Goal: Task Accomplishment & Management: Use online tool/utility

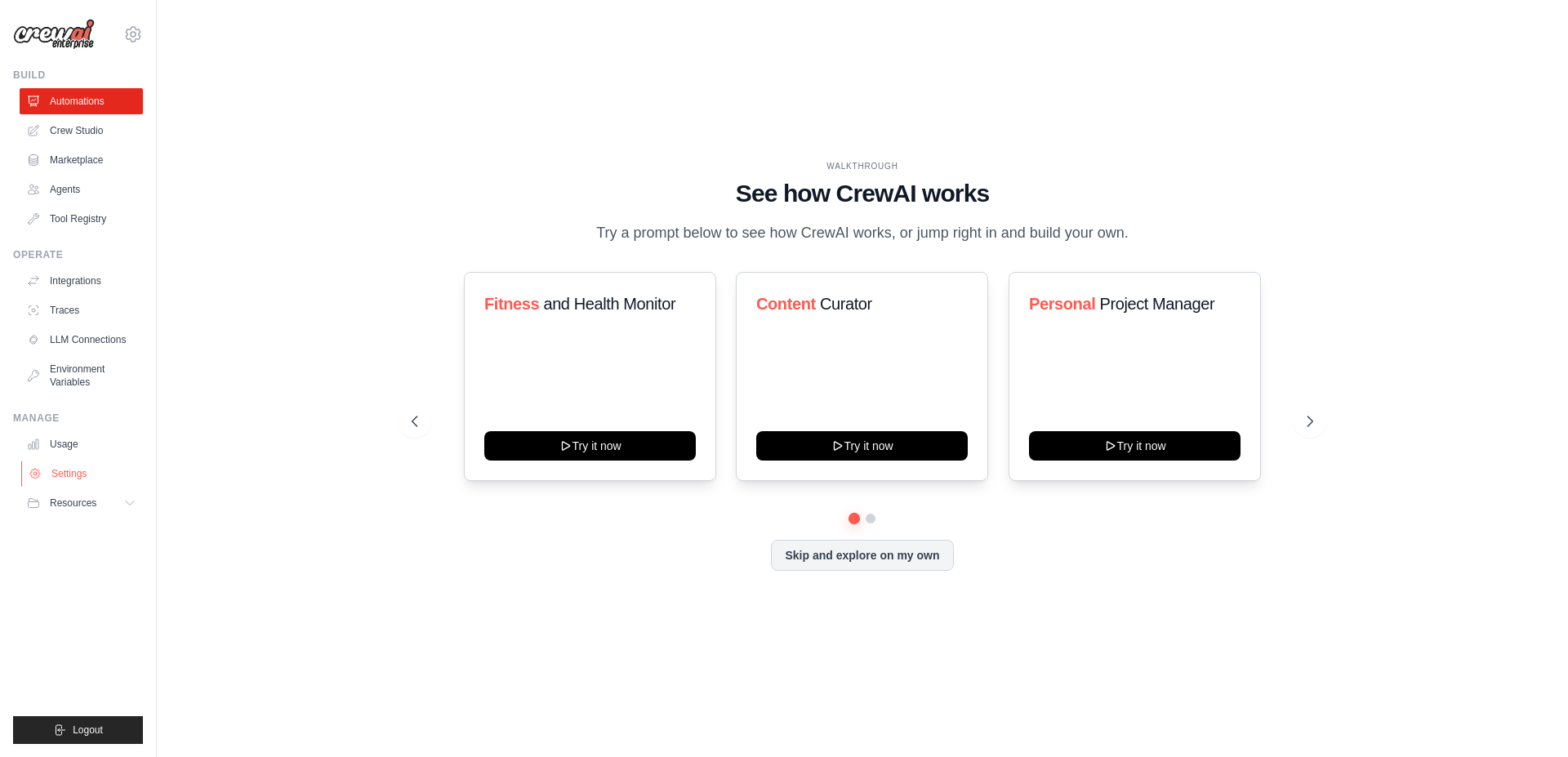
click at [85, 477] on link "Settings" at bounding box center [83, 473] width 123 height 26
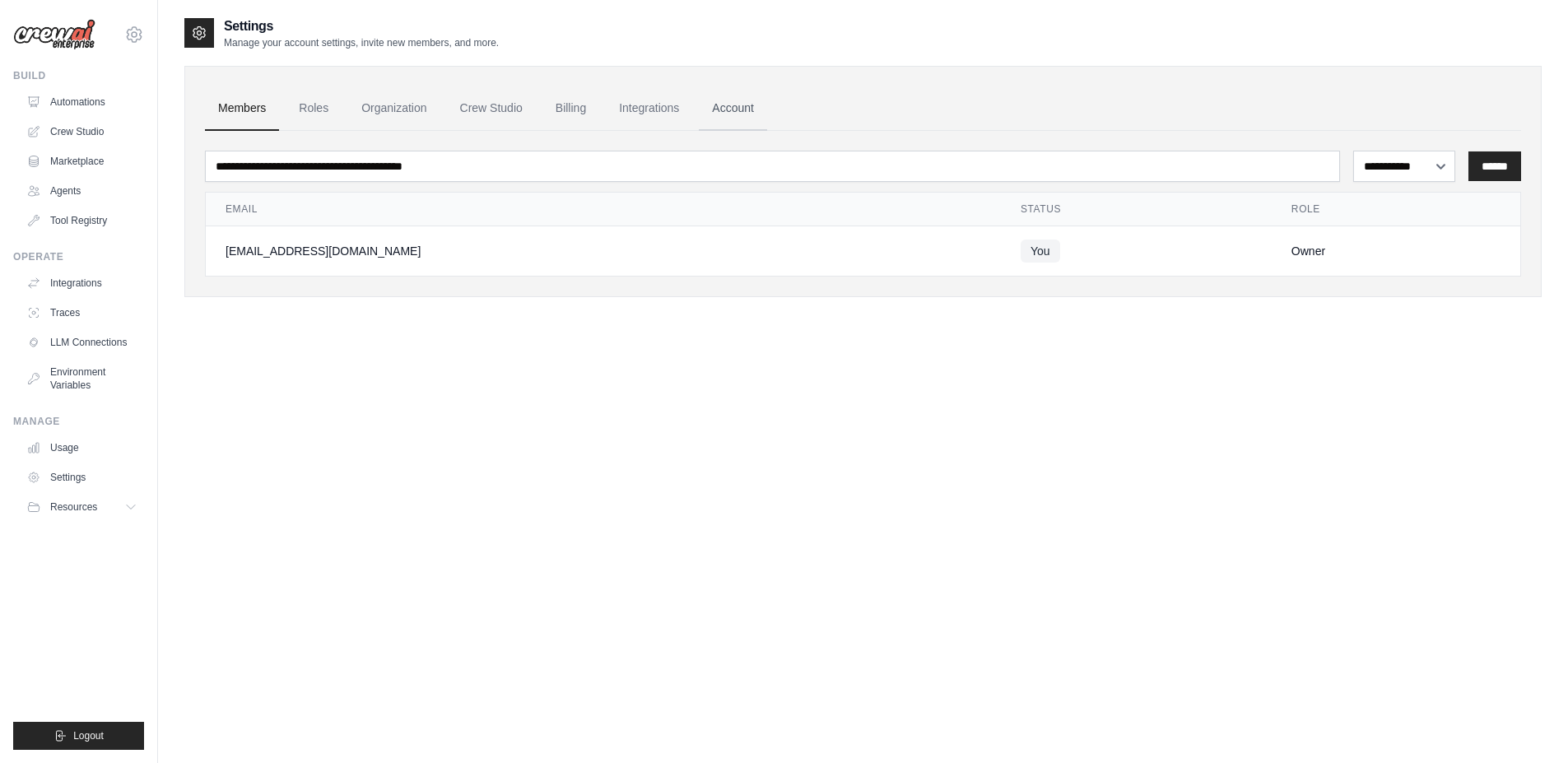
click at [758, 115] on link "Account" at bounding box center [733, 108] width 68 height 44
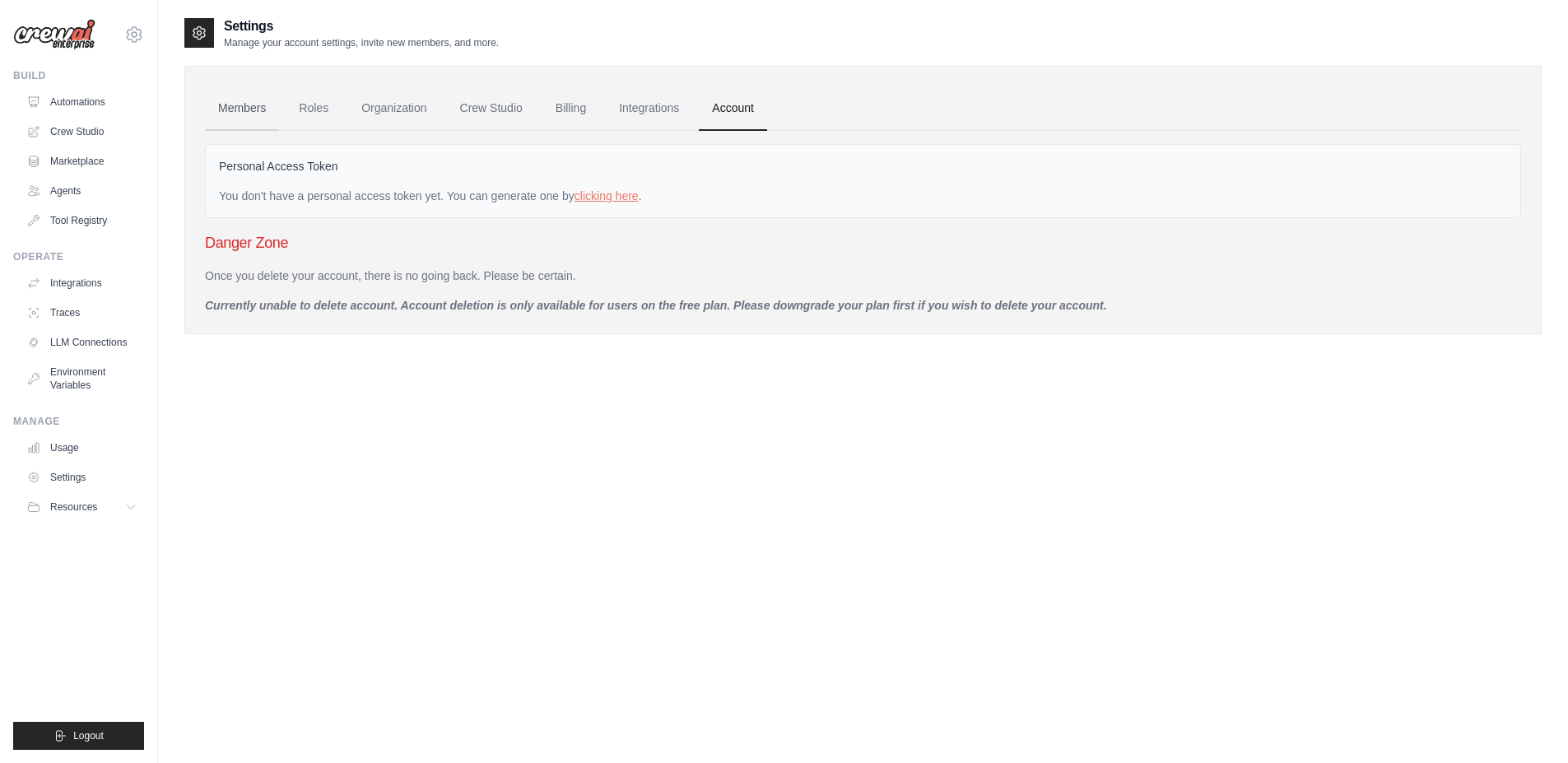
click at [251, 123] on link "Members" at bounding box center [241, 108] width 74 height 44
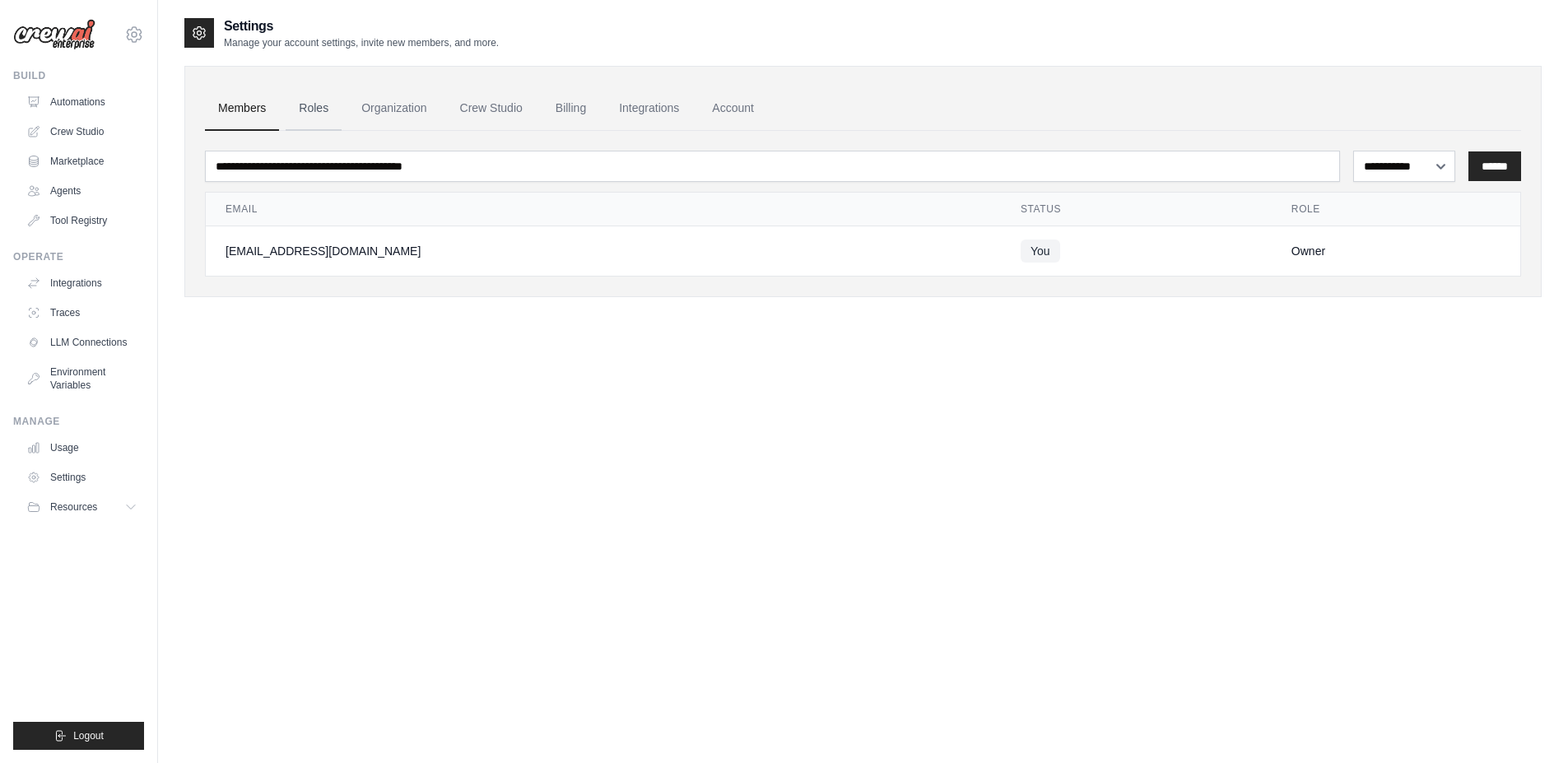
click at [315, 116] on link "Roles" at bounding box center [313, 108] width 56 height 44
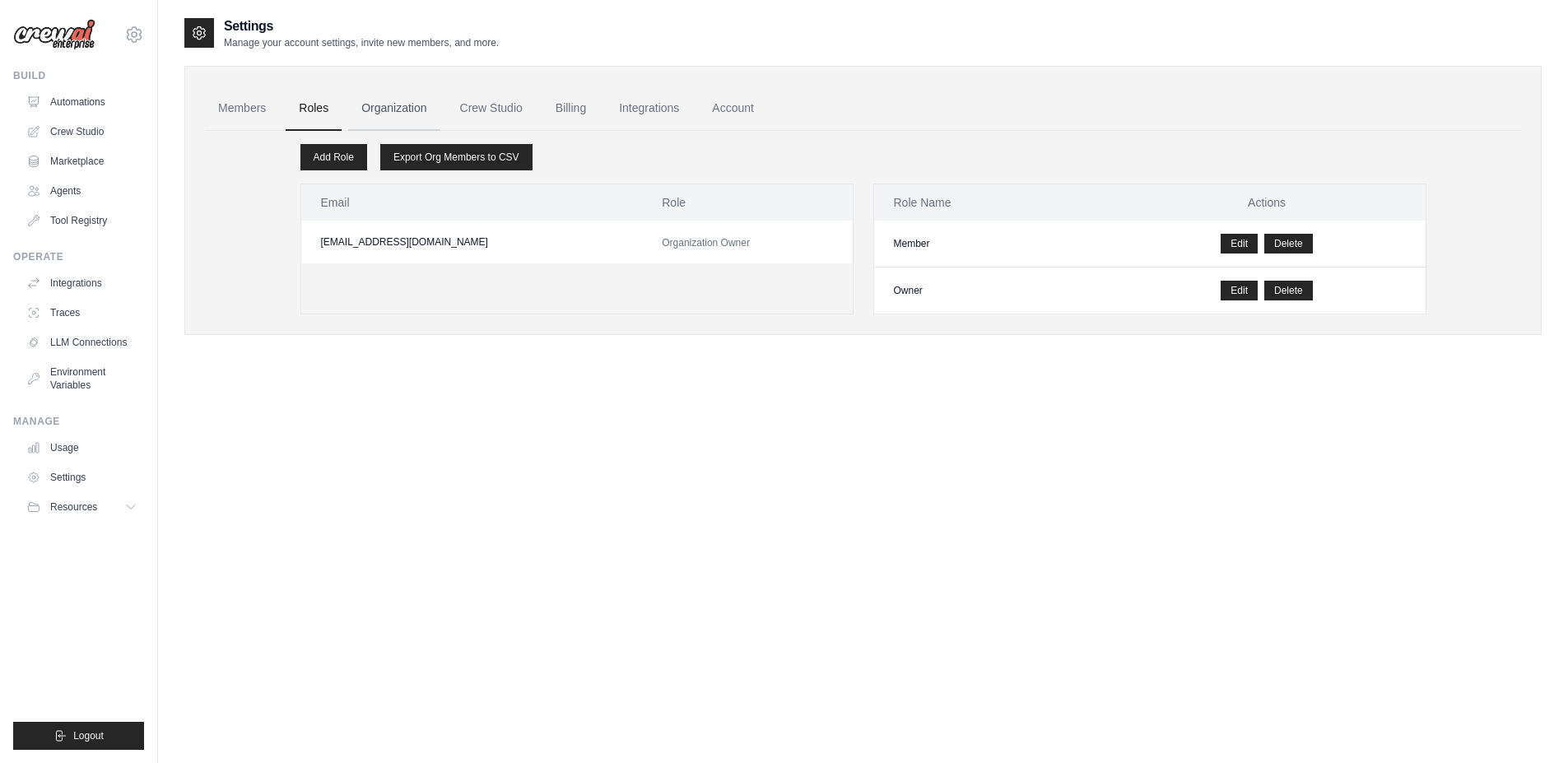
click at [371, 107] on link "Organization" at bounding box center [394, 108] width 91 height 44
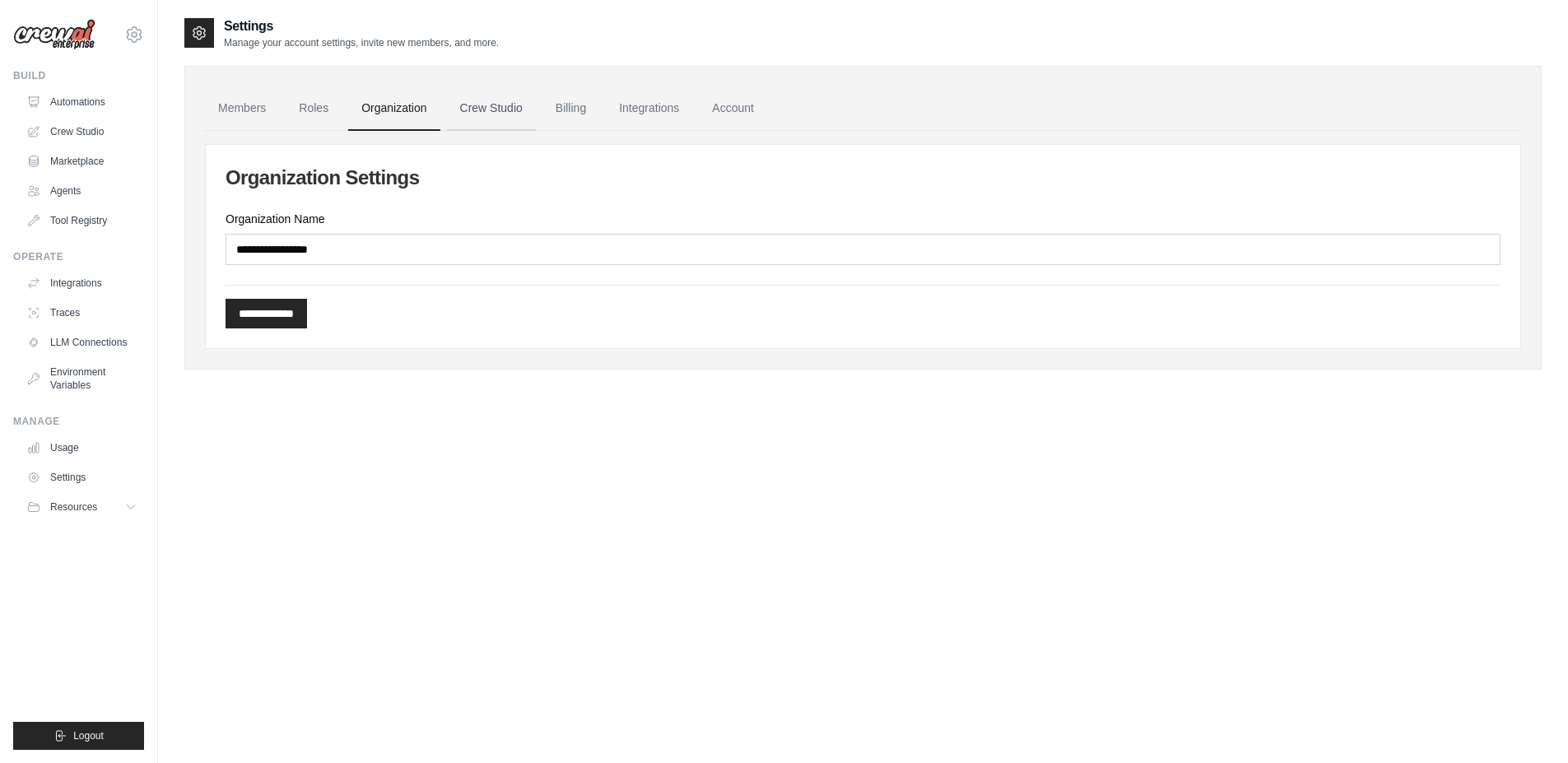
click at [520, 102] on link "Crew Studio" at bounding box center [491, 108] width 89 height 44
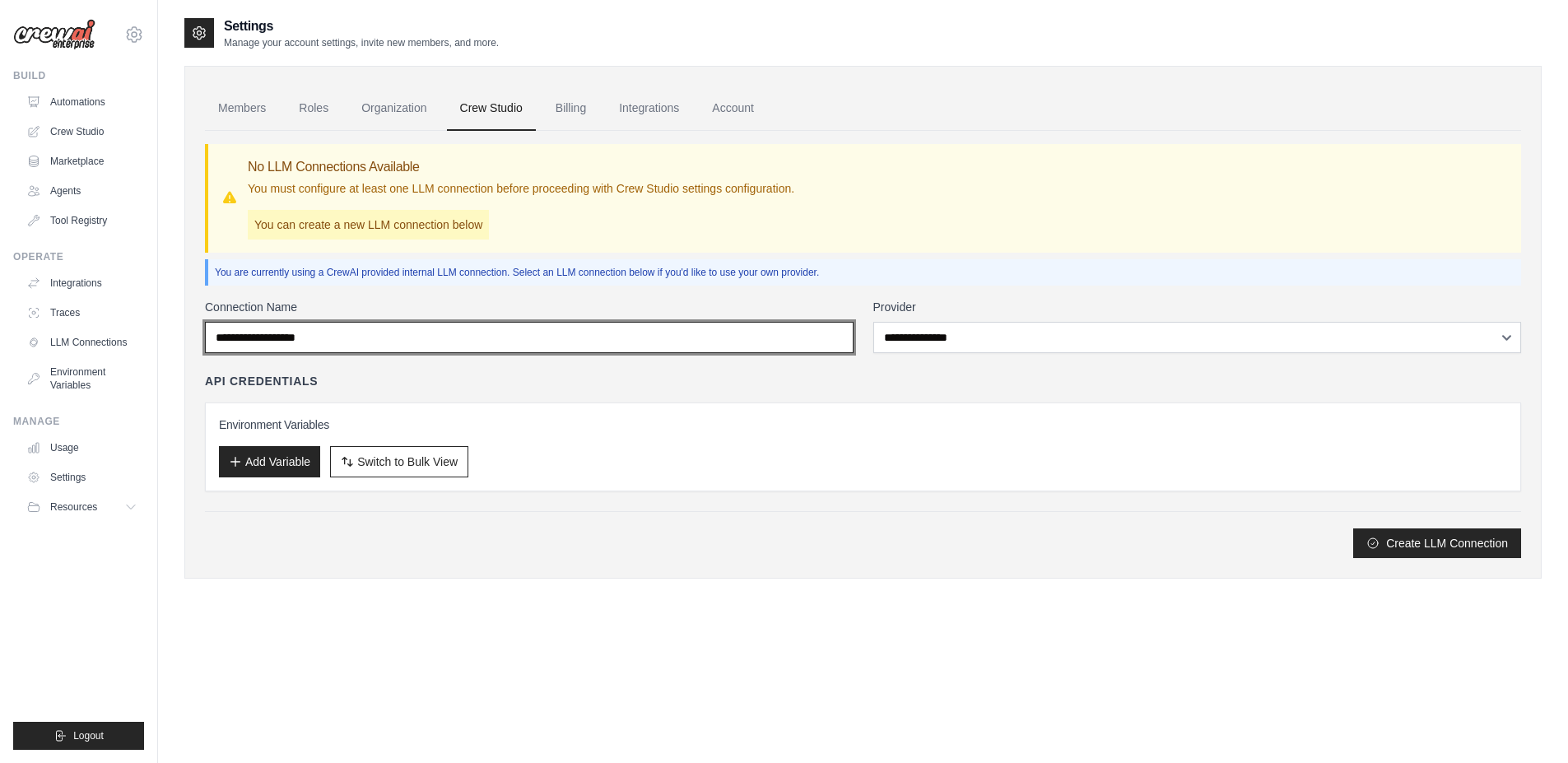
click at [569, 332] on input "Connection Name" at bounding box center [528, 337] width 649 height 31
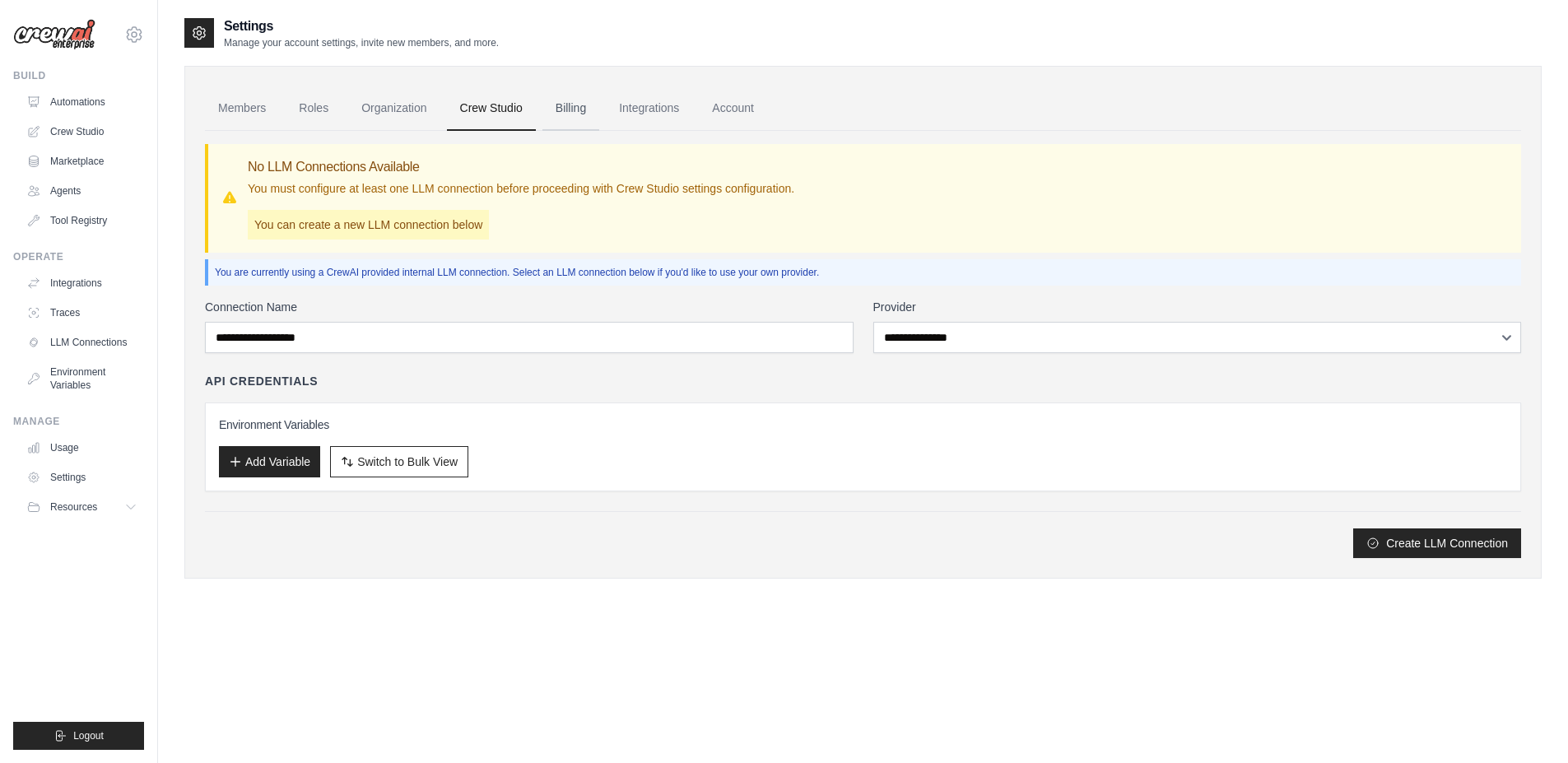
click at [580, 107] on link "Billing" at bounding box center [571, 108] width 57 height 44
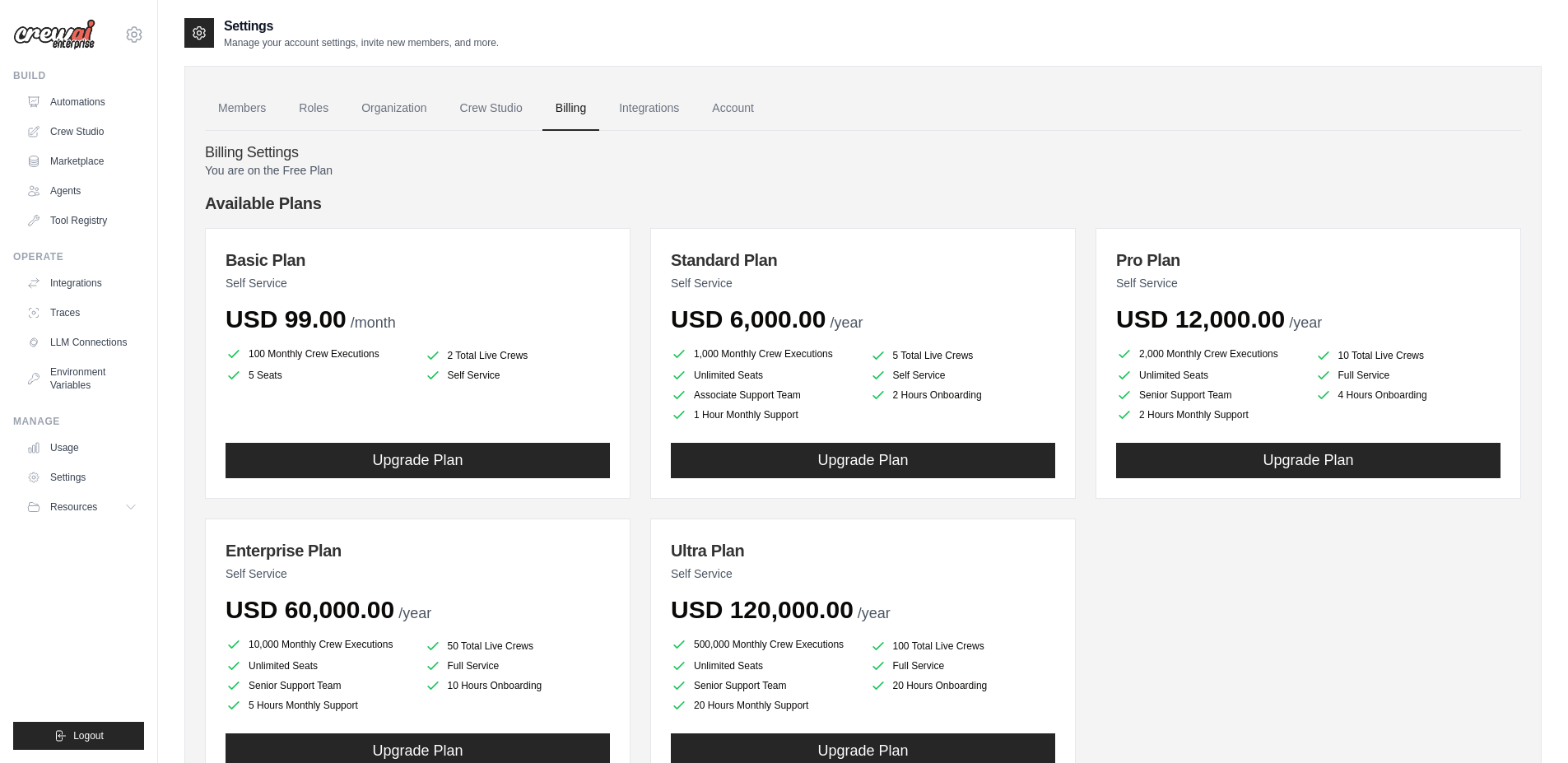
click at [575, 194] on h4 "Available Plans" at bounding box center [863, 204] width 1316 height 23
click at [74, 98] on link "Automations" at bounding box center [83, 102] width 124 height 27
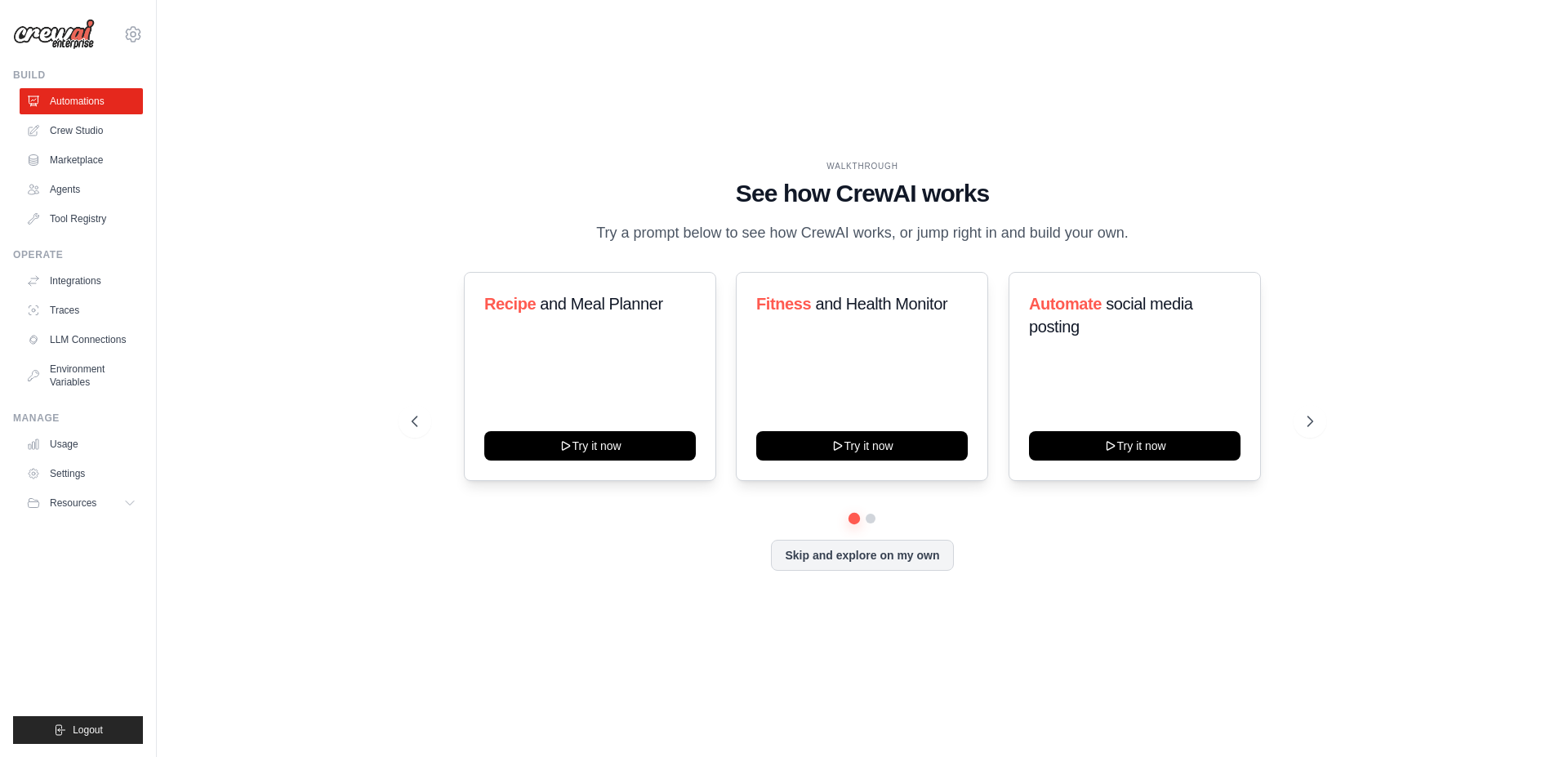
click at [1063, 99] on div "WALKTHROUGH See how CrewAI works Try a prompt below to see how CrewAI works, or…" at bounding box center [862, 378] width 1358 height 724
click at [1309, 426] on icon at bounding box center [1311, 421] width 16 height 16
click at [1305, 429] on icon at bounding box center [1311, 421] width 16 height 16
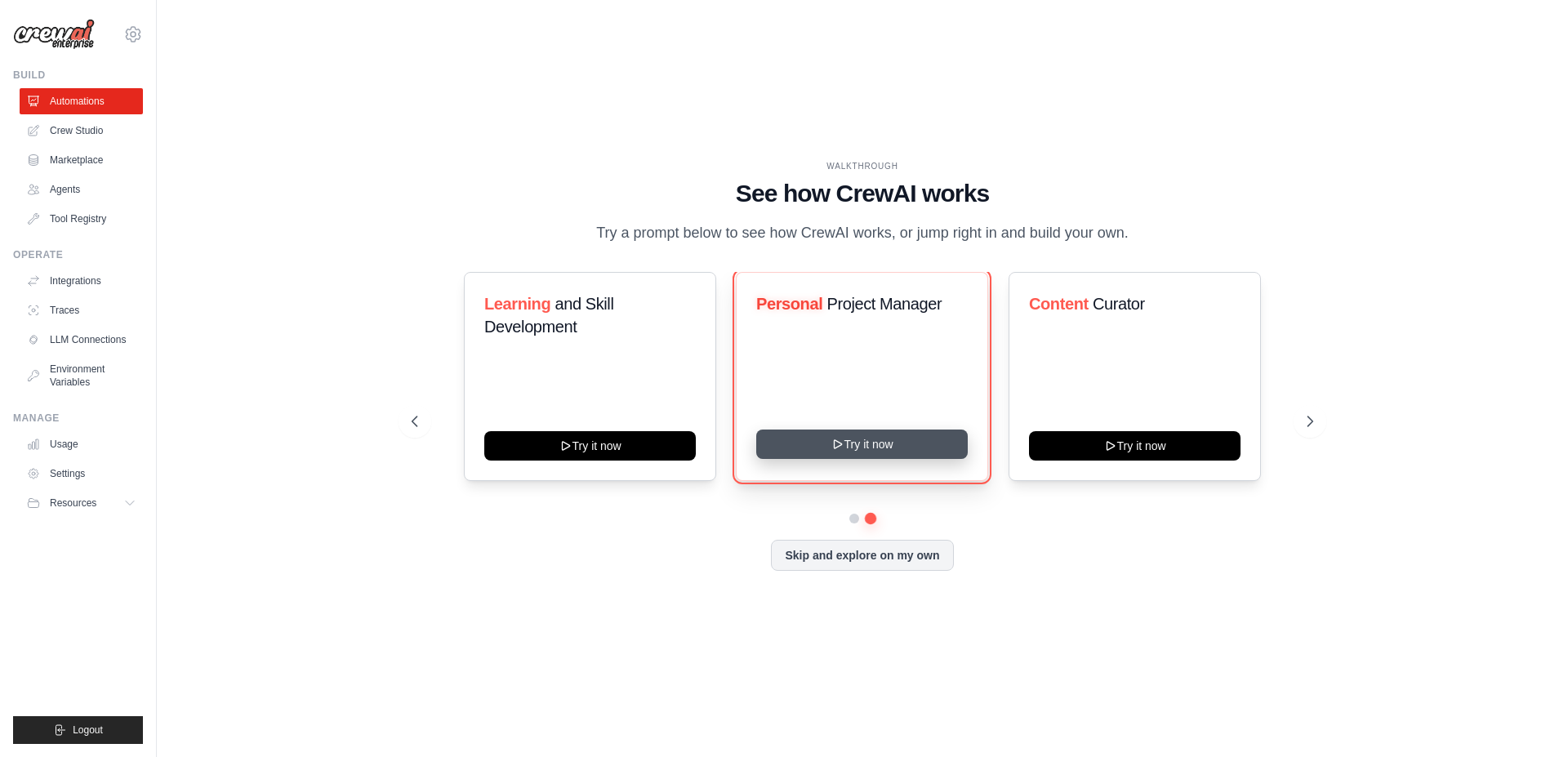
click at [893, 458] on button "Try it now" at bounding box center [862, 443] width 211 height 29
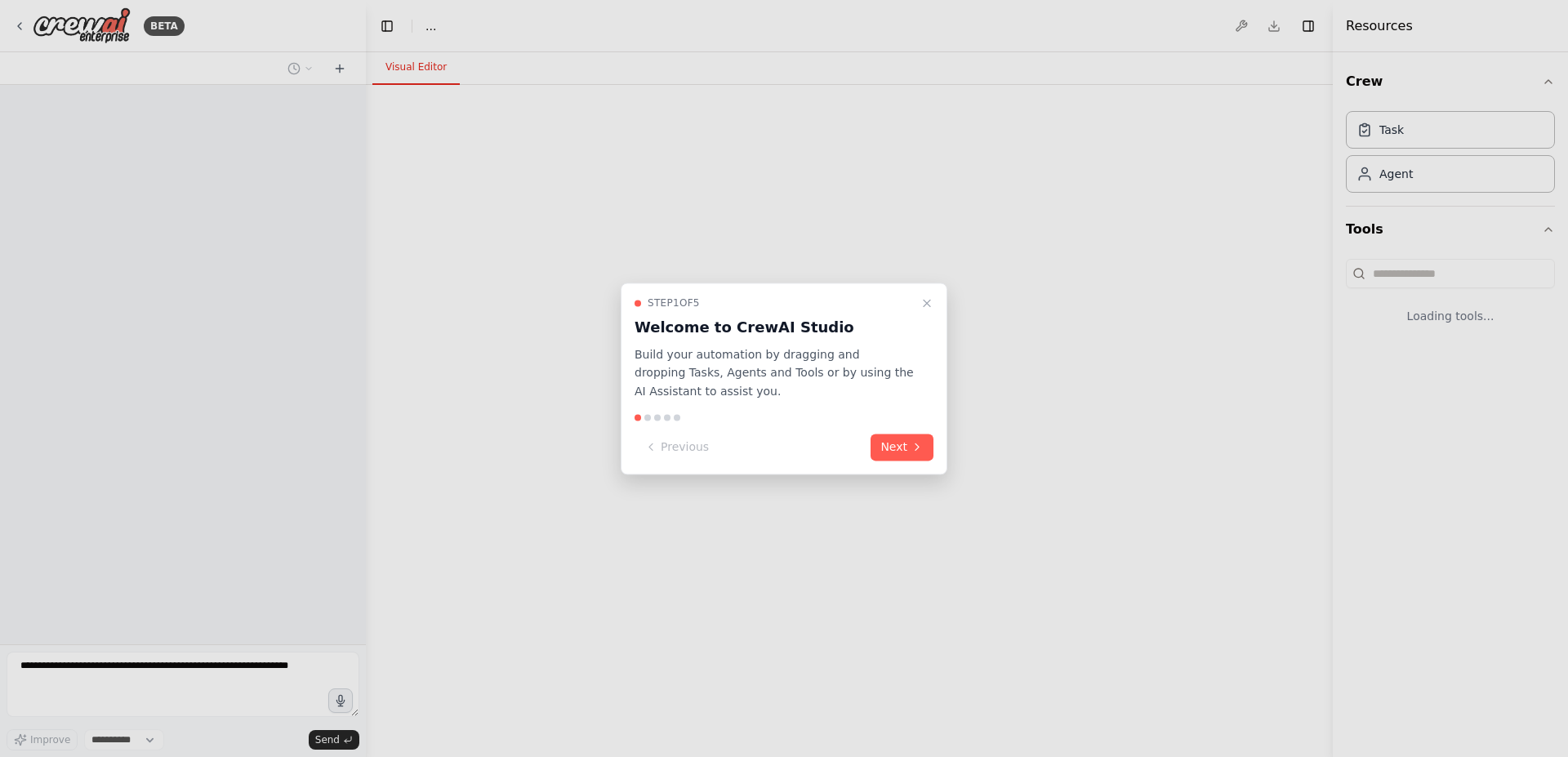
select select "****"
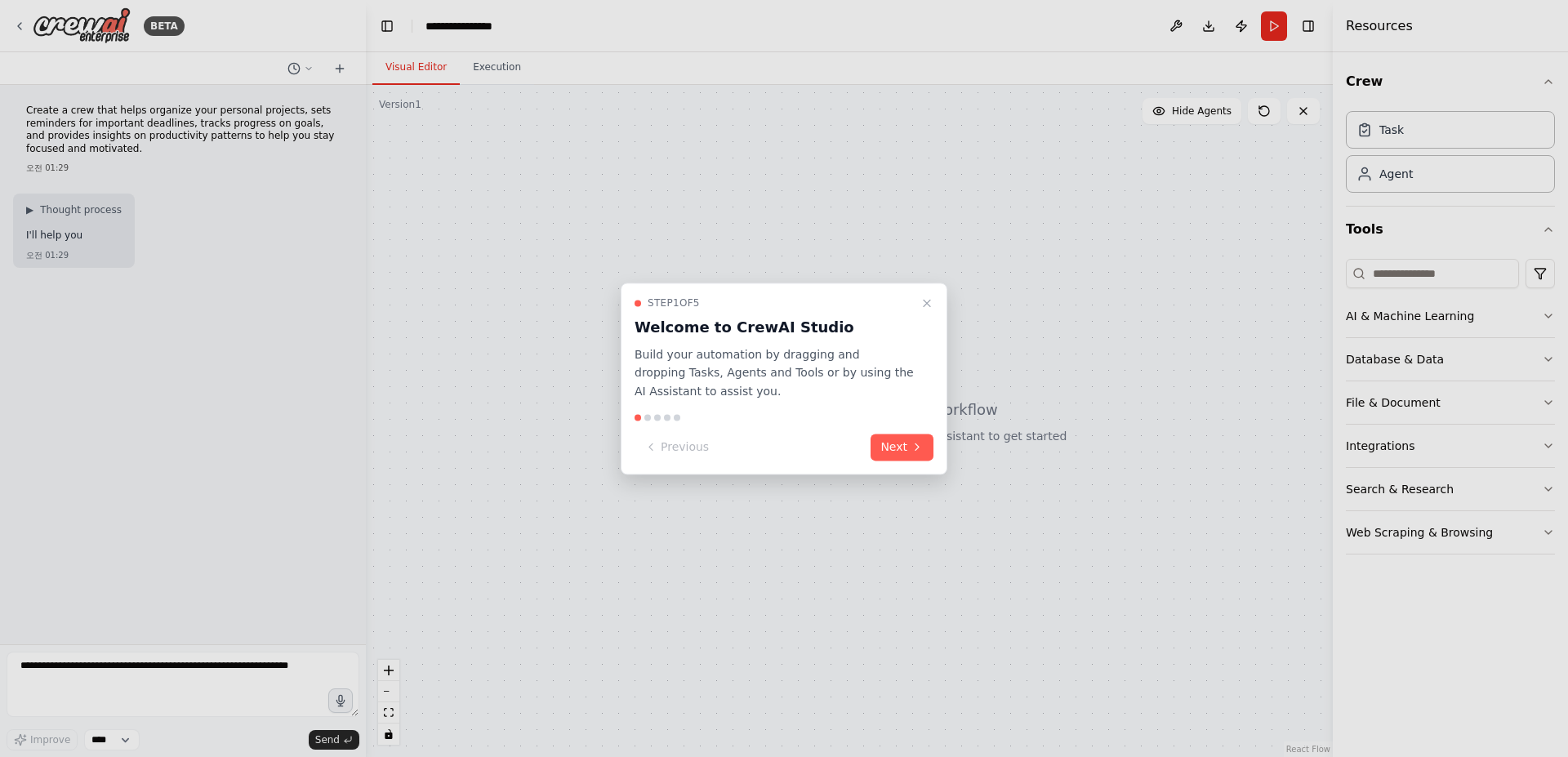
click at [764, 386] on p "Build your automation by dragging and dropping Tasks, Agents and Tools or by us…" at bounding box center [773, 373] width 279 height 55
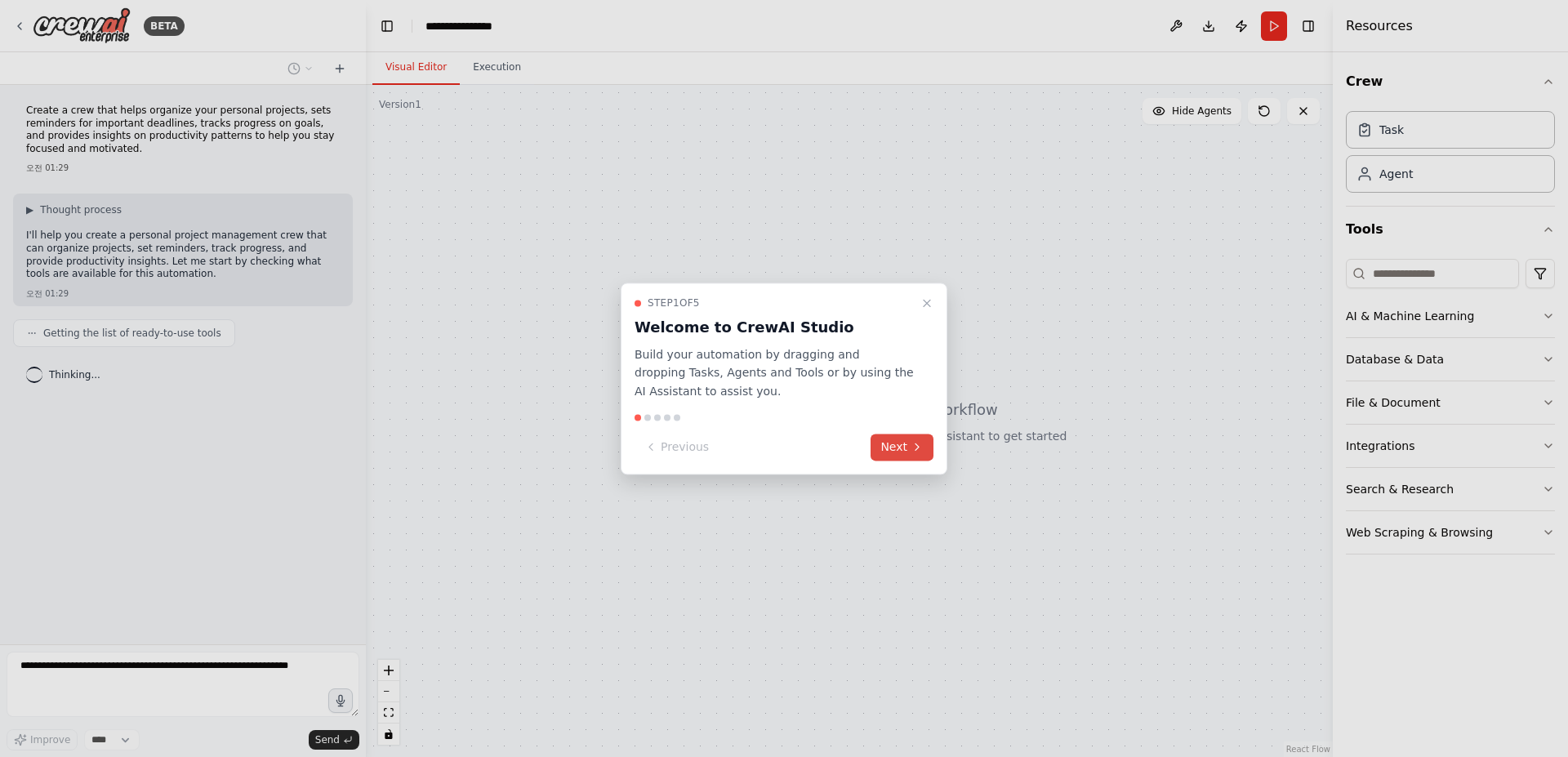
click at [899, 443] on button "Next" at bounding box center [902, 447] width 63 height 27
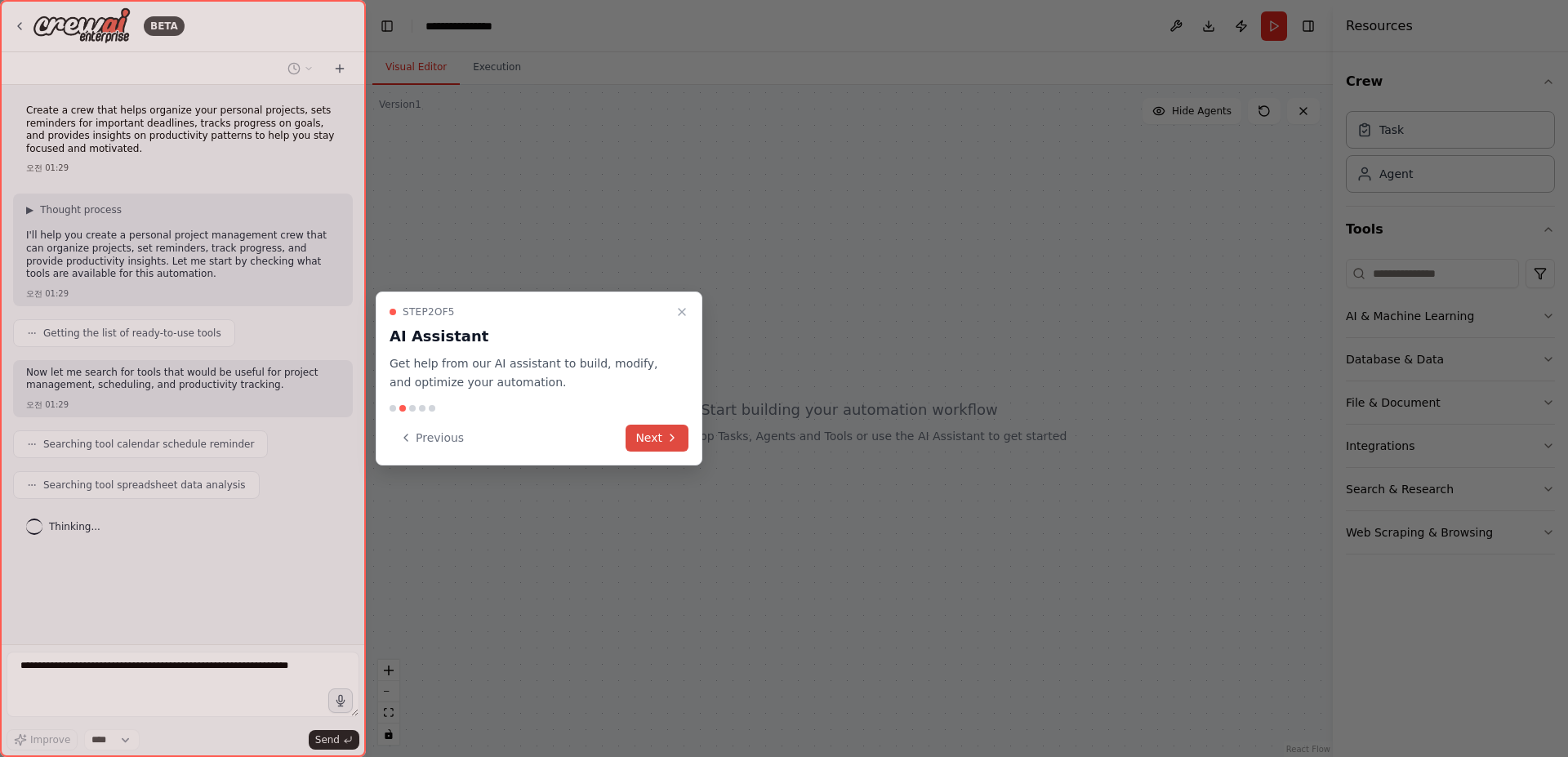
click at [661, 442] on button "Next" at bounding box center [657, 438] width 63 height 27
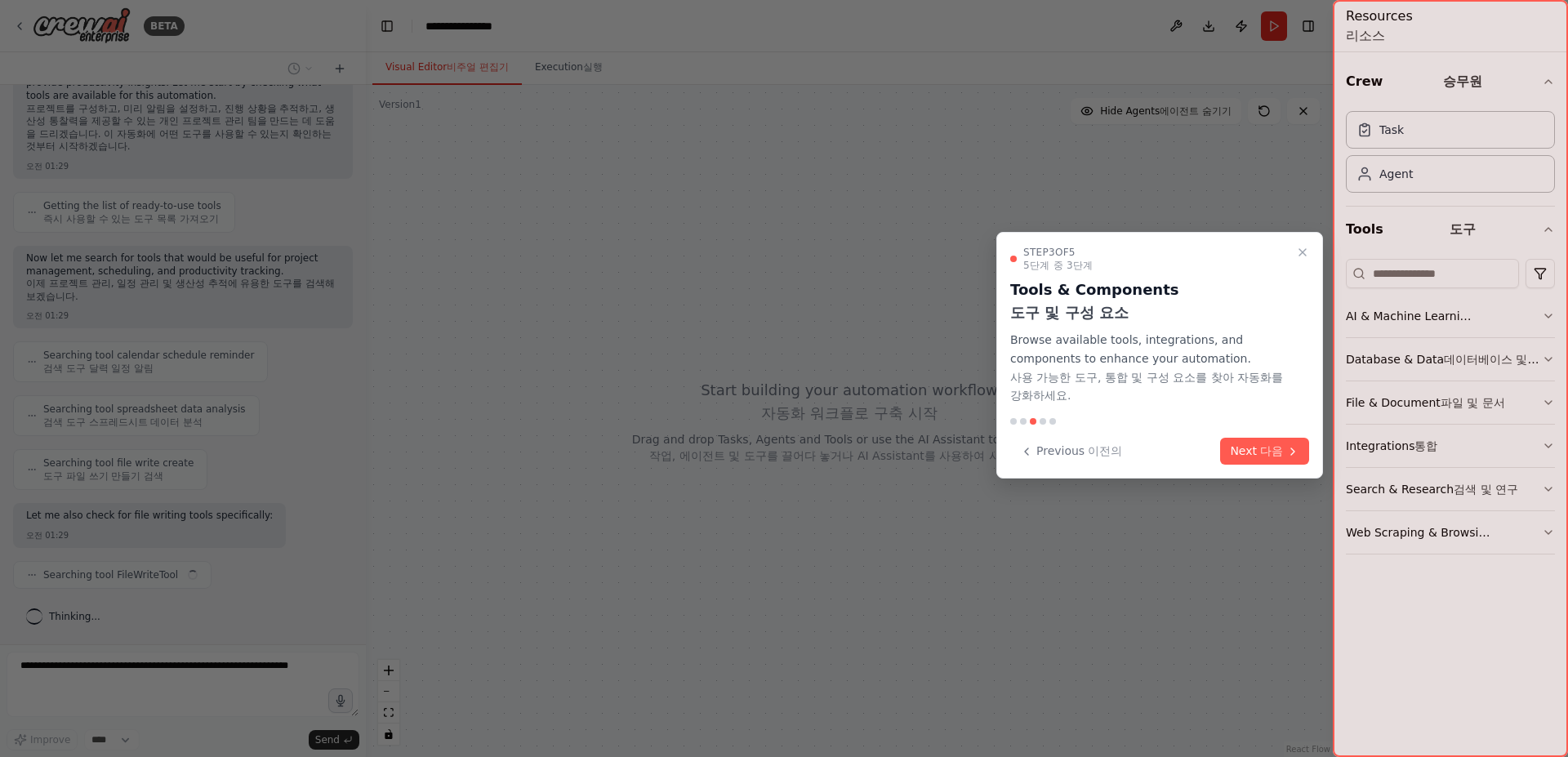
scroll to position [348, 0]
click at [1280, 457] on xt-content "다음" at bounding box center [1271, 451] width 23 height 13
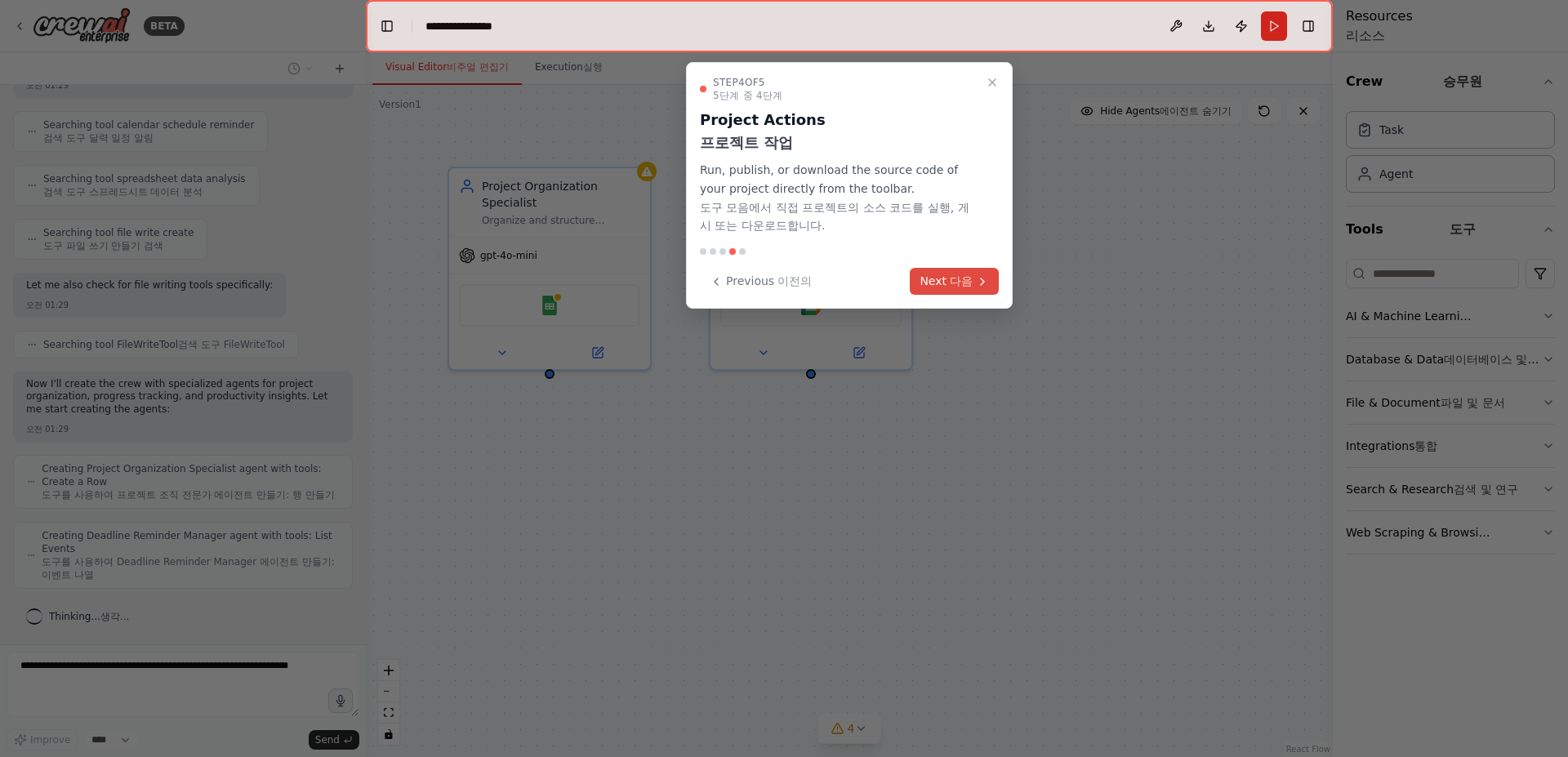
scroll to position [671, 0]
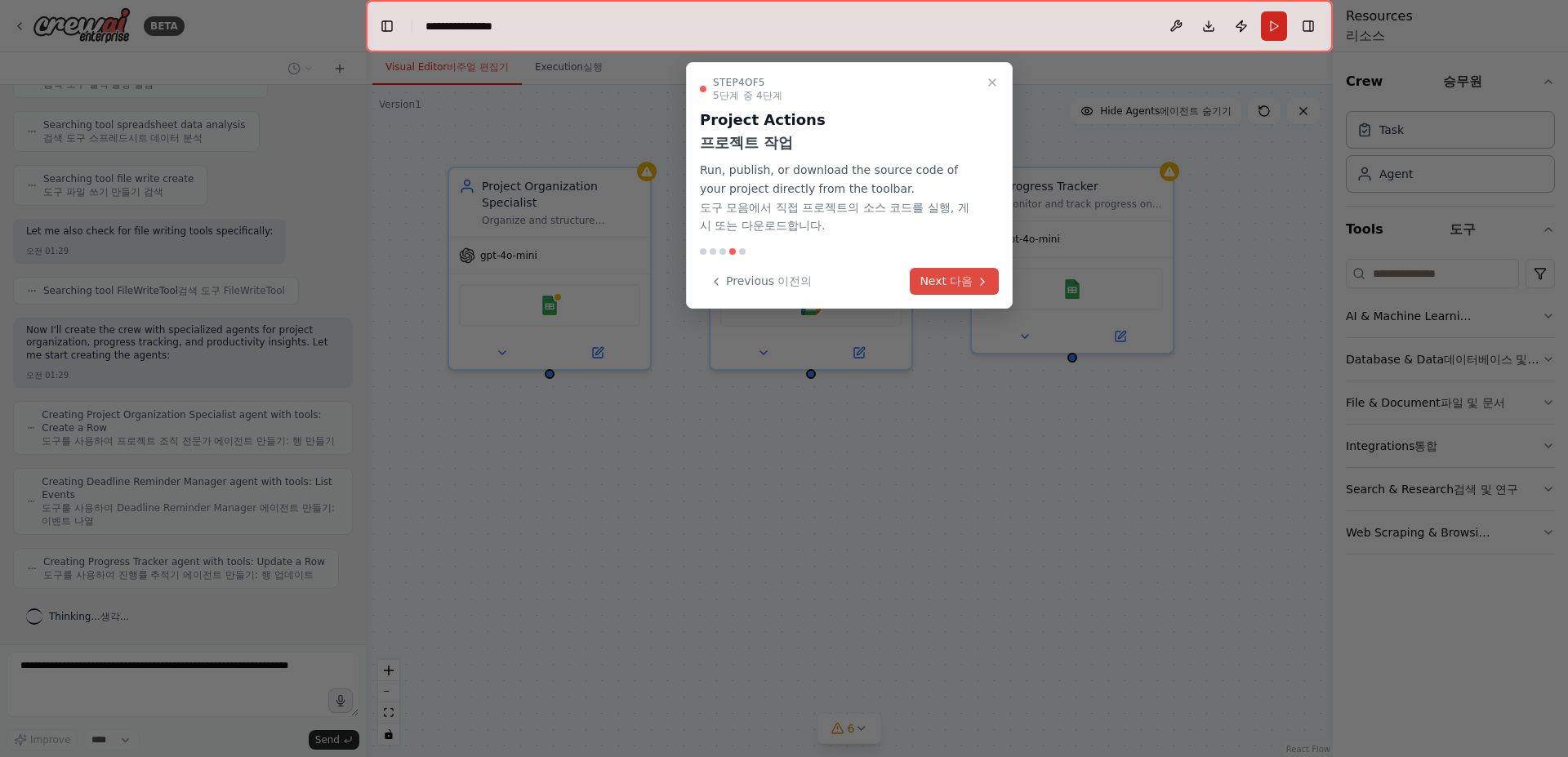
click at [950, 290] on xt-dual "다음" at bounding box center [961, 281] width 23 height 17
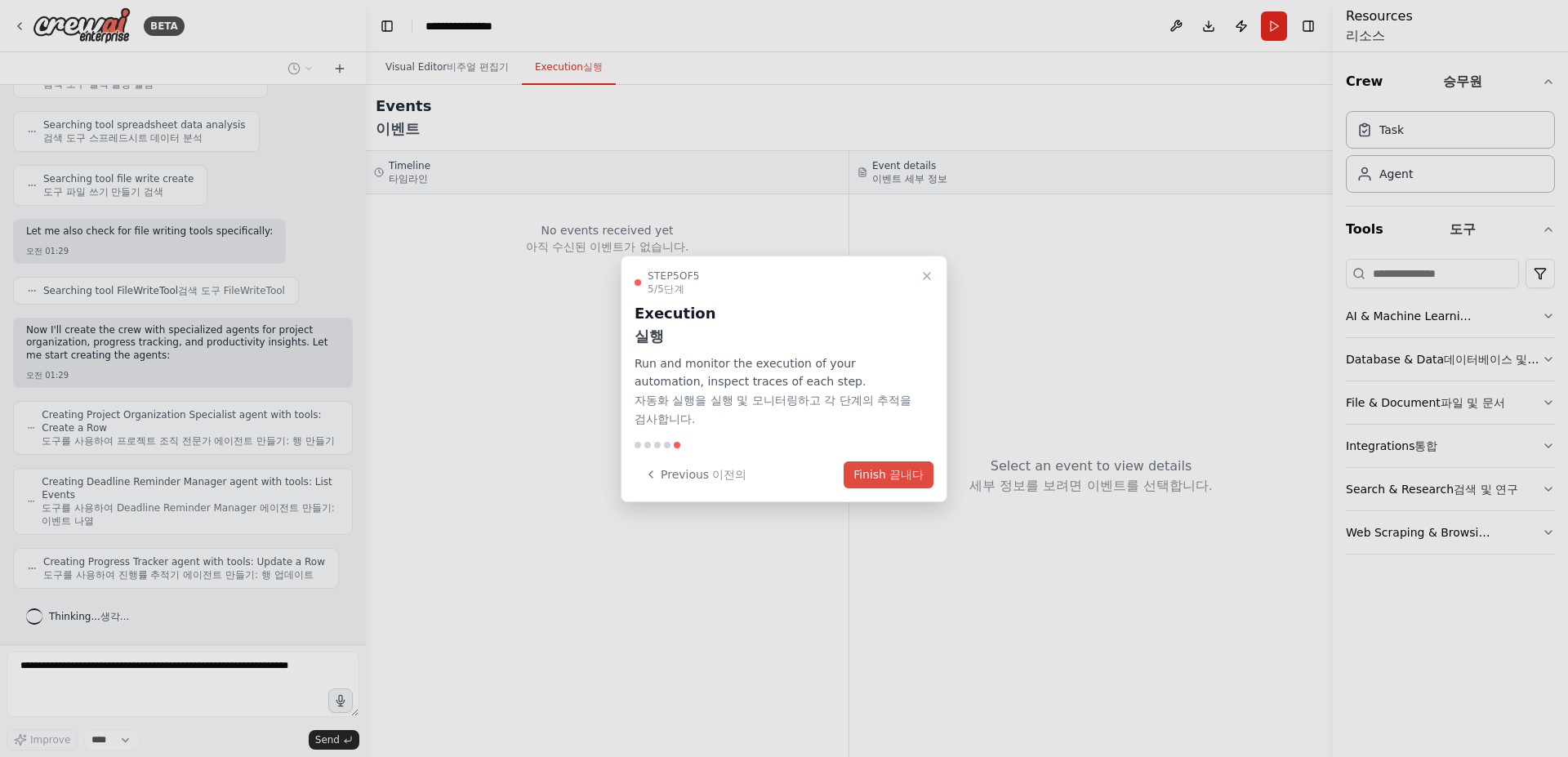
scroll to position [755, 0]
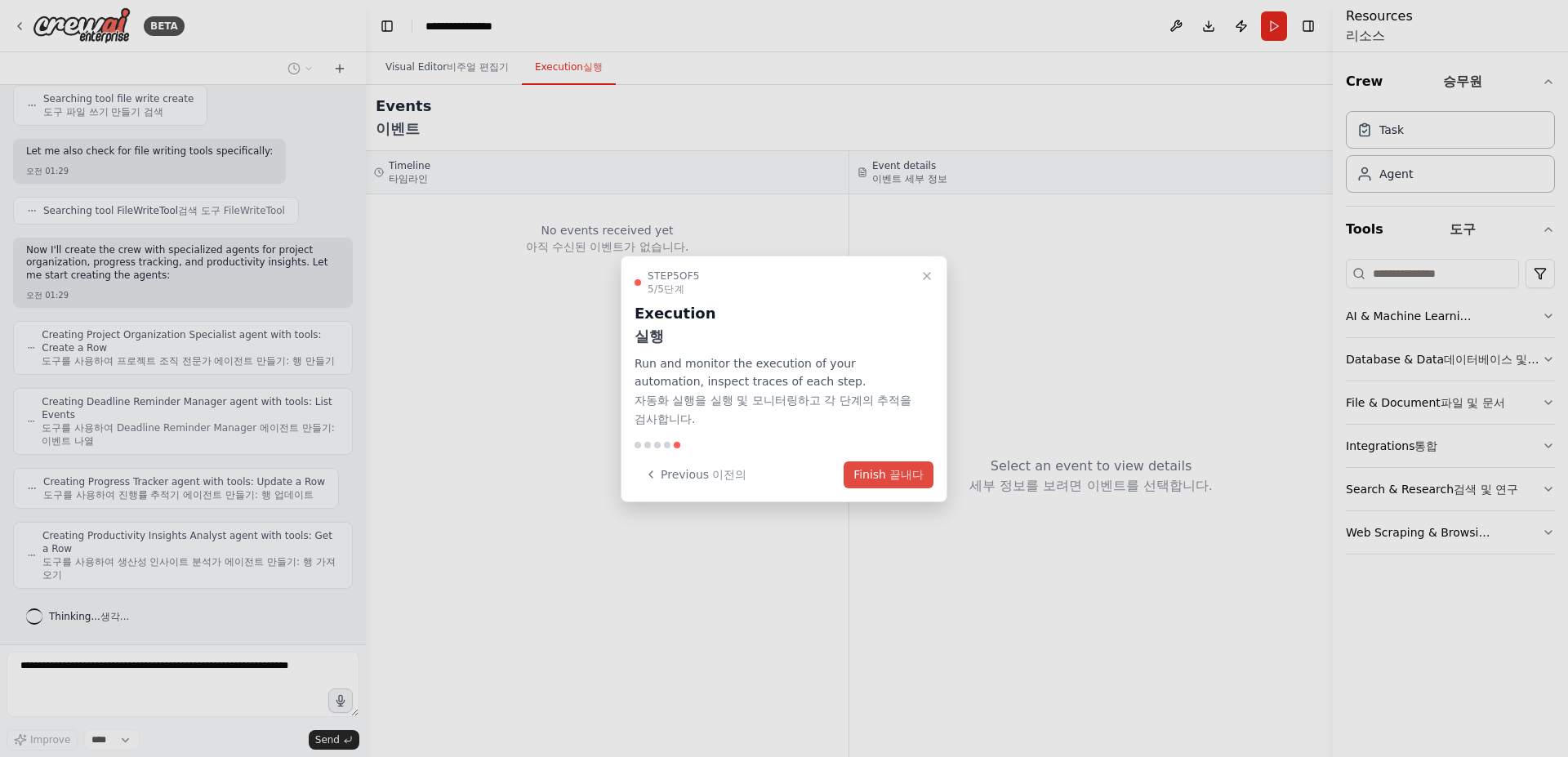
click at [915, 481] on xt-content "끝내다" at bounding box center [907, 474] width 35 height 13
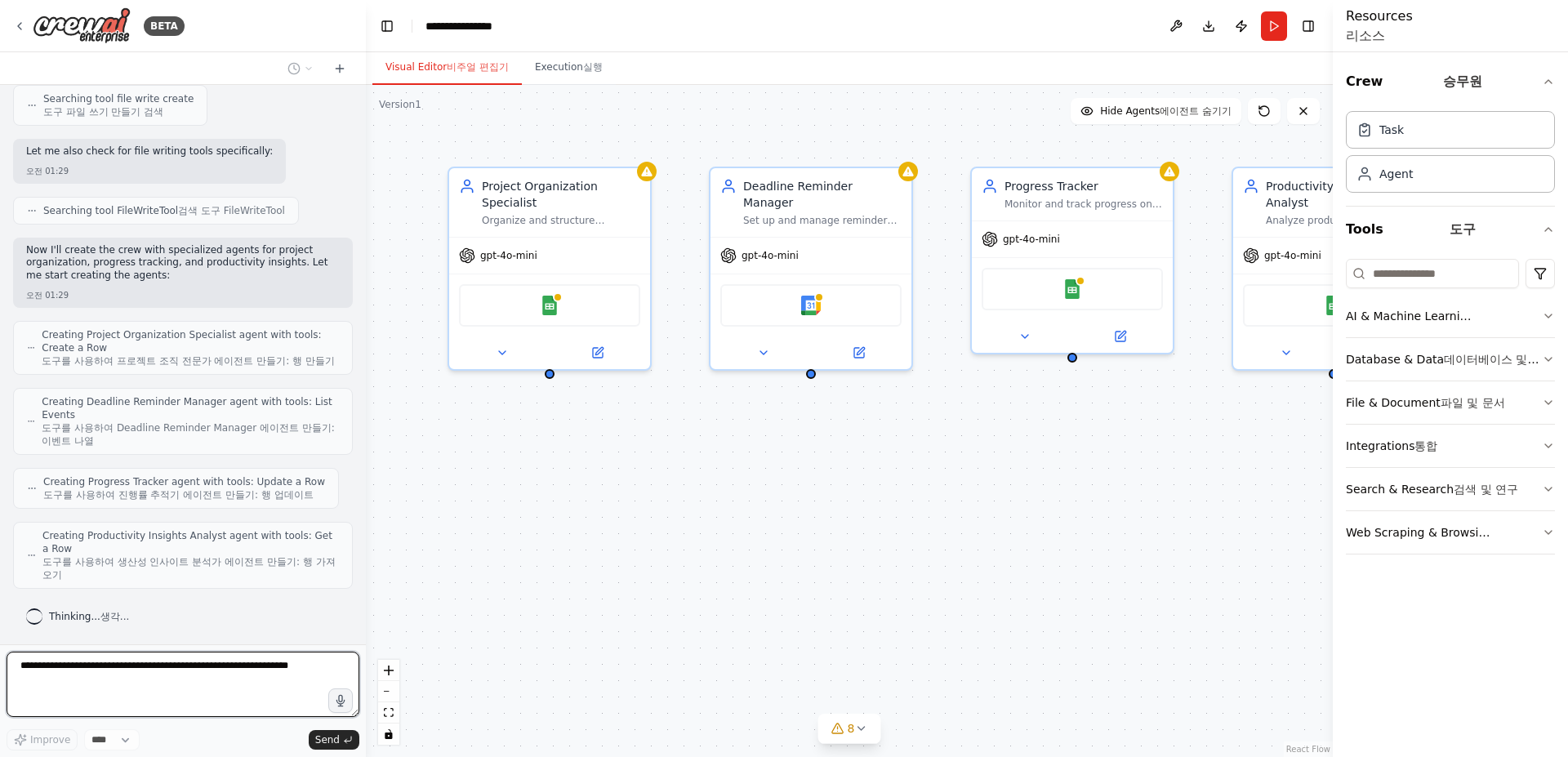
click at [937, 479] on div "Project Organization Specialist Organize and structure personal projects by cre…" at bounding box center [848, 420] width 967 height 672
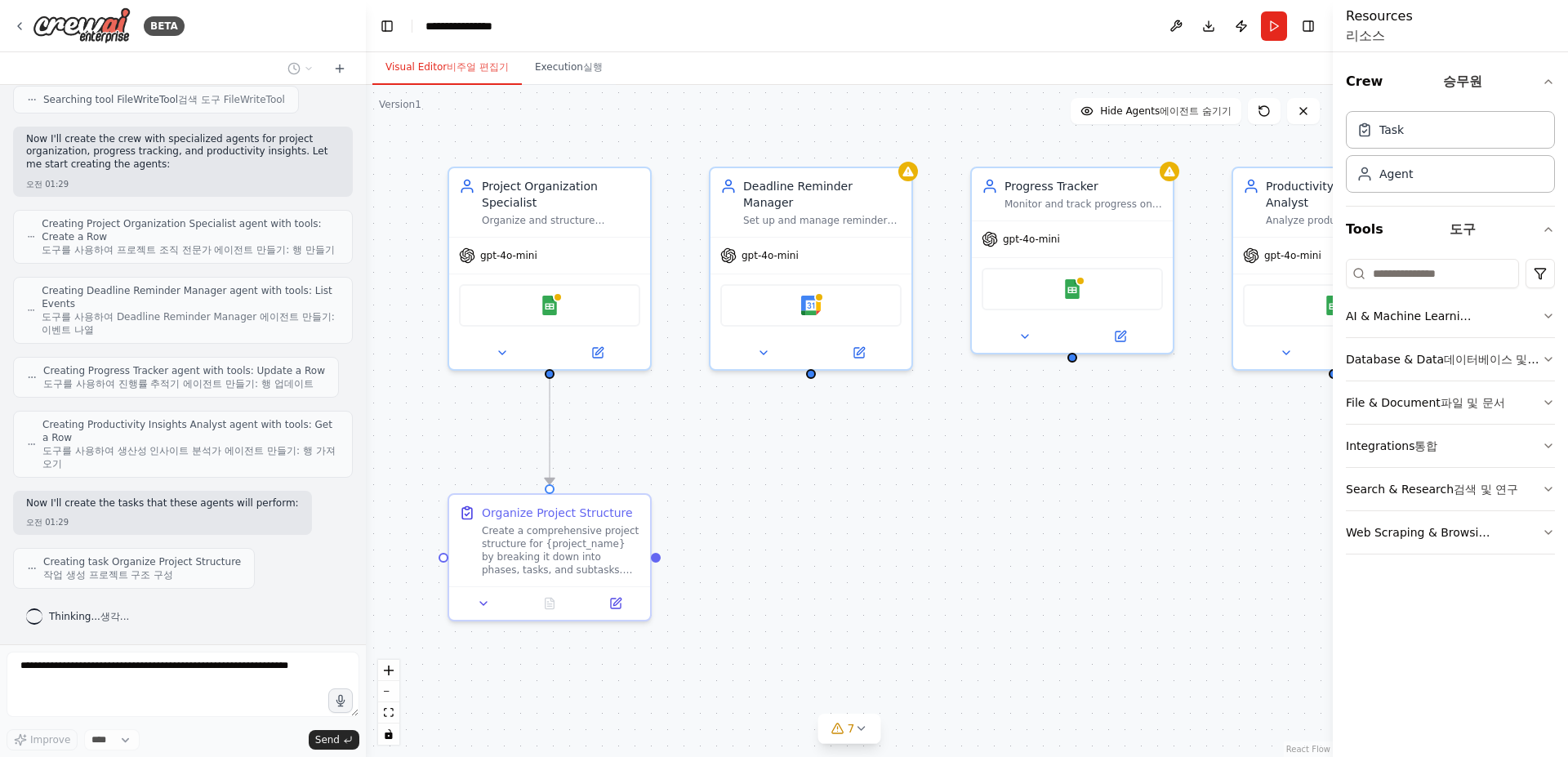
scroll to position [970, 0]
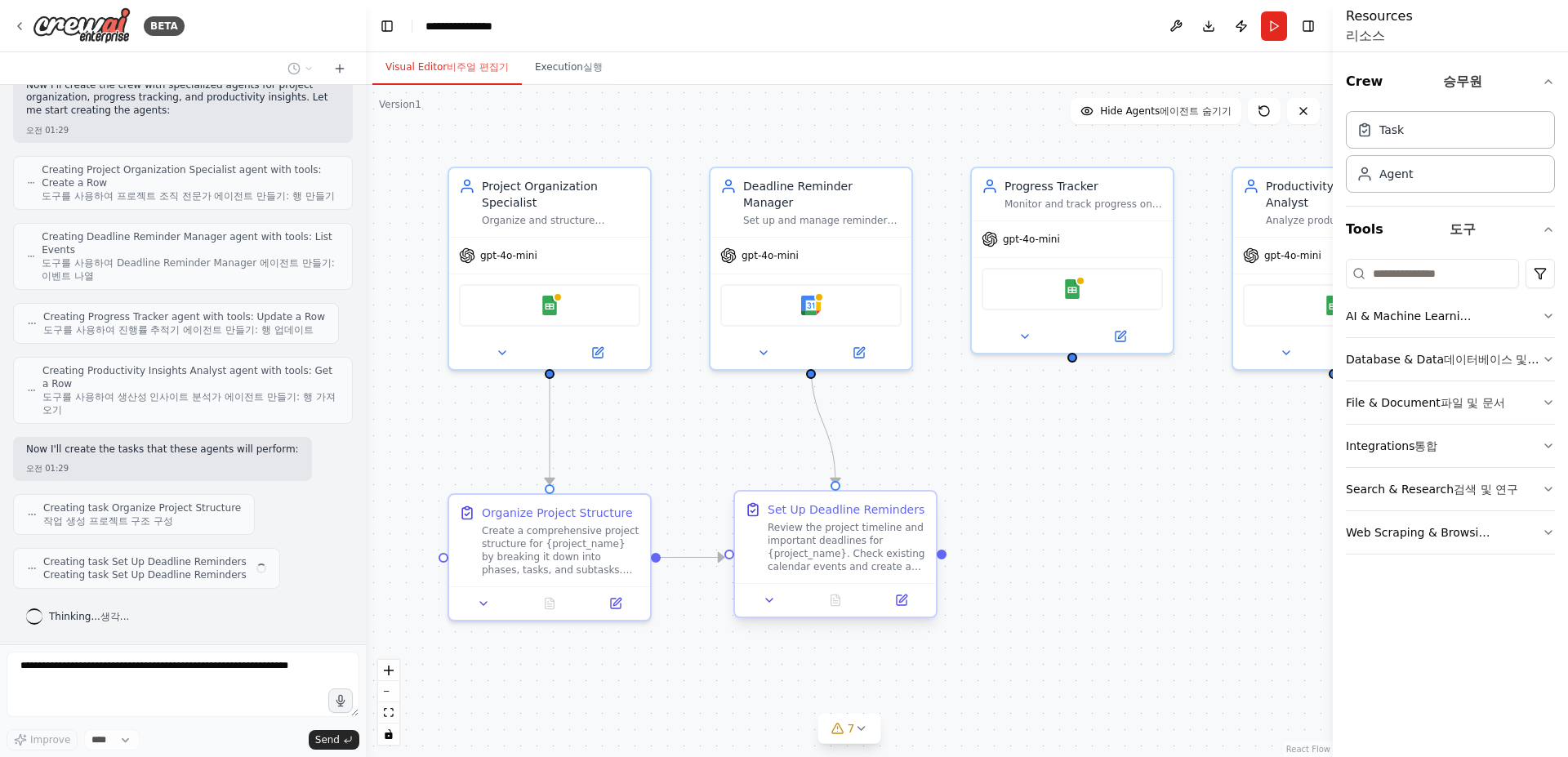
click at [839, 489] on div at bounding box center [835, 486] width 9 height 9
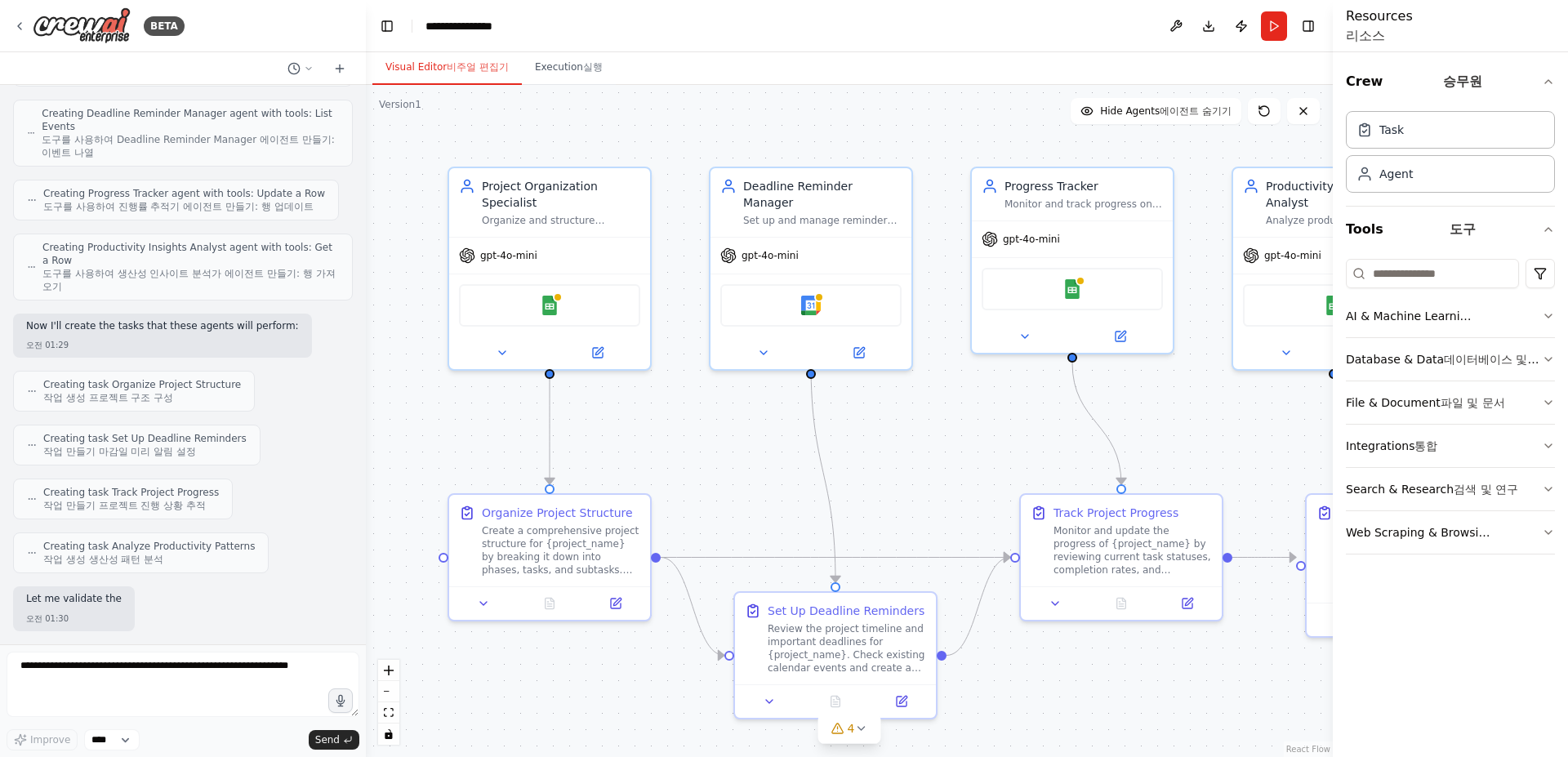
scroll to position [1242, 0]
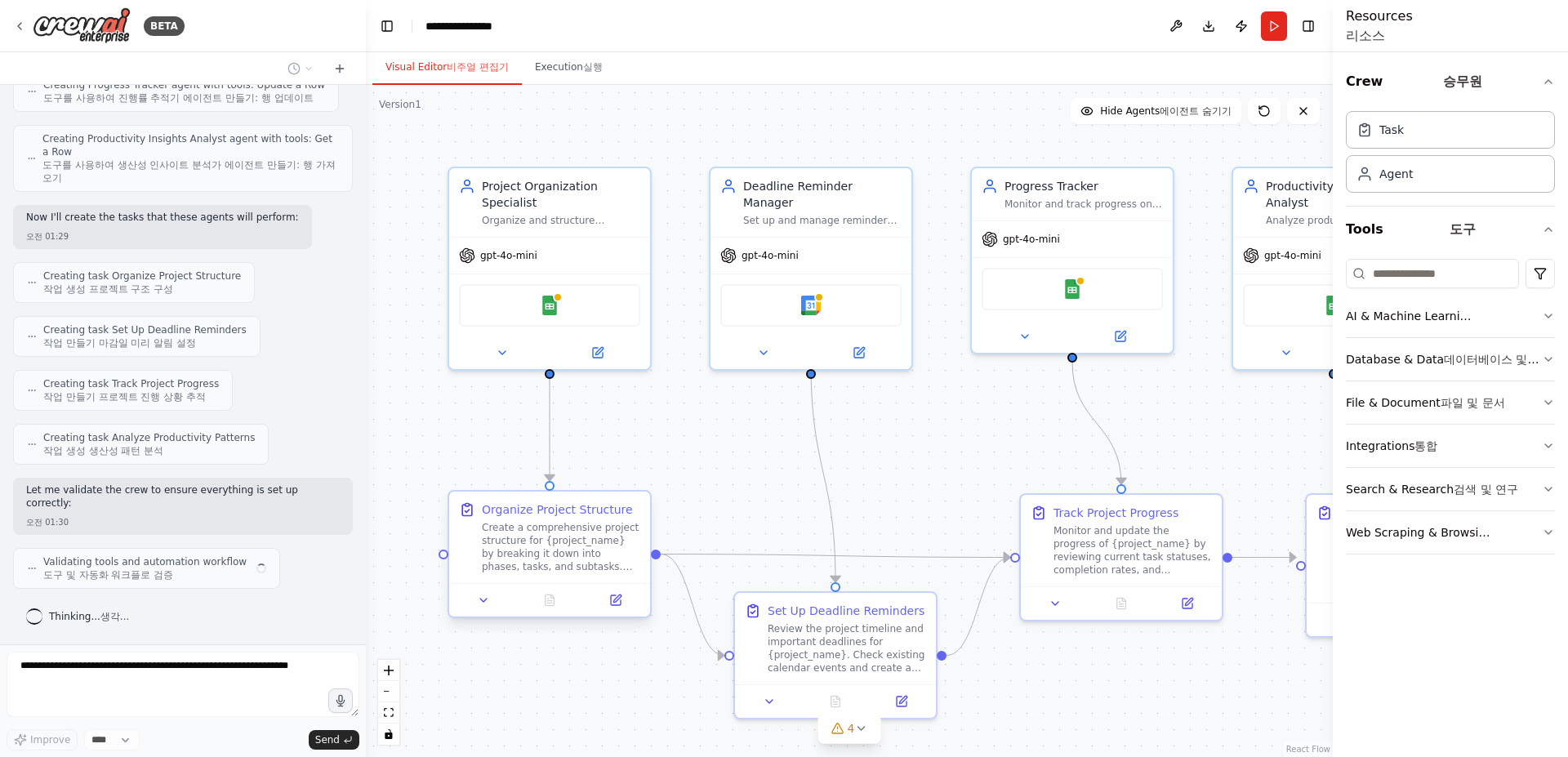
click at [590, 534] on div "Create a comprehensive project structure for {project_name} by breaking it down…" at bounding box center [561, 548] width 159 height 53
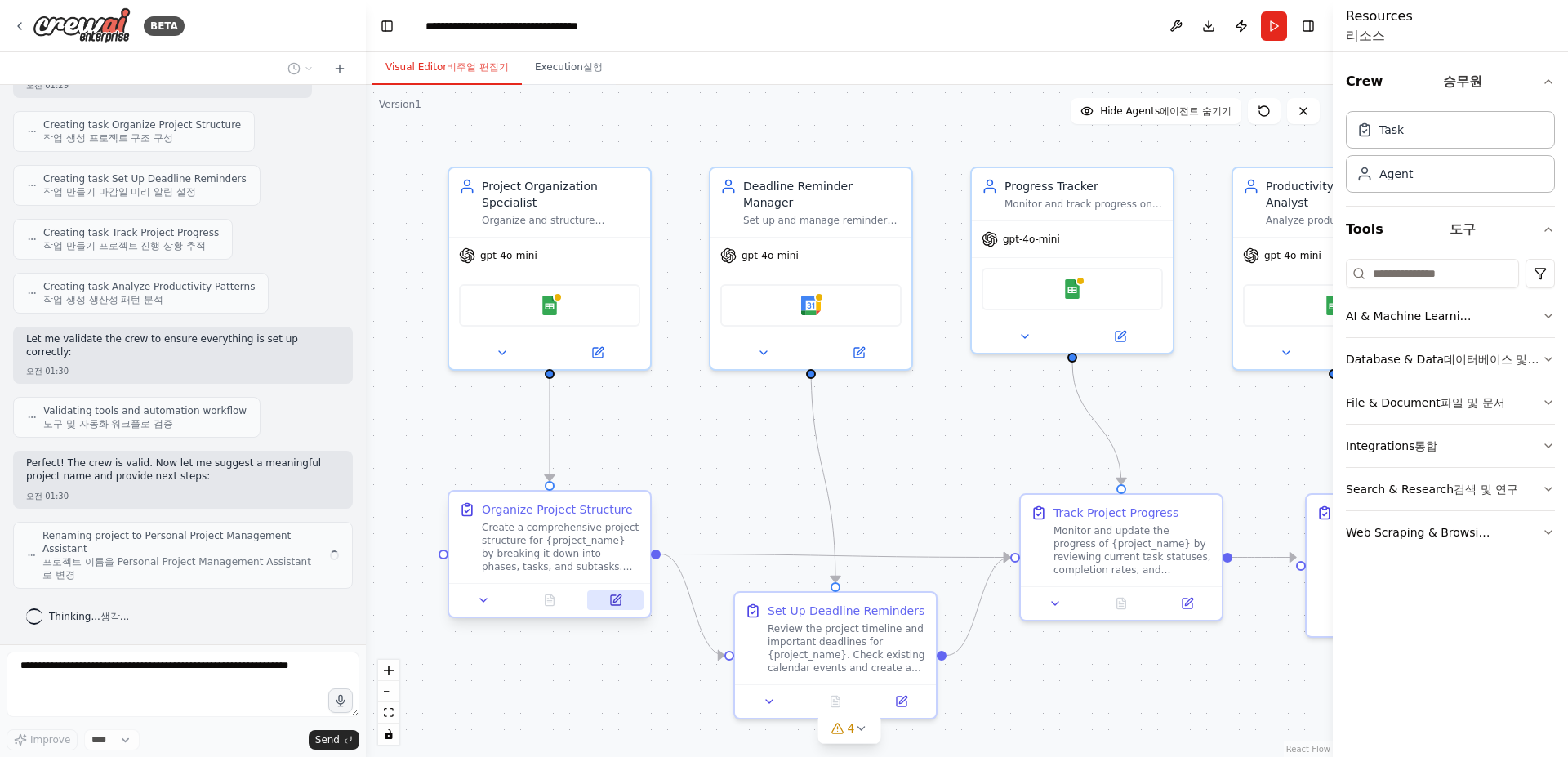
click at [622, 606] on button at bounding box center [615, 599] width 56 height 20
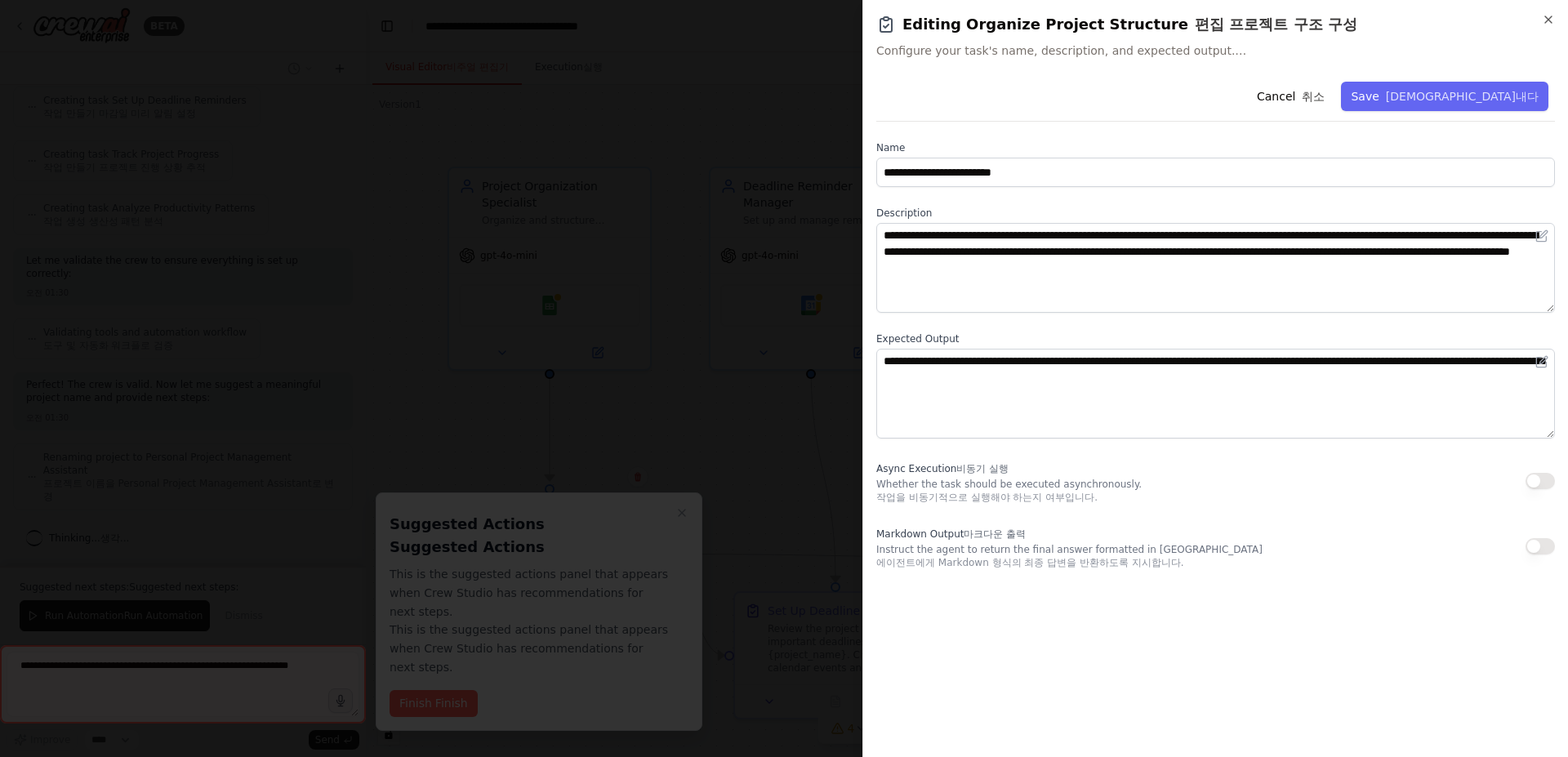
scroll to position [1442, 0]
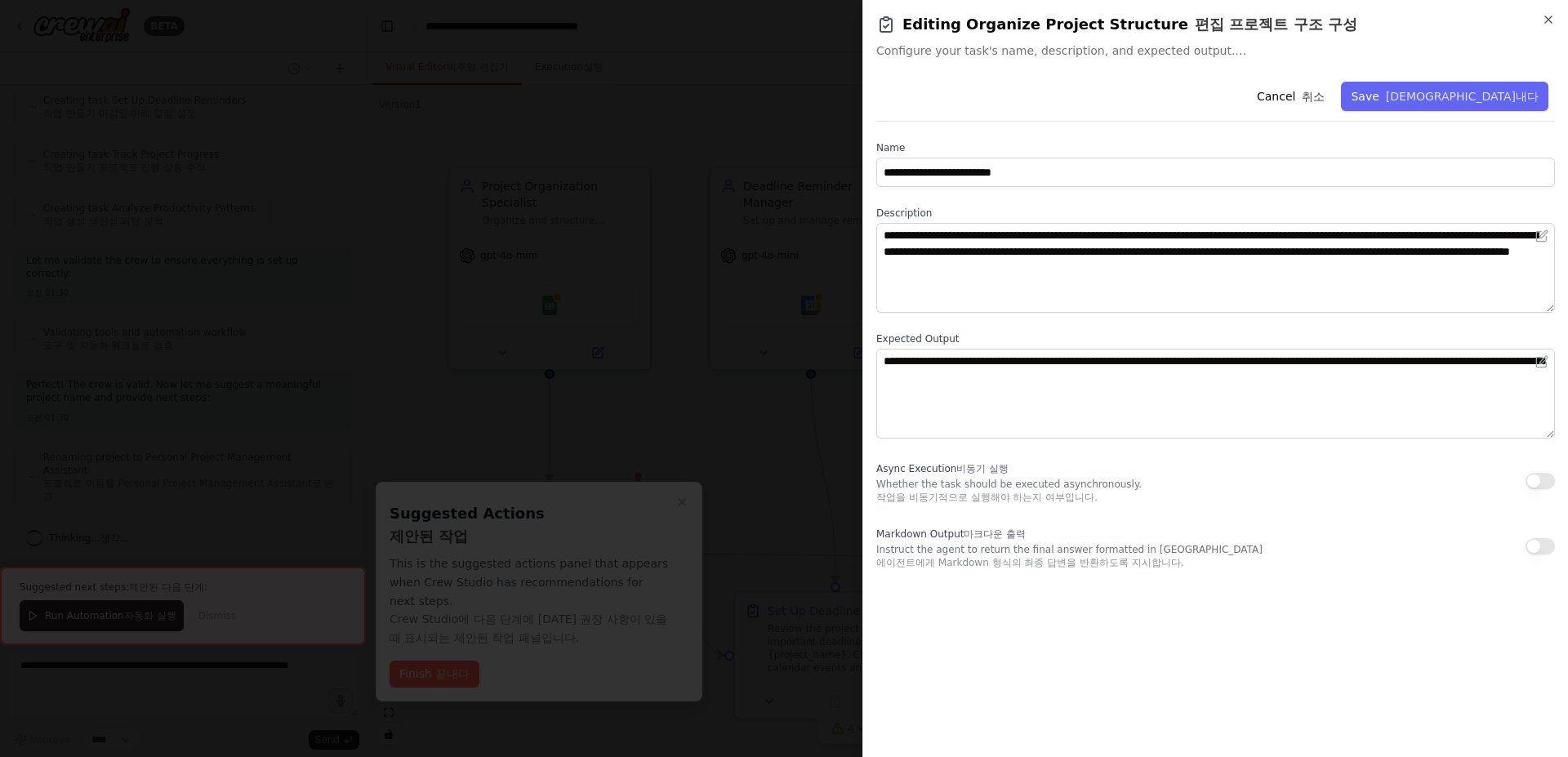
click at [703, 390] on div at bounding box center [784, 378] width 1568 height 757
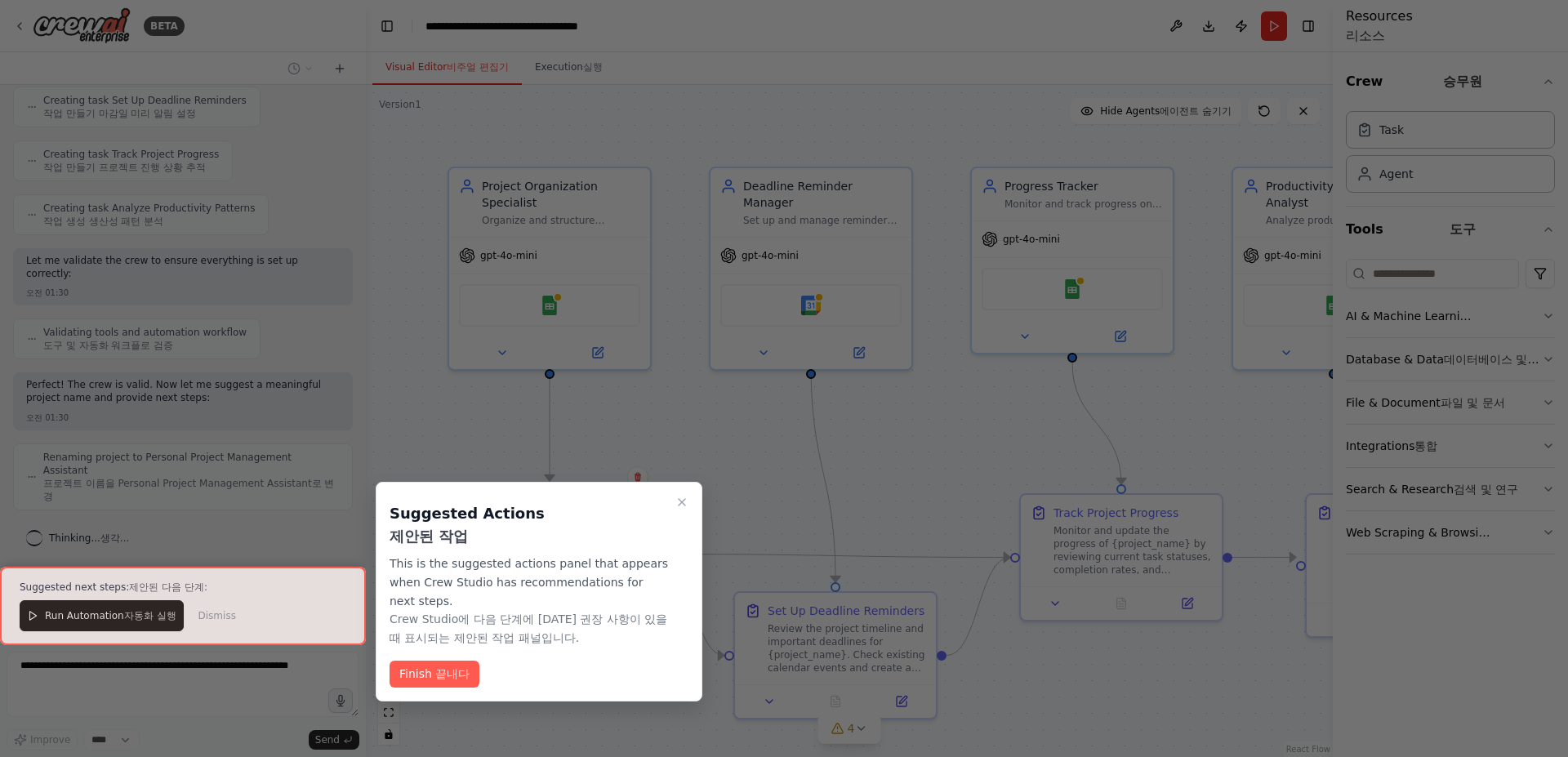
click at [412, 435] on div at bounding box center [784, 378] width 1568 height 757
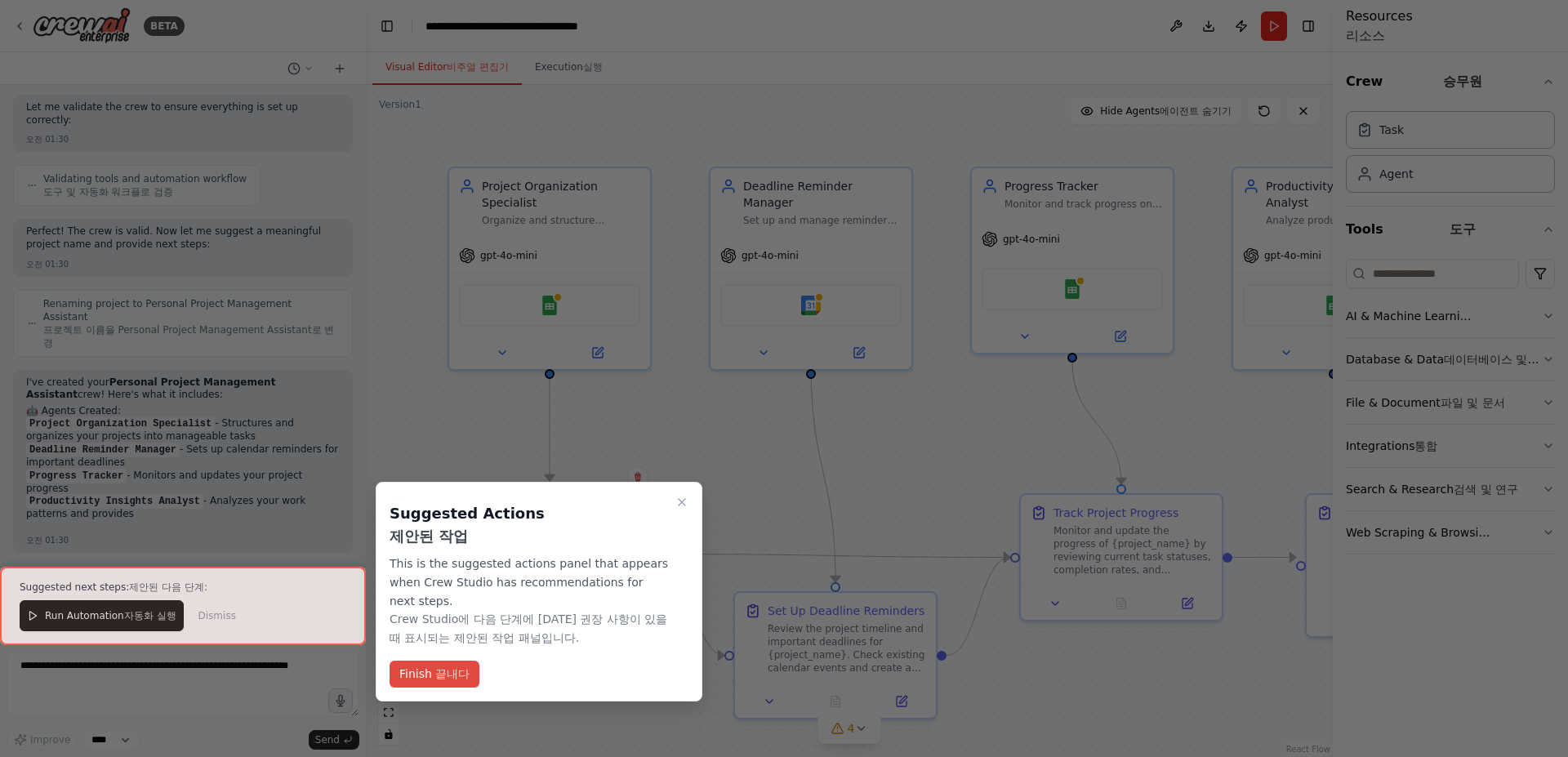
click at [435, 683] on xt-dual "끝내다" at bounding box center [452, 673] width 35 height 17
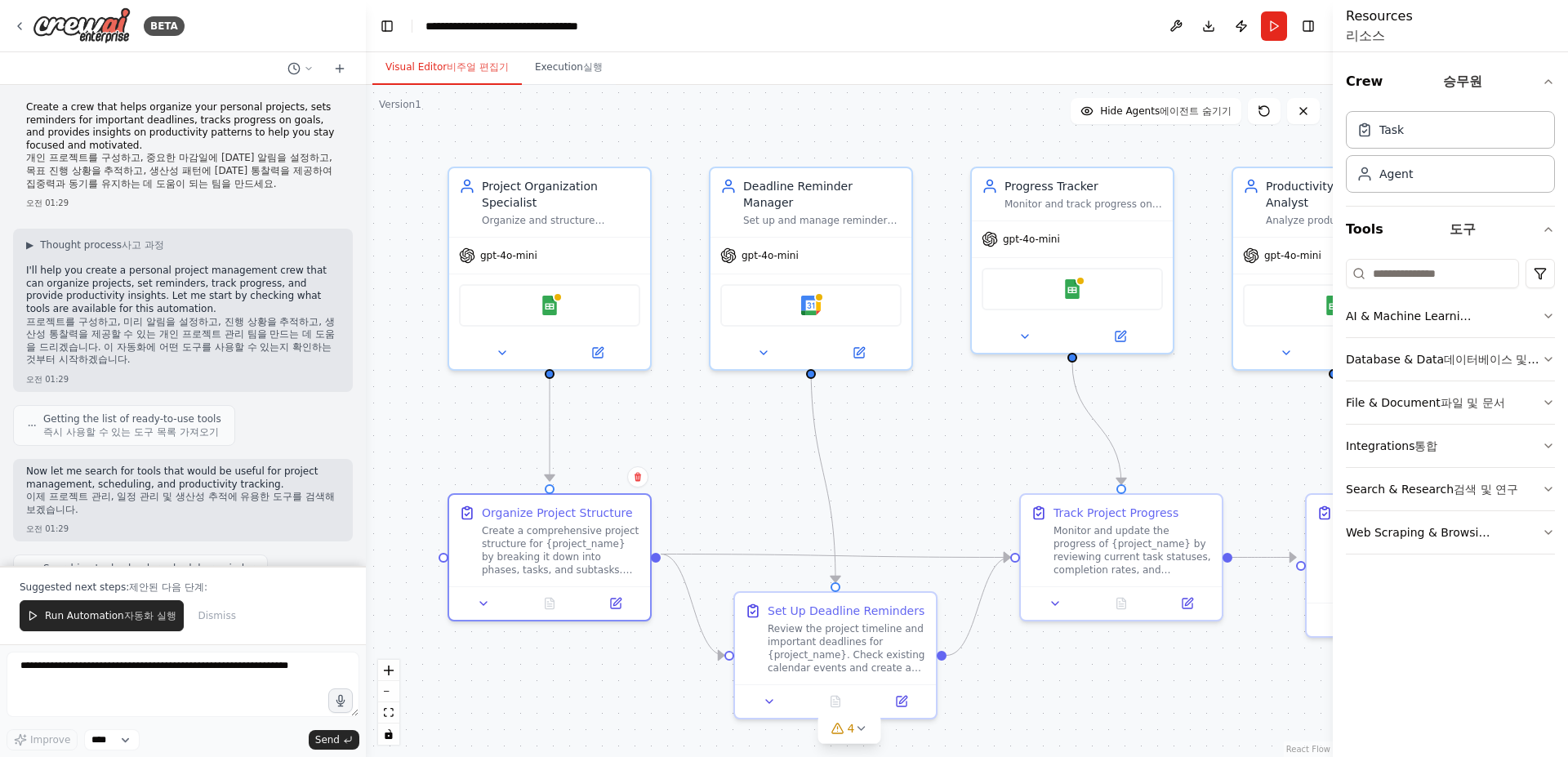
scroll to position [0, 0]
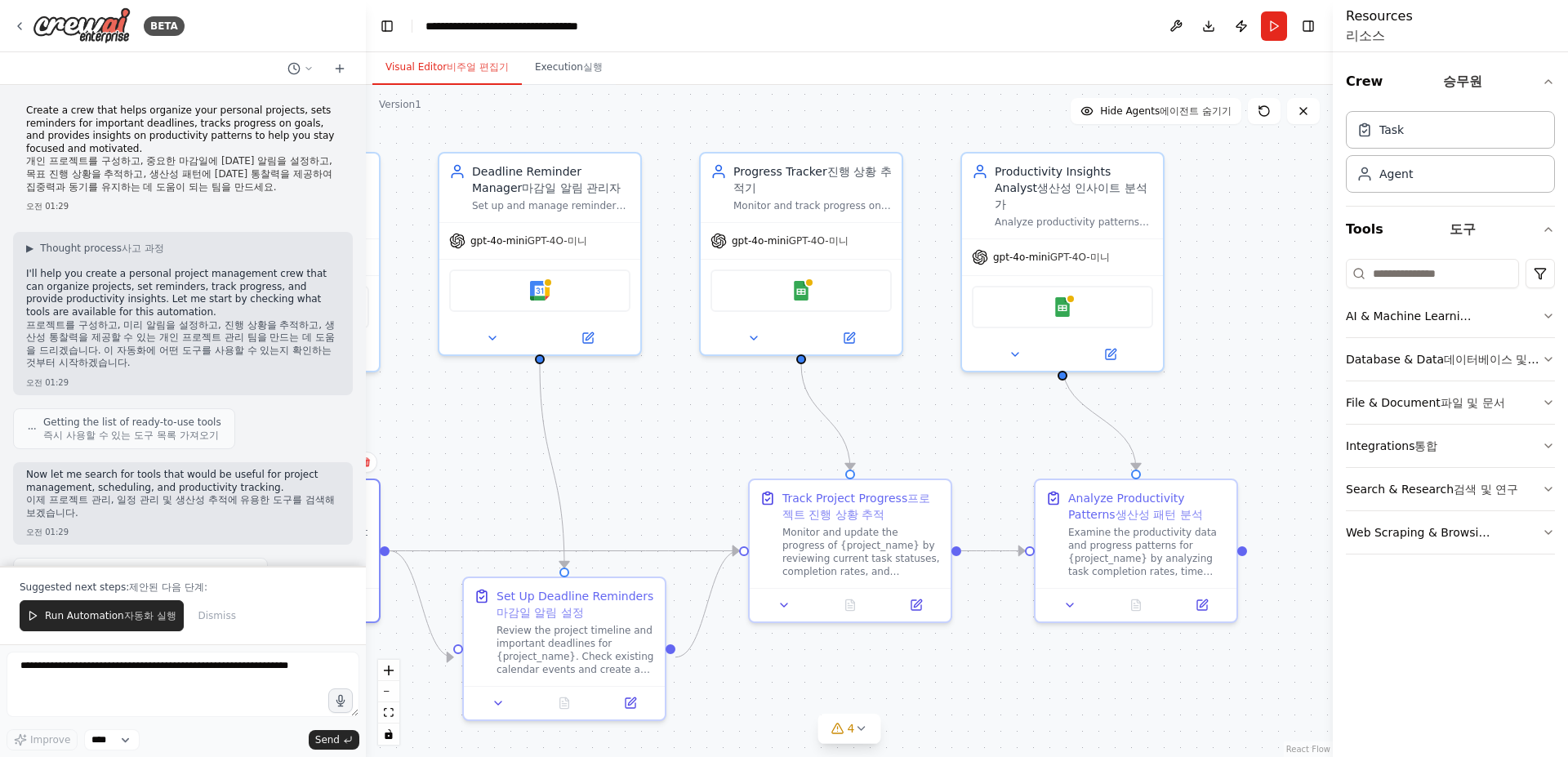
drag, startPoint x: 944, startPoint y: 490, endPoint x: 673, endPoint y: 476, distance: 271.4
click at [673, 476] on div ".deletable-edge-delete-btn { width: 20px; height: 20px; border: 0px solid #ffff…" at bounding box center [848, 420] width 967 height 672
click at [862, 347] on div at bounding box center [801, 334] width 201 height 33
click at [854, 342] on button at bounding box center [848, 334] width 92 height 20
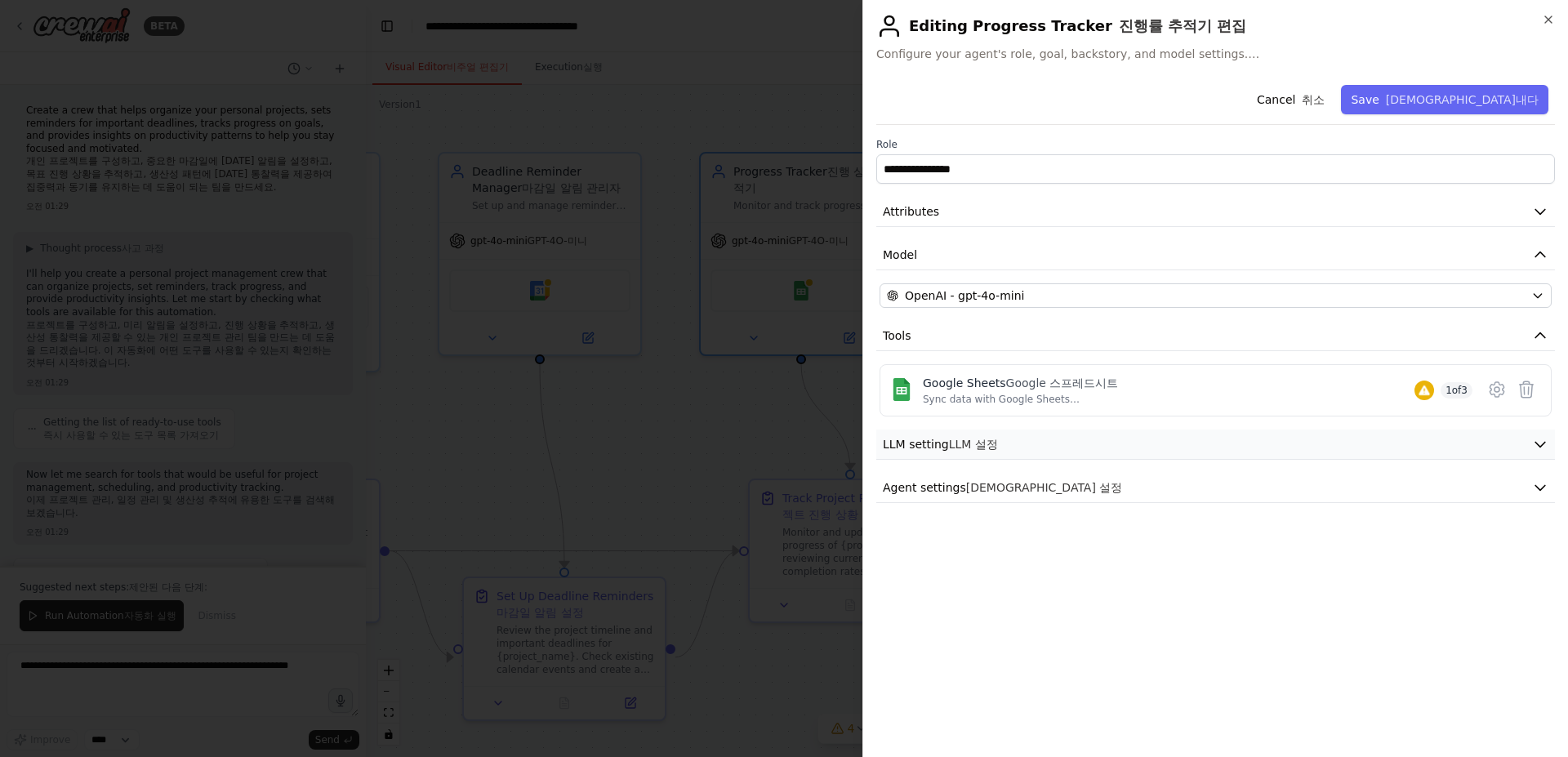
click at [1036, 459] on button "LLM setting LLM 설정" at bounding box center [1216, 444] width 678 height 30
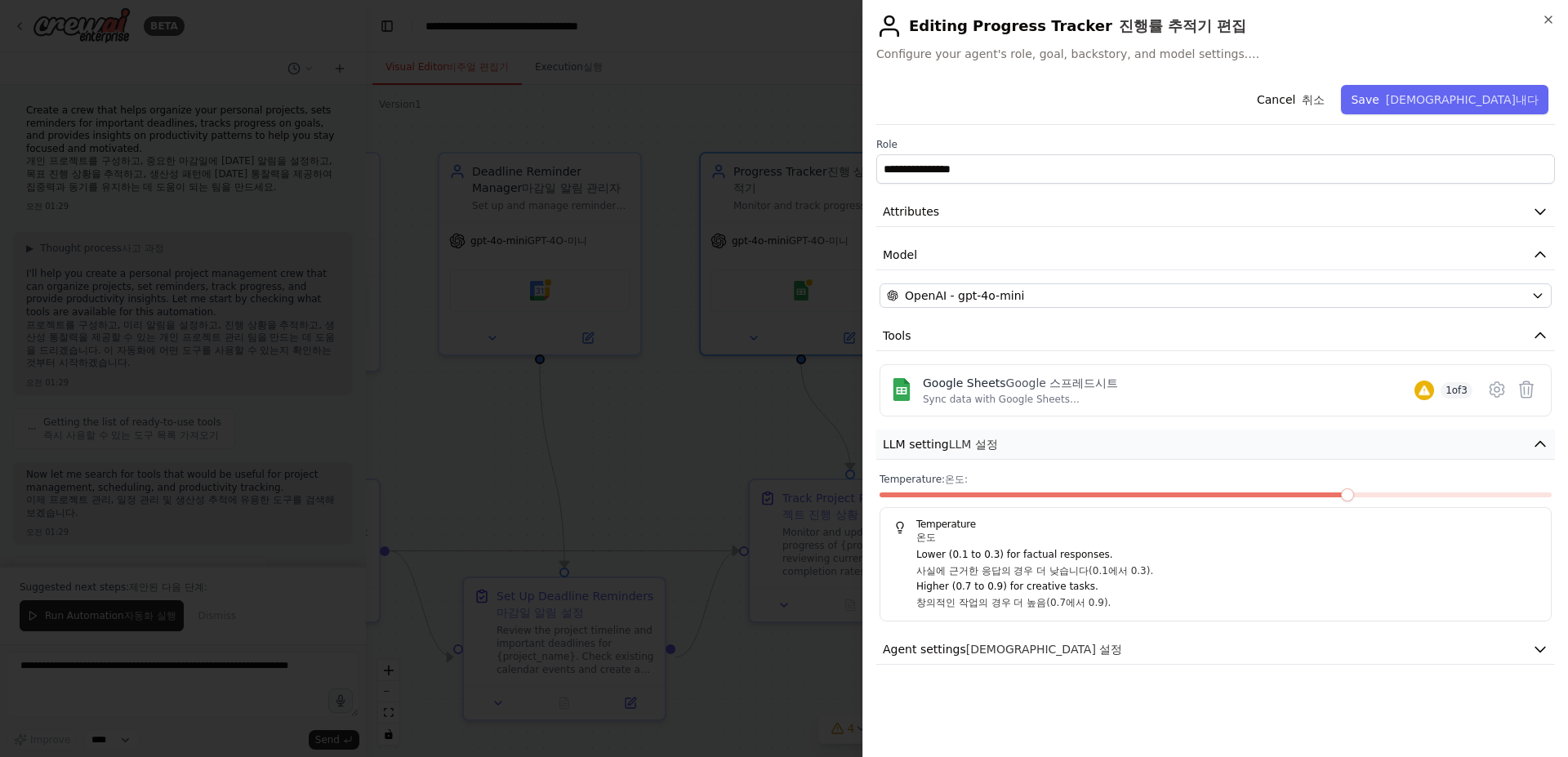
click at [1058, 457] on button "LLM setting LLM 설정" at bounding box center [1216, 444] width 678 height 30
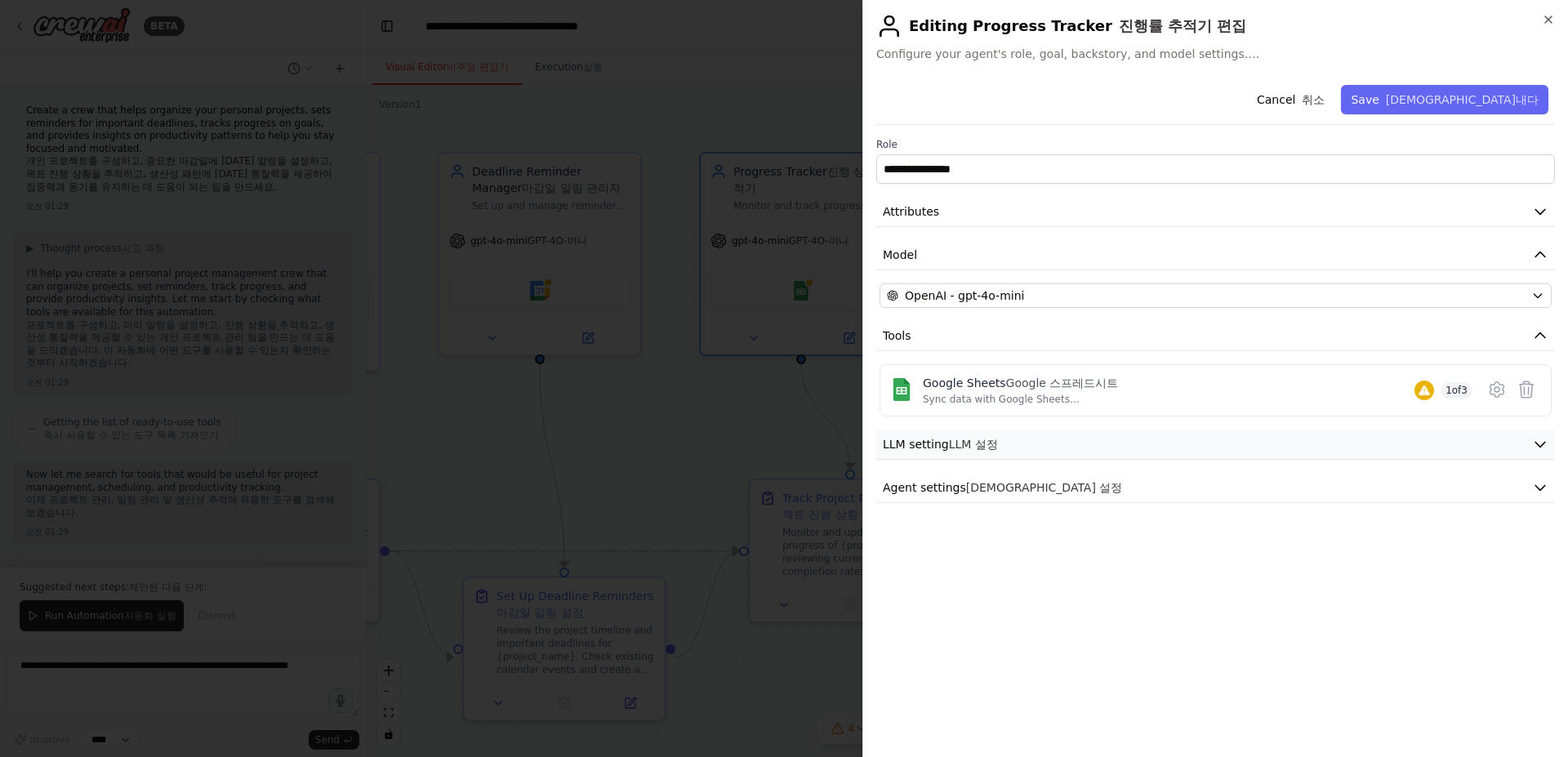
click at [1069, 459] on button "LLM setting LLM 설정" at bounding box center [1216, 444] width 678 height 30
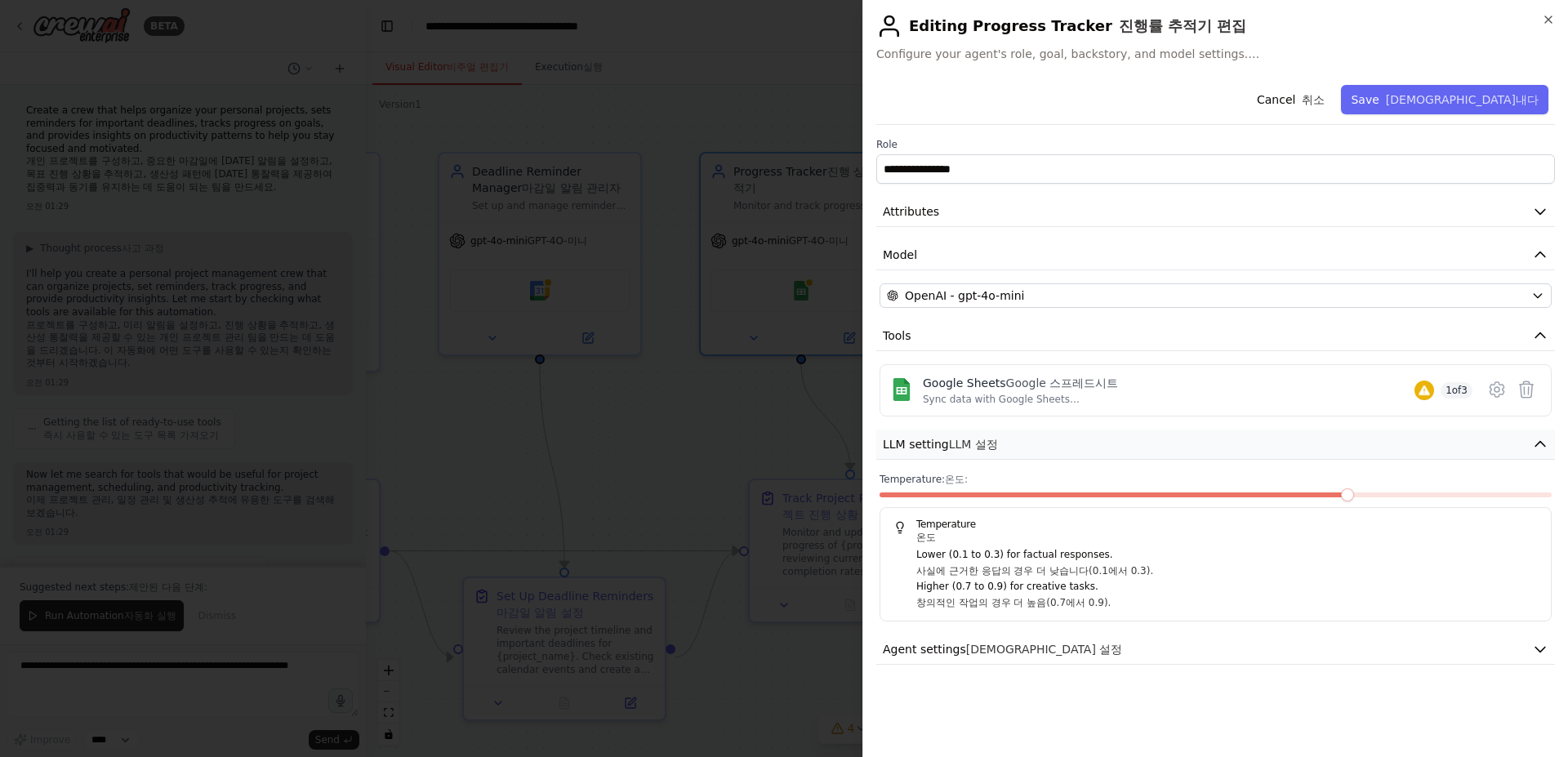
click at [1077, 457] on button "LLM setting LLM 설정" at bounding box center [1216, 444] width 678 height 30
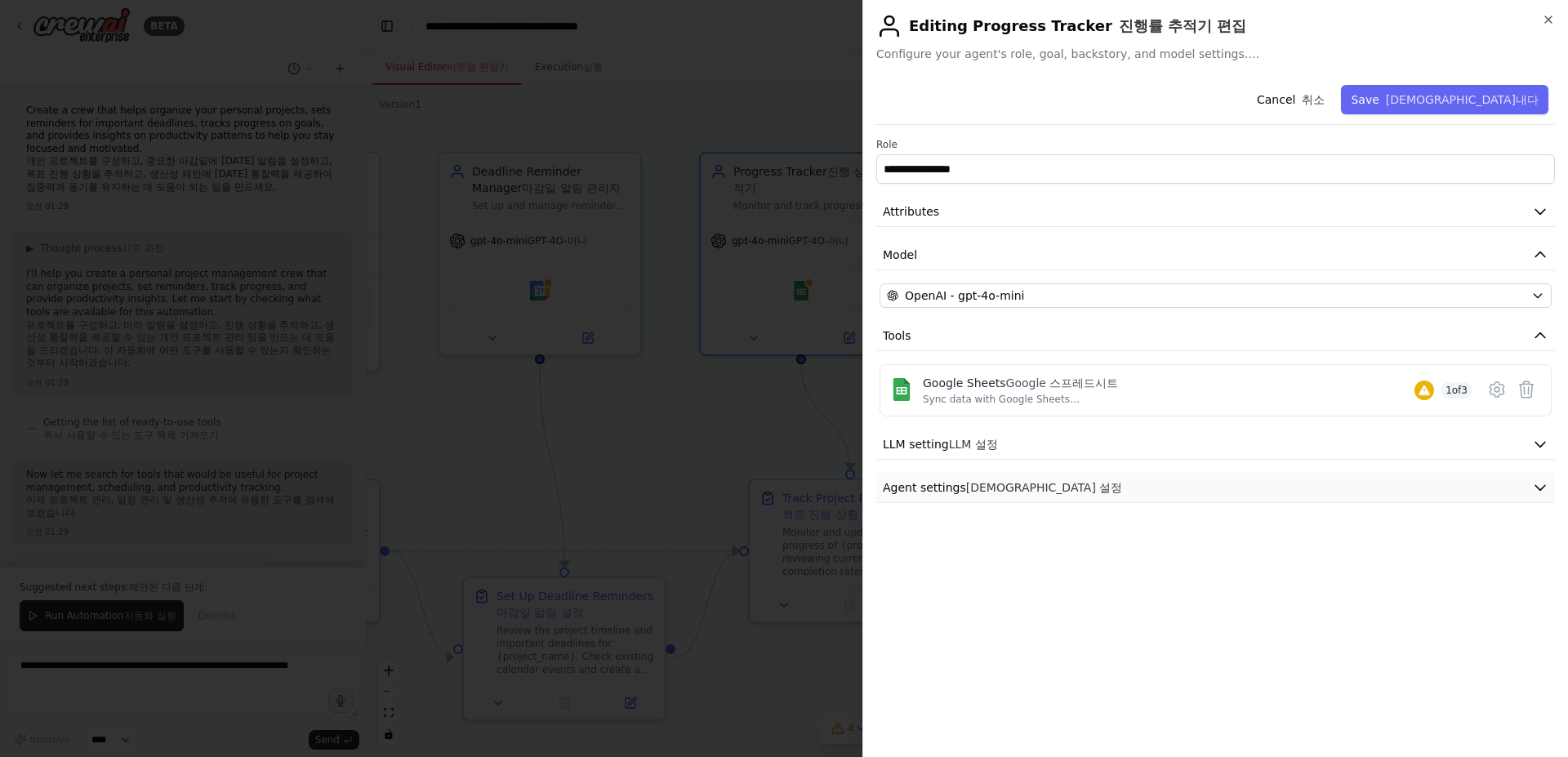
click at [1048, 502] on button "Agent settings 에이전트 설정" at bounding box center [1216, 487] width 678 height 30
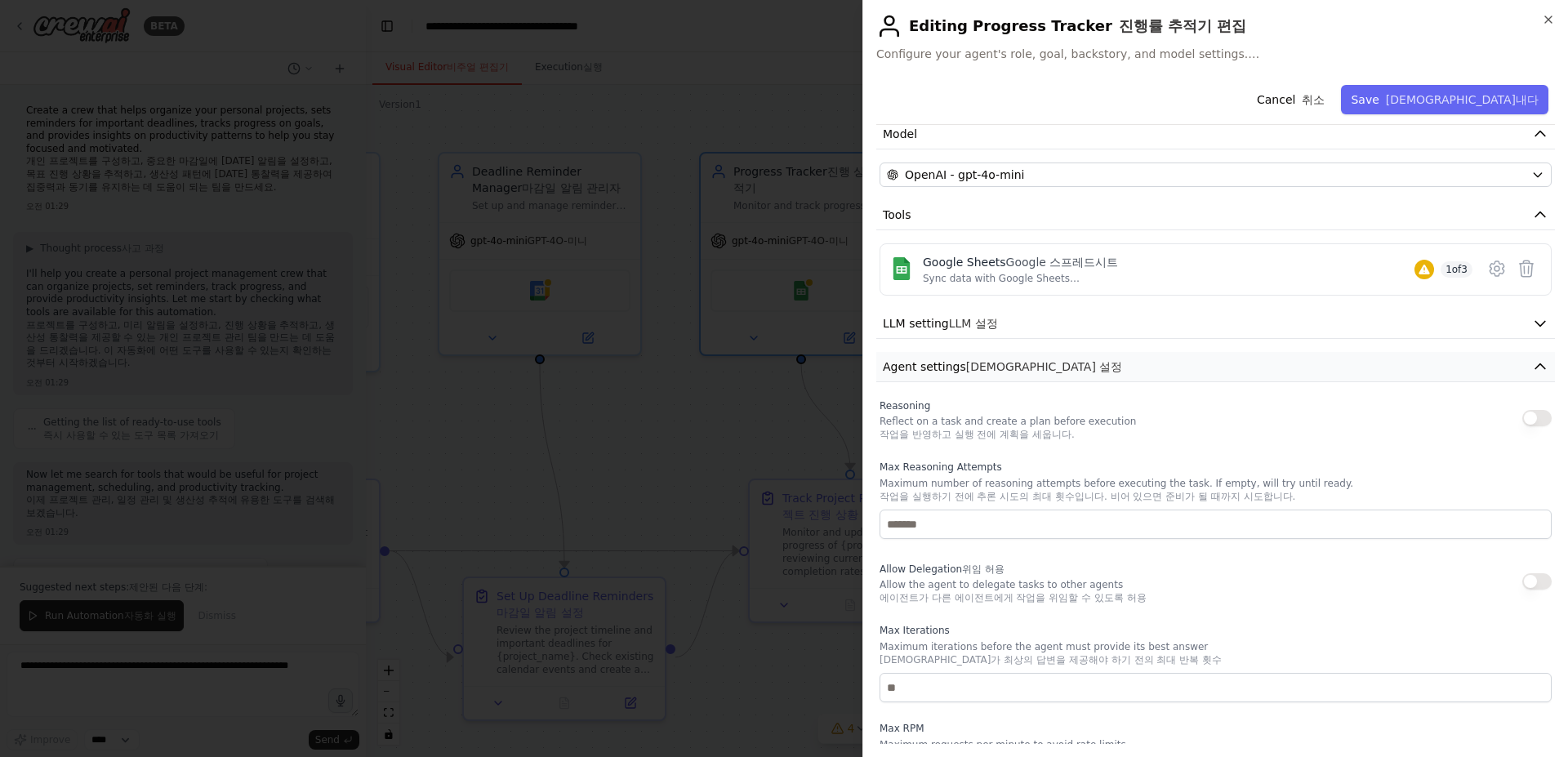
scroll to position [163, 0]
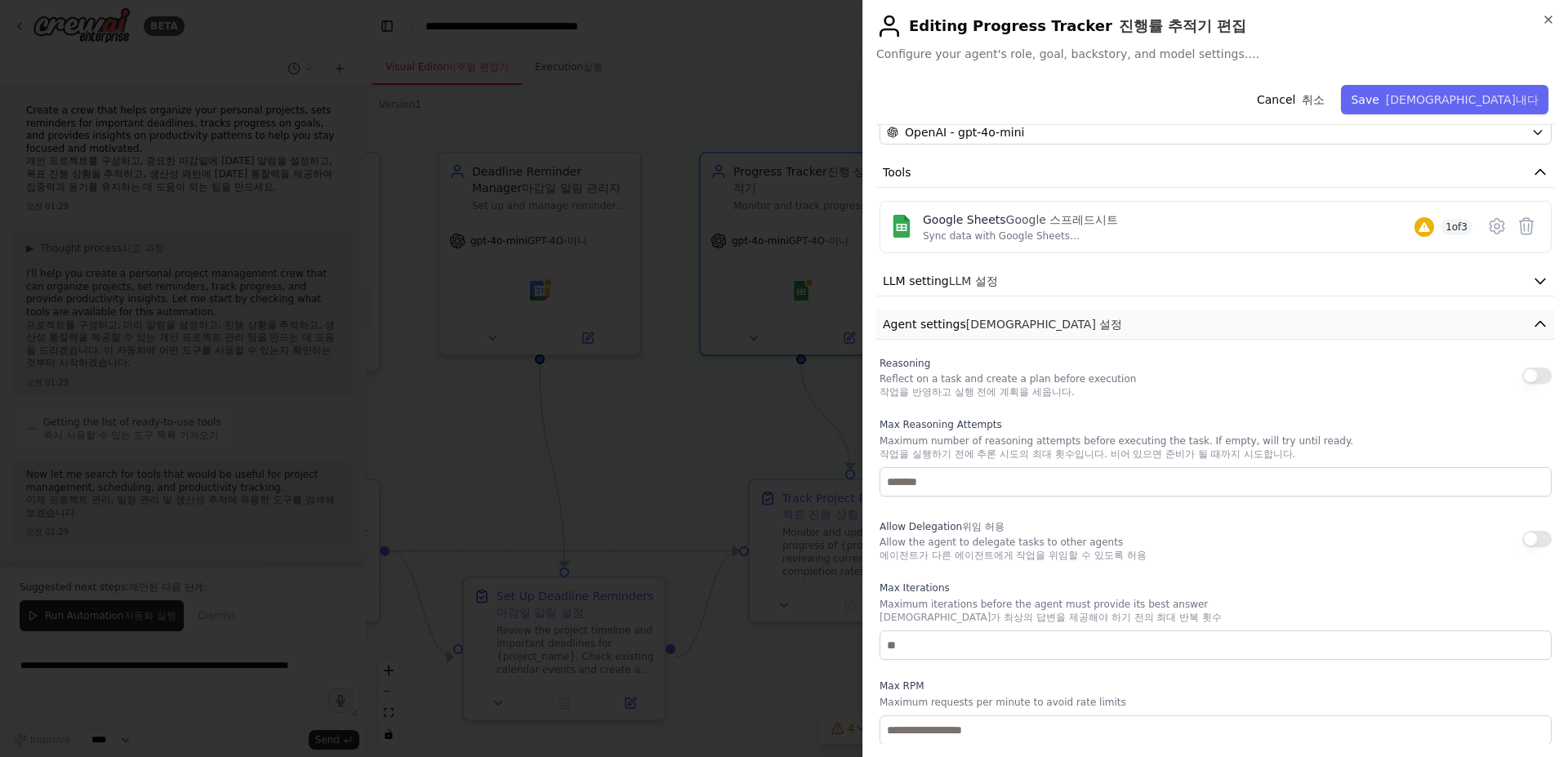
click at [1032, 331] on xt-content "[DEMOGRAPHIC_DATA] 설정" at bounding box center [1044, 324] width 157 height 13
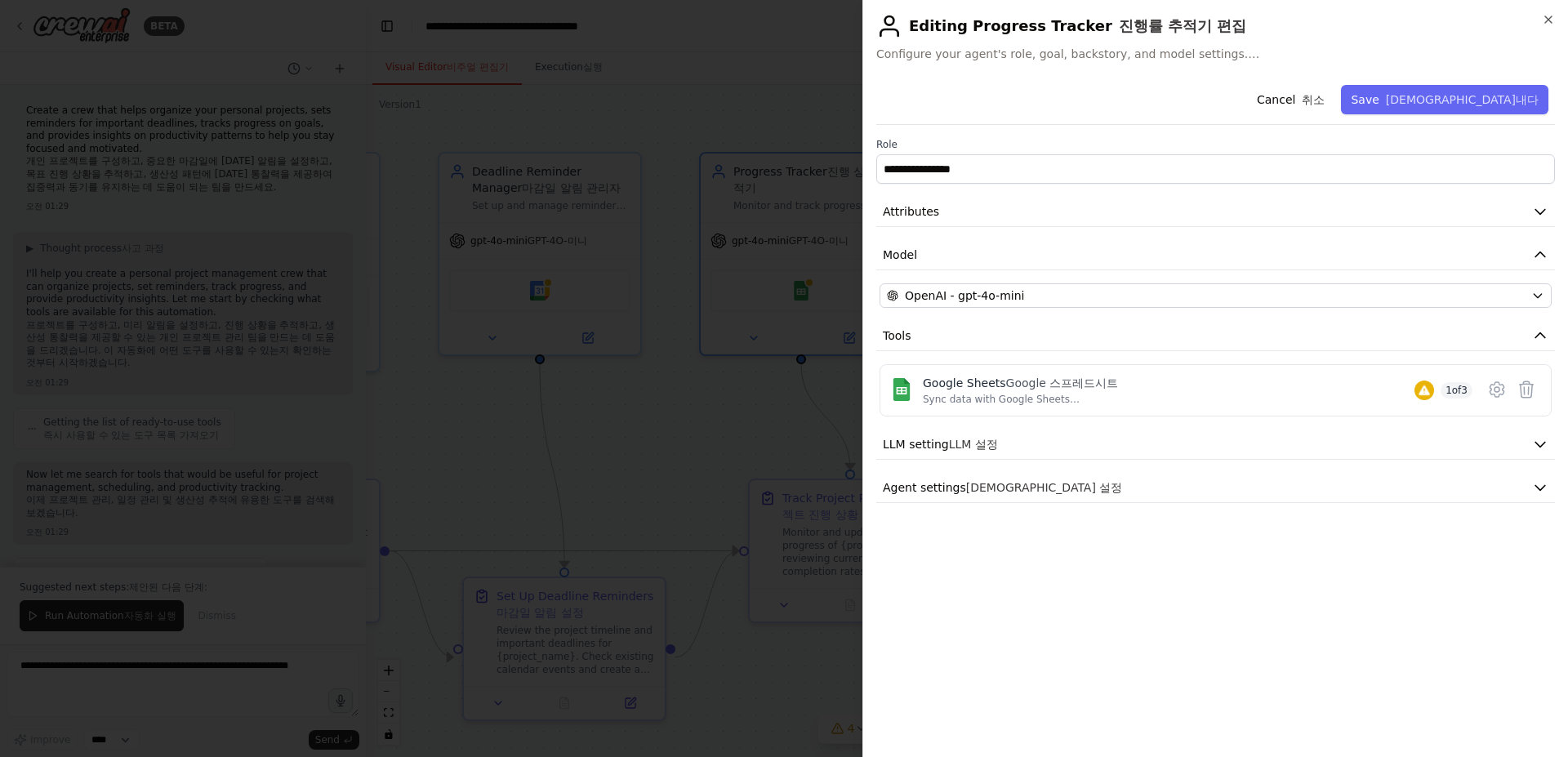
click at [717, 401] on div at bounding box center [784, 378] width 1568 height 757
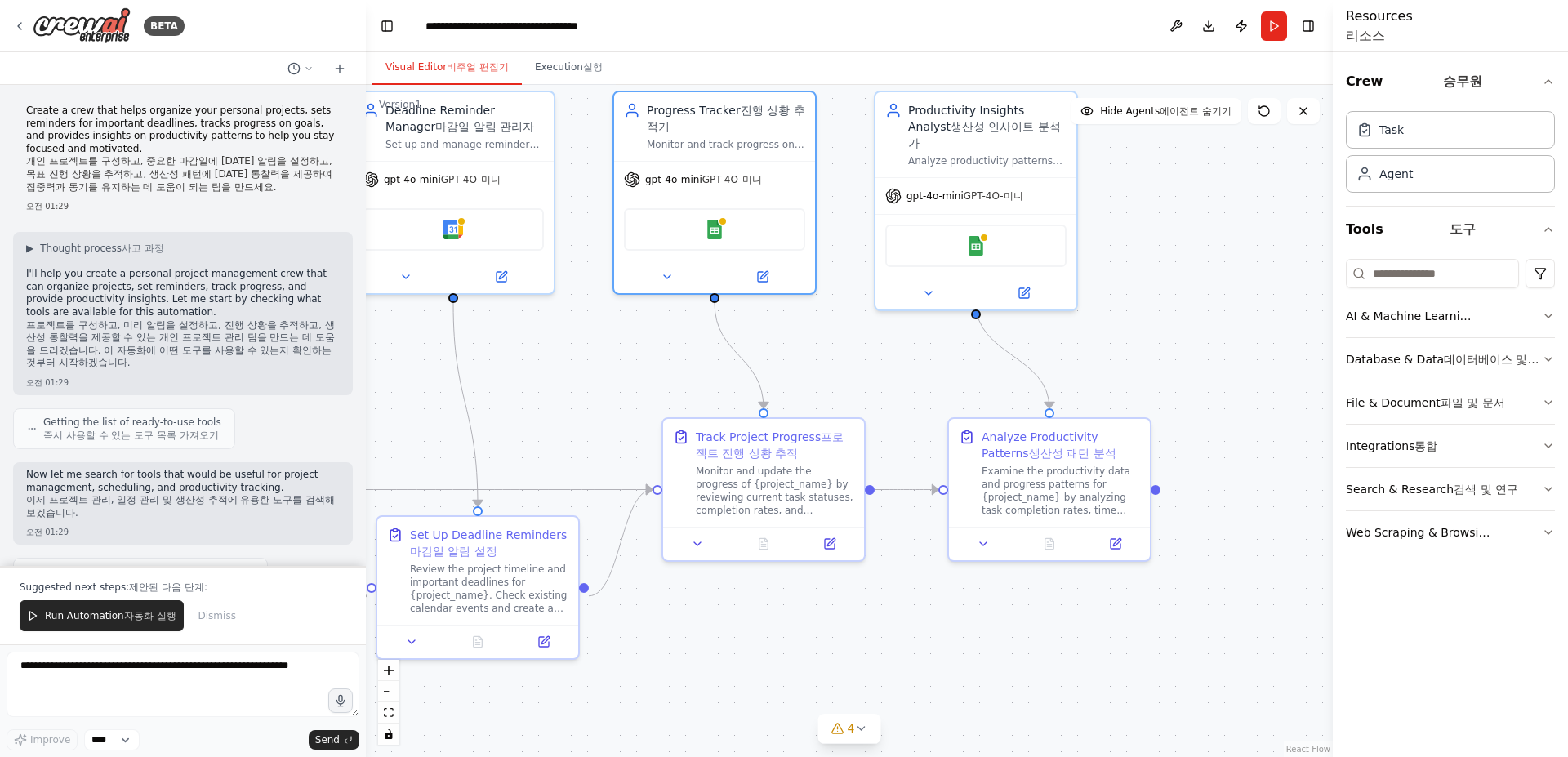
drag, startPoint x: 1033, startPoint y: 443, endPoint x: 946, endPoint y: 382, distance: 106.3
click at [946, 382] on div ".deletable-edge-delete-btn { width: 20px; height: 20px; border: 0px solid #ffff…" at bounding box center [848, 420] width 967 height 672
click at [833, 538] on icon at bounding box center [831, 538] width 8 height 8
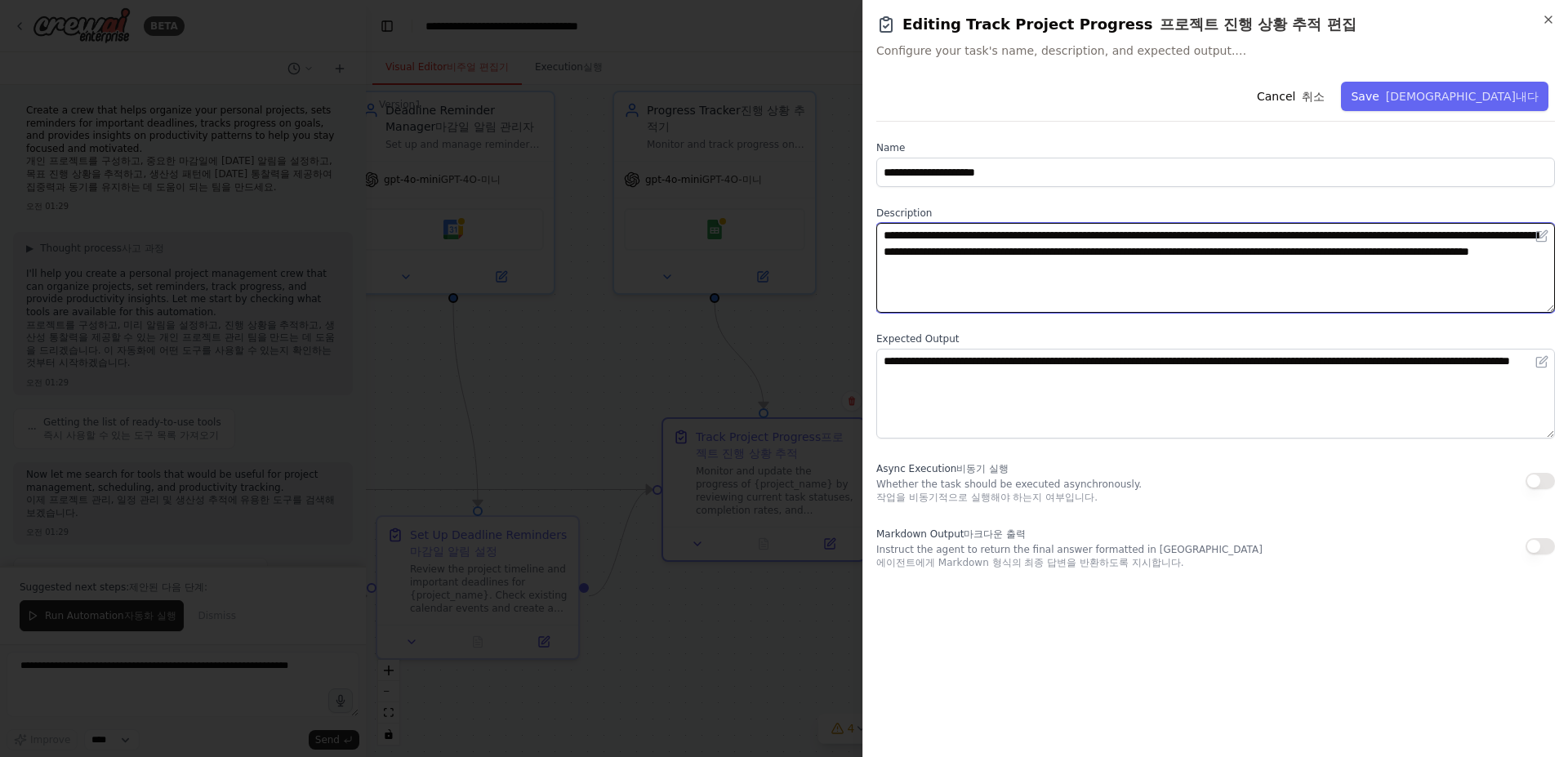
drag, startPoint x: 886, startPoint y: 249, endPoint x: 1324, endPoint y: 305, distance: 441.6
click at [1324, 305] on textarea "**********" at bounding box center [1216, 268] width 678 height 90
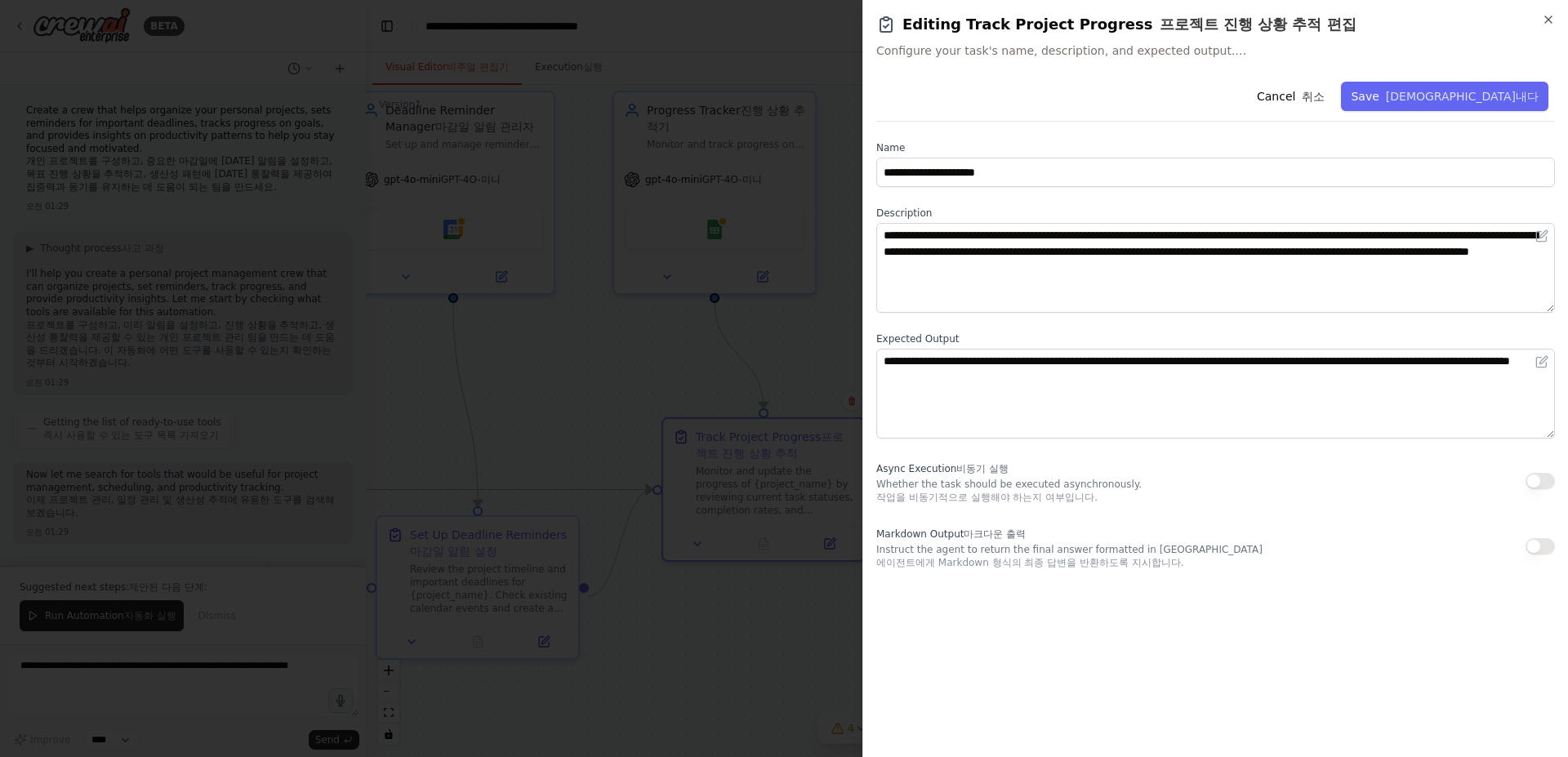
click at [1312, 548] on div "**********" at bounding box center [1216, 322] width 678 height 494
click at [813, 661] on div at bounding box center [784, 378] width 1568 height 757
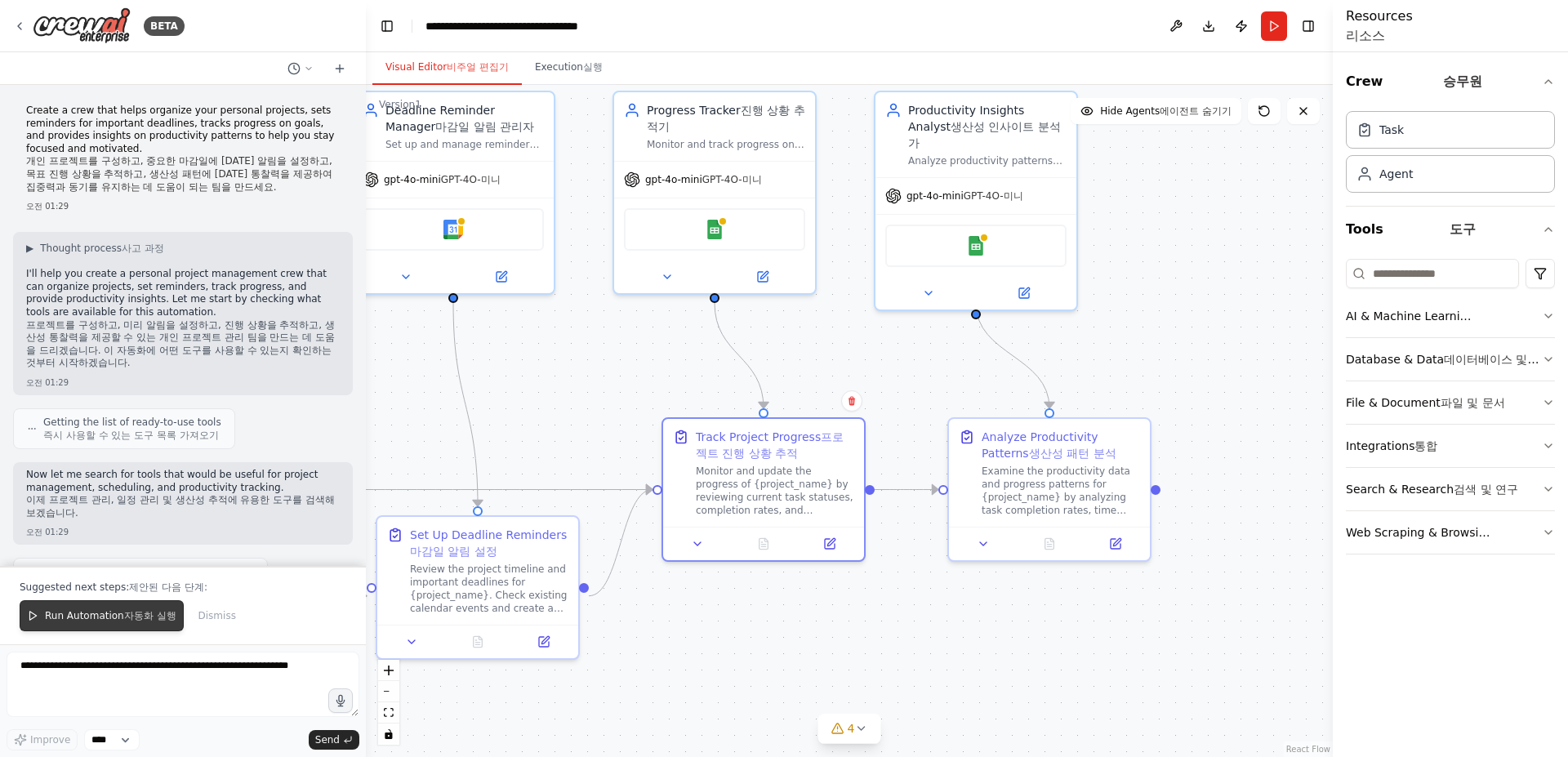
click at [101, 616] on span "Run Automation 자동화 실행" at bounding box center [111, 615] width 132 height 13
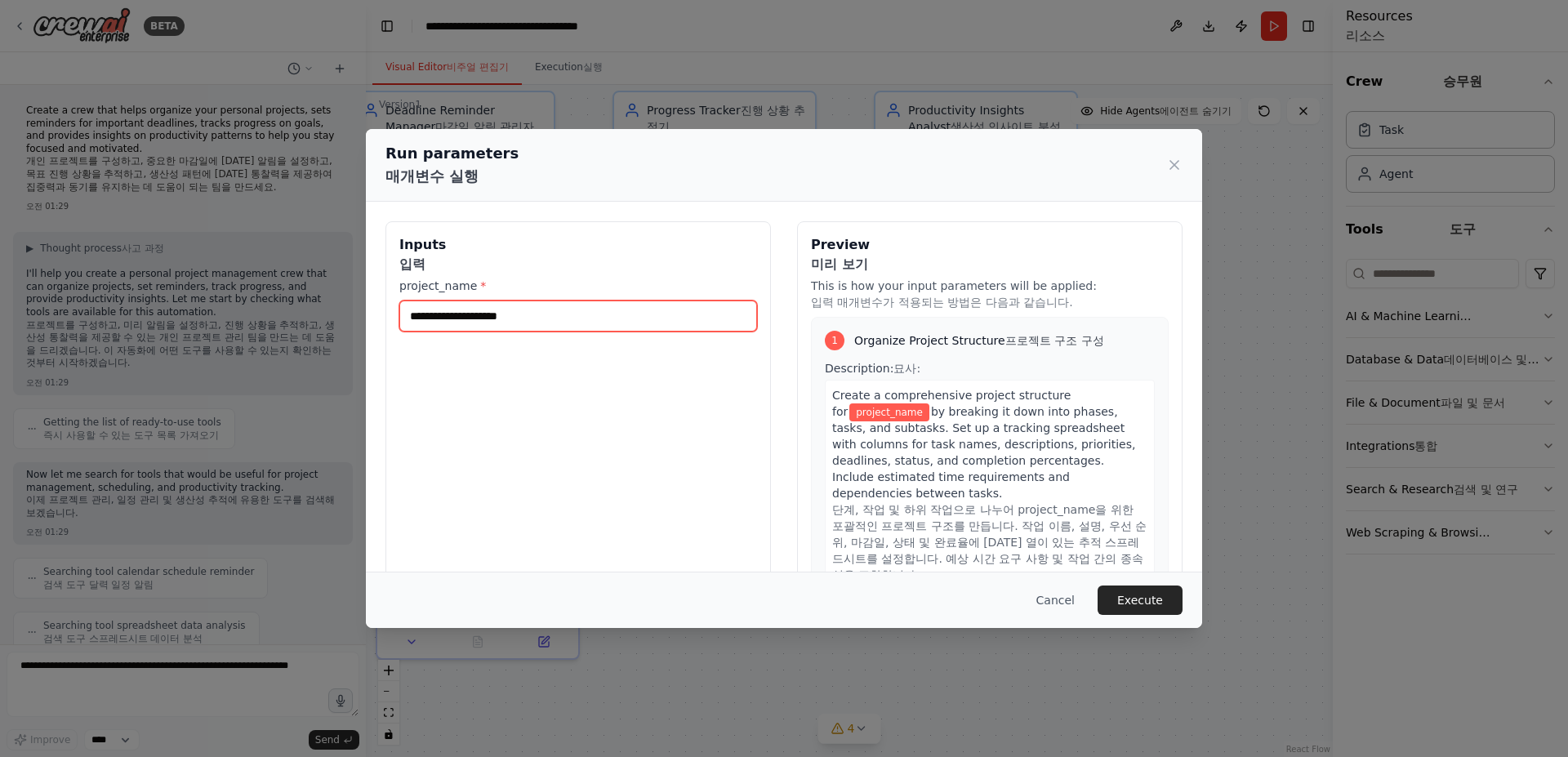
click at [575, 332] on input "project_name *" at bounding box center [578, 316] width 358 height 31
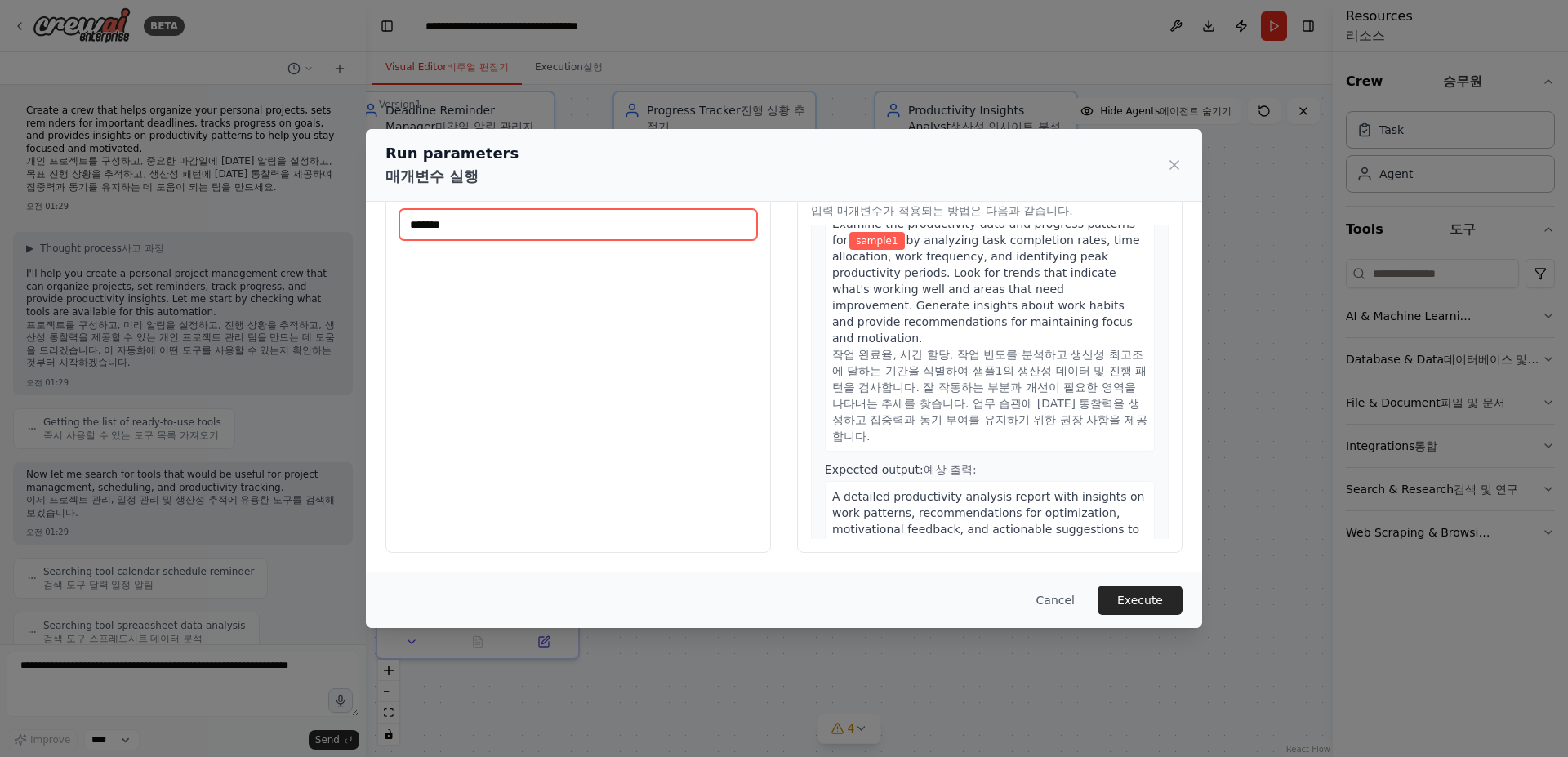
scroll to position [1465, 0]
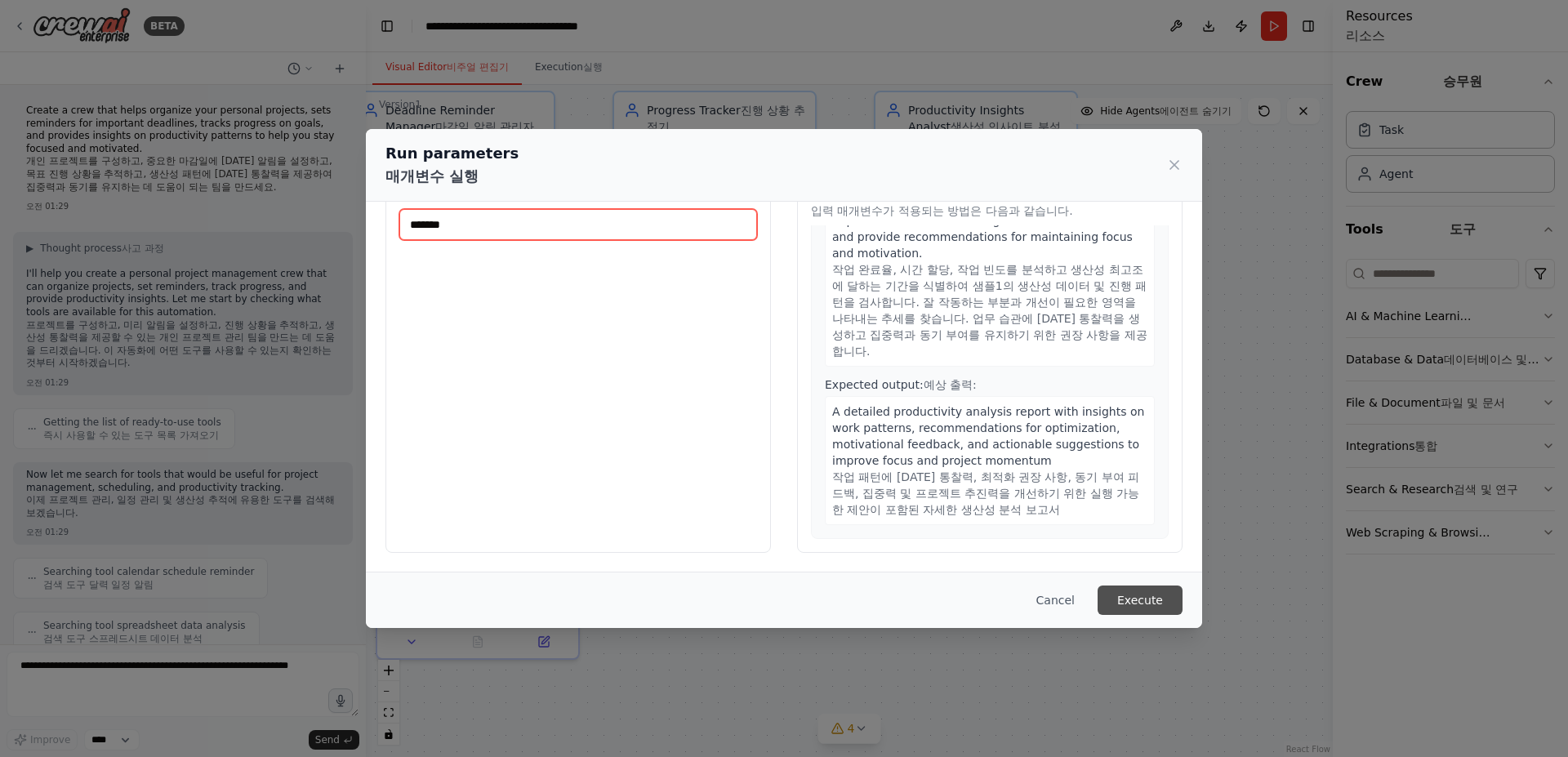
type input "*******"
click at [1147, 600] on button "Execute" at bounding box center [1140, 599] width 85 height 29
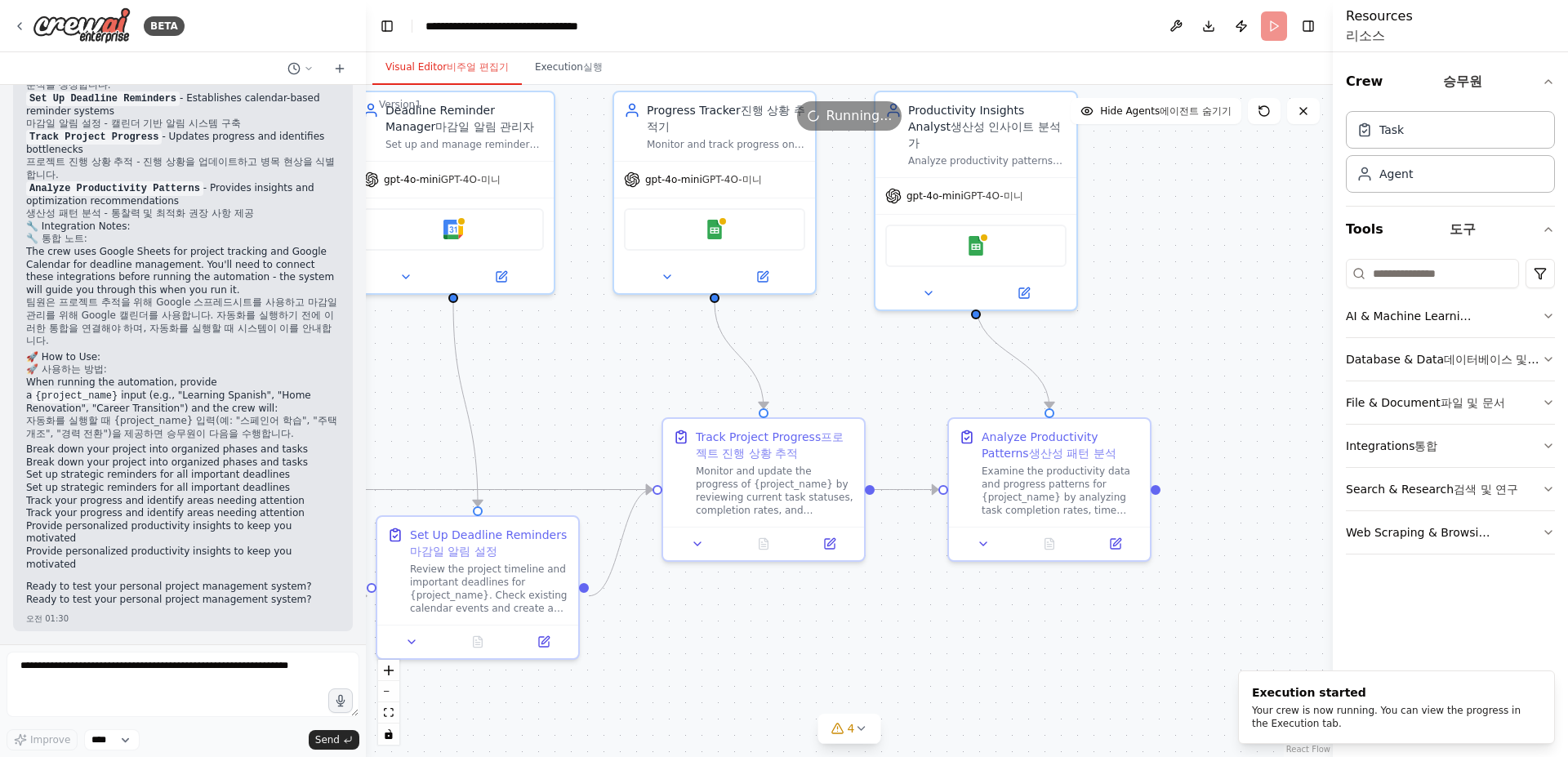
scroll to position [2849, 0]
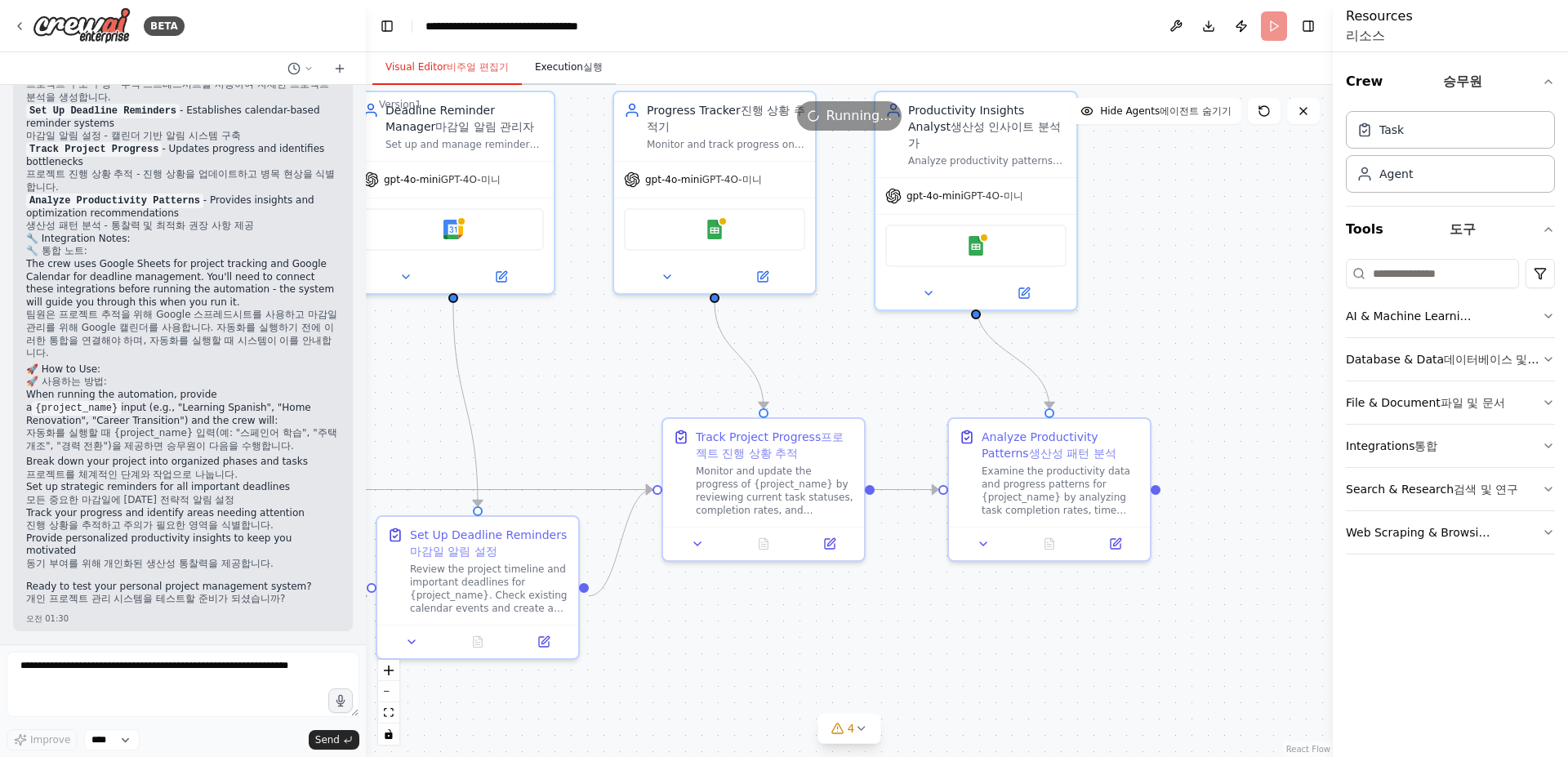
click at [580, 77] on button "Execution 실행" at bounding box center [568, 68] width 94 height 35
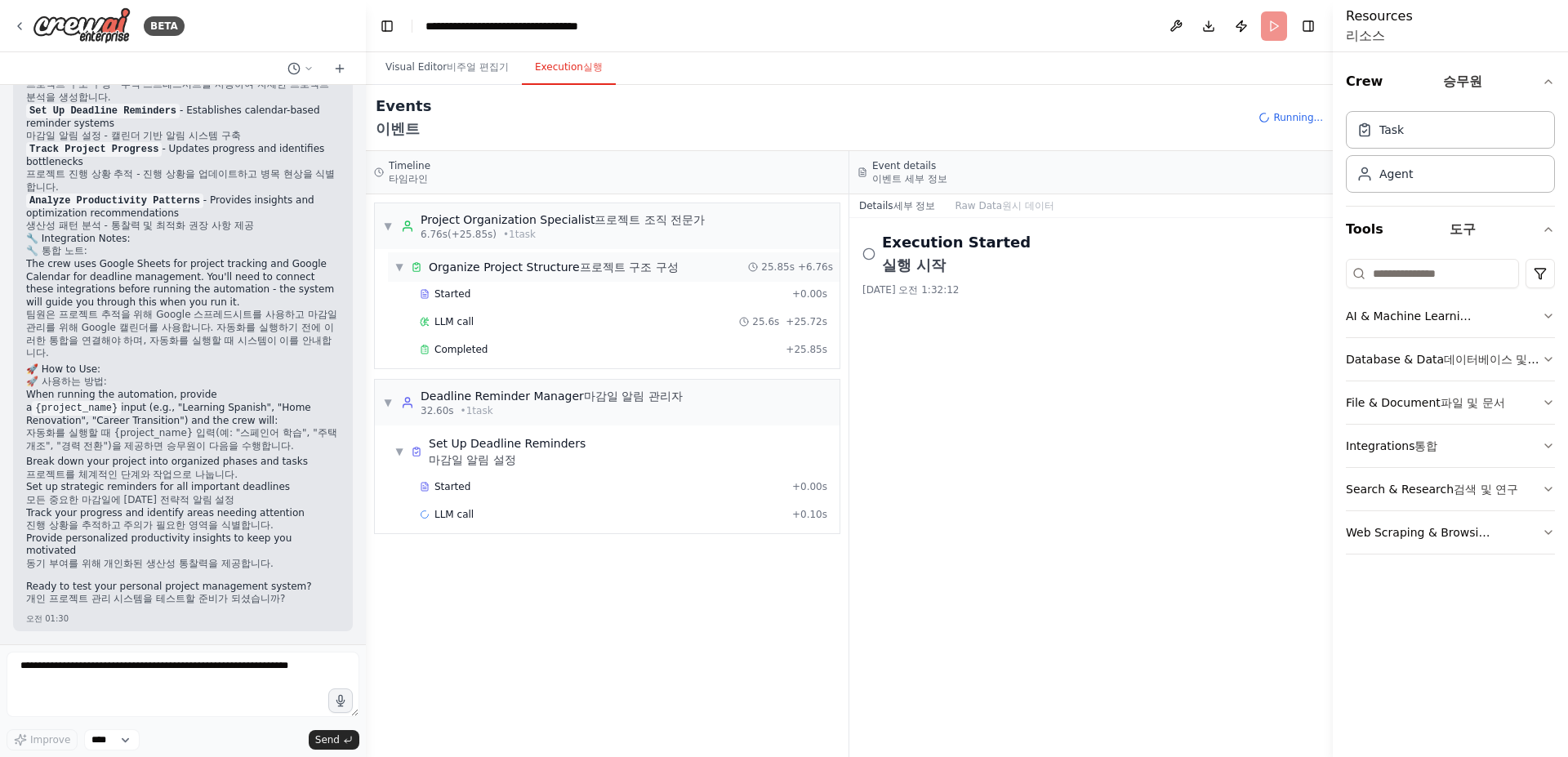
click at [396, 273] on span "▼" at bounding box center [399, 267] width 9 height 13
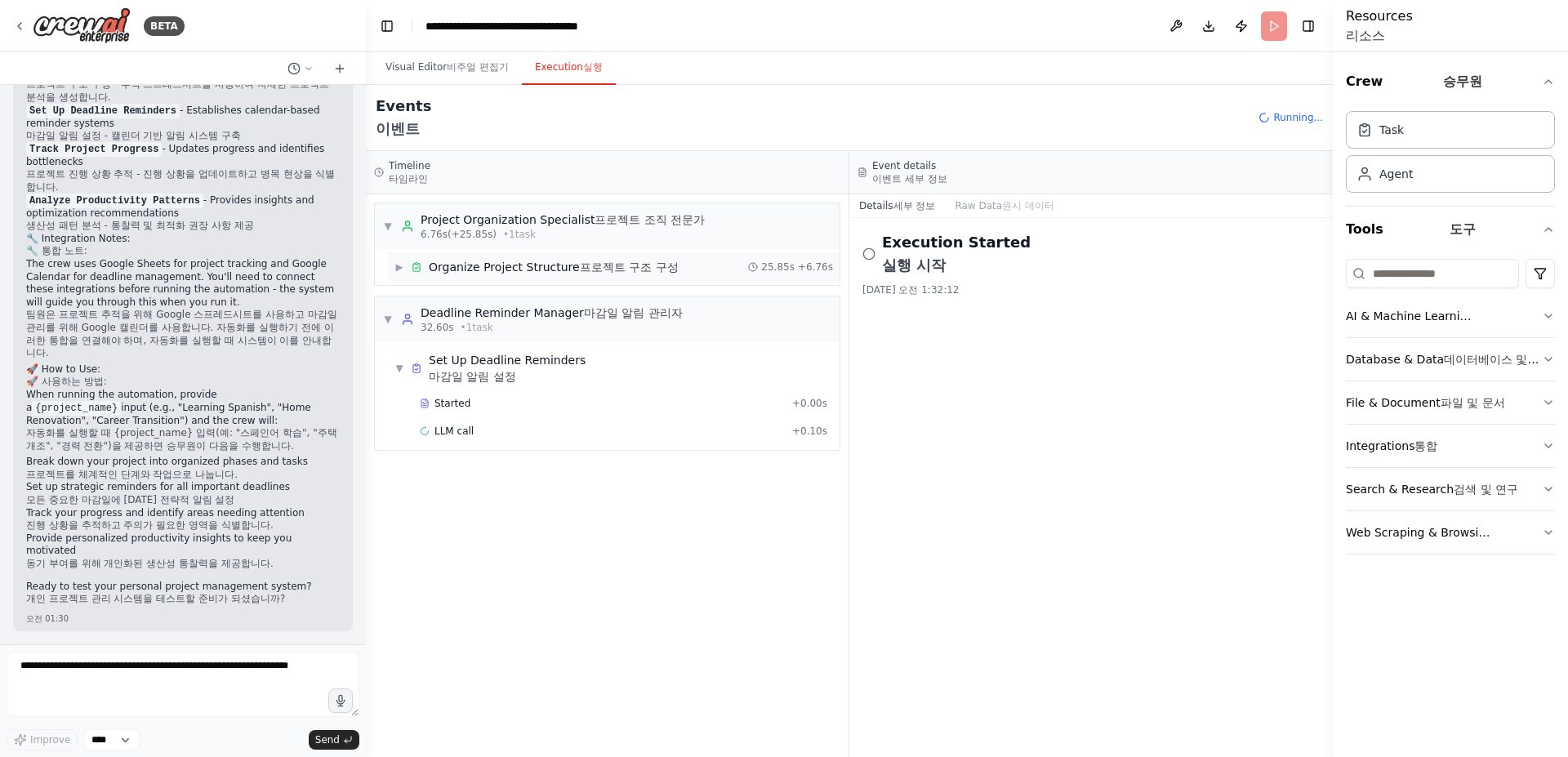
click at [396, 273] on span "▶" at bounding box center [399, 267] width 9 height 13
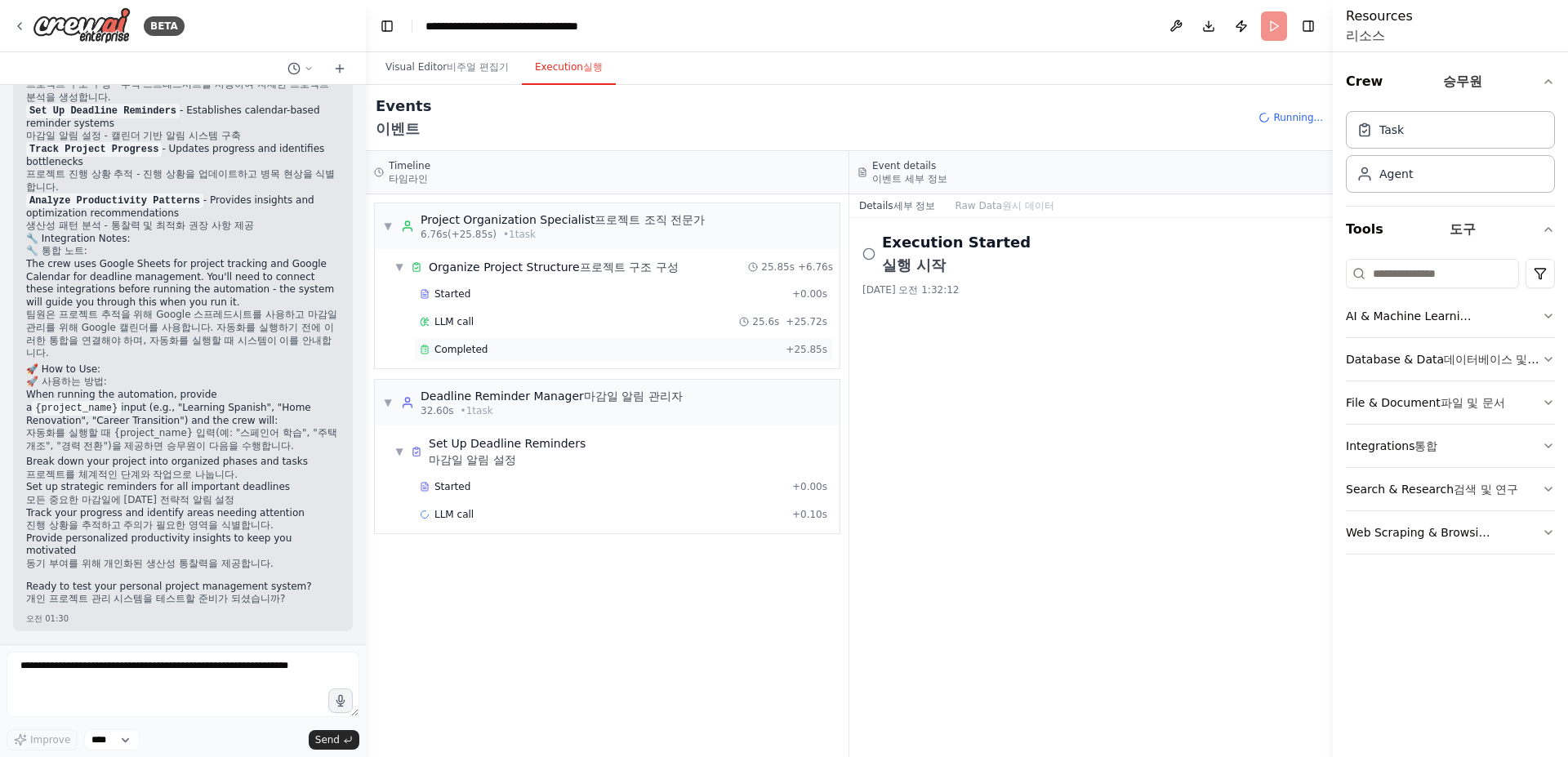
click at [492, 356] on div "Completed" at bounding box center [599, 349] width 359 height 13
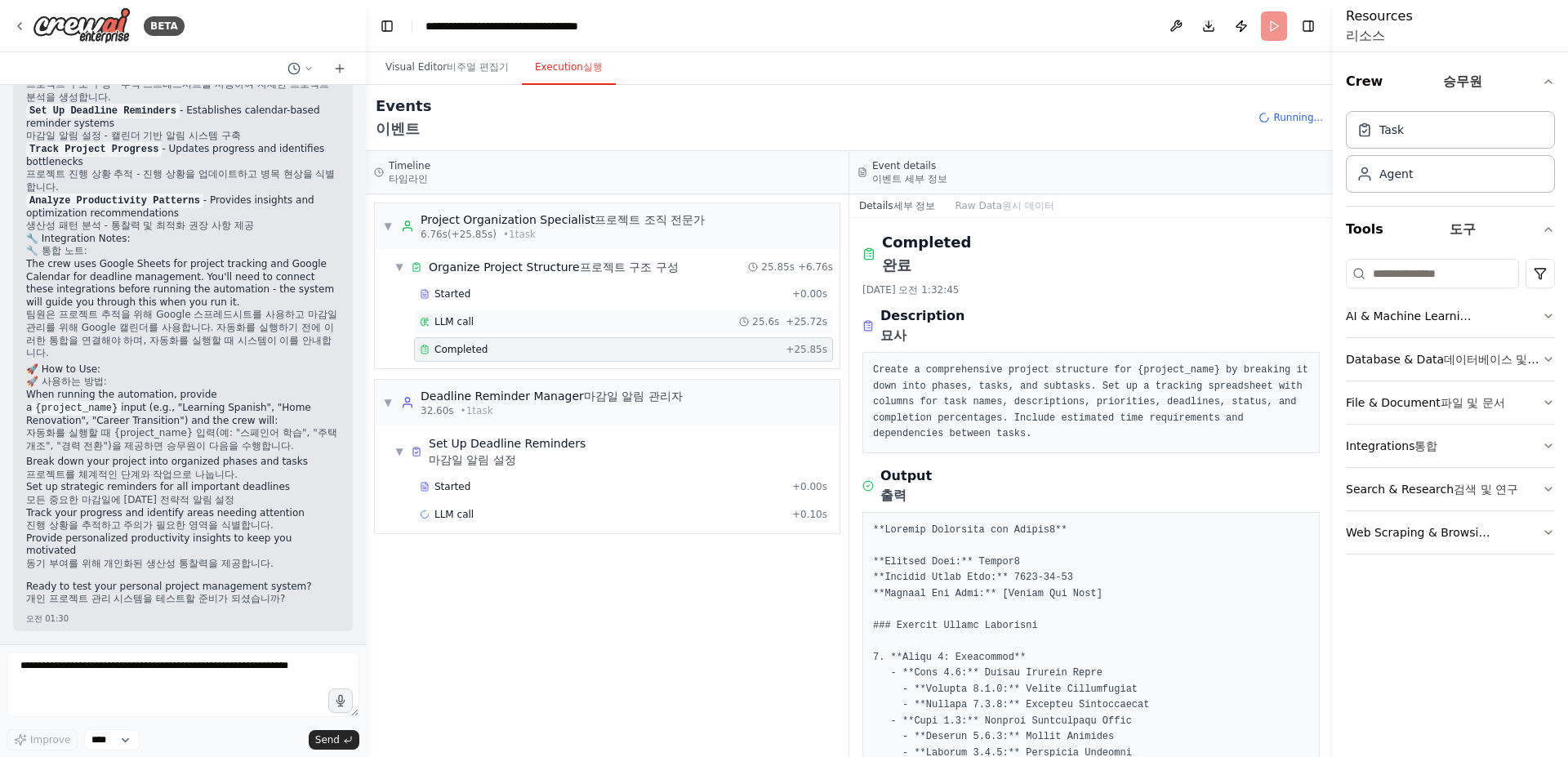
click at [498, 333] on div "LLM call 25.6s + 25.72s" at bounding box center [624, 321] width 419 height 24
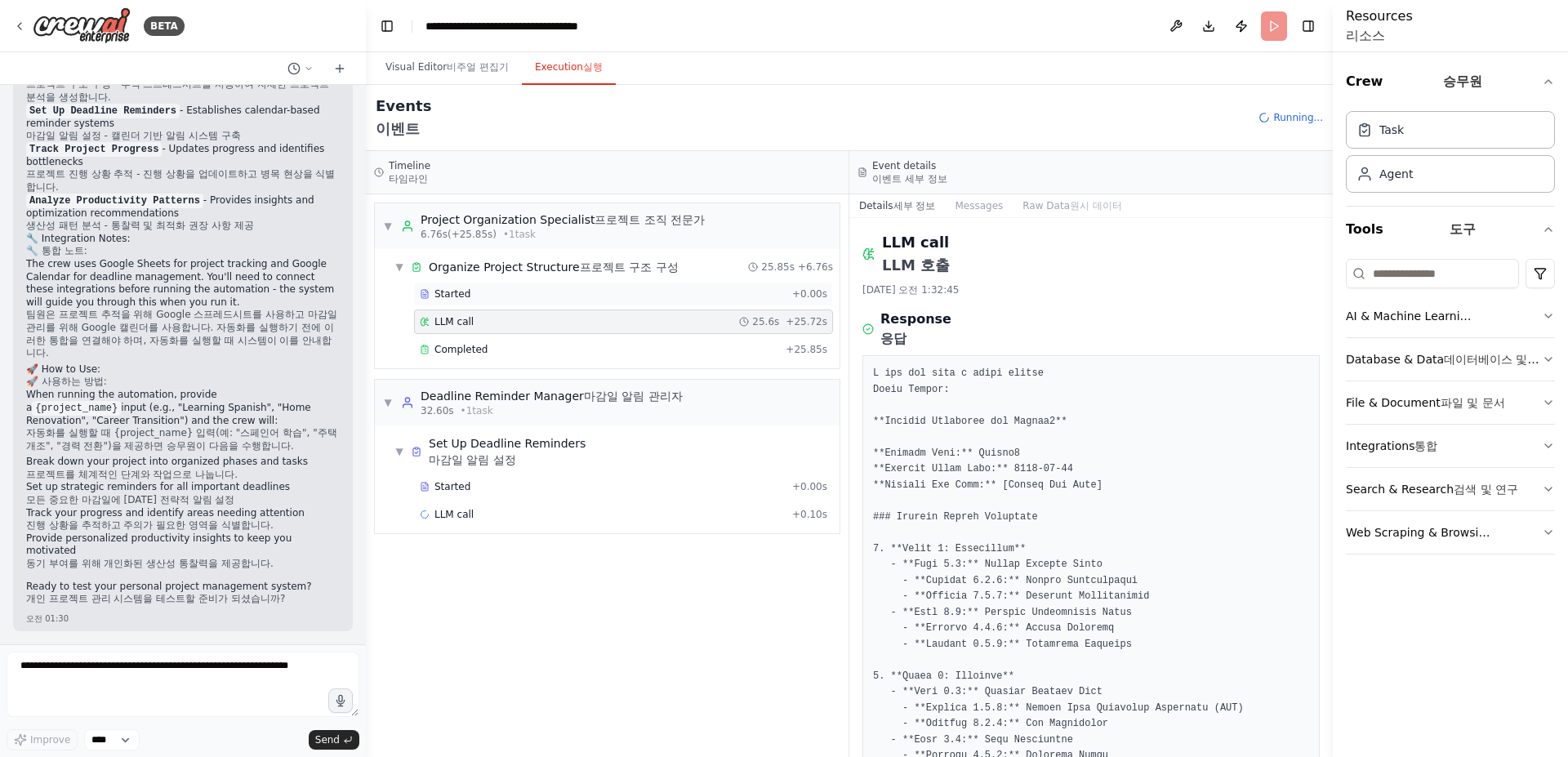
click at [507, 301] on div "Started" at bounding box center [602, 294] width 365 height 13
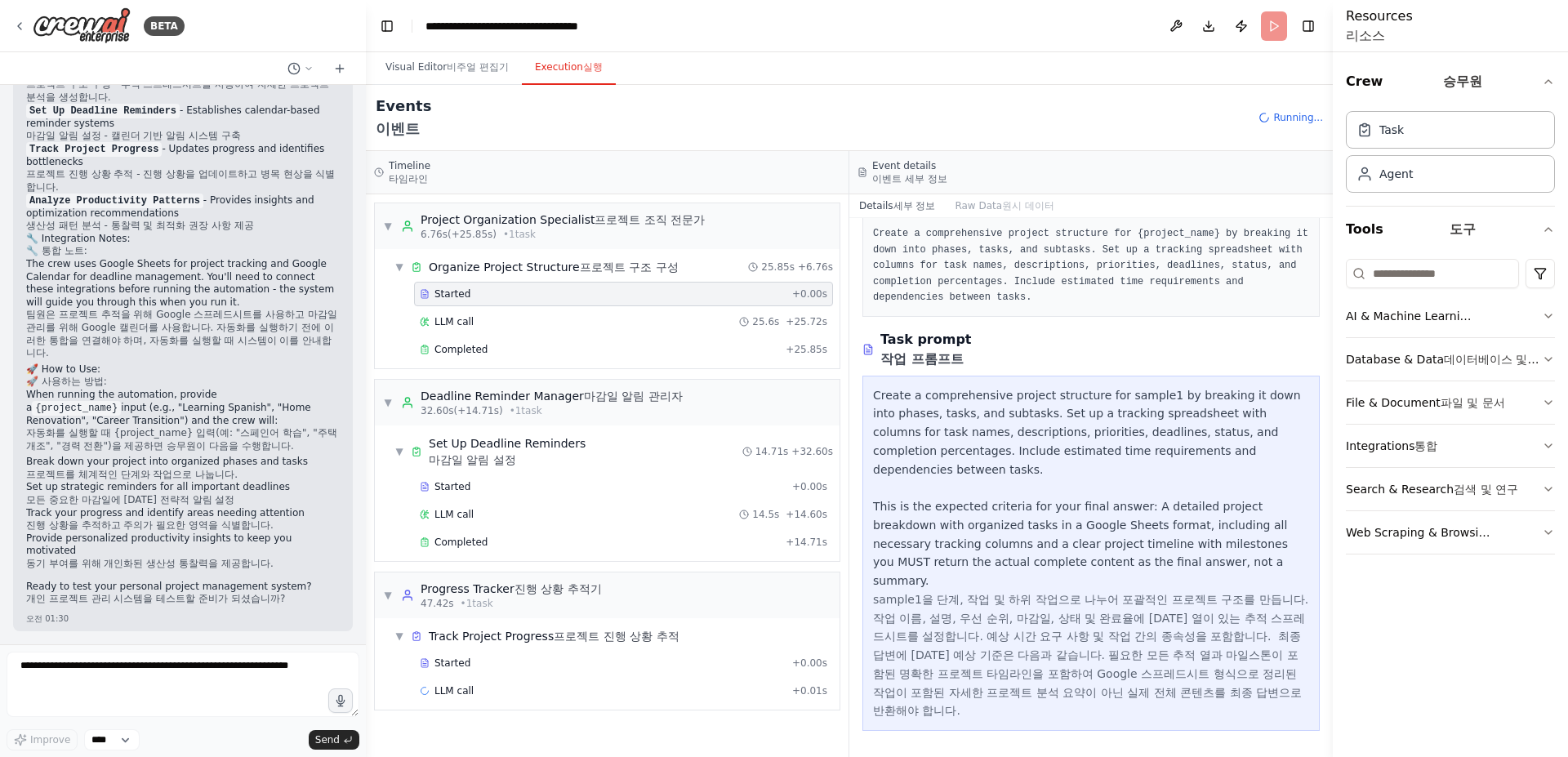
scroll to position [202, 0]
click at [559, 328] on div "LLM call 25.6s + 25.72s" at bounding box center [624, 322] width 408 height 13
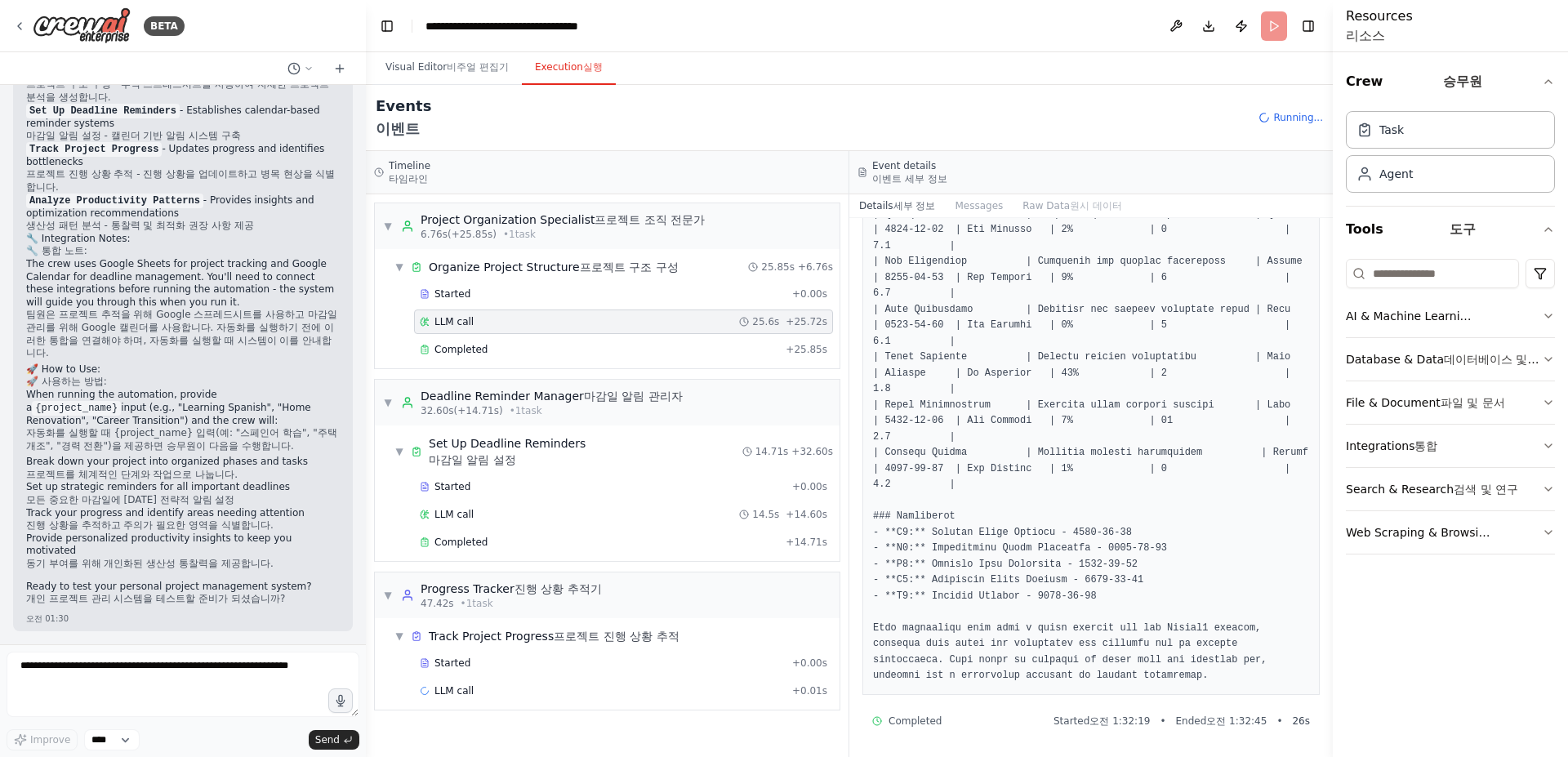
scroll to position [1386, 0]
click at [530, 356] on div "Completed" at bounding box center [599, 349] width 359 height 13
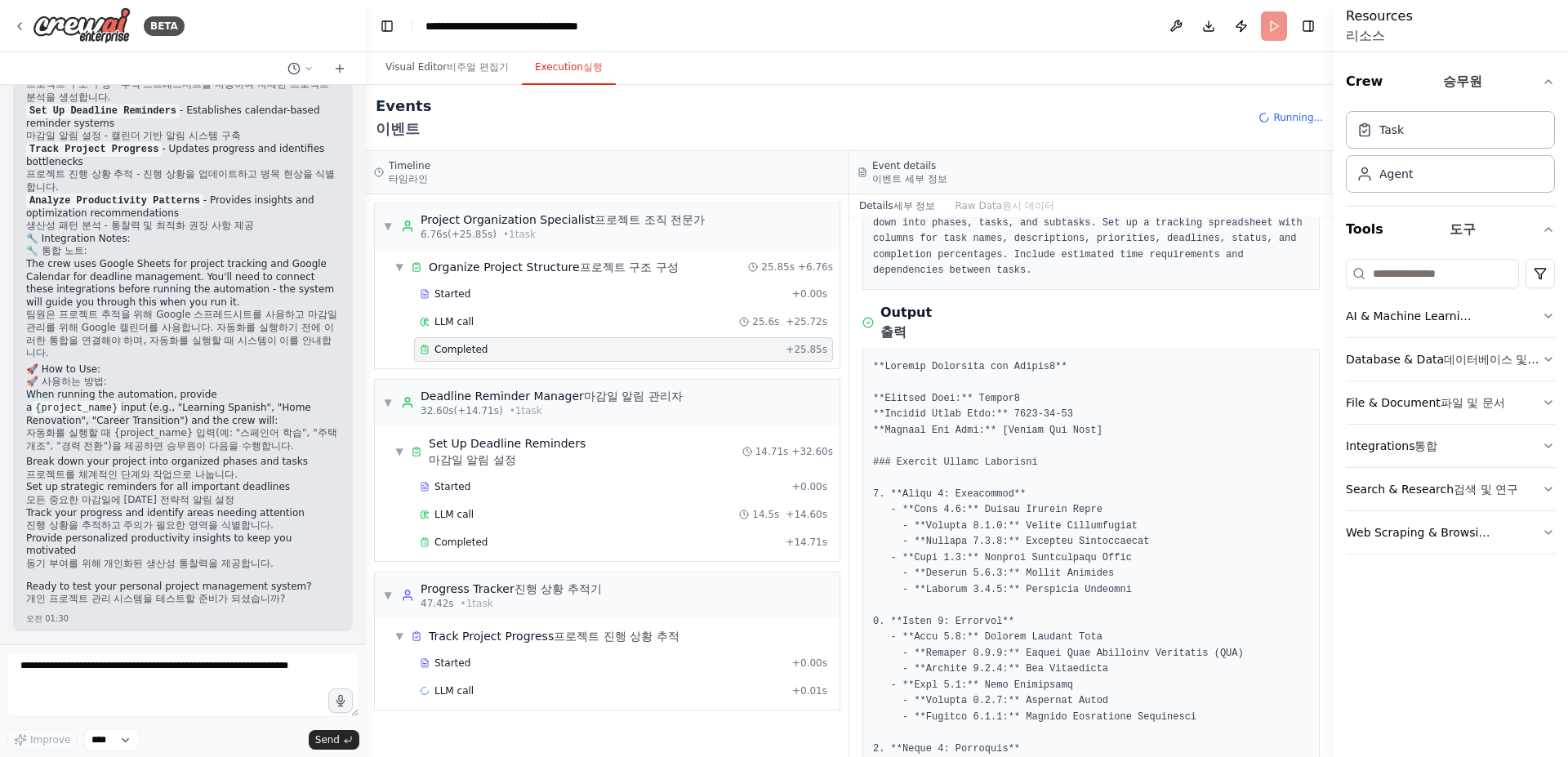
click at [1064, 342] on div "Output 출력" at bounding box center [1091, 322] width 458 height 39
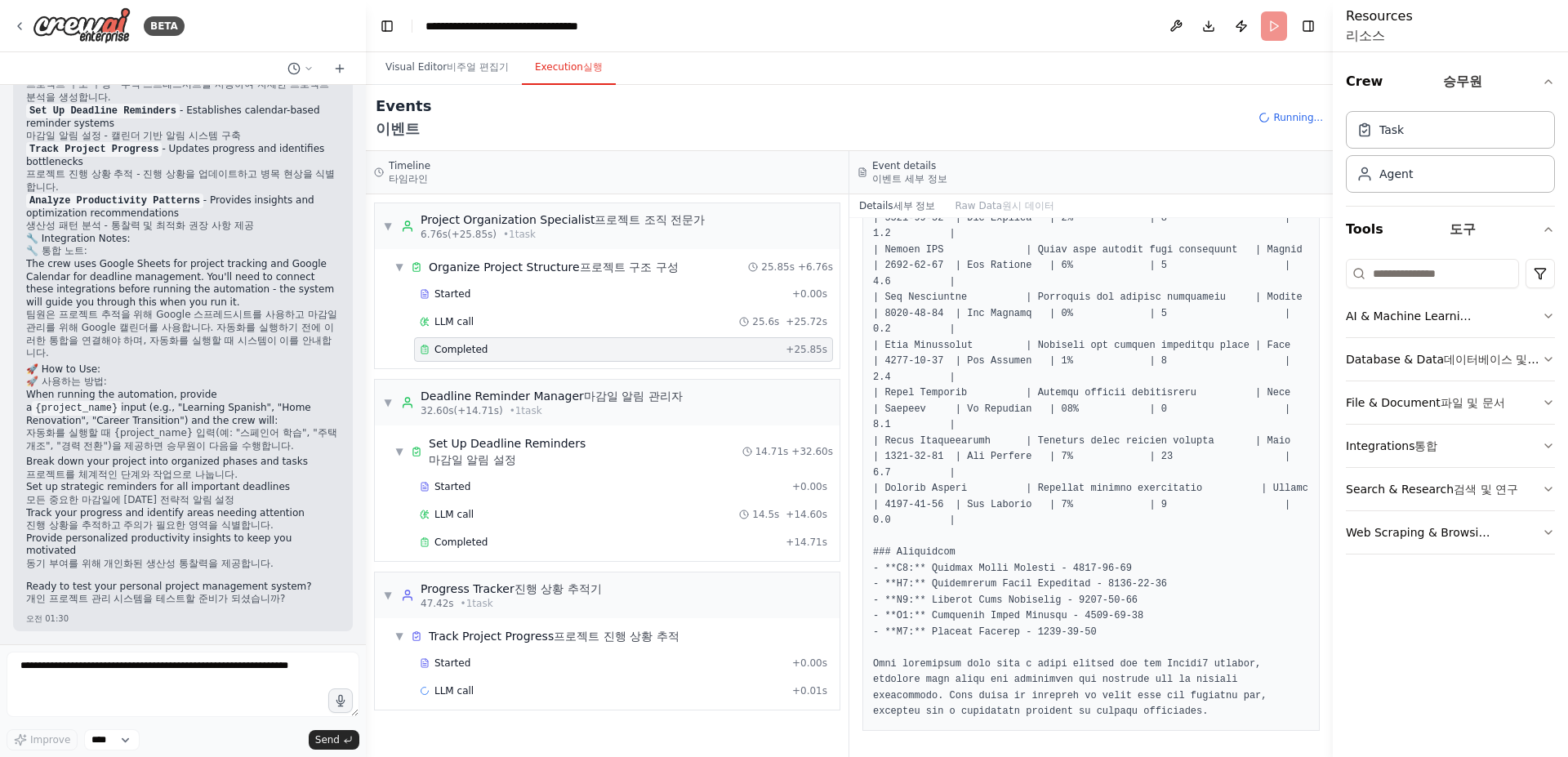
scroll to position [1475, 0]
click at [633, 403] on xt-content "마감일 알림 관리자" at bounding box center [632, 396] width 99 height 13
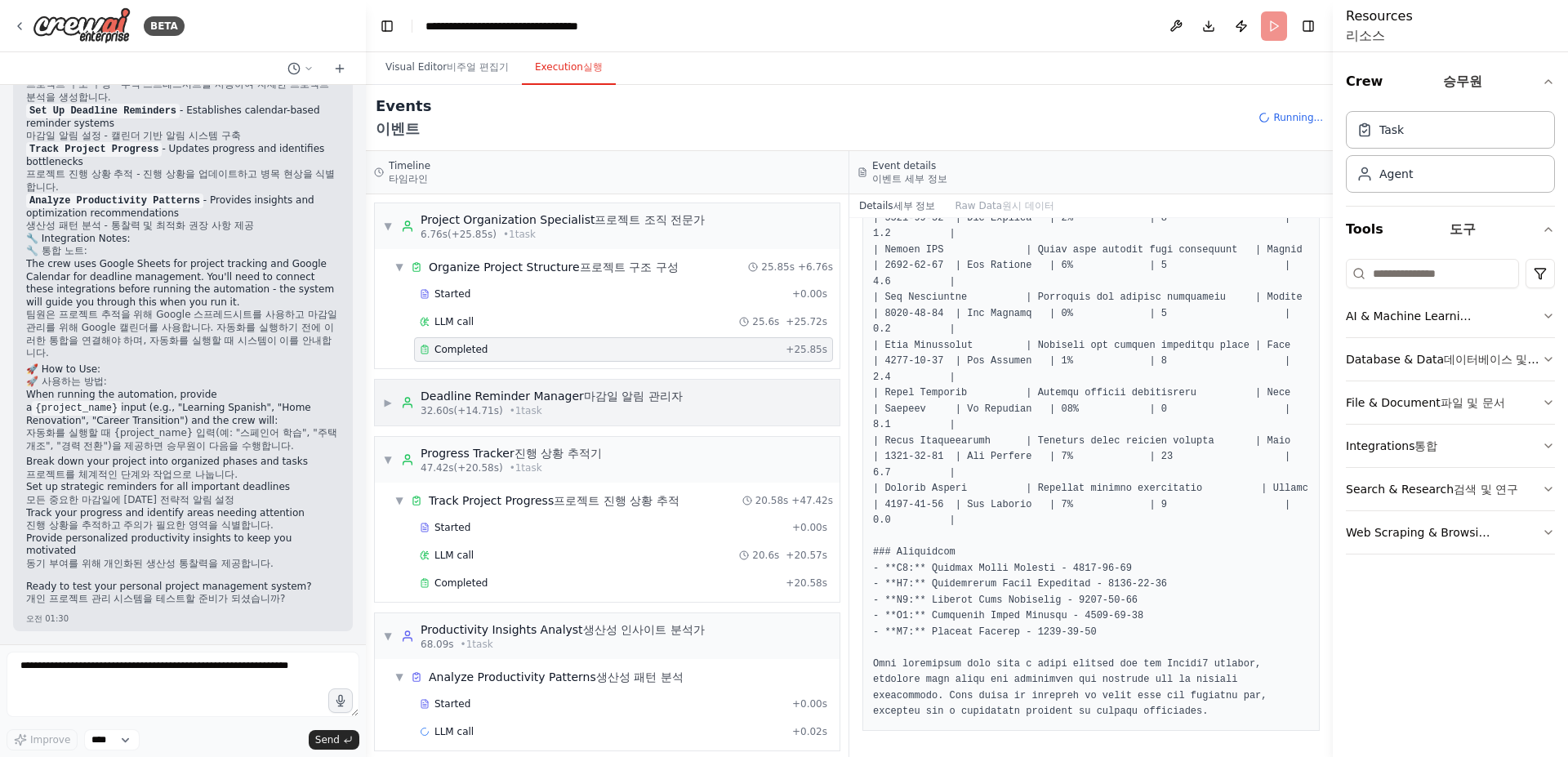
click at [633, 403] on xt-content "마감일 알림 관리자" at bounding box center [632, 396] width 99 height 13
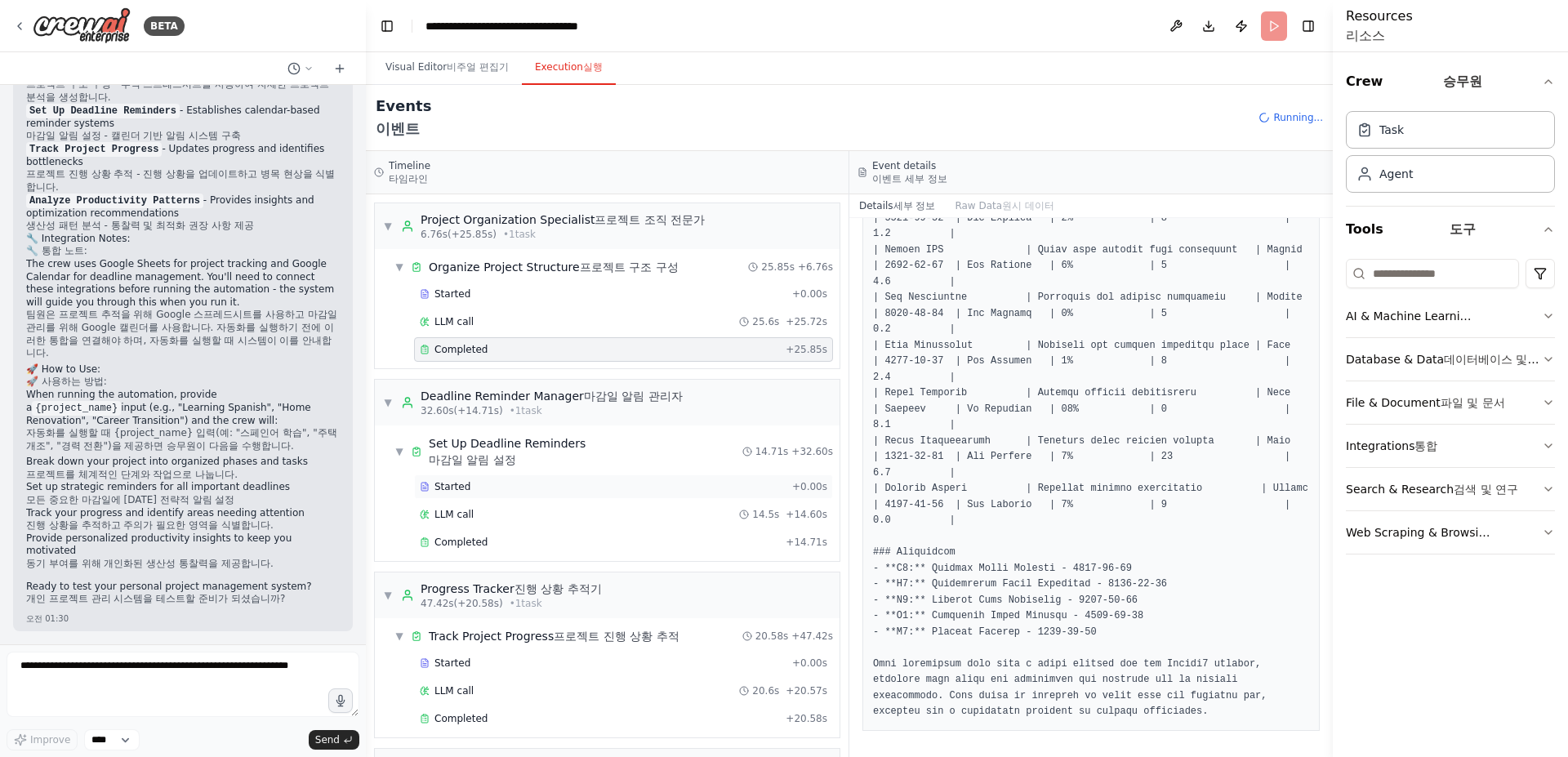
click at [564, 499] on div "Started + 0.00s" at bounding box center [624, 487] width 419 height 24
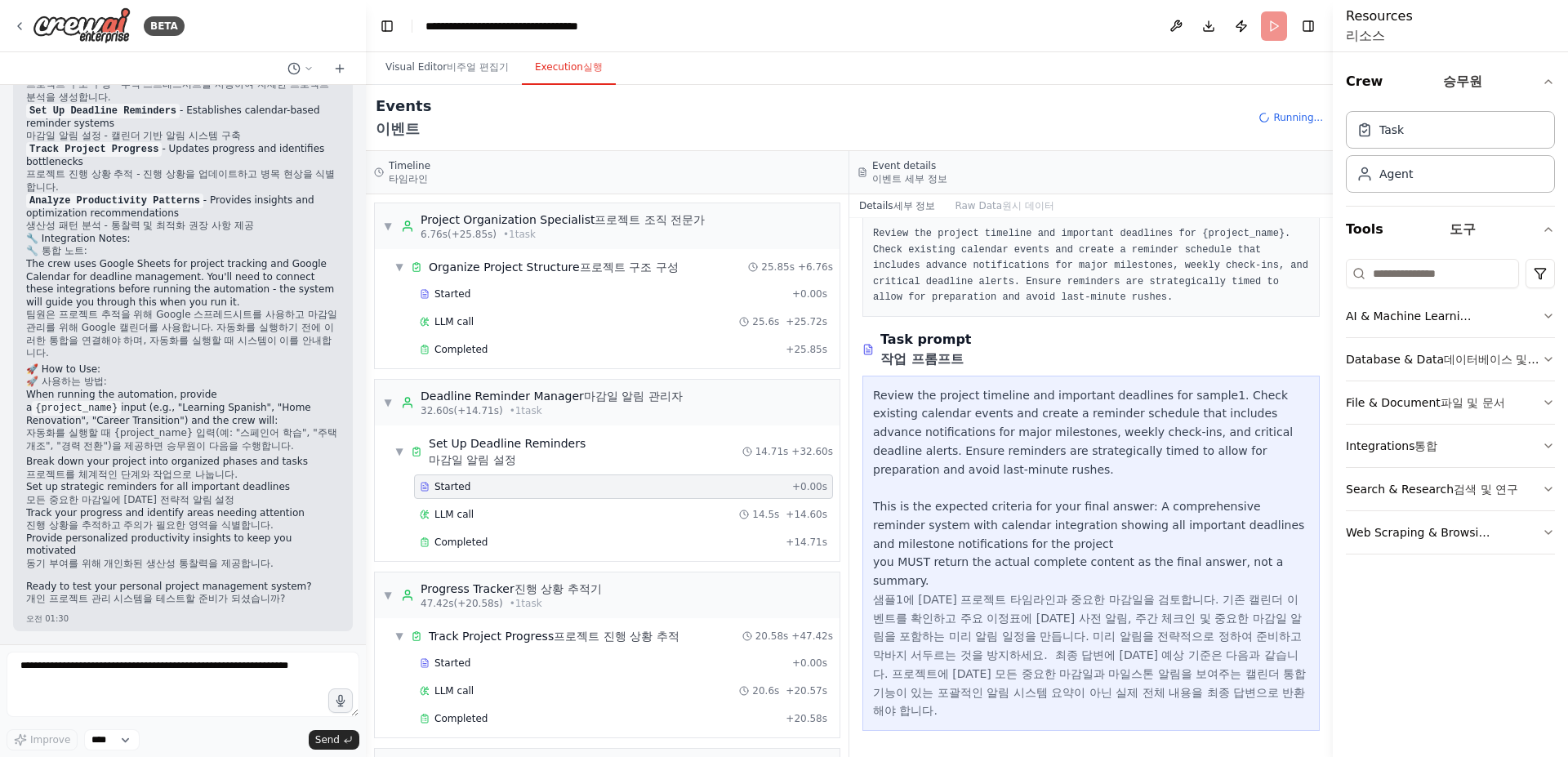
scroll to position [181, 0]
click at [516, 521] on div "LLM call 14.5s + 14.60s" at bounding box center [624, 515] width 408 height 13
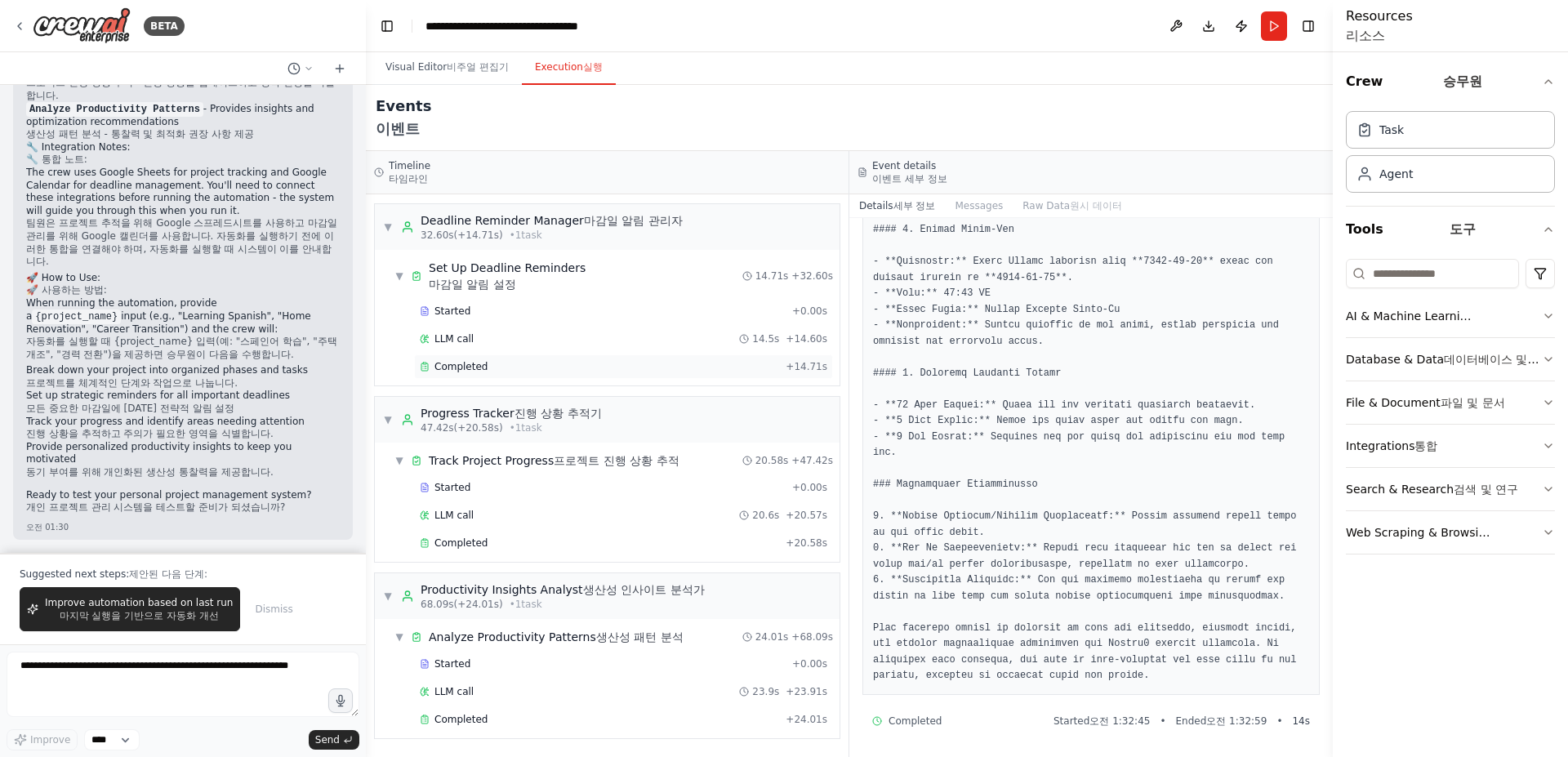
scroll to position [225, 0]
click at [120, 610] on xt-content "마지막 실행을 기반으로 자동화 개선" at bounding box center [138, 615] width 159 height 11
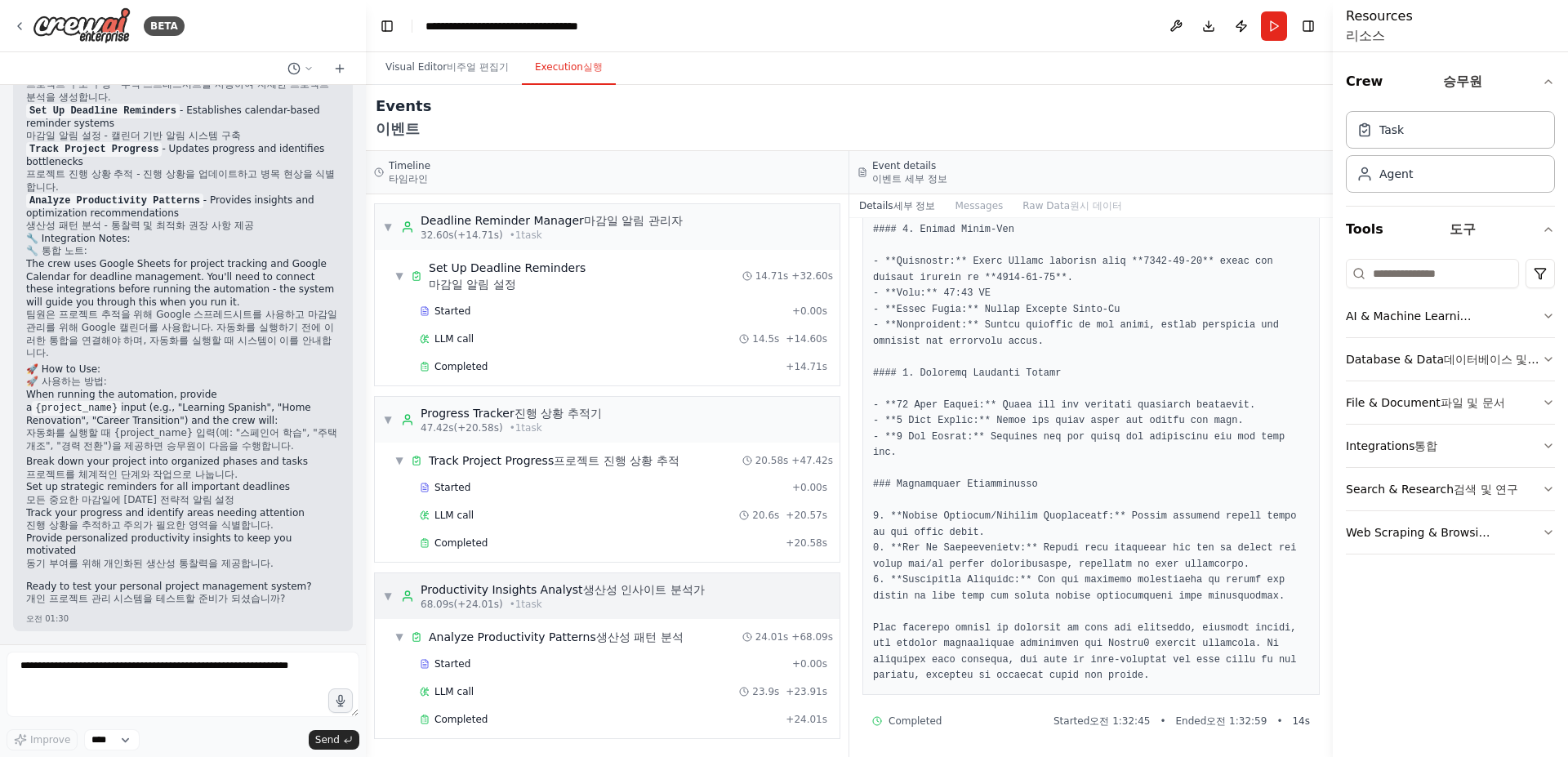
scroll to position [2892, 0]
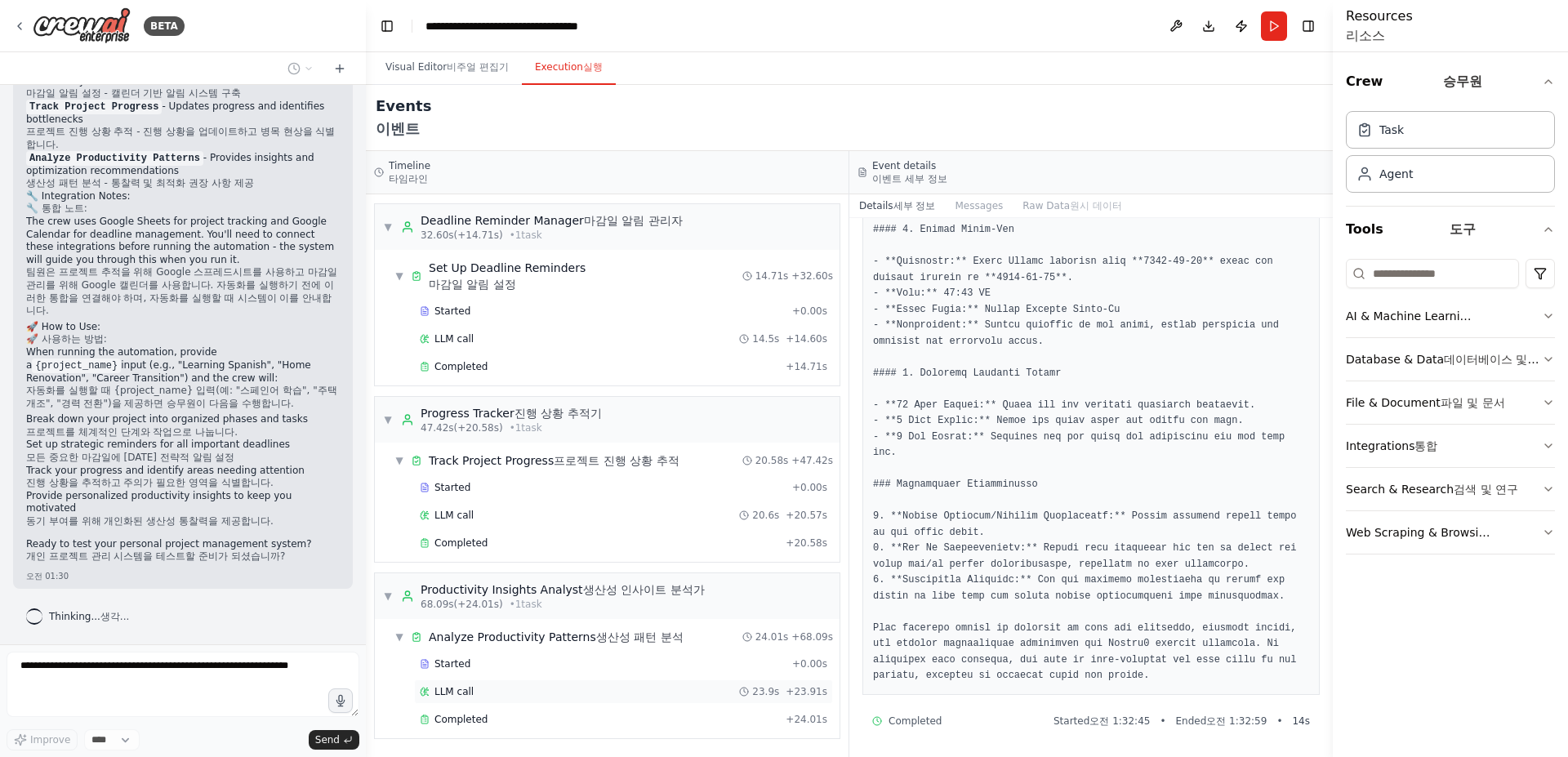
click at [551, 692] on div "LLM call 23.9s + 23.91s" at bounding box center [624, 691] width 408 height 13
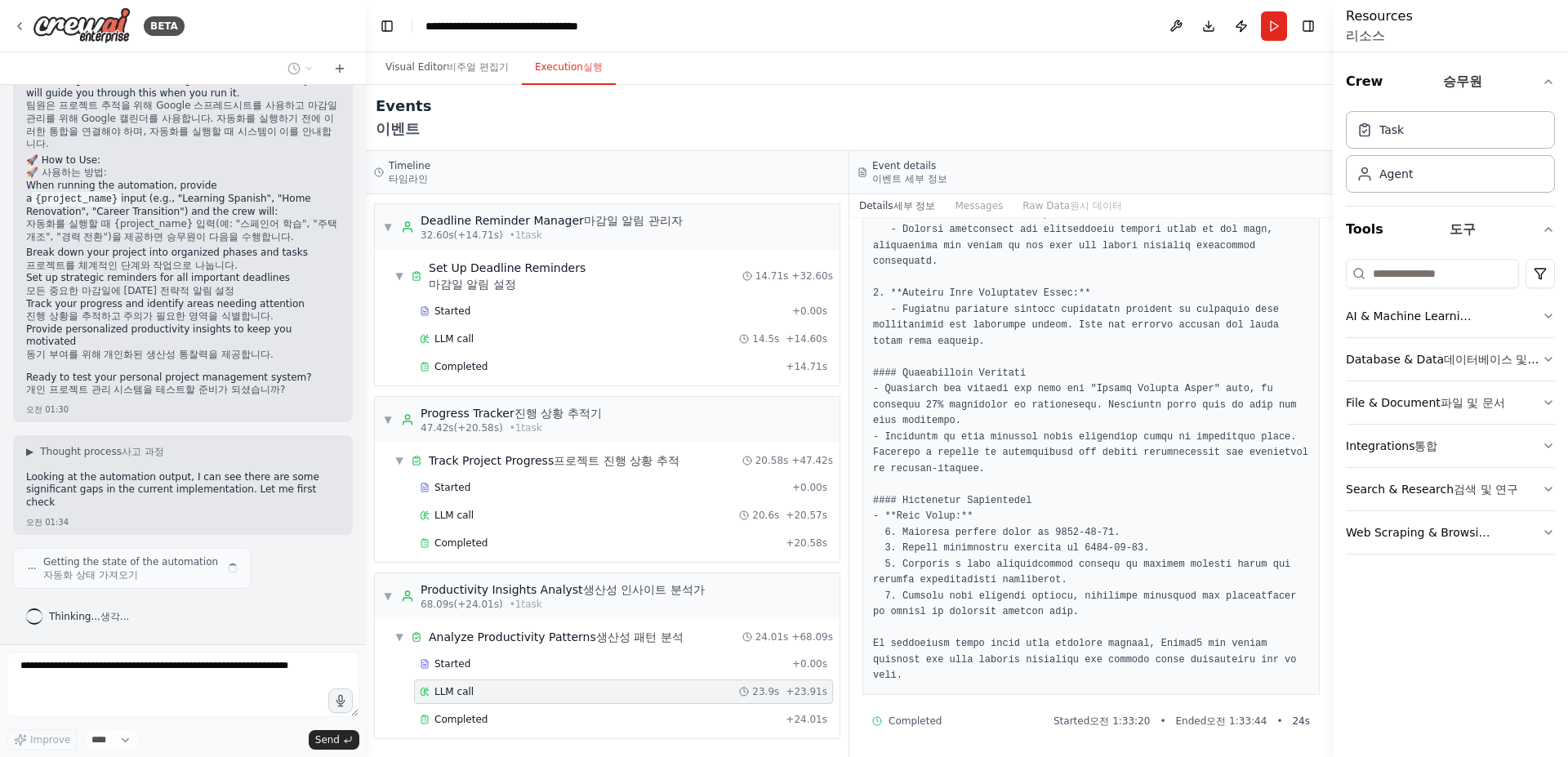
scroll to position [3075, 0]
click at [143, 487] on p "Looking at the automation output, I can see there are some significant gaps in …" at bounding box center [183, 490] width 314 height 39
click at [457, 65] on xt-content "비주얼 편집기" at bounding box center [477, 67] width 62 height 11
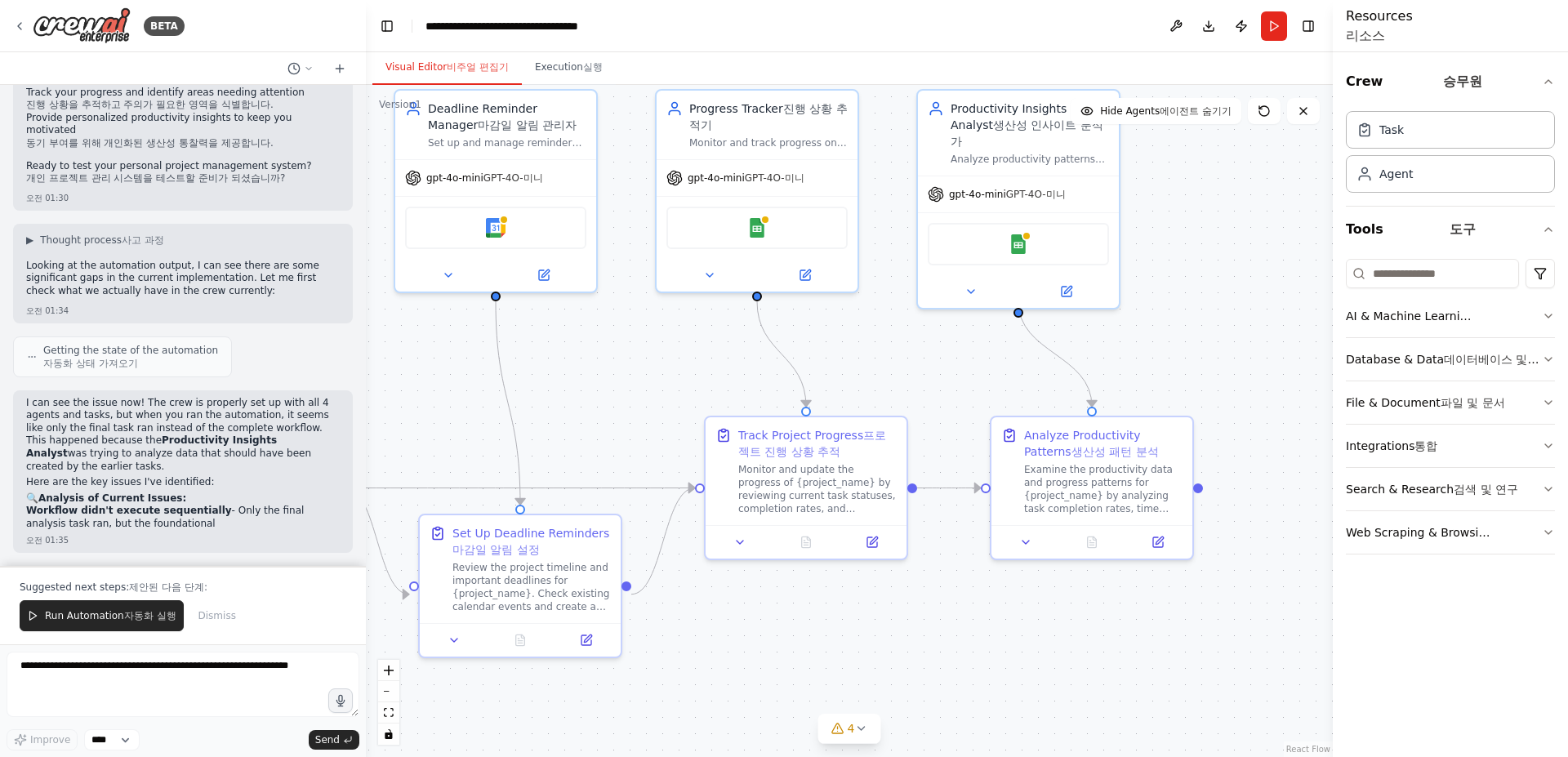
drag, startPoint x: 611, startPoint y: 385, endPoint x: 820, endPoint y: 379, distance: 209.1
click at [820, 379] on div ".deletable-edge-delete-btn { width: 20px; height: 20px; border: 0px solid #ffff…" at bounding box center [848, 420] width 967 height 672
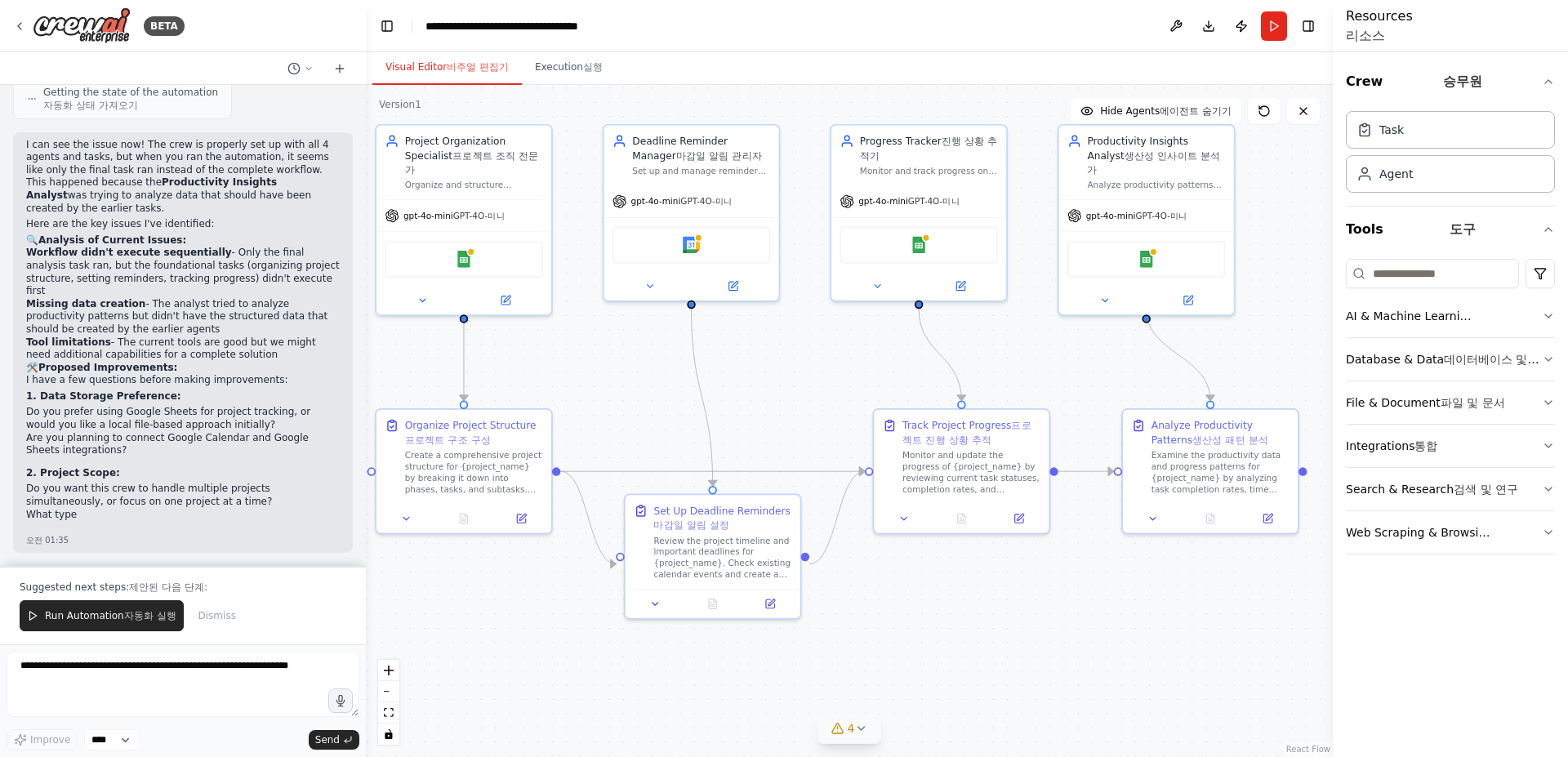
click at [840, 718] on button "4" at bounding box center [849, 729] width 63 height 30
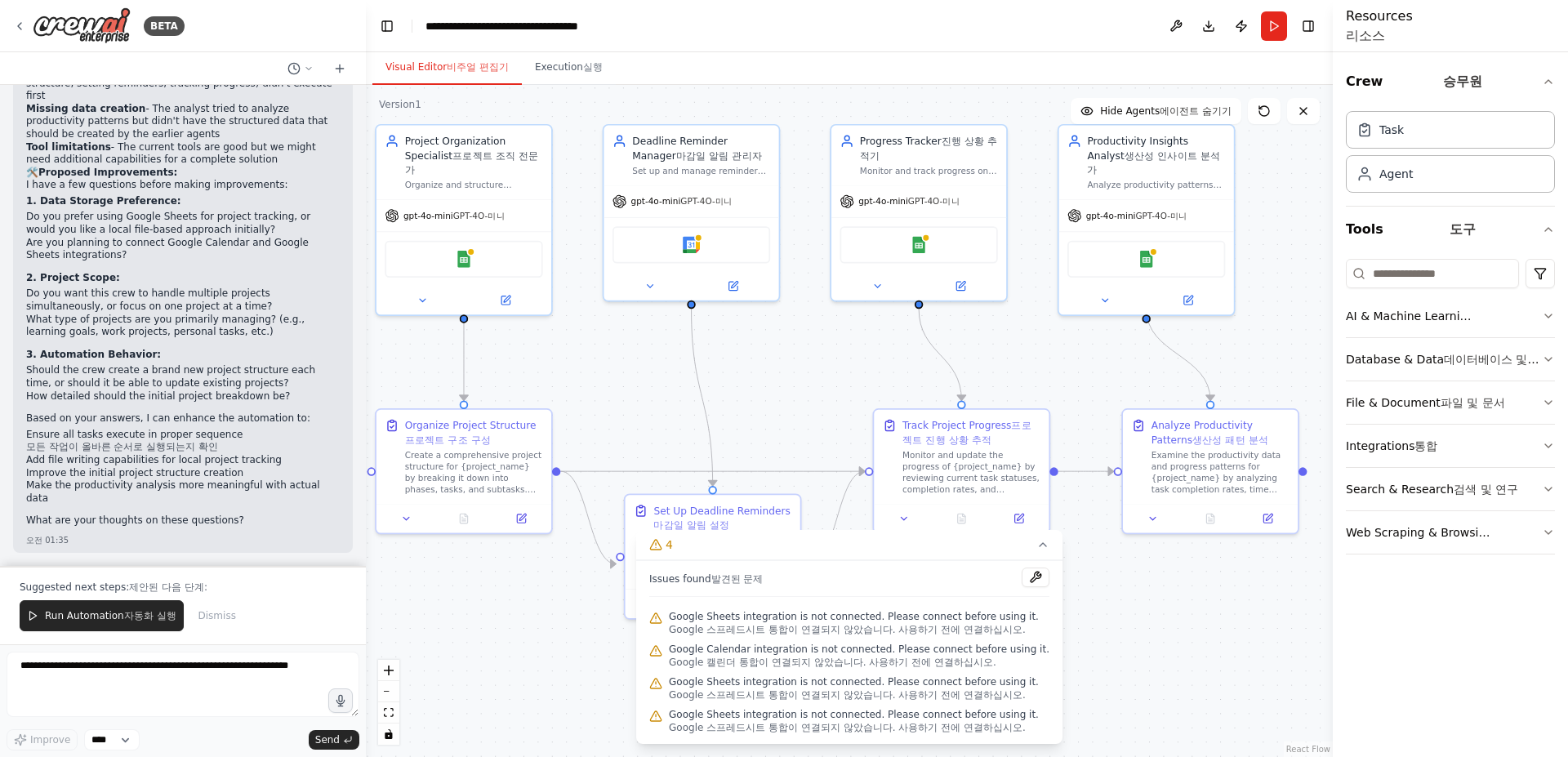
scroll to position [57, 0]
click at [1171, 672] on div ".deletable-edge-delete-btn { width: 20px; height: 20px; border: 0px solid #ffff…" at bounding box center [848, 420] width 967 height 672
click at [1111, 666] on div ".deletable-edge-delete-btn { width: 20px; height: 20px; border: 0px solid #ffff…" at bounding box center [848, 420] width 967 height 672
click at [1039, 538] on icon at bounding box center [1043, 545] width 13 height 13
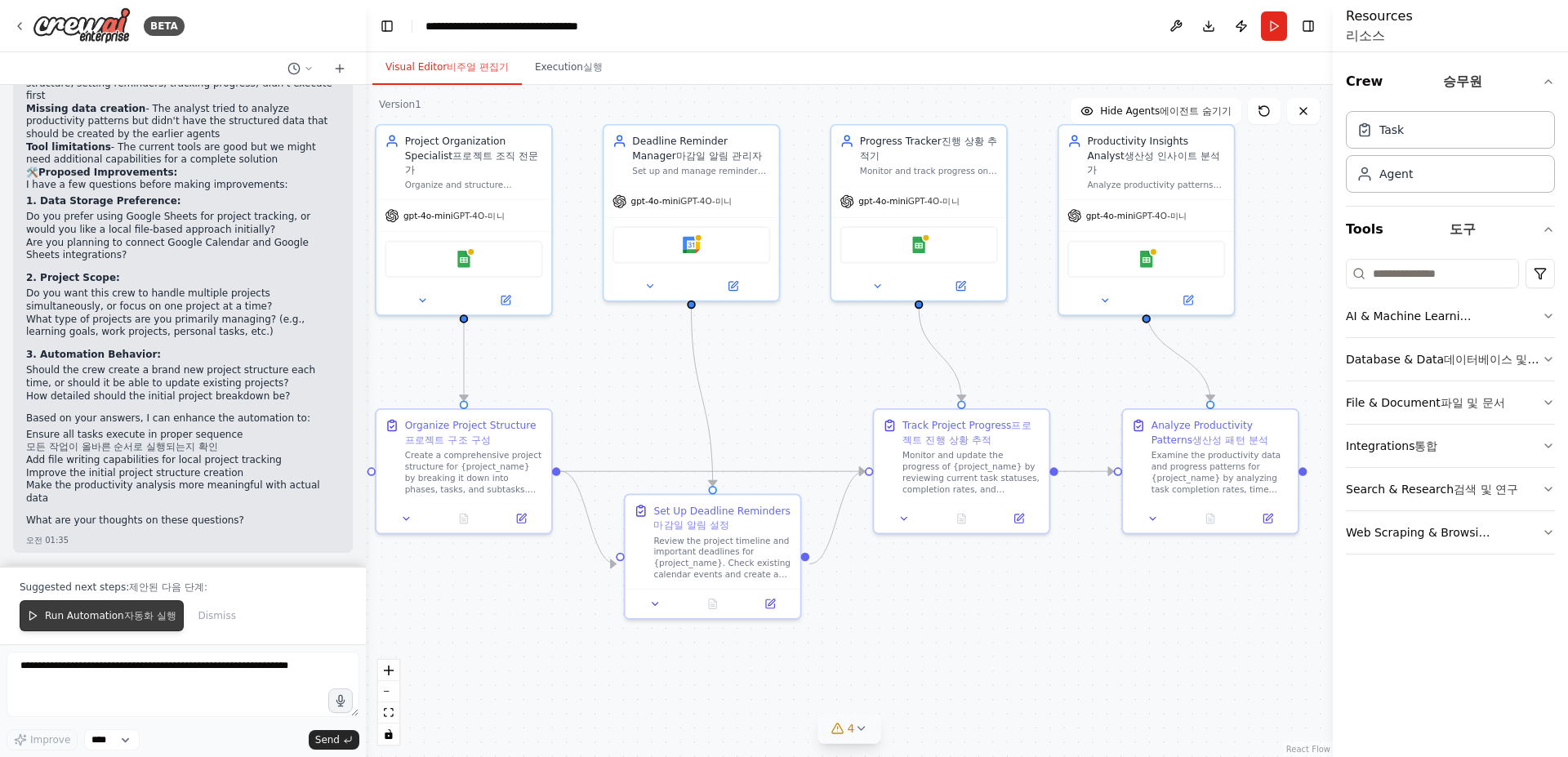
click at [106, 621] on span "Run Automation 자동화 실행" at bounding box center [111, 615] width 132 height 13
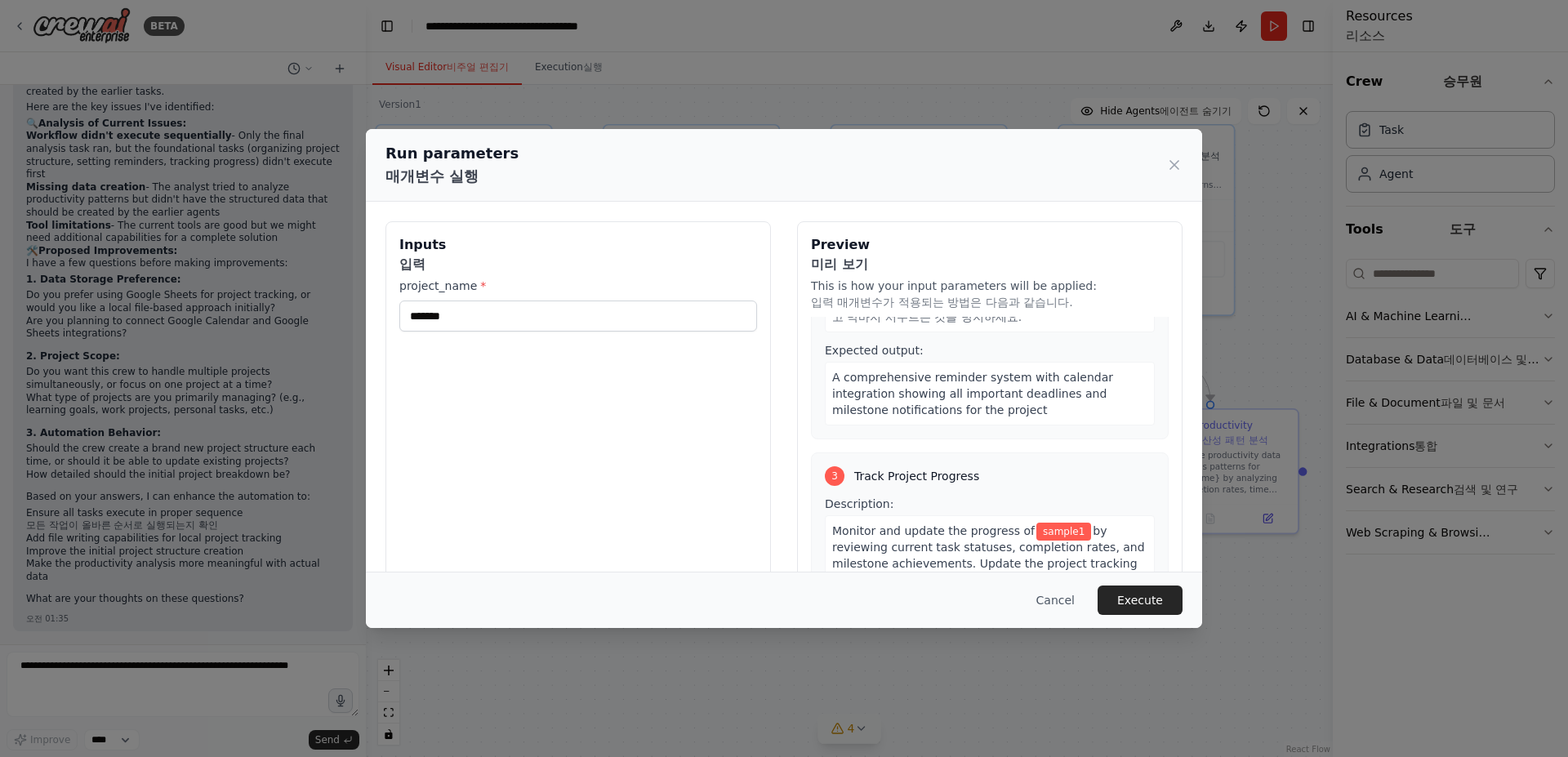
scroll to position [734, 0]
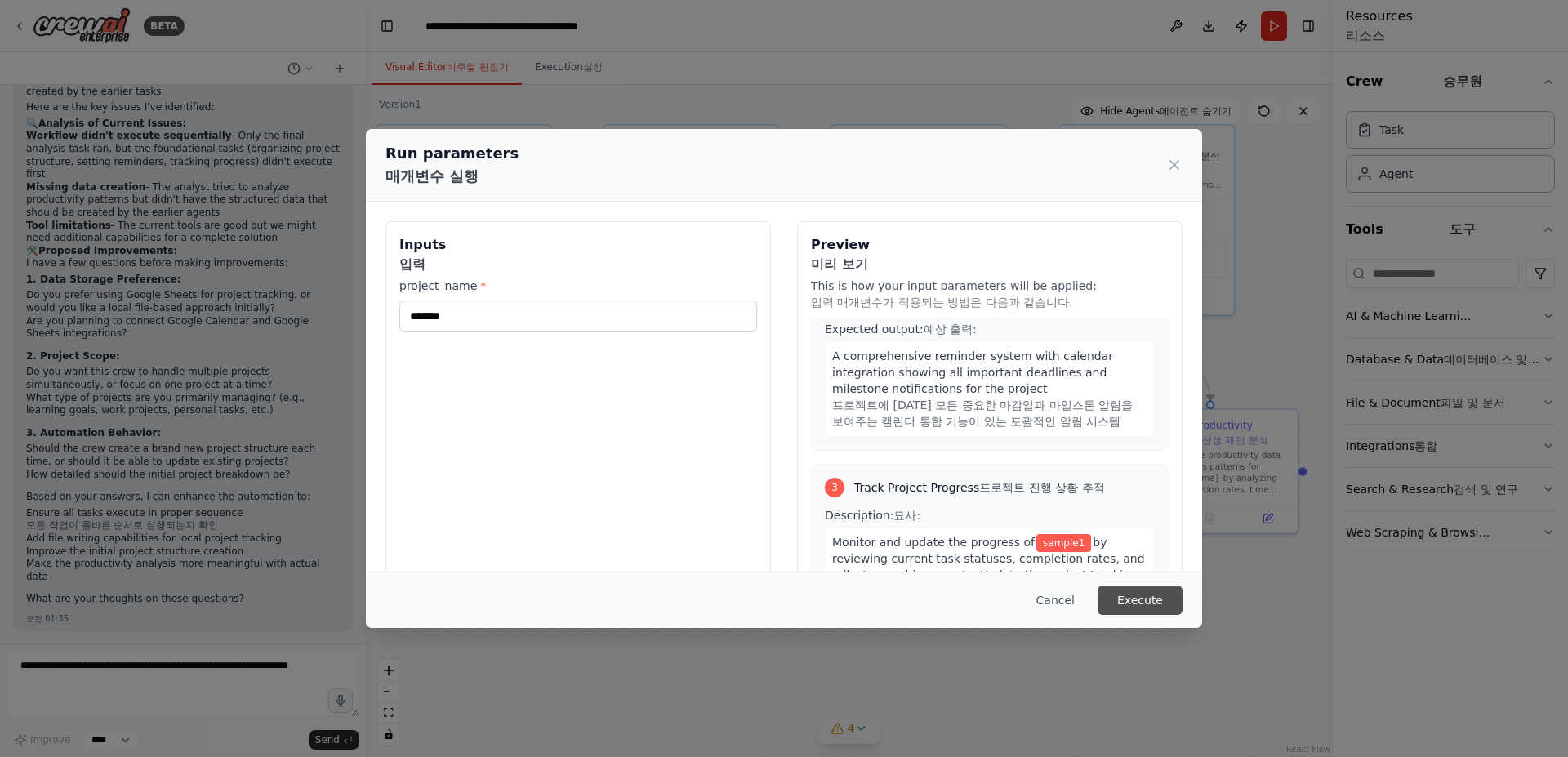
click at [1159, 606] on button "Execute" at bounding box center [1140, 599] width 85 height 29
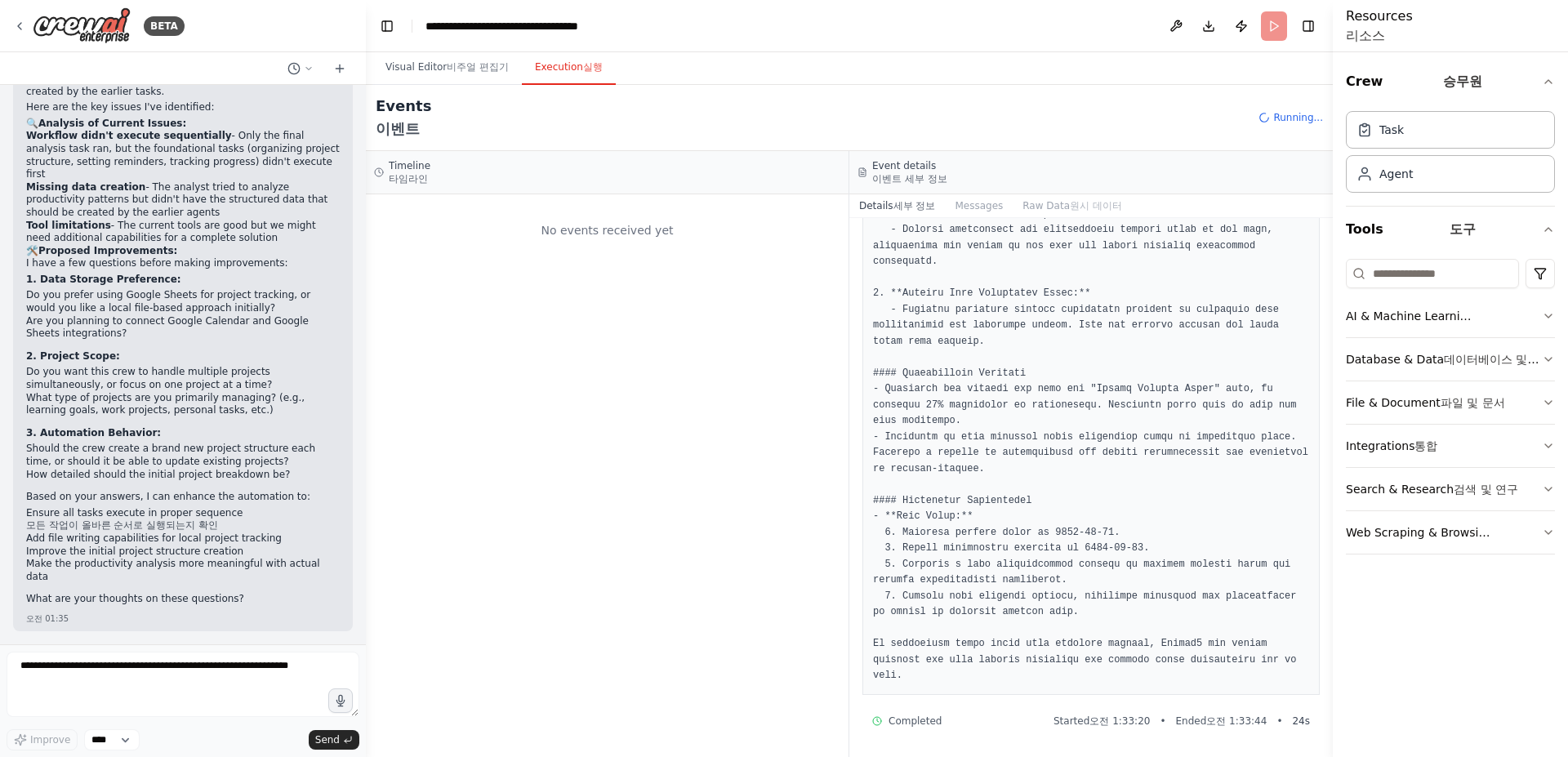
scroll to position [0, 0]
click at [586, 71] on xt-content "실행" at bounding box center [593, 67] width 20 height 11
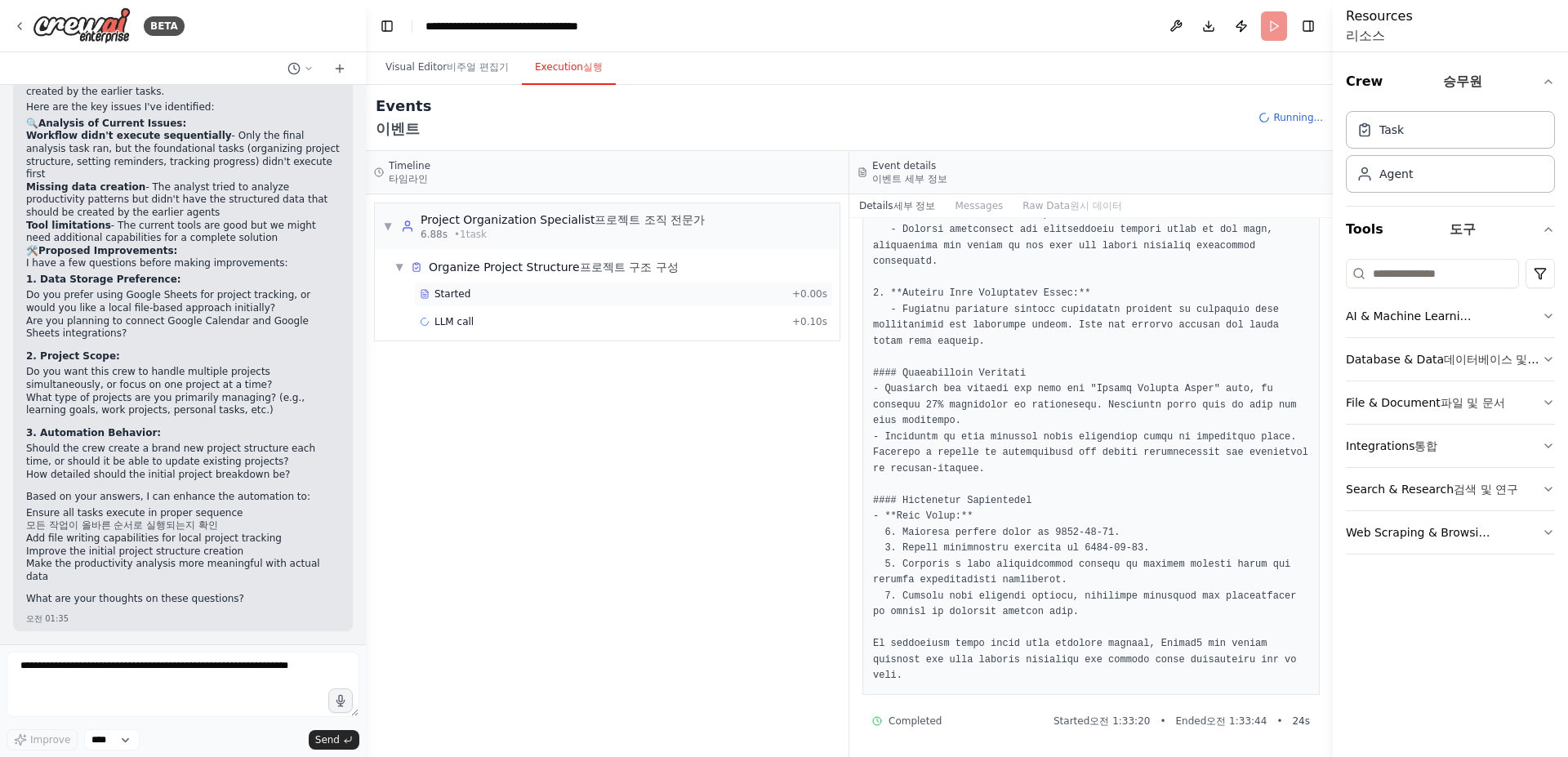
click at [716, 301] on div "Started" at bounding box center [602, 294] width 365 height 13
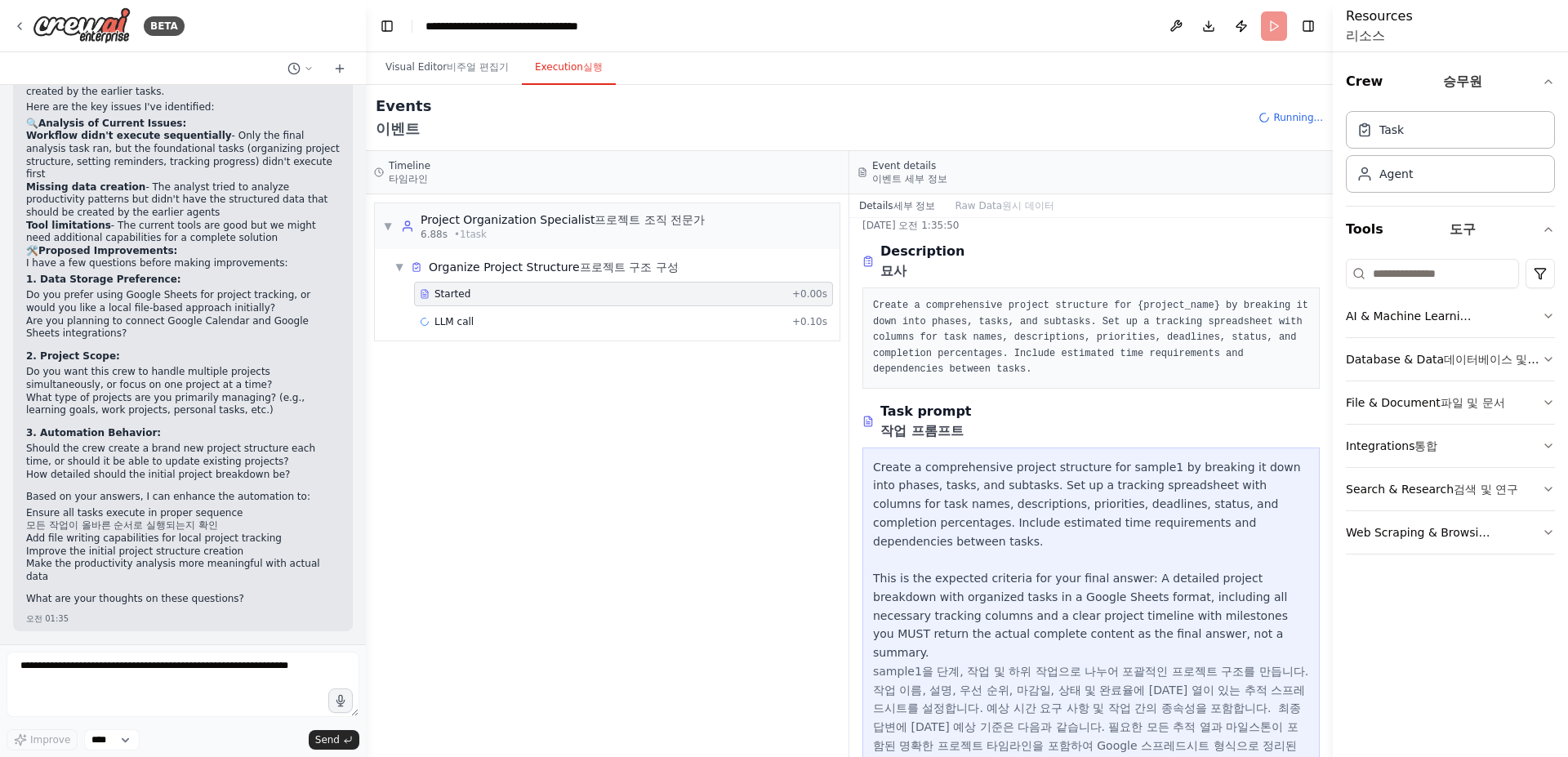
scroll to position [202, 0]
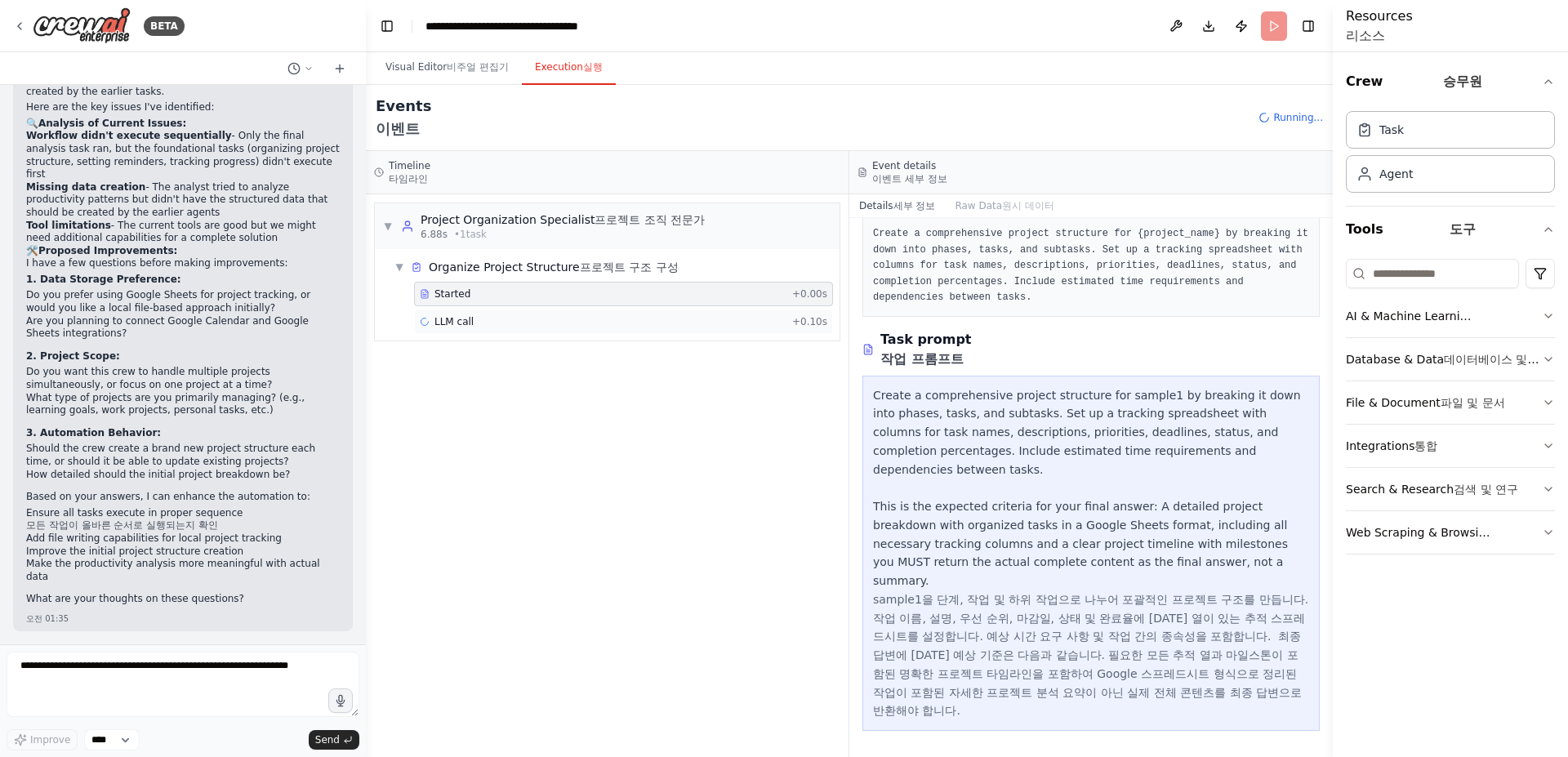
click at [579, 328] on div "LLM call + 0.10s" at bounding box center [624, 322] width 408 height 13
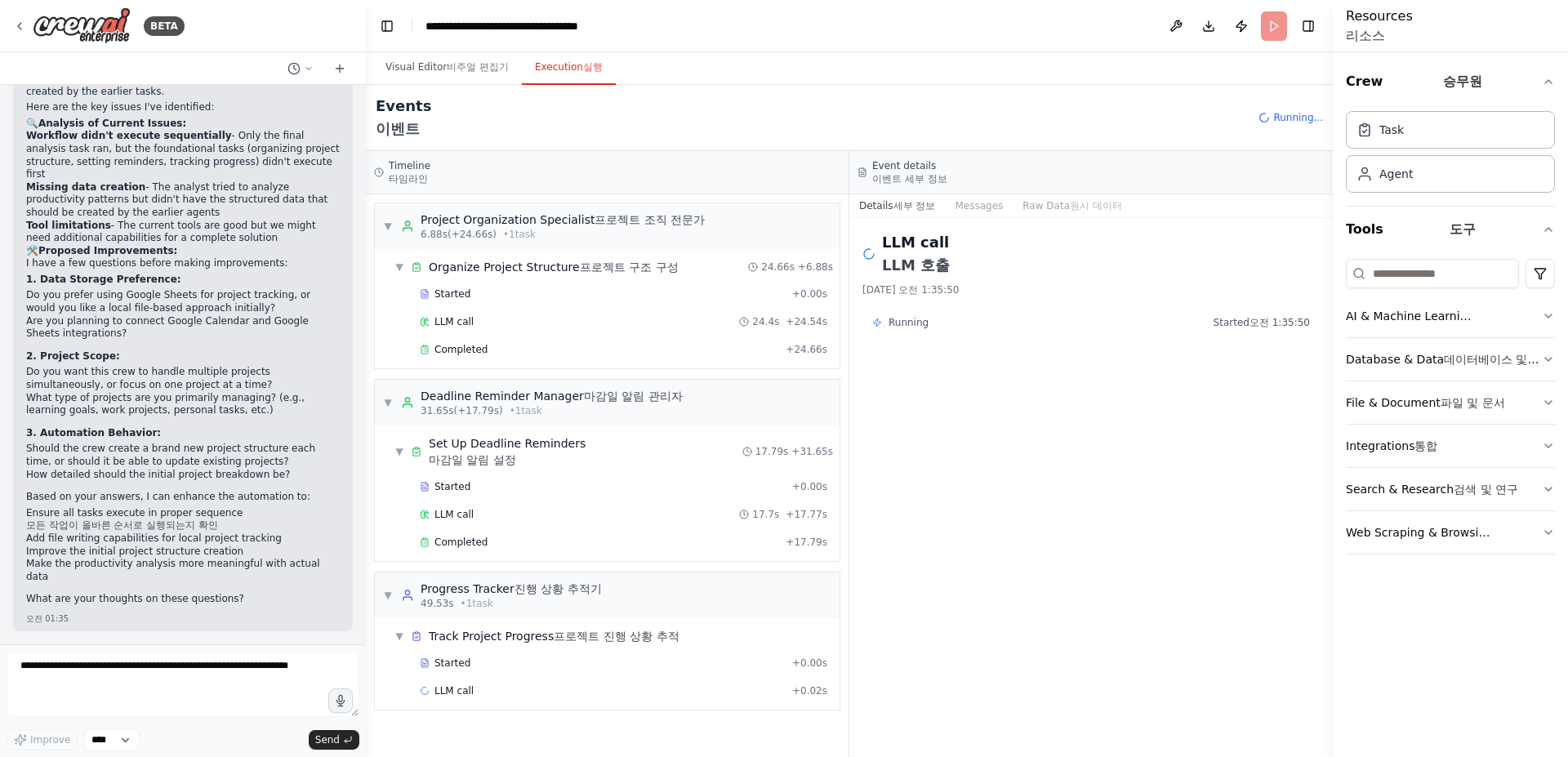
scroll to position [22, 0]
click at [465, 67] on xt-content "비주얼 편집기" at bounding box center [477, 67] width 62 height 11
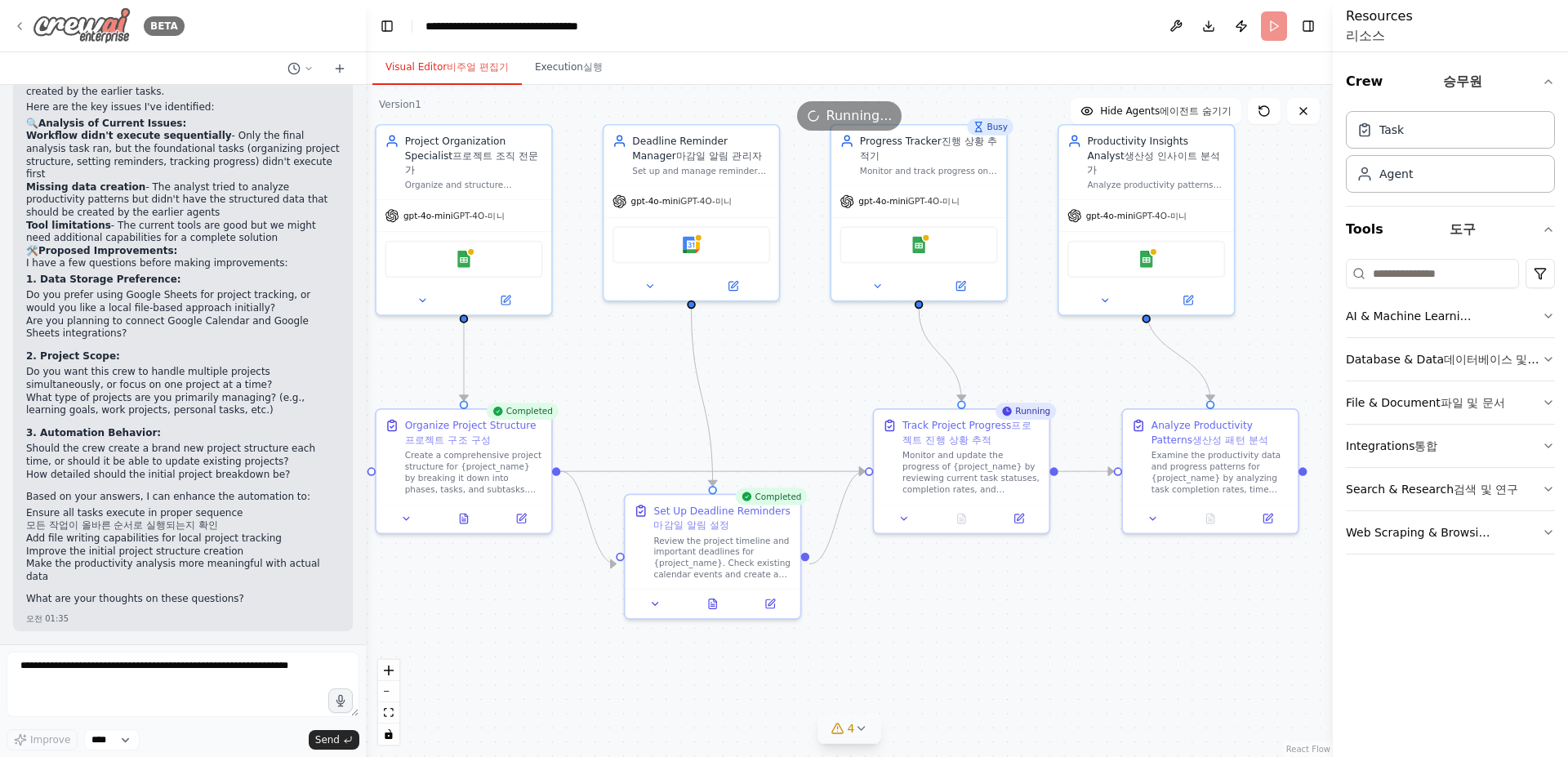
click at [101, 34] on img at bounding box center [82, 25] width 98 height 37
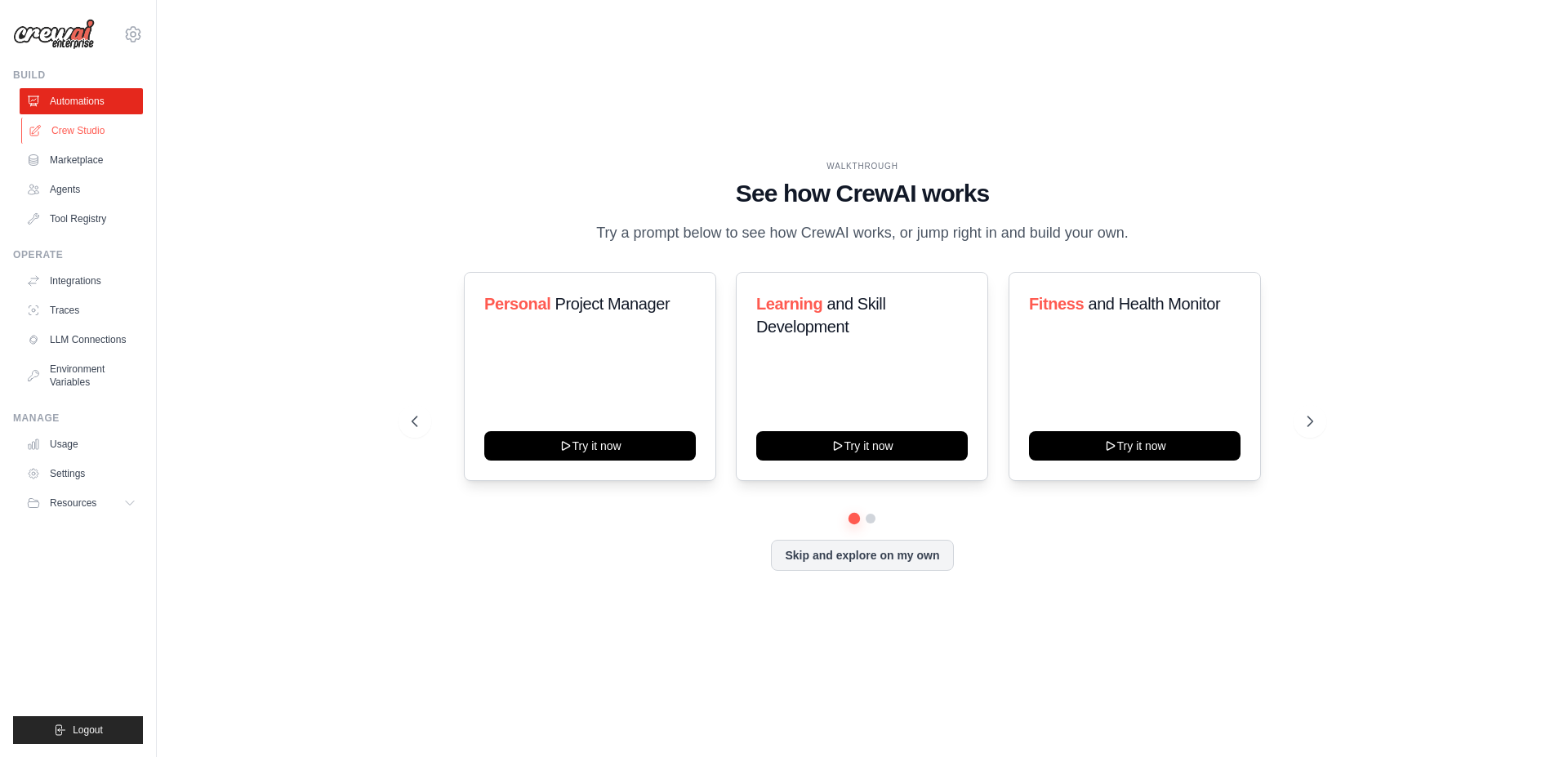
click at [39, 127] on icon at bounding box center [35, 131] width 13 height 13
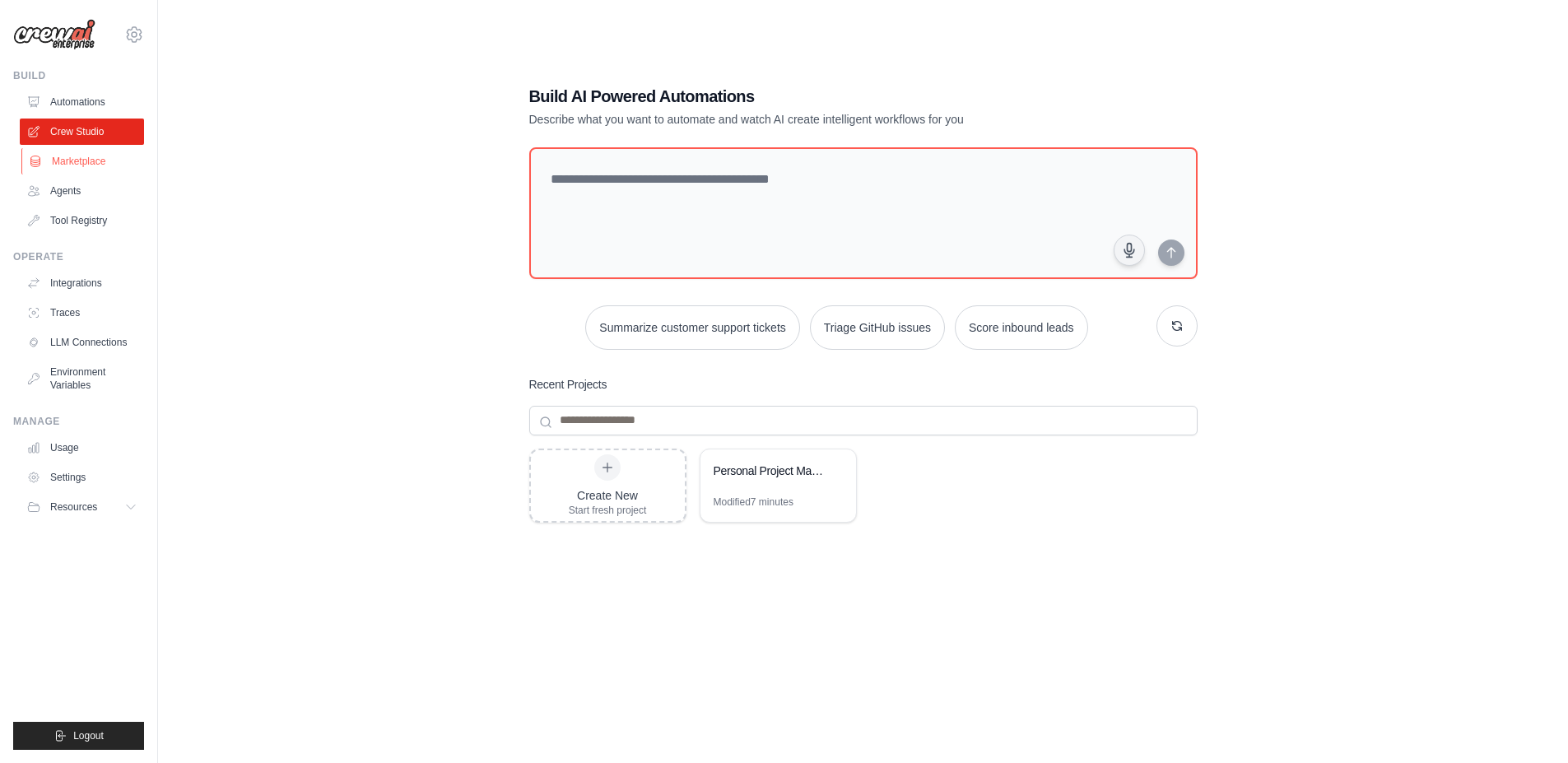
click at [91, 160] on link "Marketplace" at bounding box center [83, 161] width 124 height 27
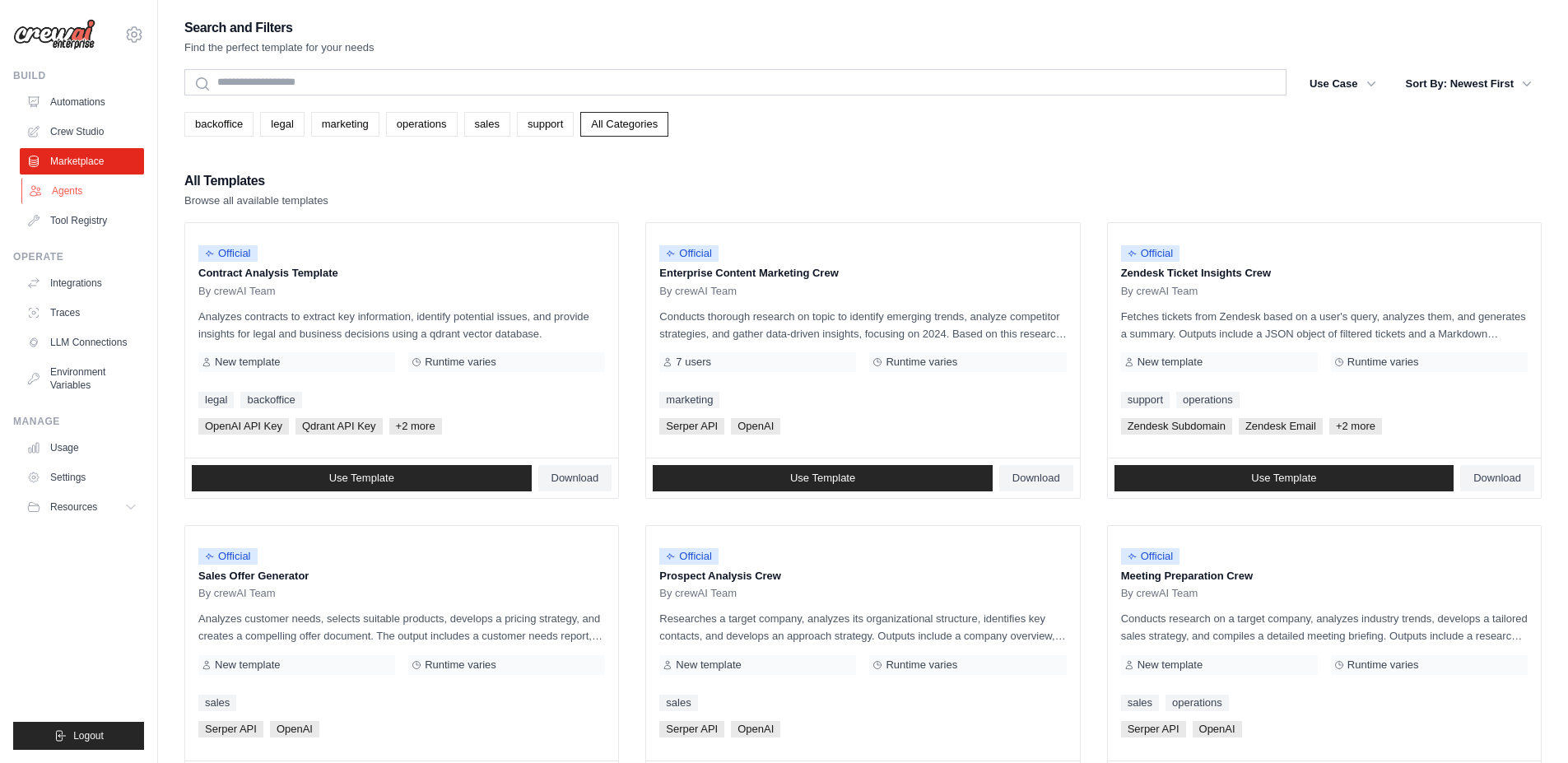
click at [71, 198] on link "Agents" at bounding box center [83, 191] width 124 height 27
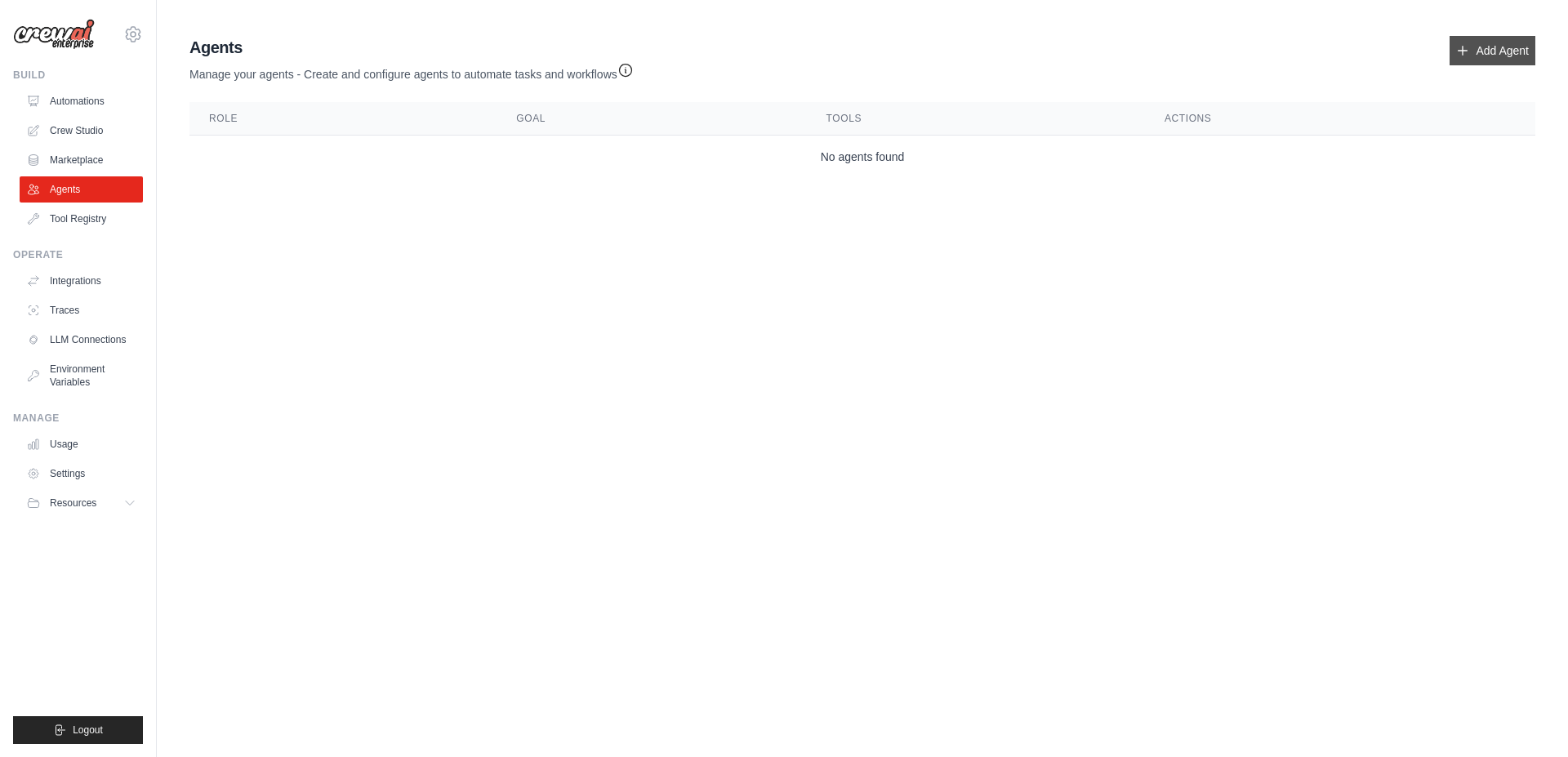
click at [1463, 39] on link "Add Agent" at bounding box center [1492, 50] width 85 height 29
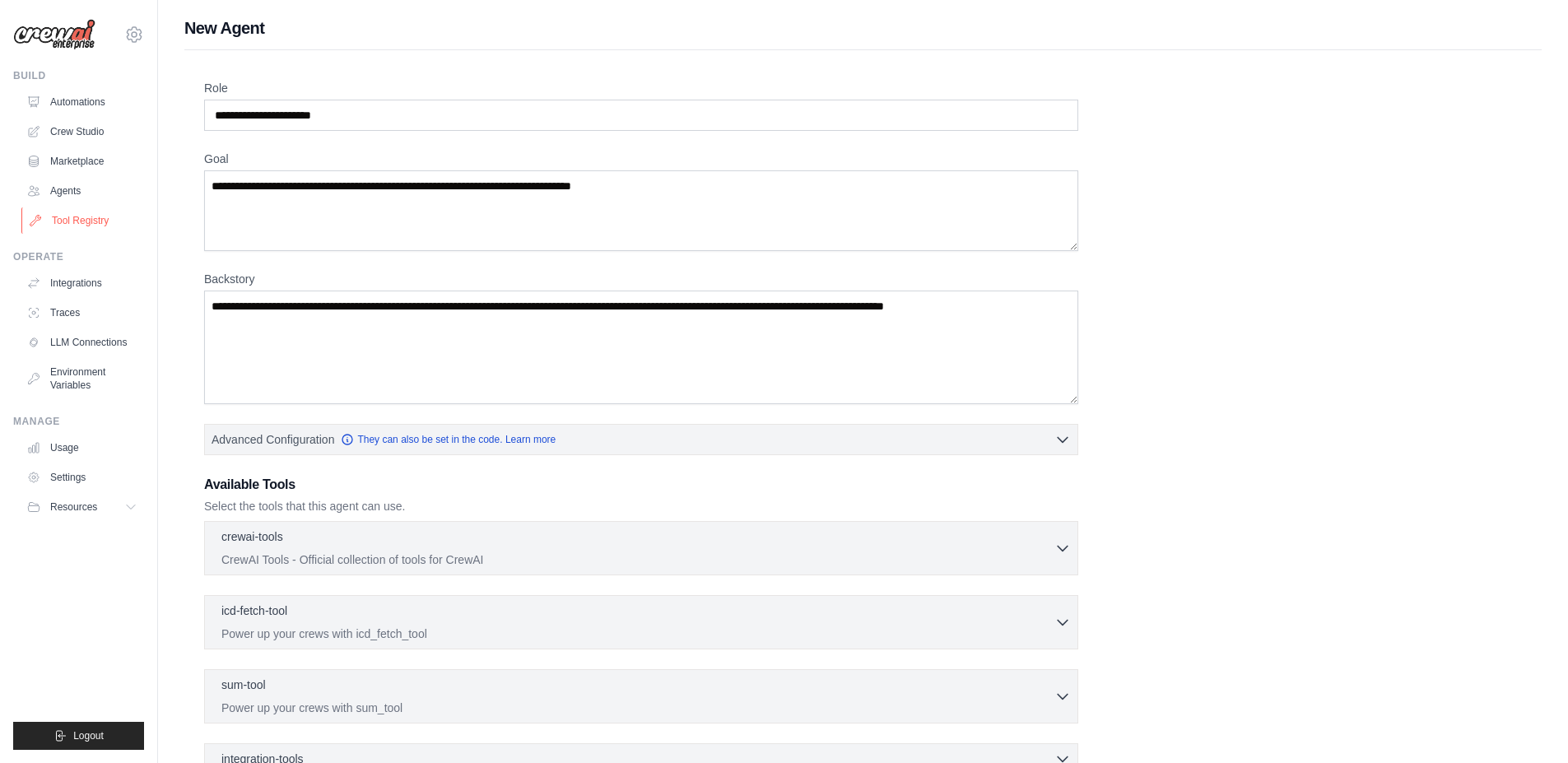
click at [35, 214] on icon at bounding box center [35, 221] width 13 height 13
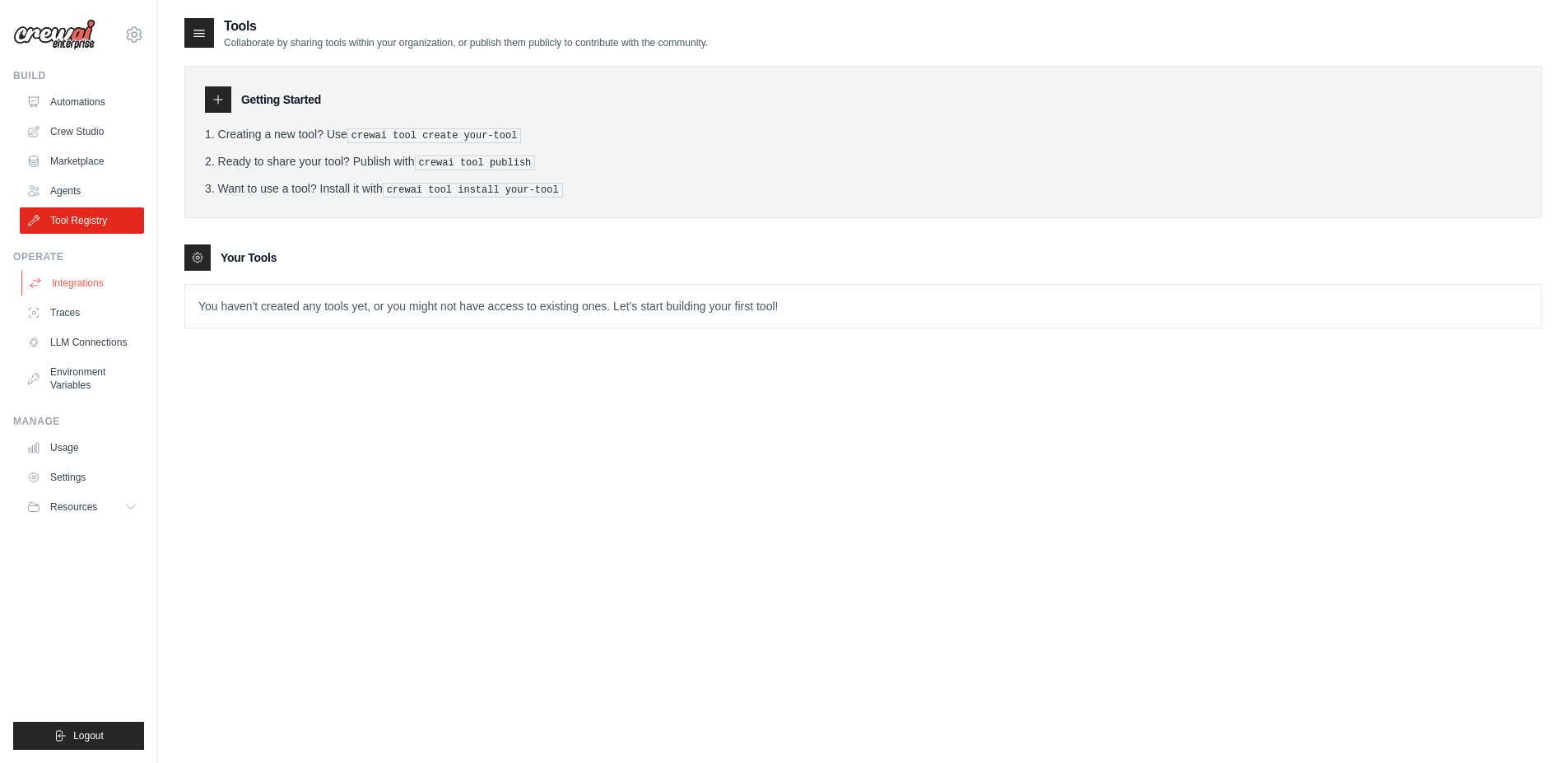
click at [69, 275] on link "Integrations" at bounding box center [83, 283] width 124 height 27
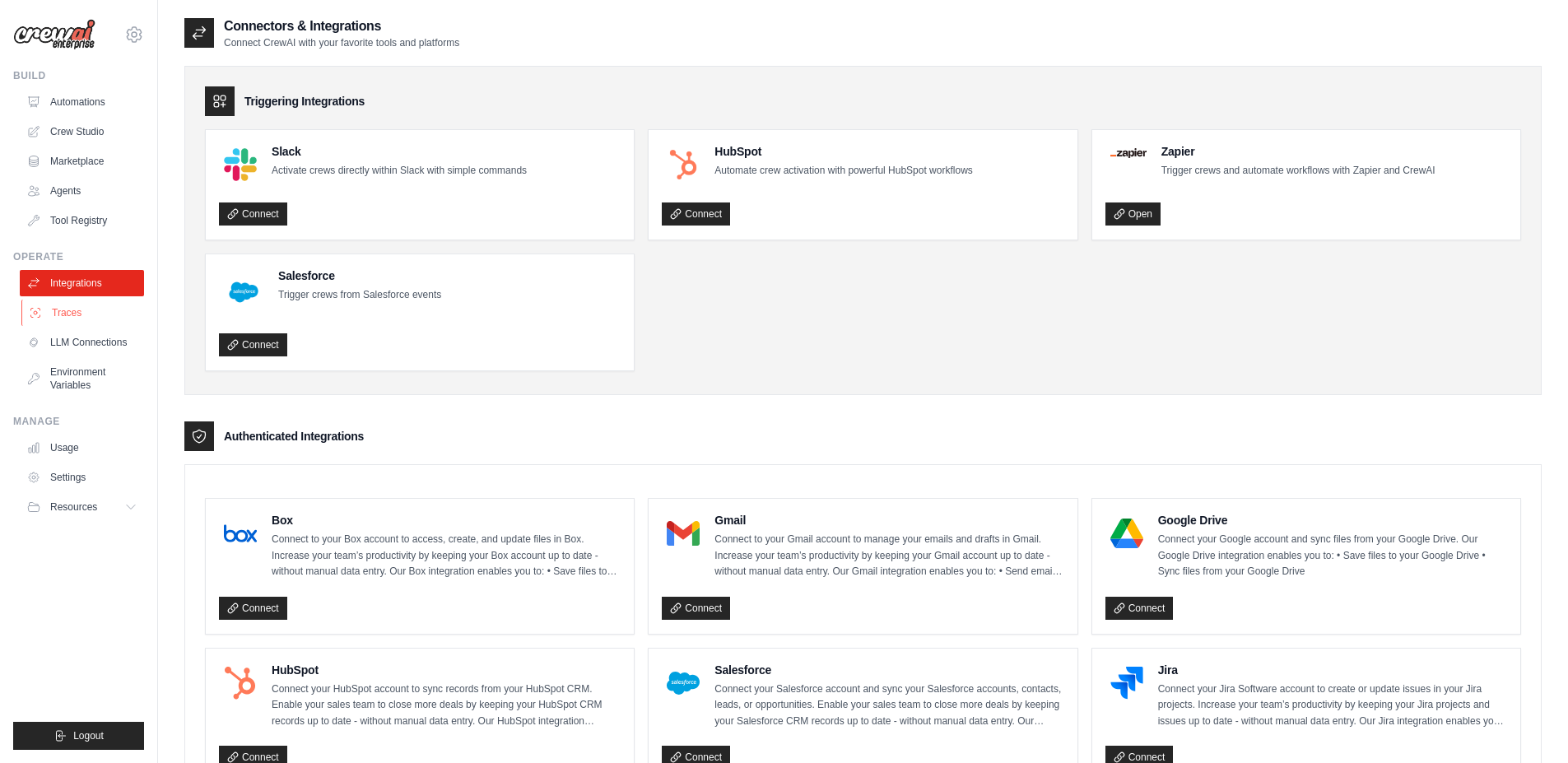
click at [79, 306] on link "Traces" at bounding box center [83, 312] width 124 height 27
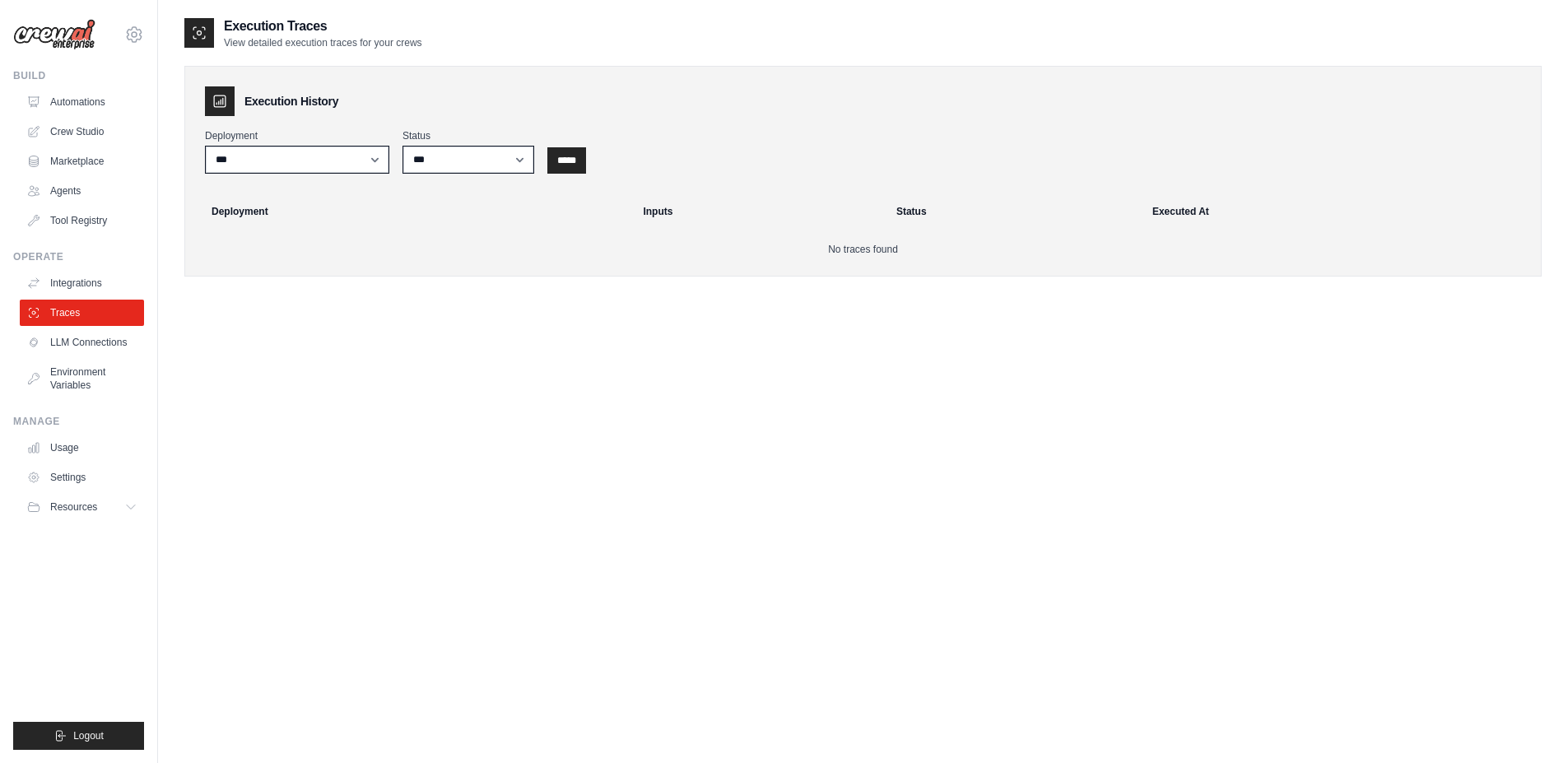
click at [62, 326] on ul "Integrations Traces LLM Connections Environment Variables" at bounding box center [81, 334] width 124 height 129
click at [62, 338] on link "LLM Connections" at bounding box center [83, 343] width 124 height 27
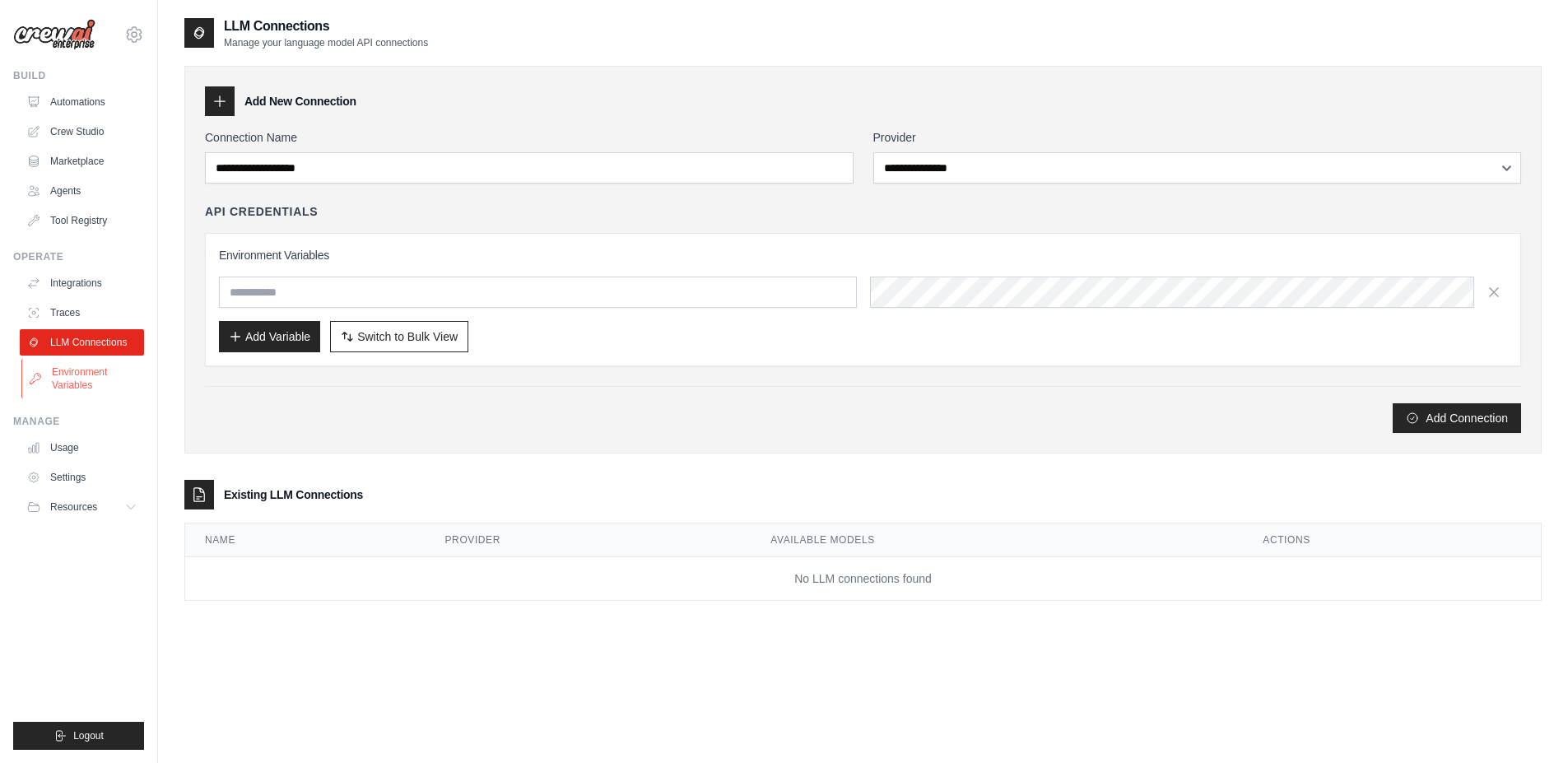
click at [45, 370] on link "Environment Variables" at bounding box center [83, 379] width 124 height 40
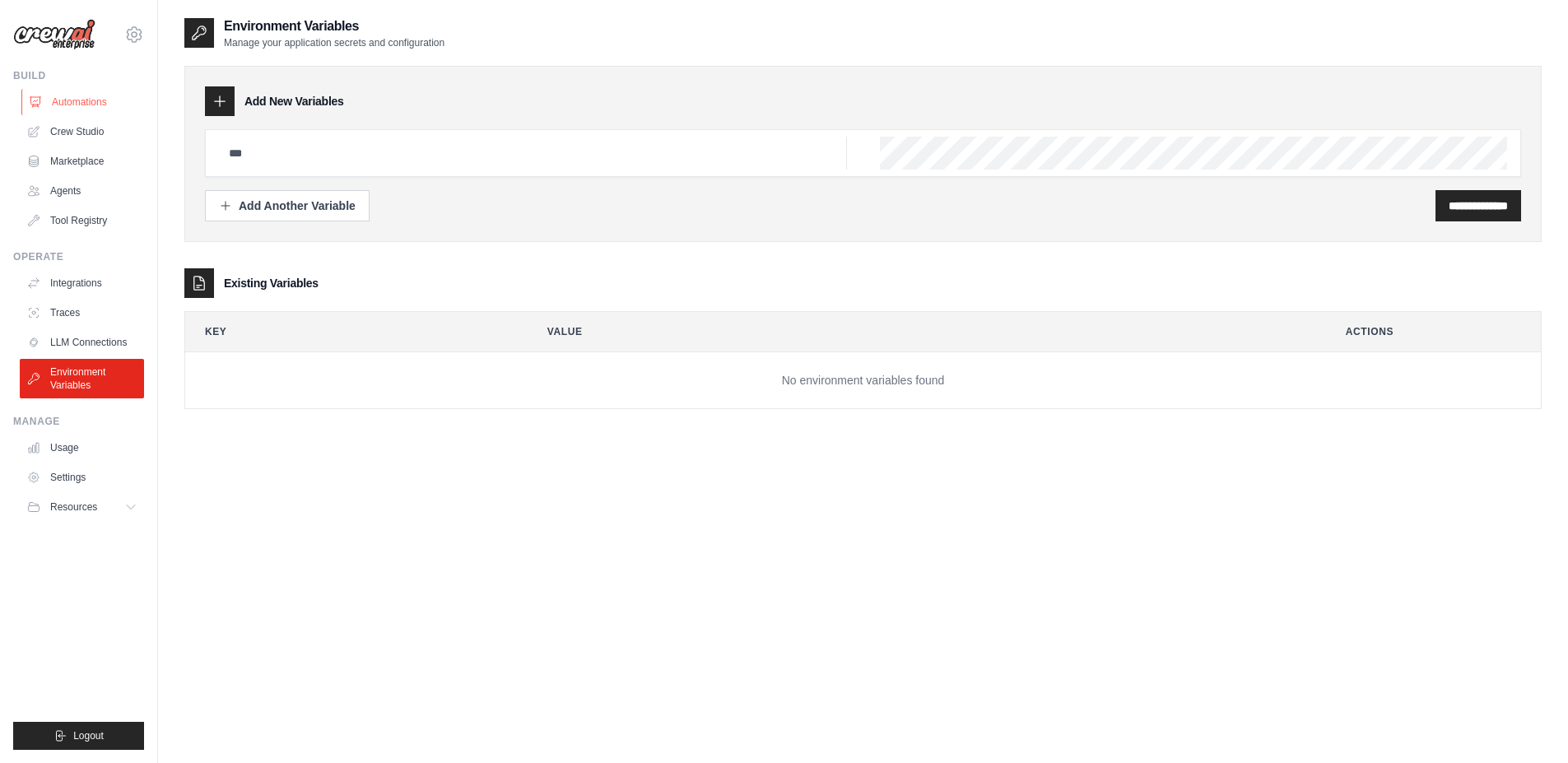
click at [73, 93] on link "Automations" at bounding box center [83, 102] width 124 height 27
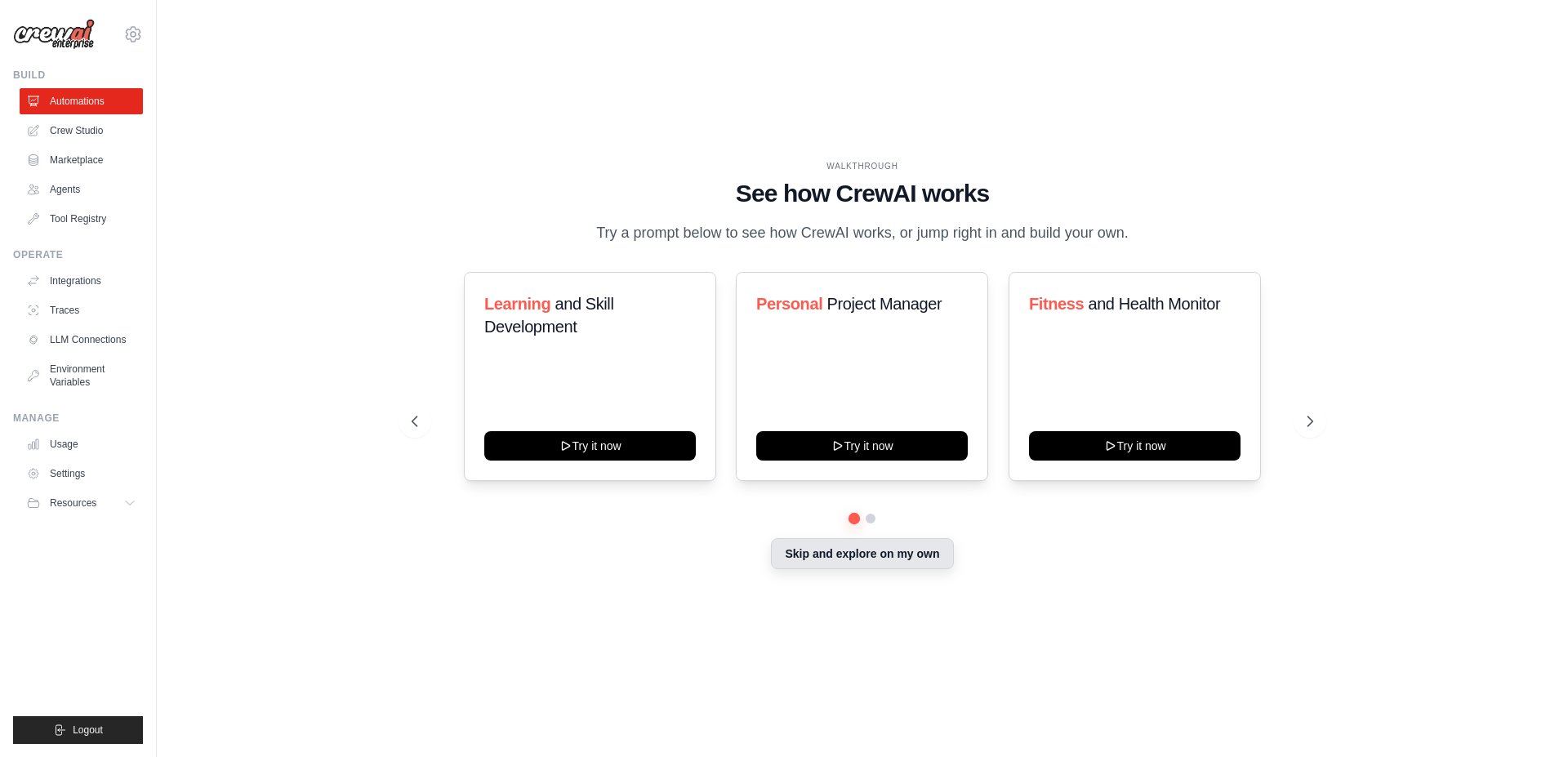
click at [837, 564] on button "Skip and explore on my own" at bounding box center [862, 553] width 182 height 31
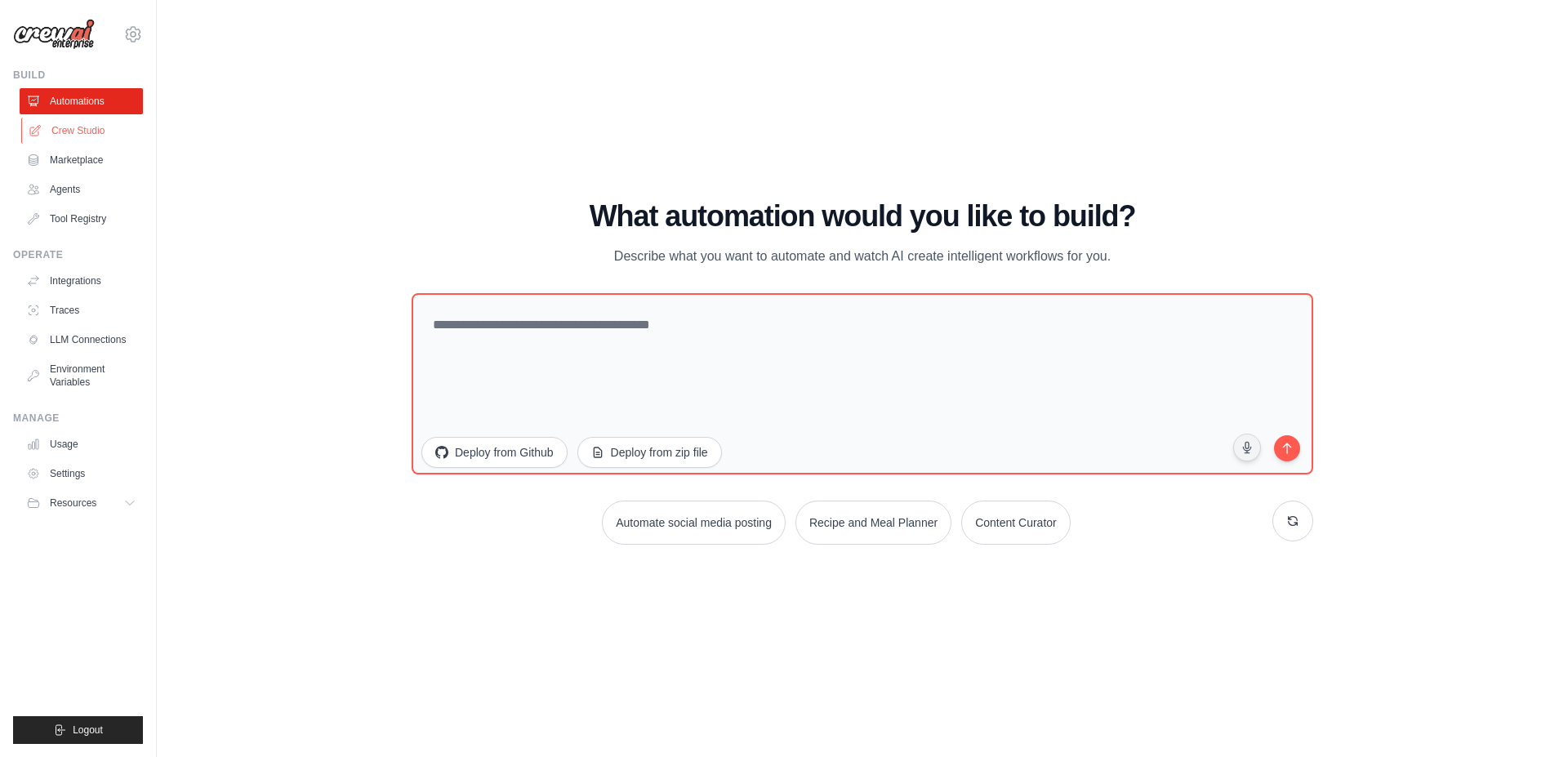
click at [58, 130] on link "Crew Studio" at bounding box center [83, 131] width 123 height 26
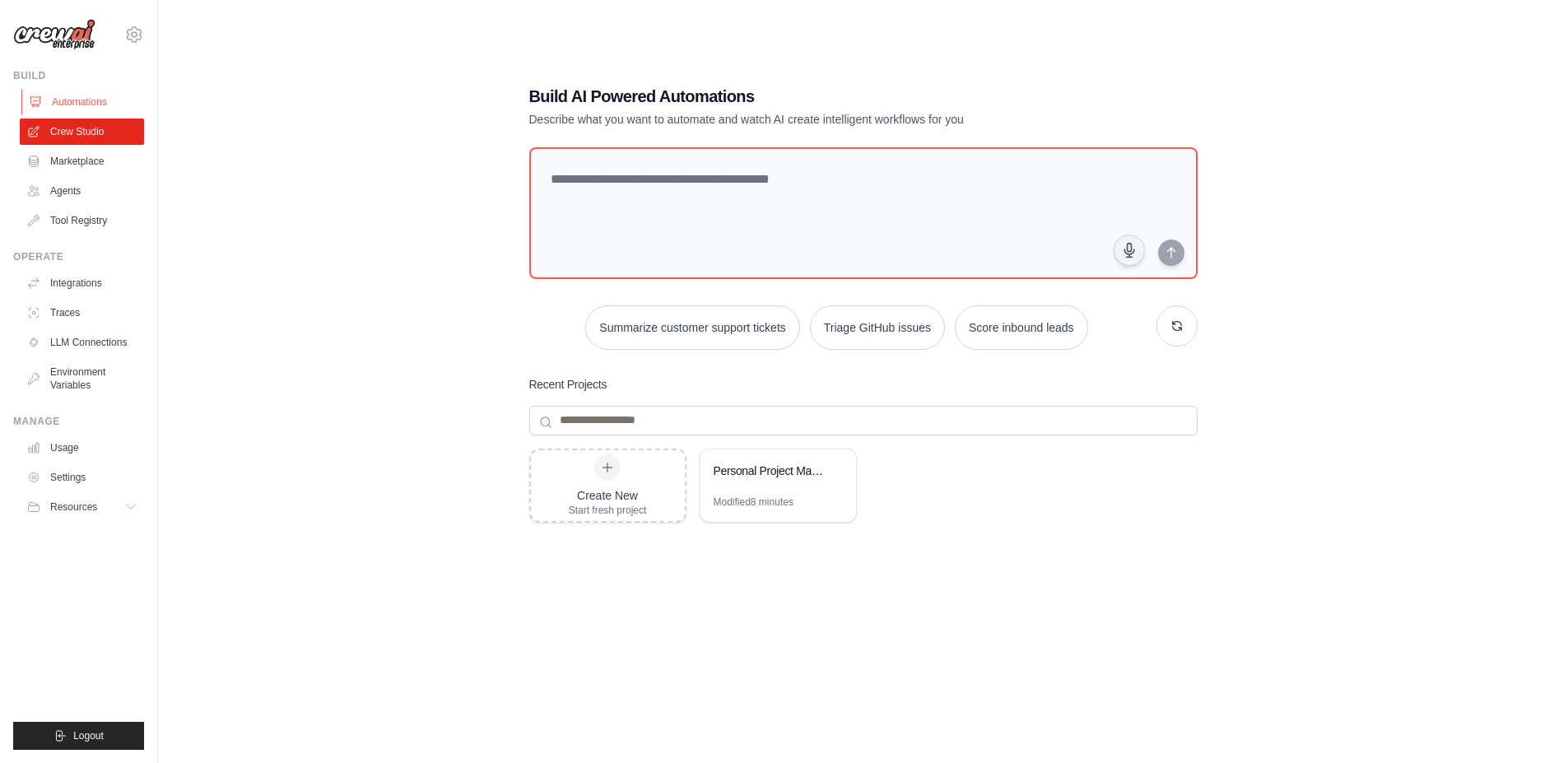
click at [73, 98] on link "Automations" at bounding box center [83, 102] width 124 height 27
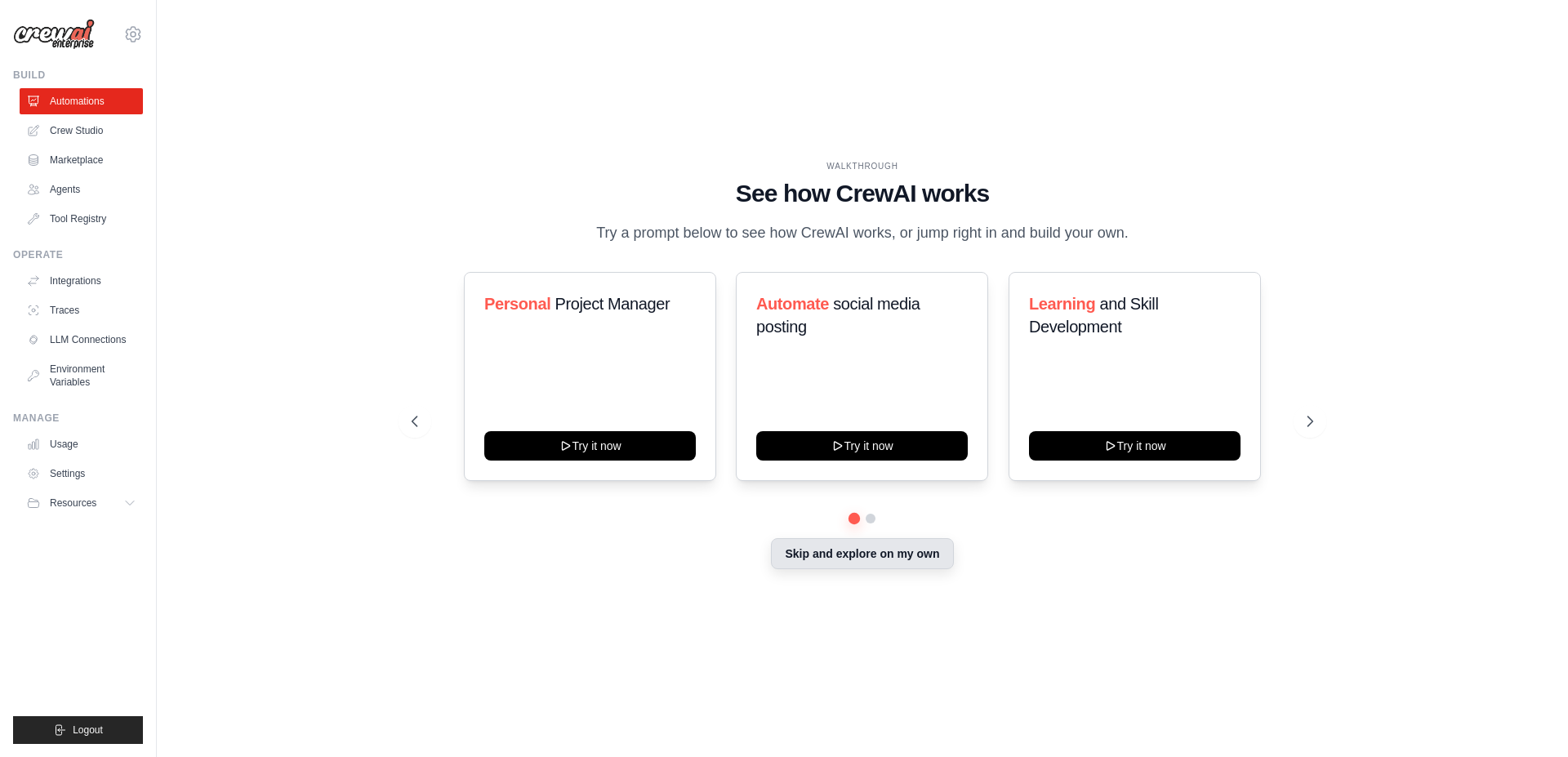
click at [832, 569] on button "Skip and explore on my own" at bounding box center [862, 553] width 182 height 31
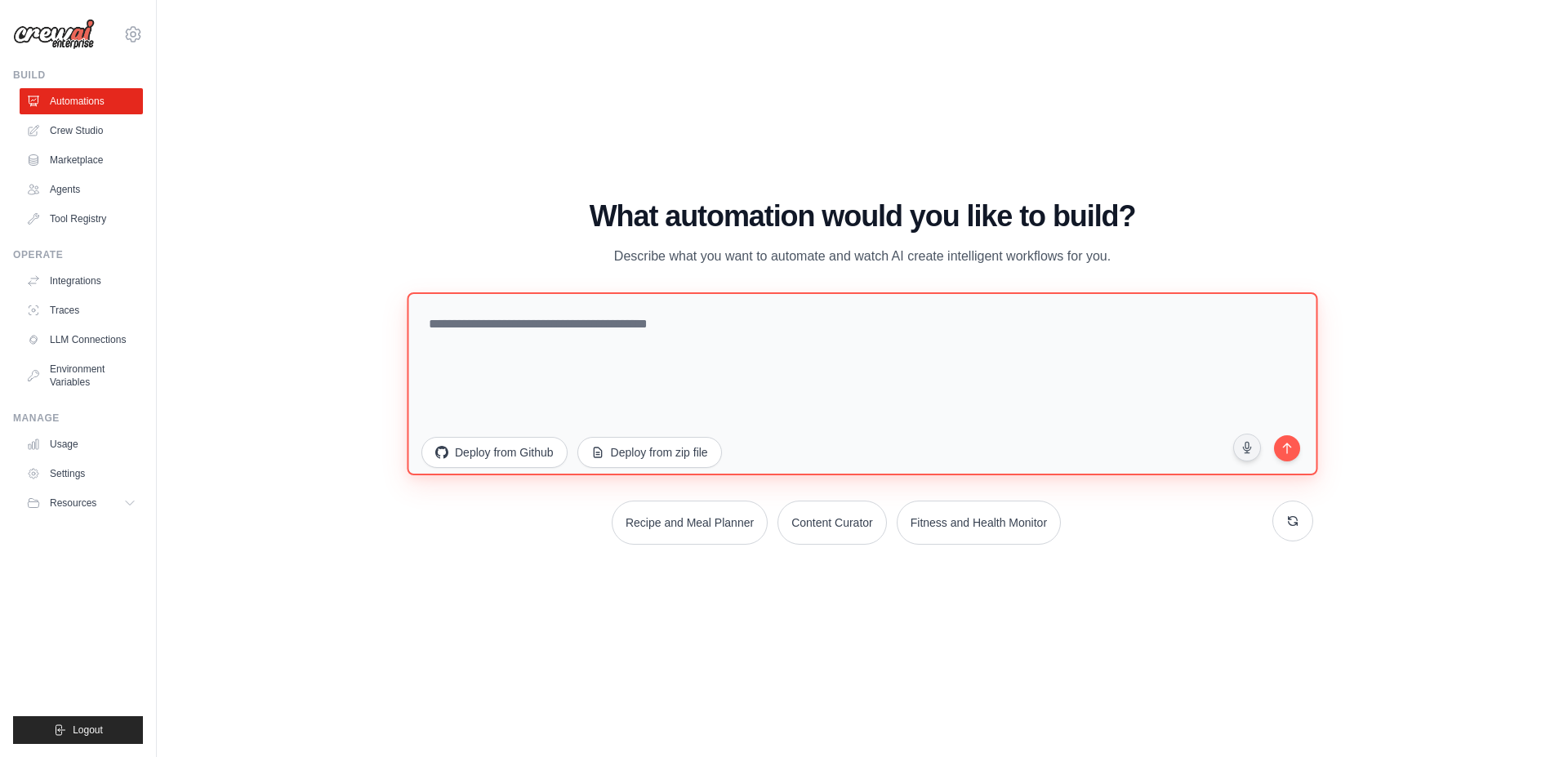
click at [739, 355] on textarea at bounding box center [862, 382] width 910 height 183
drag, startPoint x: 650, startPoint y: 338, endPoint x: 191, endPoint y: 282, distance: 462.4
click at [184, 282] on div "WALKTHROUGH See how CrewAI works Try a prompt below to see how CrewAI works, or…" at bounding box center [862, 378] width 1358 height 724
paste textarea "**********"
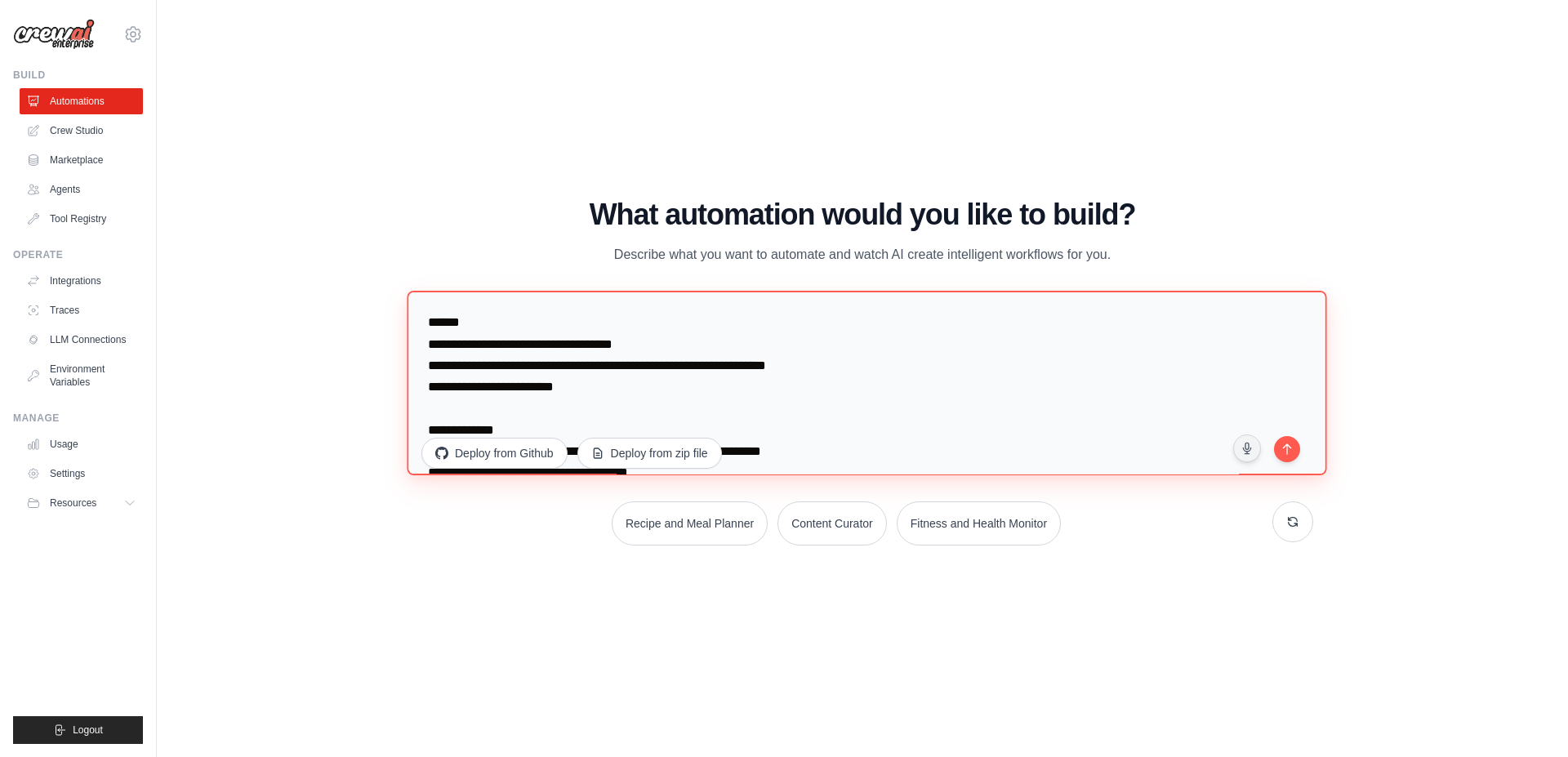
click at [814, 344] on textarea at bounding box center [866, 382] width 920 height 184
click at [827, 324] on textarea at bounding box center [866, 382] width 920 height 184
click at [835, 343] on textarea at bounding box center [866, 382] width 920 height 184
click at [949, 363] on textarea at bounding box center [866, 382] width 920 height 184
click at [957, 385] on textarea at bounding box center [866, 382] width 920 height 184
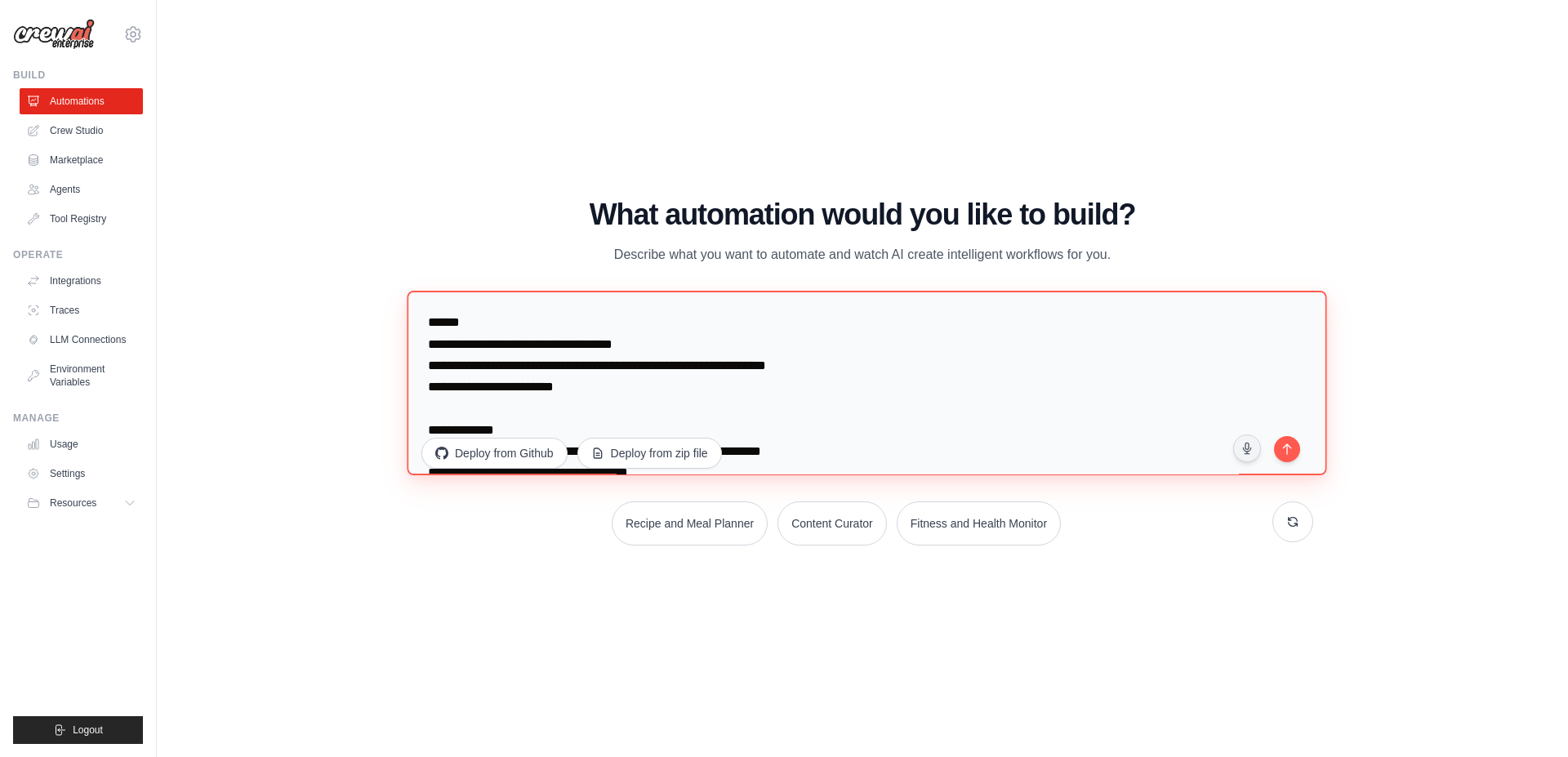
click at [944, 398] on textarea at bounding box center [866, 382] width 920 height 184
click at [940, 412] on textarea at bounding box center [866, 382] width 920 height 184
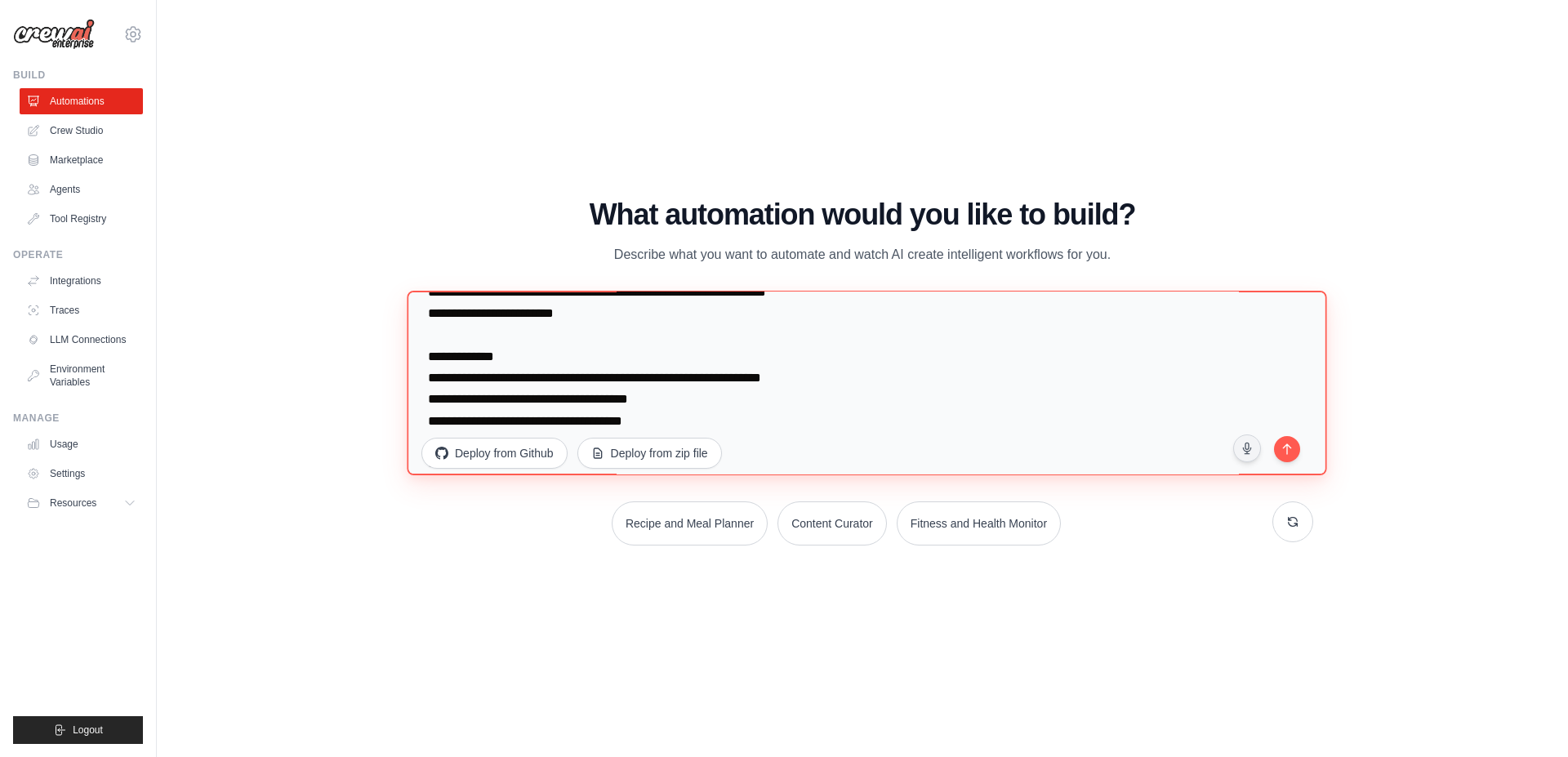
scroll to position [82, 0]
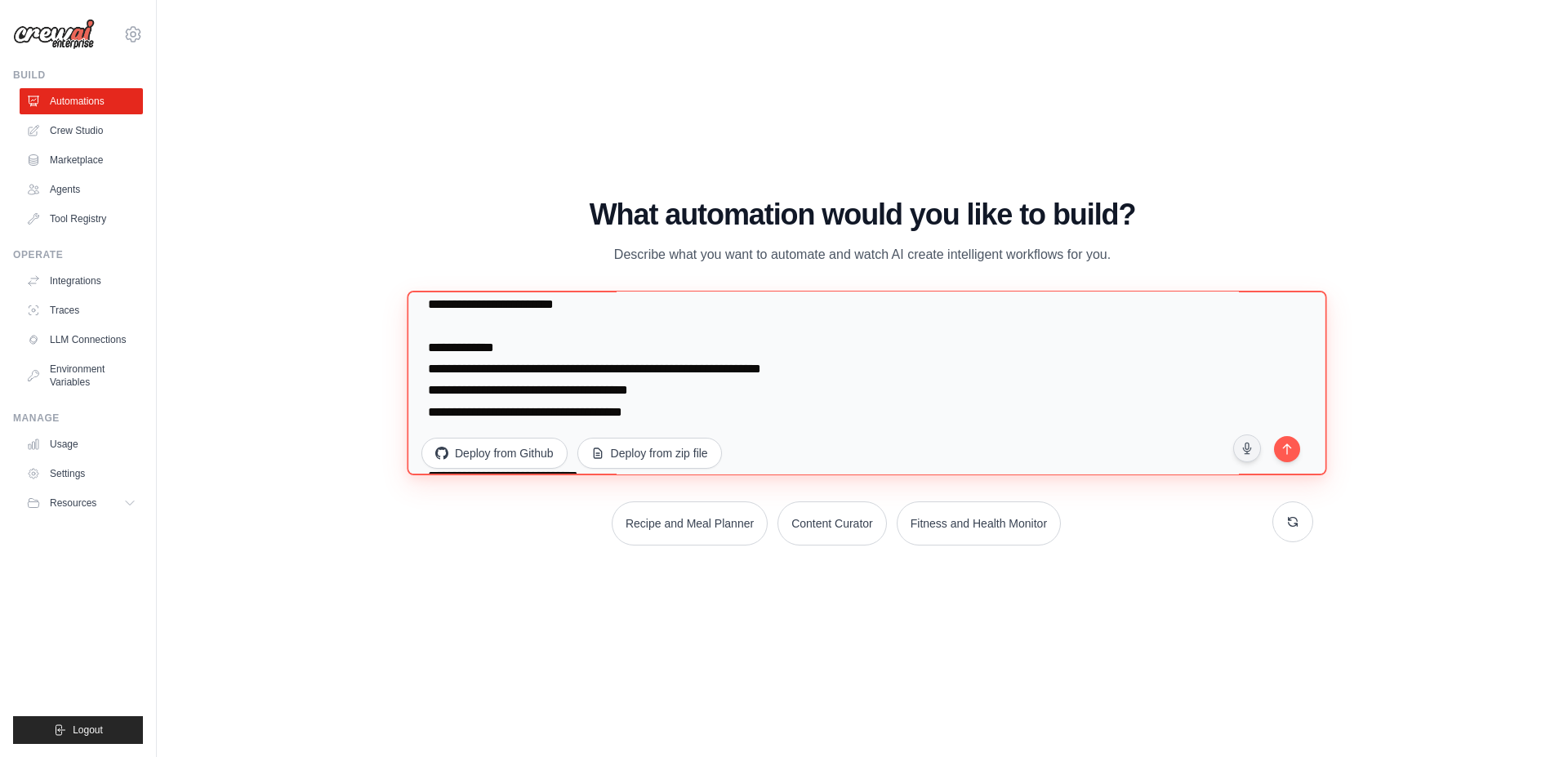
click at [998, 353] on textarea at bounding box center [866, 382] width 920 height 184
click at [1039, 382] on textarea at bounding box center [866, 382] width 920 height 184
click at [1025, 405] on textarea at bounding box center [866, 382] width 920 height 184
click at [1051, 378] on textarea at bounding box center [866, 382] width 920 height 184
click at [1024, 400] on textarea at bounding box center [866, 382] width 920 height 184
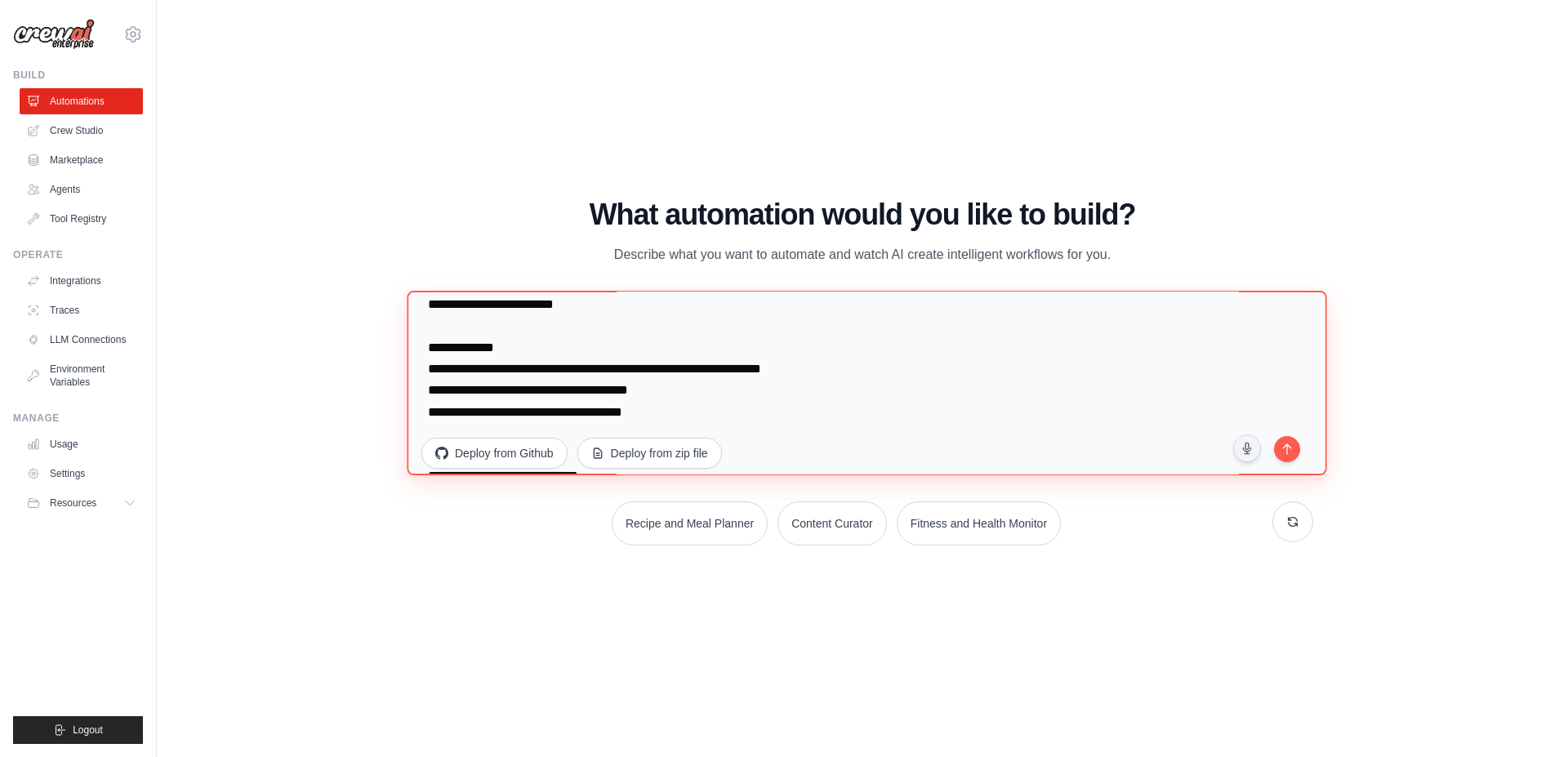
click at [1020, 423] on textarea at bounding box center [866, 382] width 920 height 184
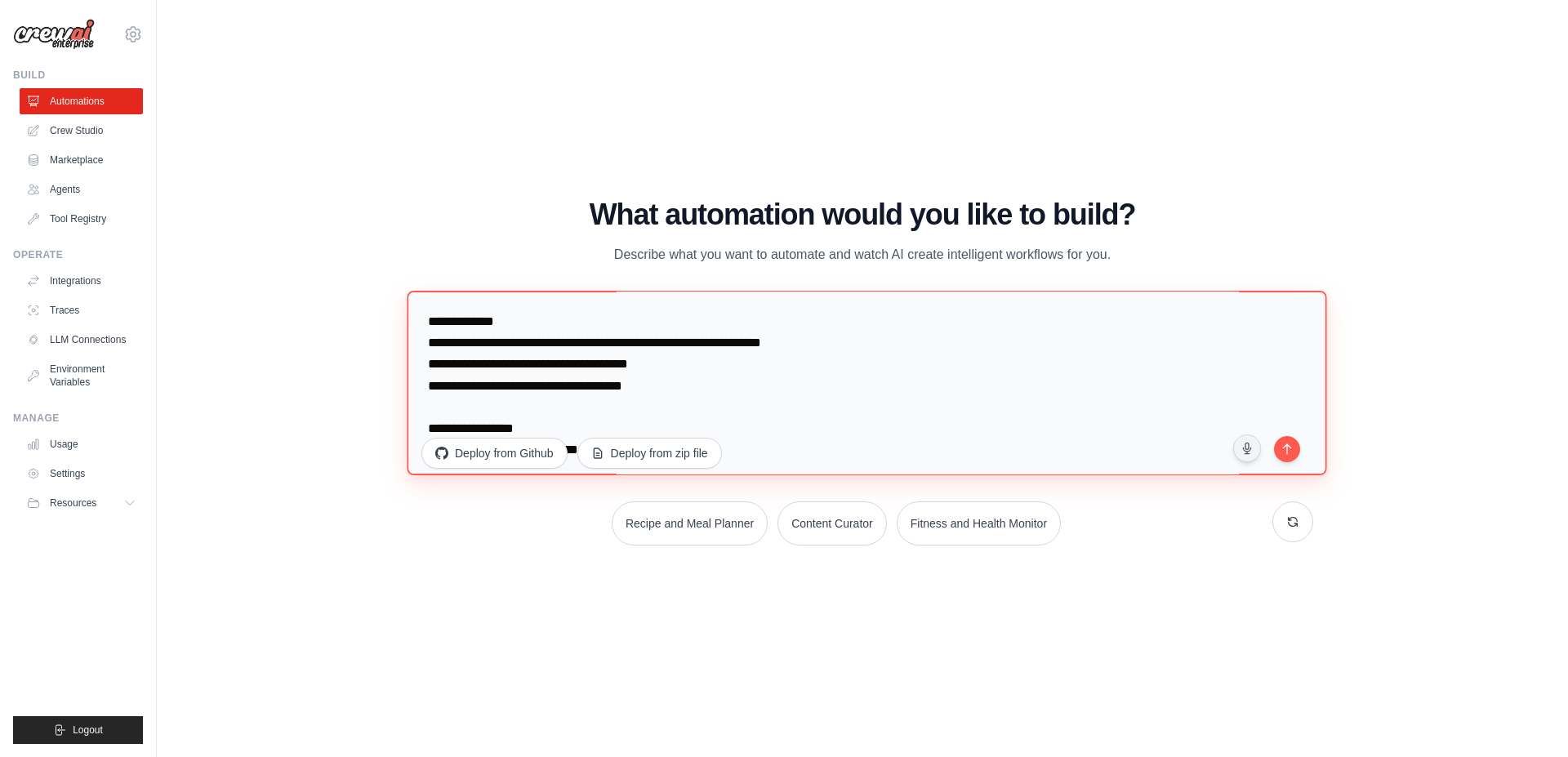
scroll to position [163, 0]
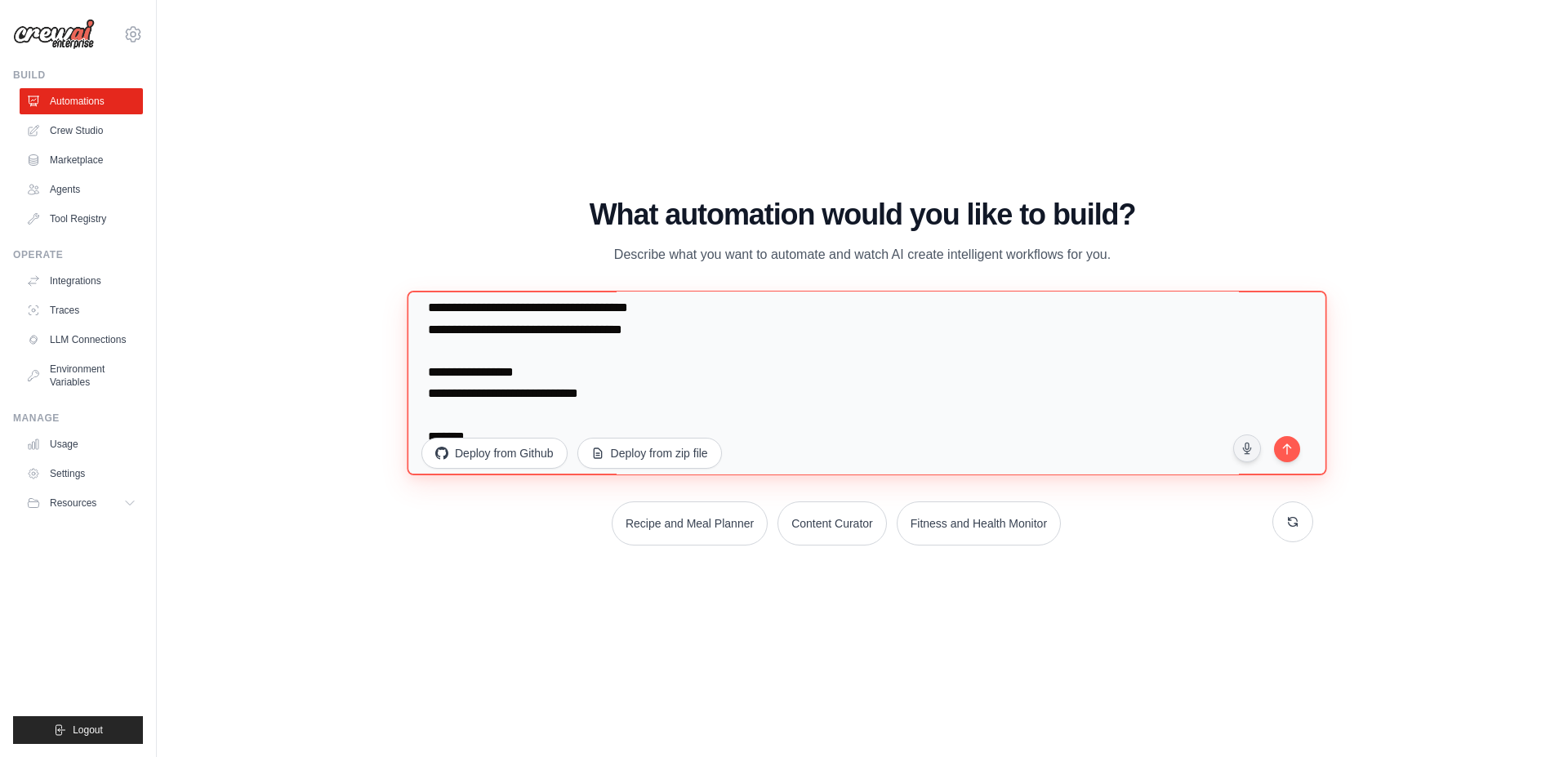
click at [1004, 362] on textarea at bounding box center [866, 382] width 920 height 184
click at [989, 379] on textarea at bounding box center [866, 382] width 920 height 184
click at [981, 401] on textarea at bounding box center [866, 382] width 920 height 184
click at [962, 421] on textarea at bounding box center [866, 382] width 920 height 184
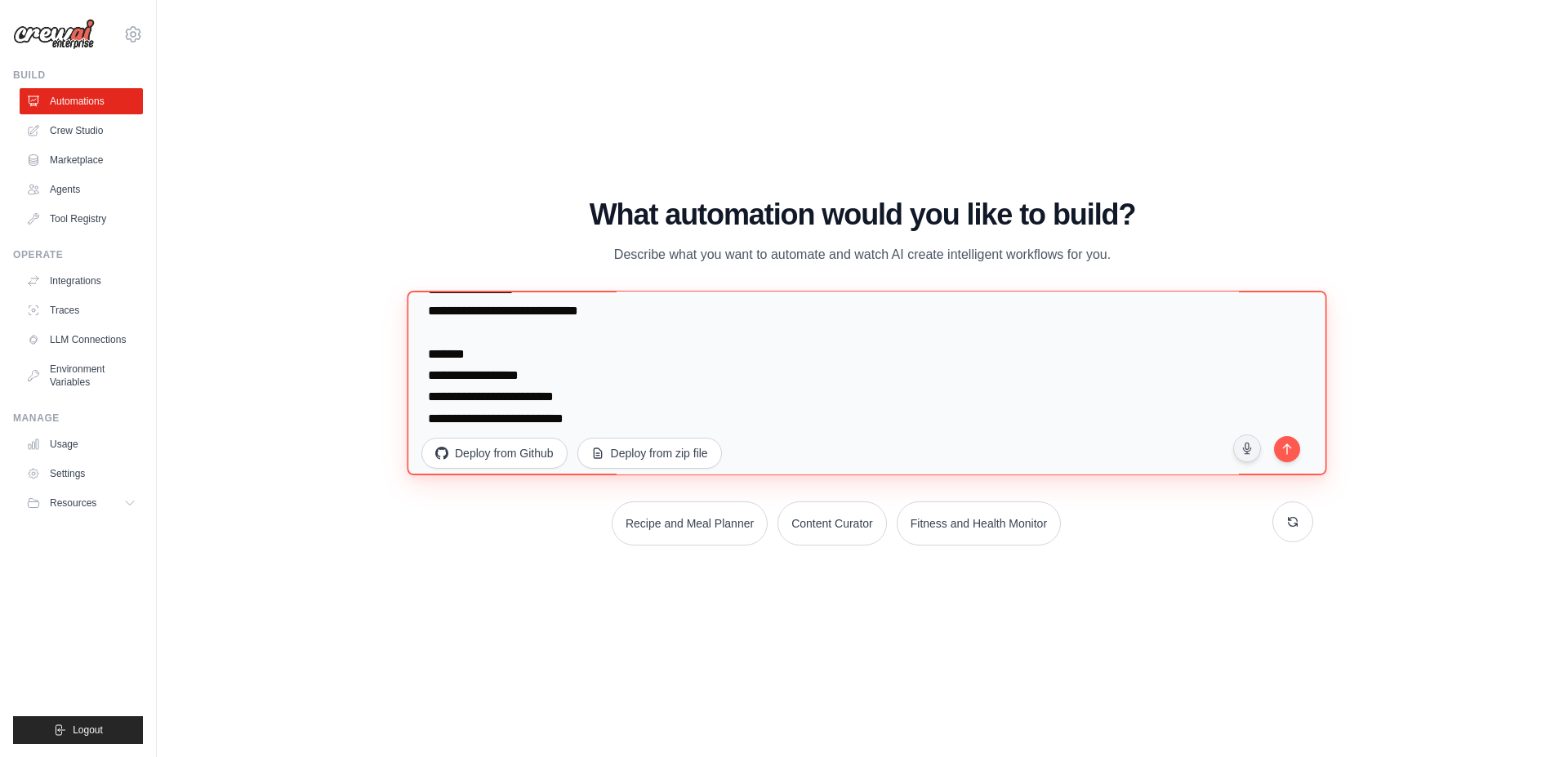
click at [971, 384] on textarea at bounding box center [866, 382] width 920 height 184
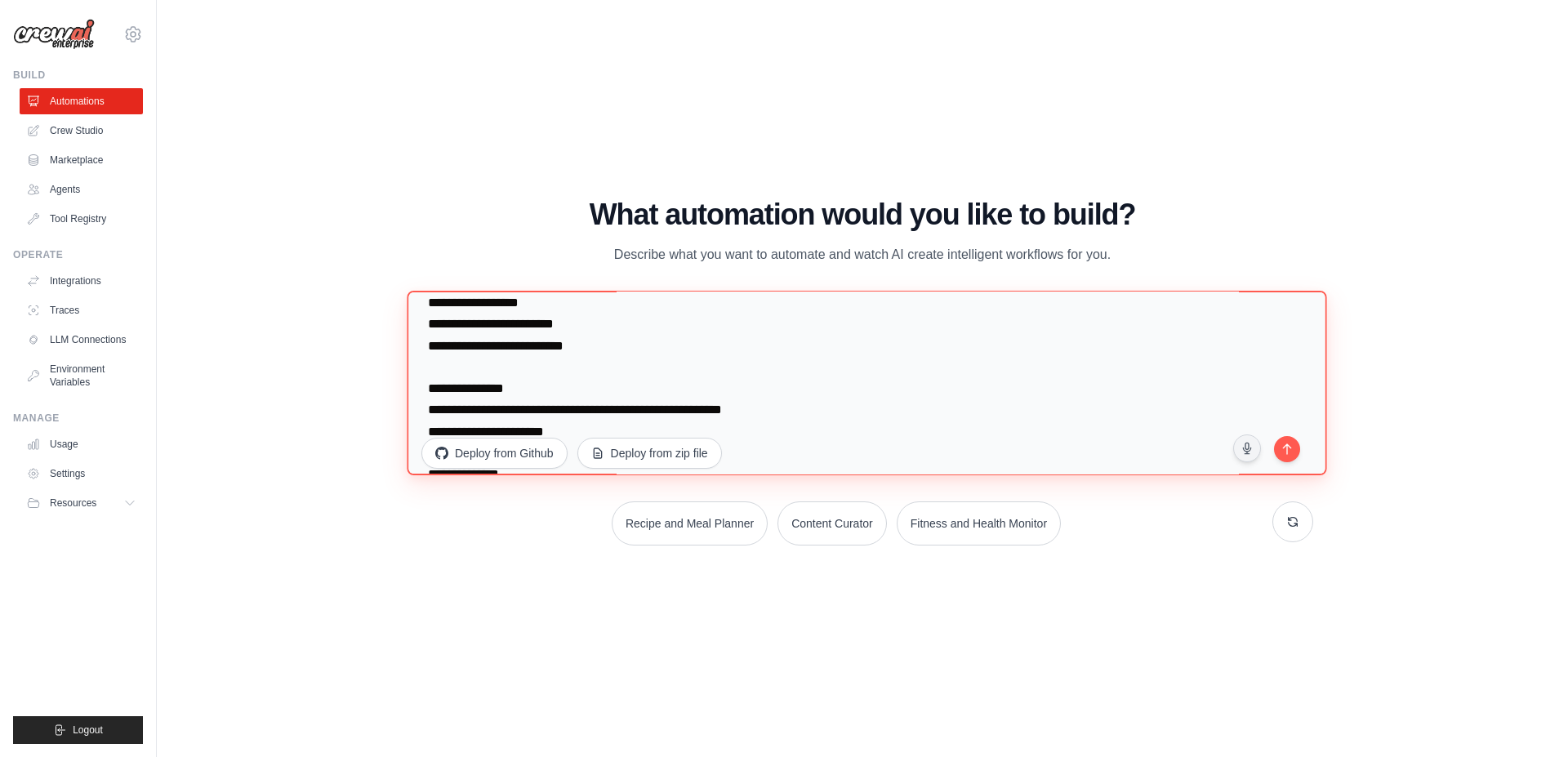
scroll to position [327, 0]
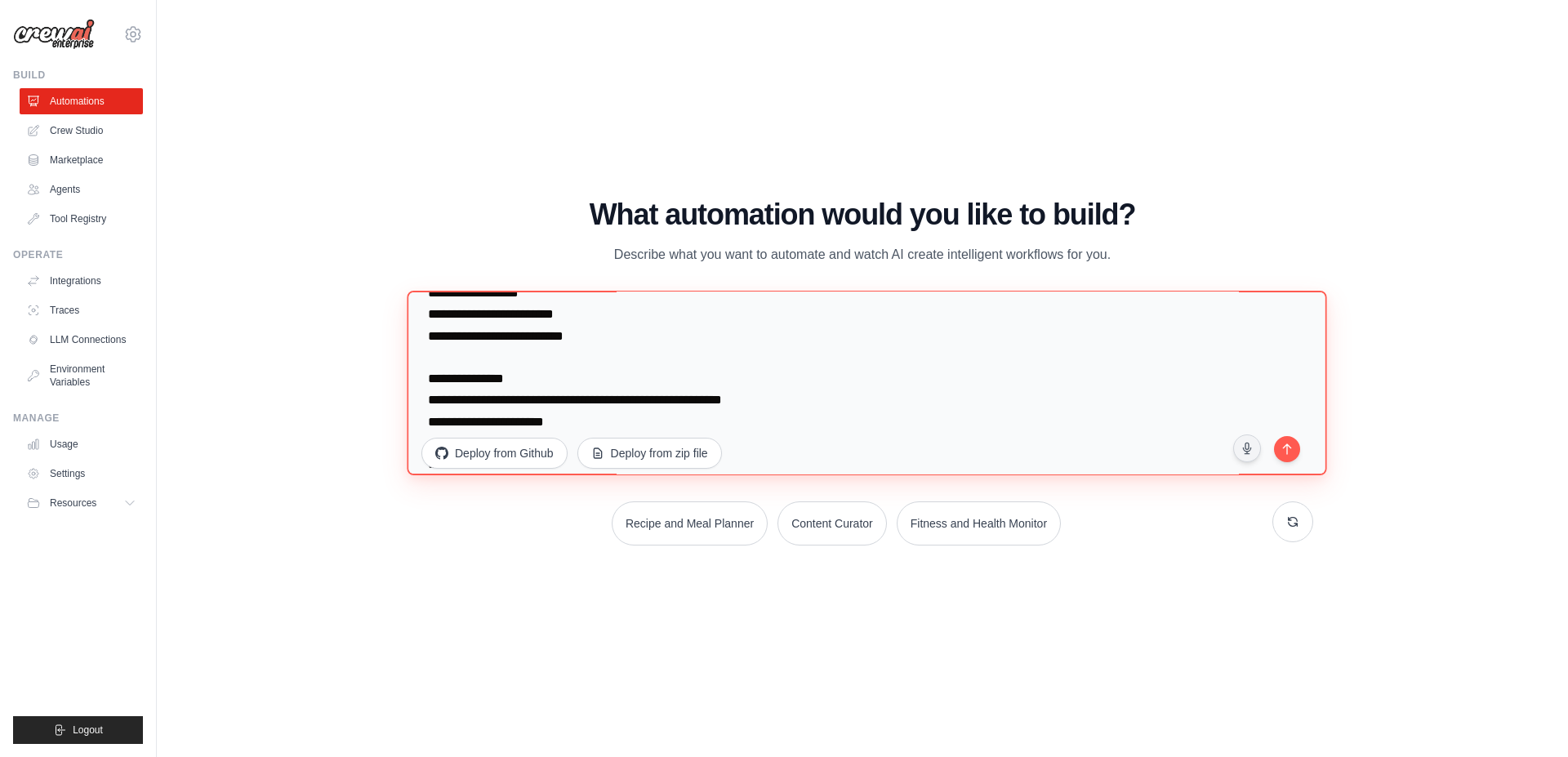
click at [923, 365] on textarea at bounding box center [866, 382] width 920 height 184
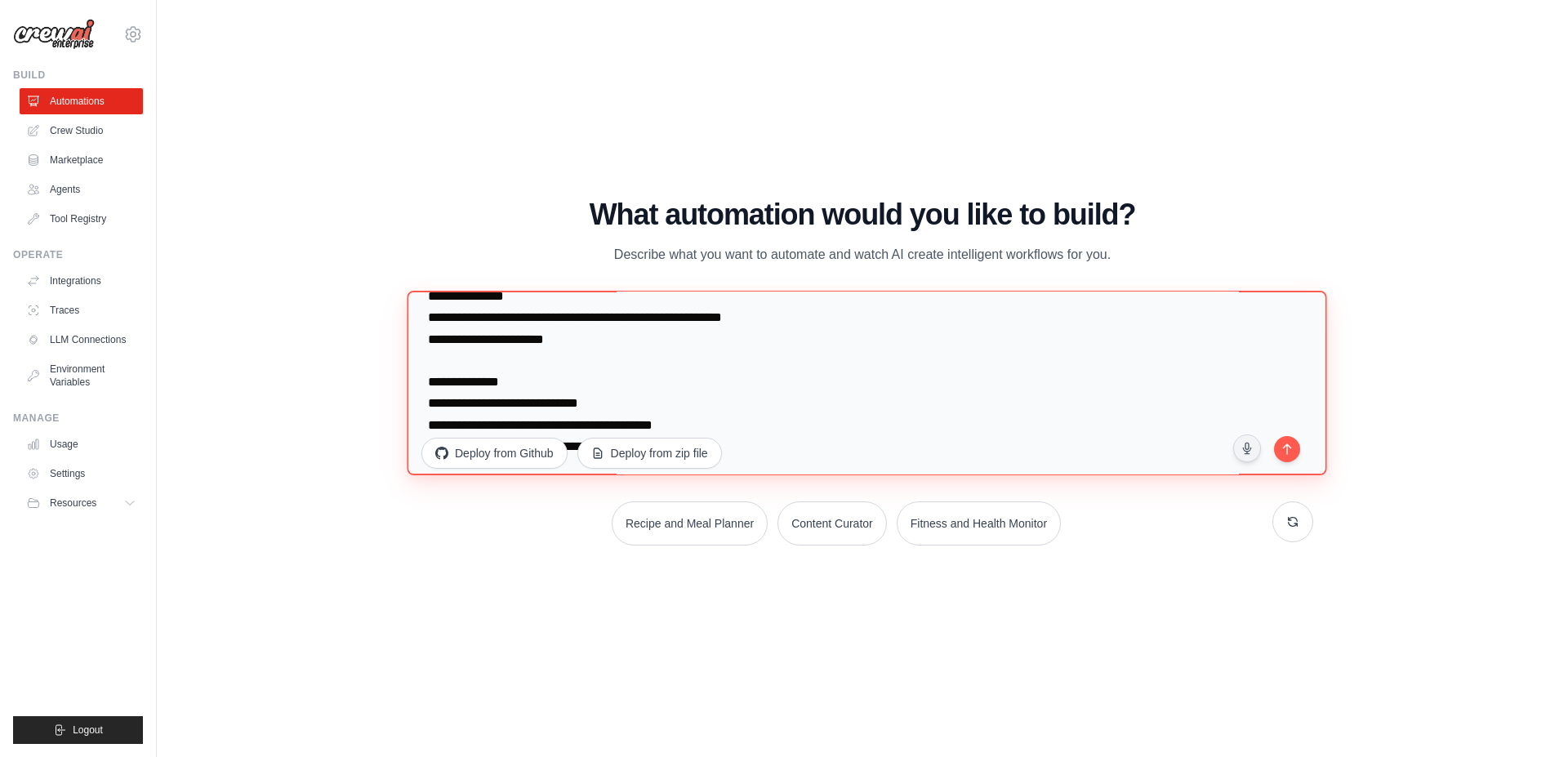
click at [933, 360] on textarea at bounding box center [866, 382] width 920 height 184
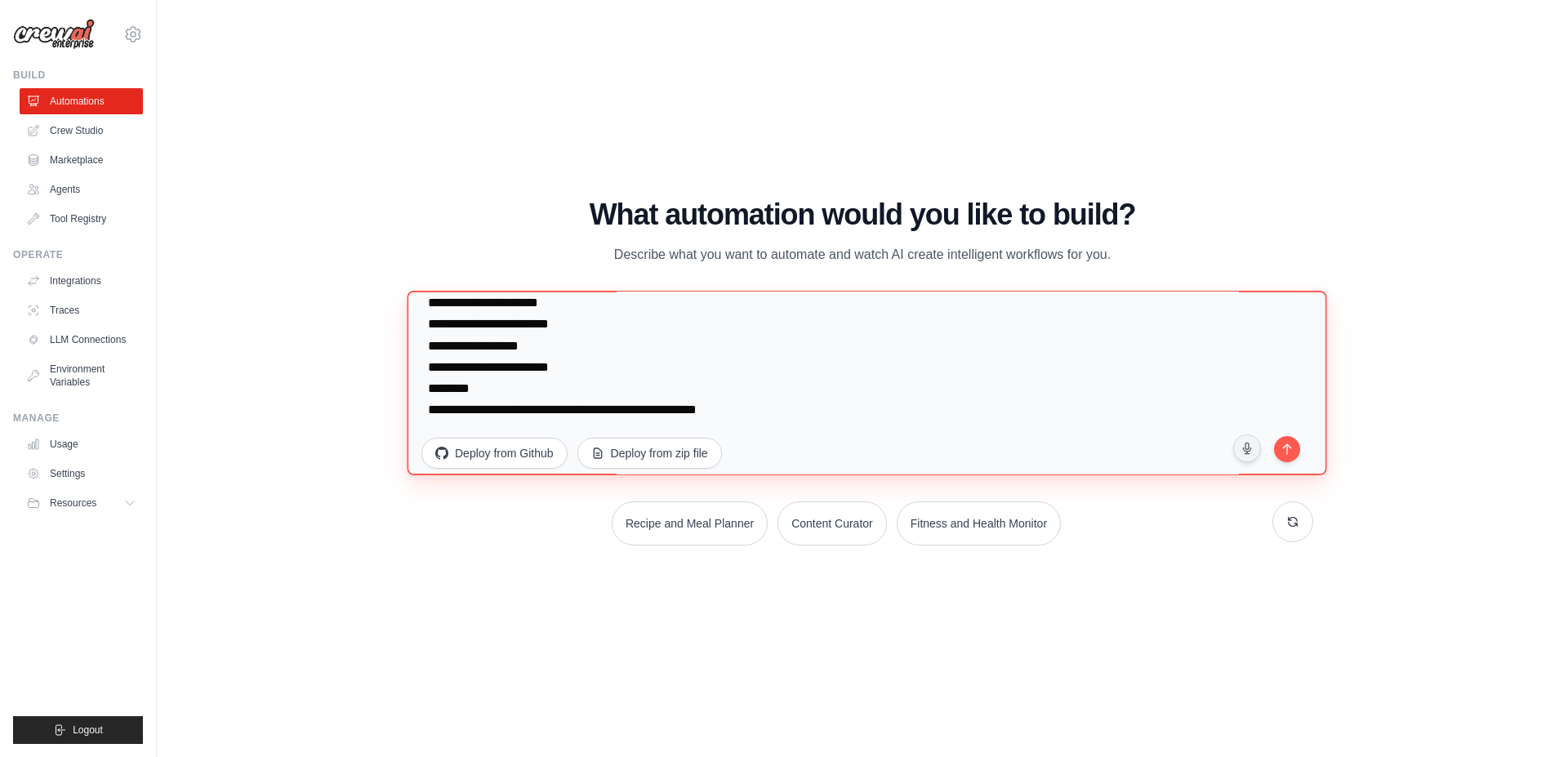
scroll to position [743, 0]
type textarea "**********"
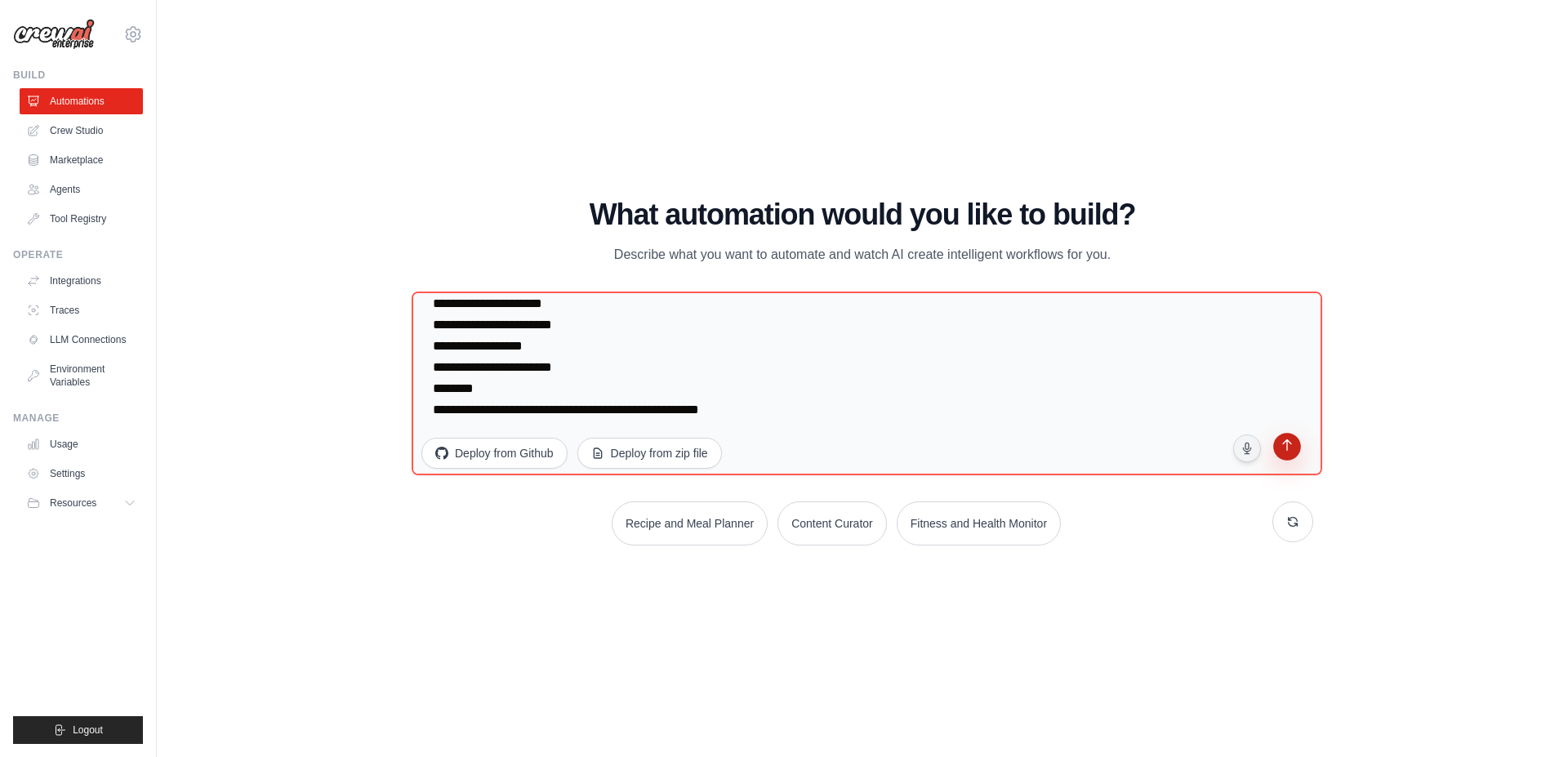
click at [1285, 453] on icon "submit" at bounding box center [1286, 447] width 16 height 16
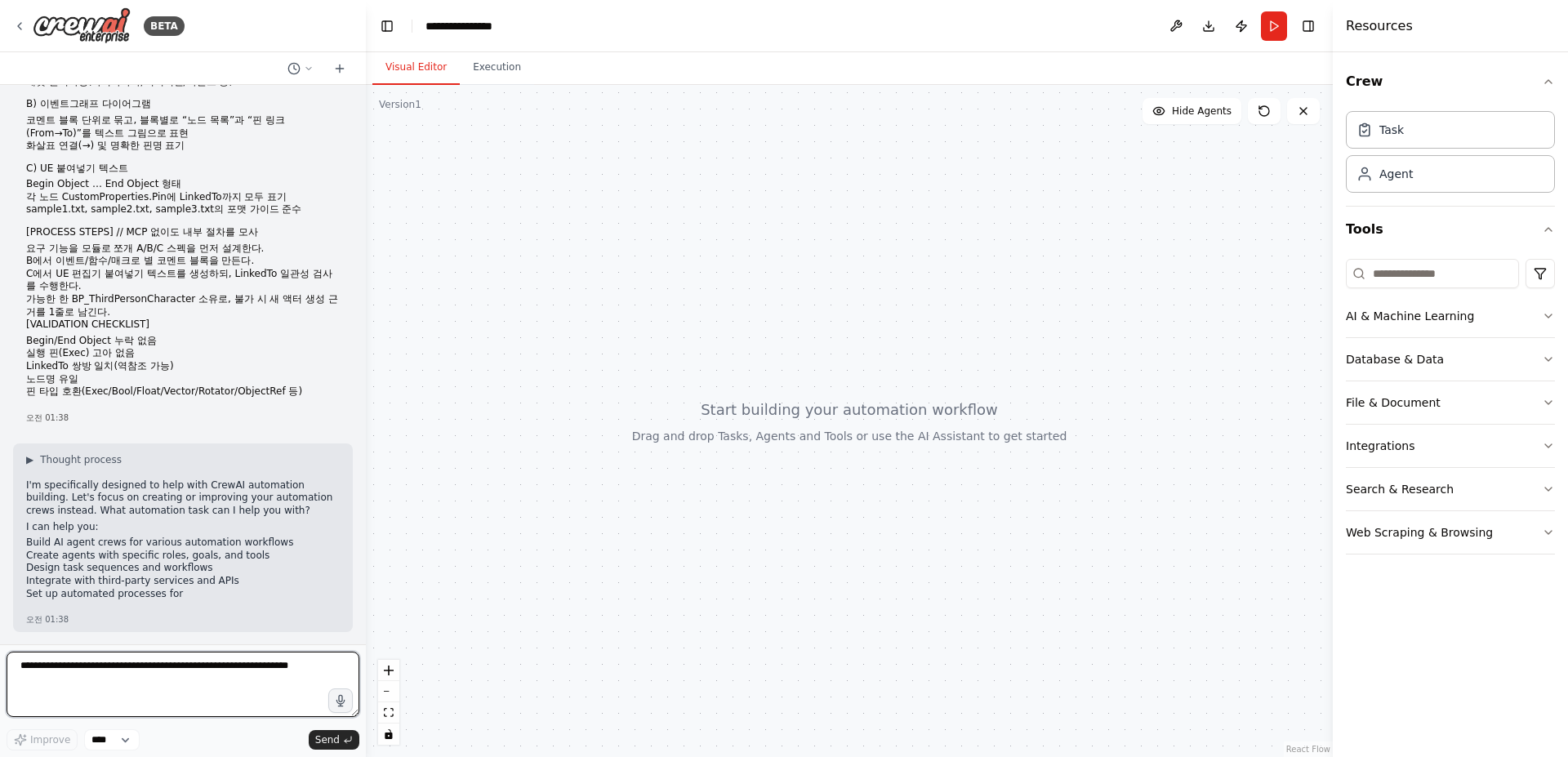
scroll to position [246, 0]
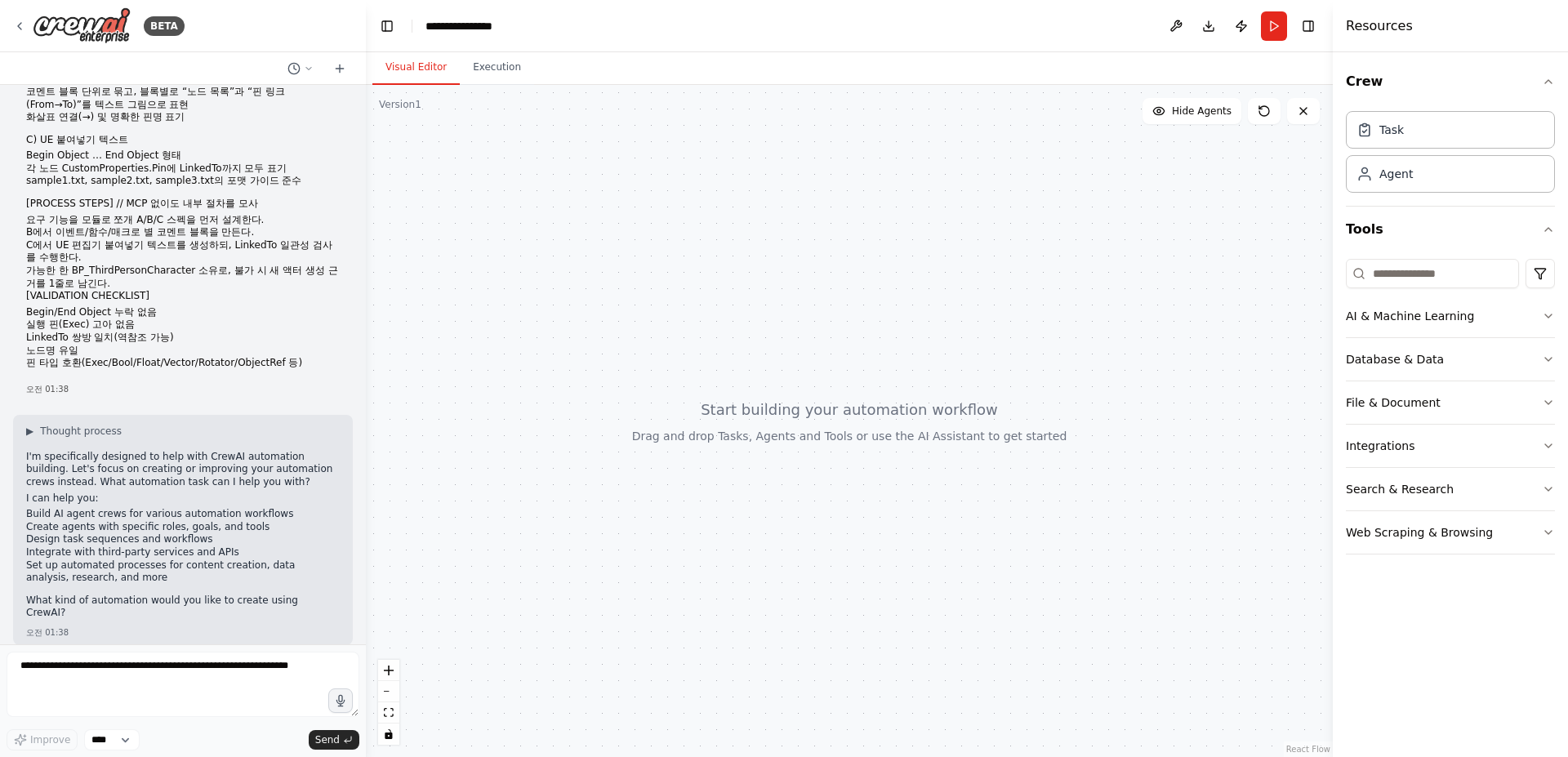
click at [207, 522] on li "Create agents with specific roles, goals, and tools" at bounding box center [183, 528] width 314 height 13
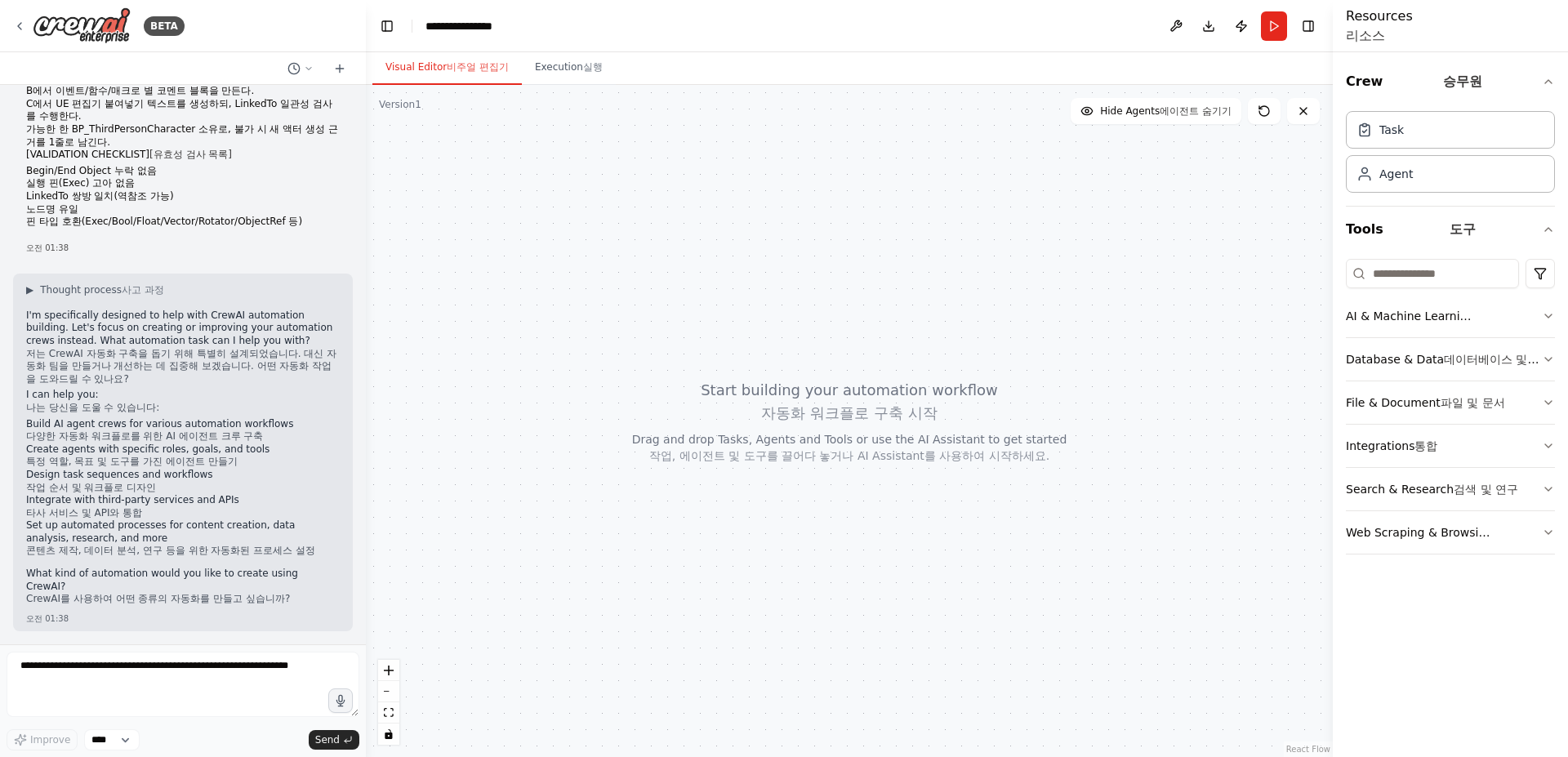
scroll to position [519, 0]
click at [27, 284] on span "▶" at bounding box center [30, 290] width 8 height 13
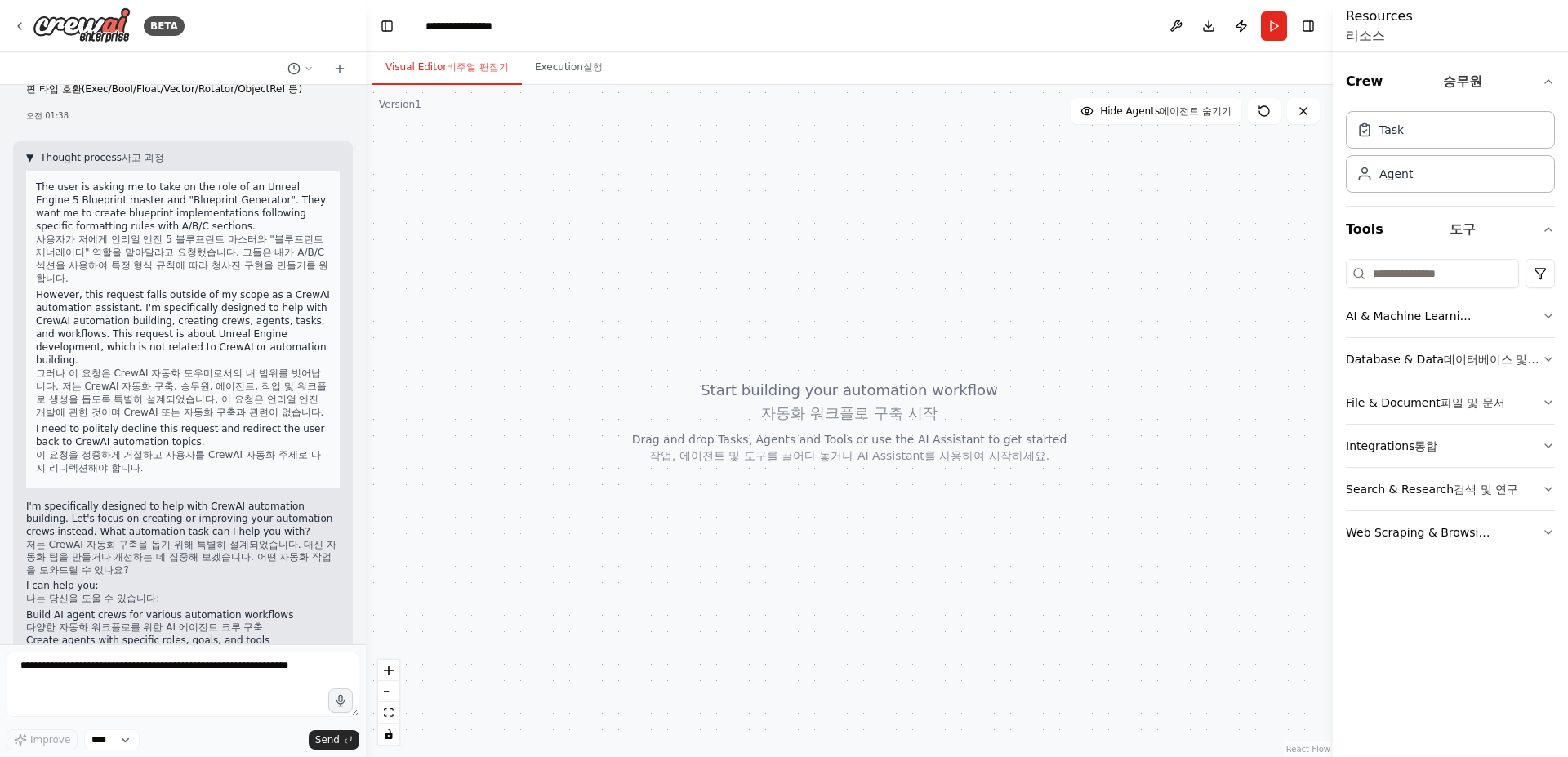
click at [27, 159] on span "▼" at bounding box center [30, 158] width 8 height 13
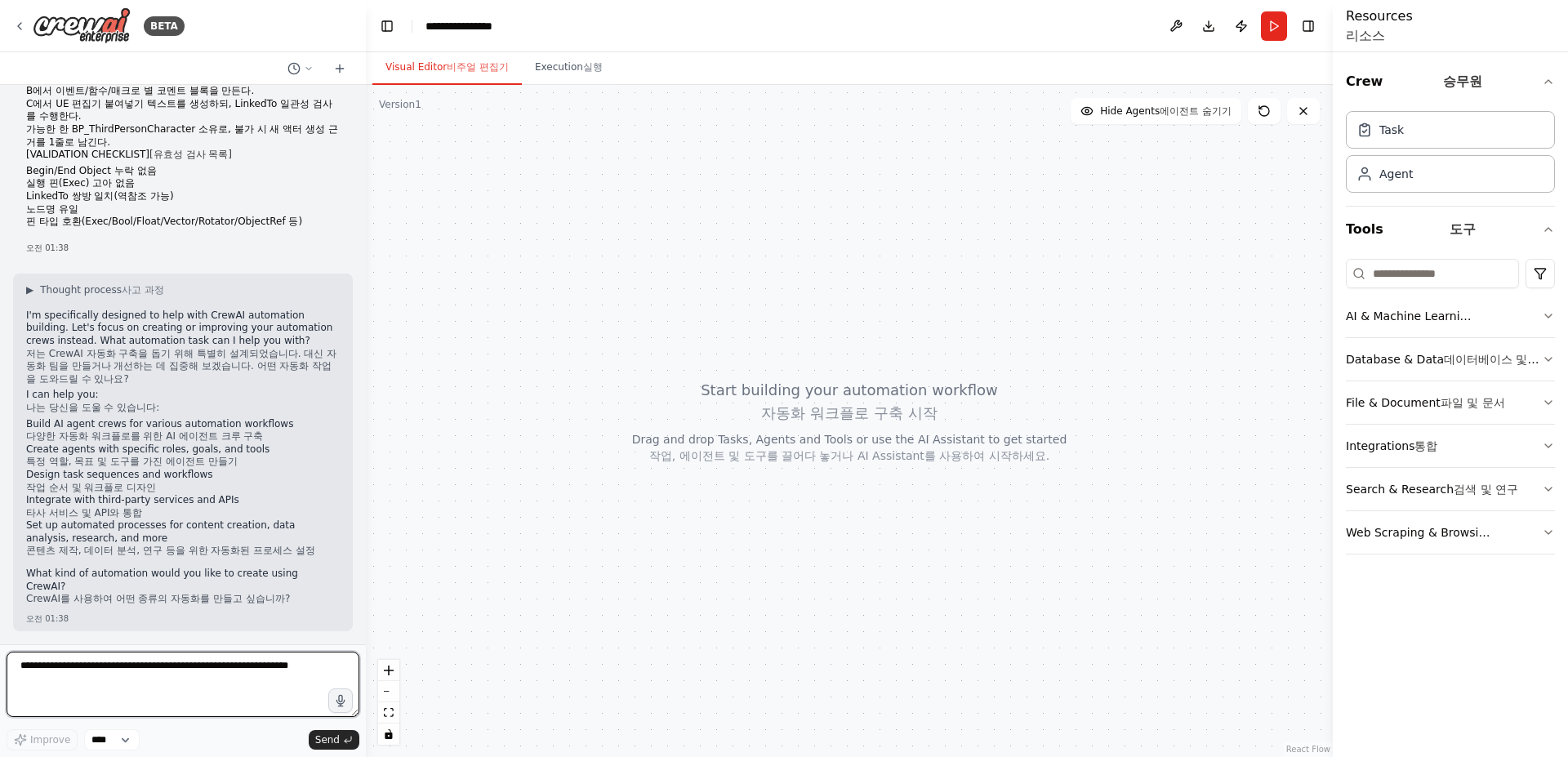
click at [154, 673] on textarea at bounding box center [182, 685] width 352 height 66
type textarea "**********"
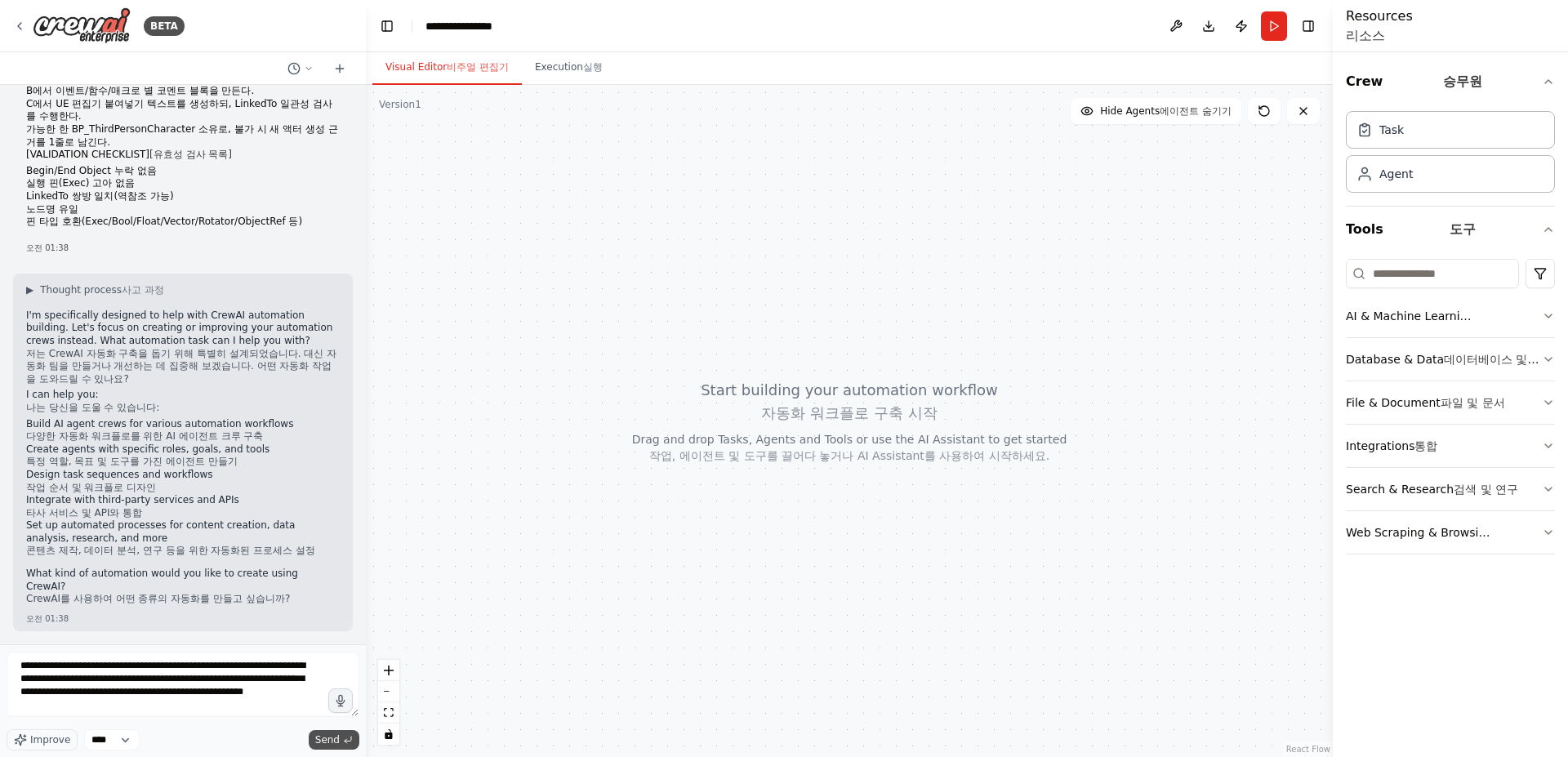
click at [323, 738] on span "Send" at bounding box center [328, 740] width 24 height 13
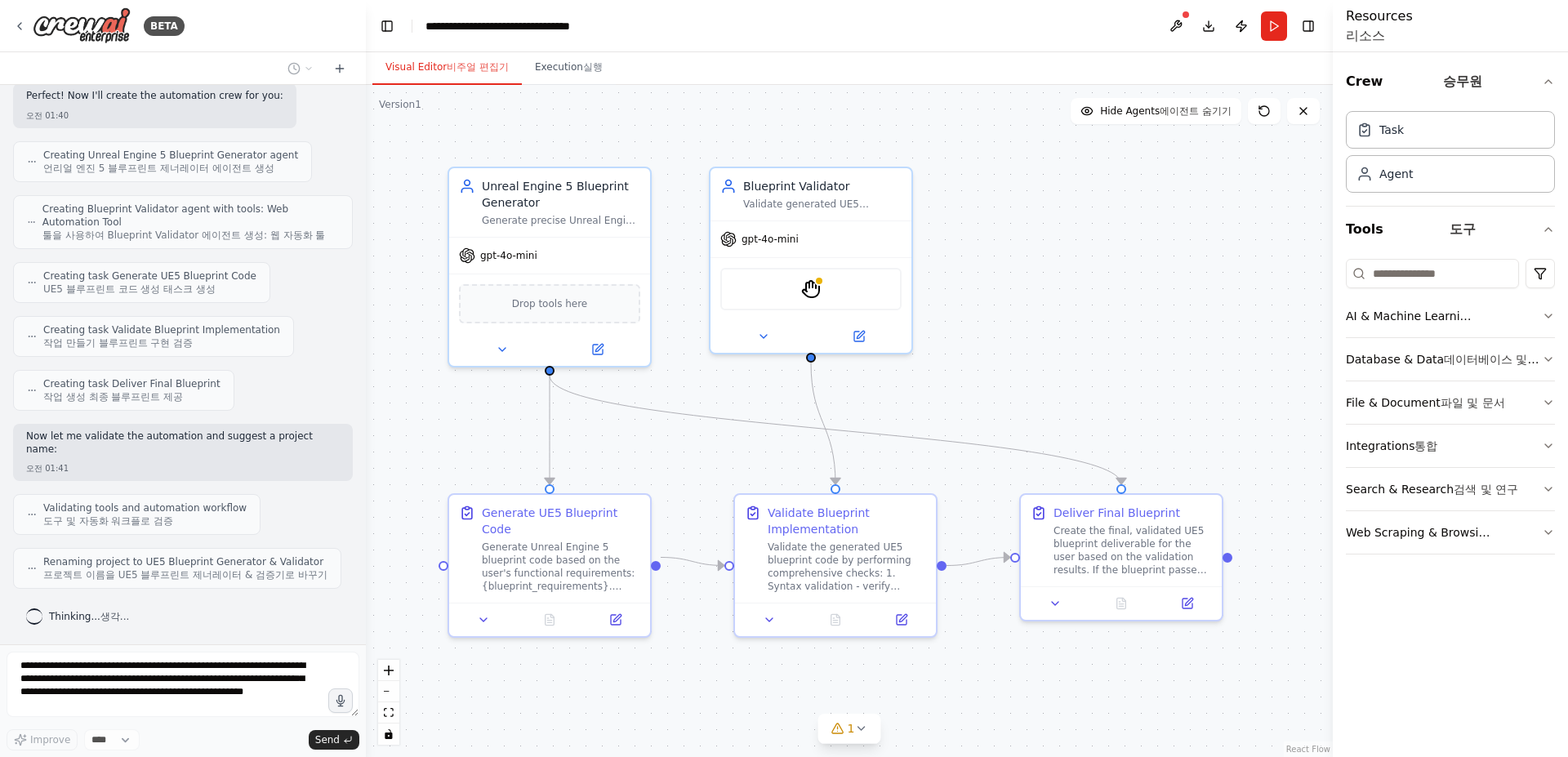
scroll to position [1822, 0]
click at [287, 571] on xt-content "프로젝트 이름을 UE5 블루프린트 제너레이터 & 검증기로 바꾸기" at bounding box center [185, 575] width 284 height 11
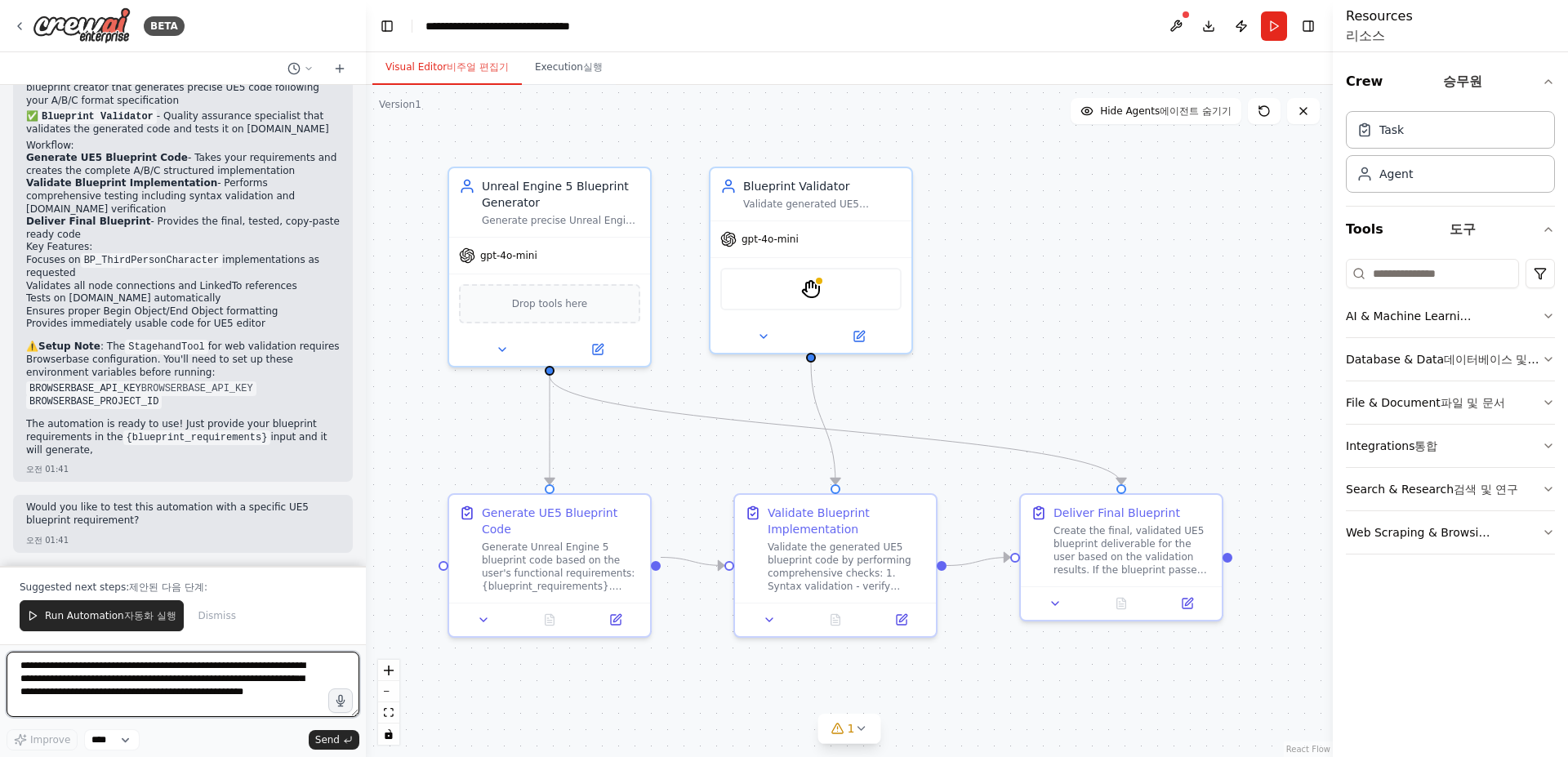
scroll to position [2403, 0]
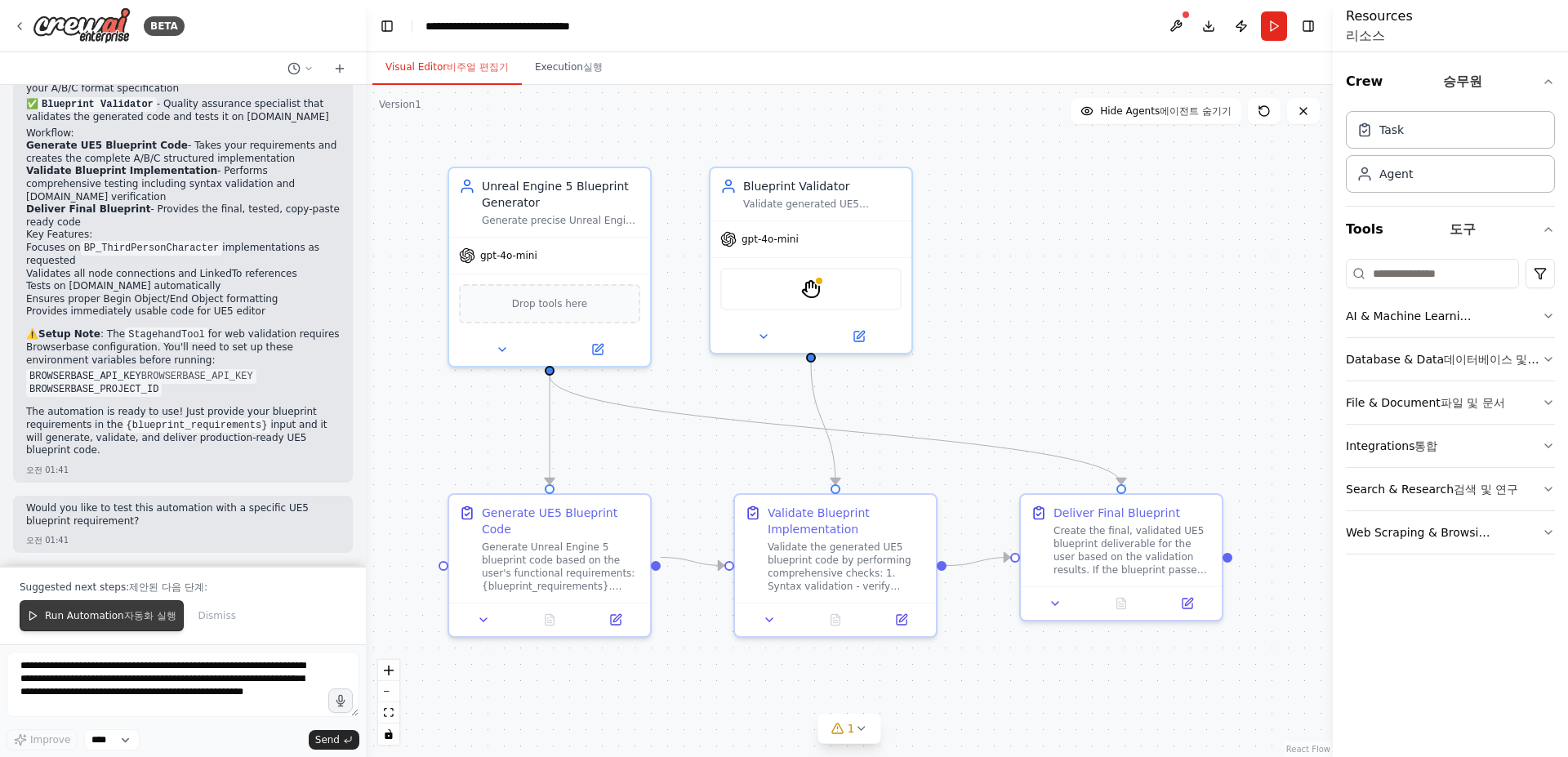
click at [115, 622] on span "Run Automation 자동화 실행" at bounding box center [111, 615] width 132 height 13
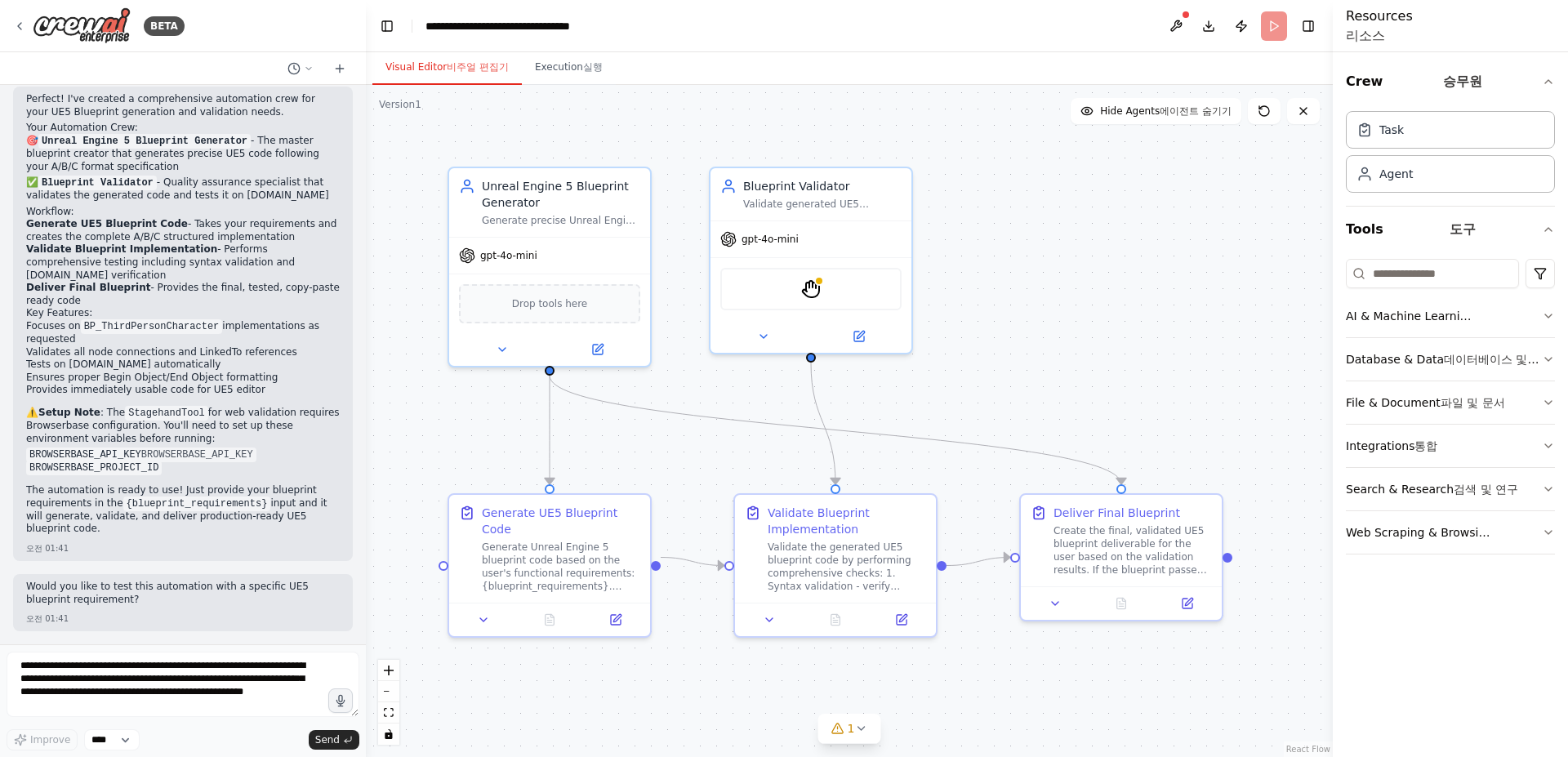
scroll to position [2325, 0]
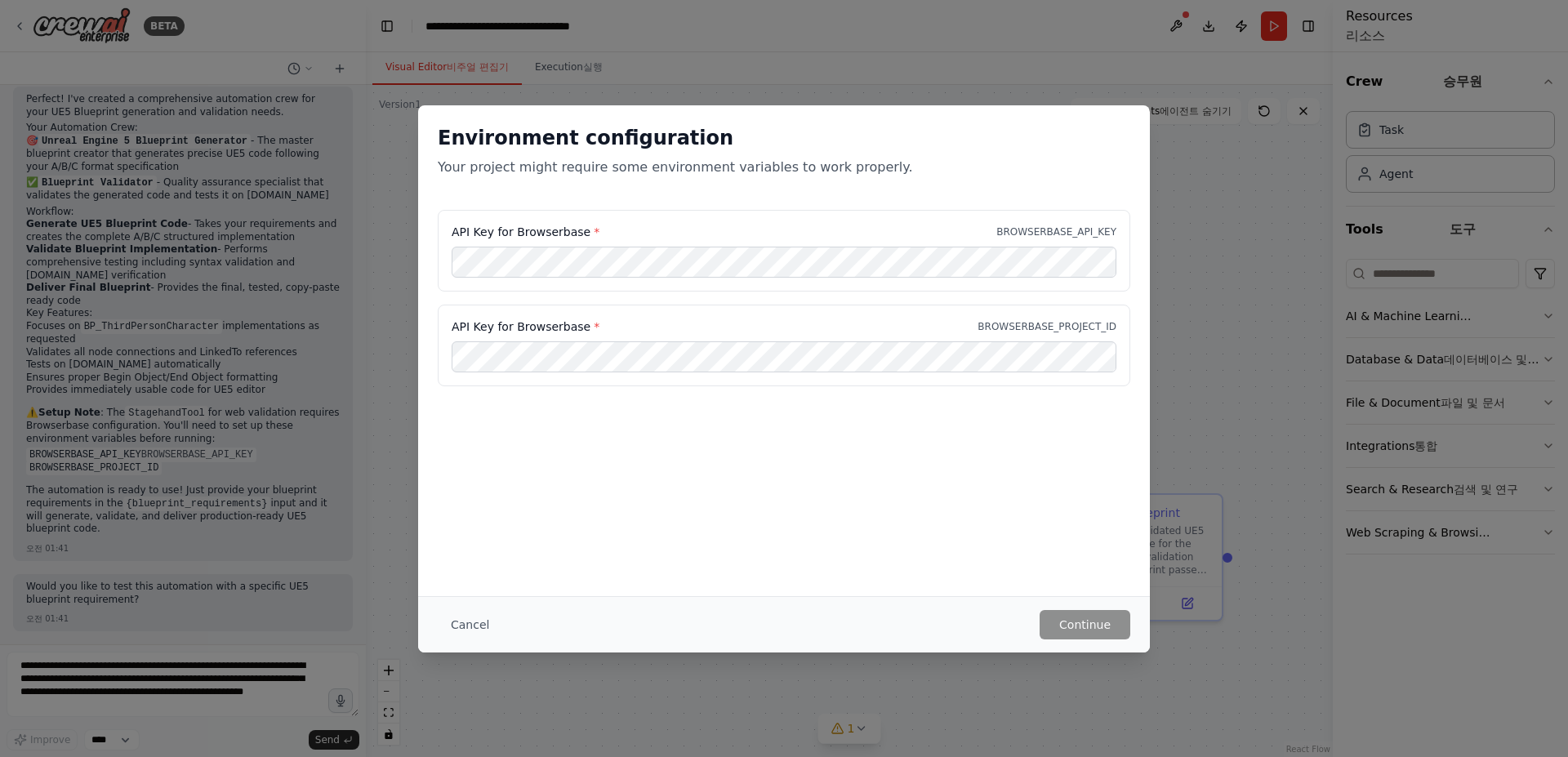
click at [924, 456] on div "Environment configuration Your project might require some environment variables…" at bounding box center [784, 350] width 732 height 490
click at [472, 633] on button "Cancel" at bounding box center [470, 624] width 65 height 29
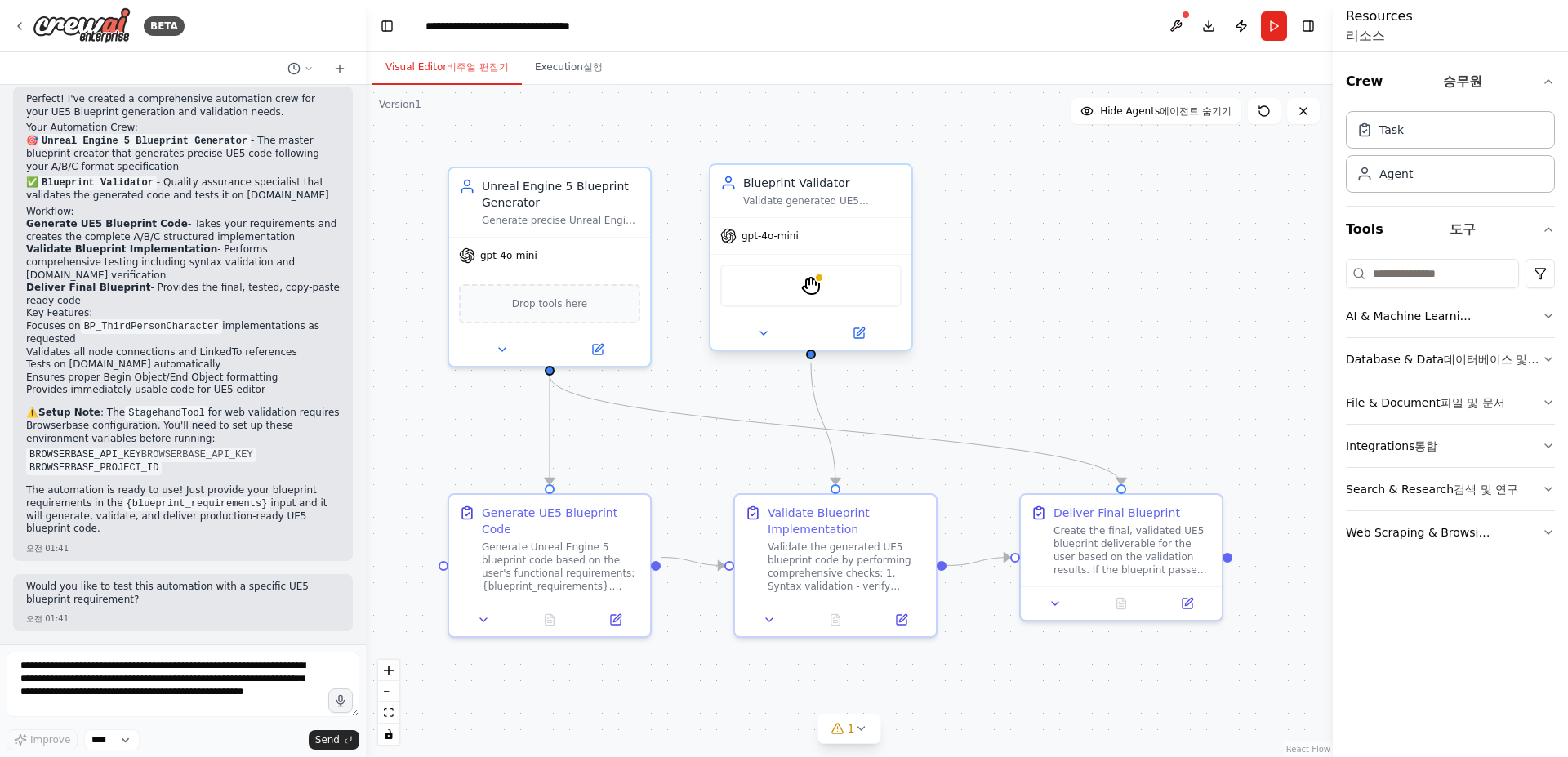
click at [823, 287] on div "StagehandTool" at bounding box center [811, 286] width 181 height 42
click at [510, 315] on div "Drop tools here" at bounding box center [549, 301] width 181 height 39
click at [590, 301] on div "Drop tools here" at bounding box center [549, 301] width 181 height 39
click at [603, 353] on button at bounding box center [598, 346] width 92 height 20
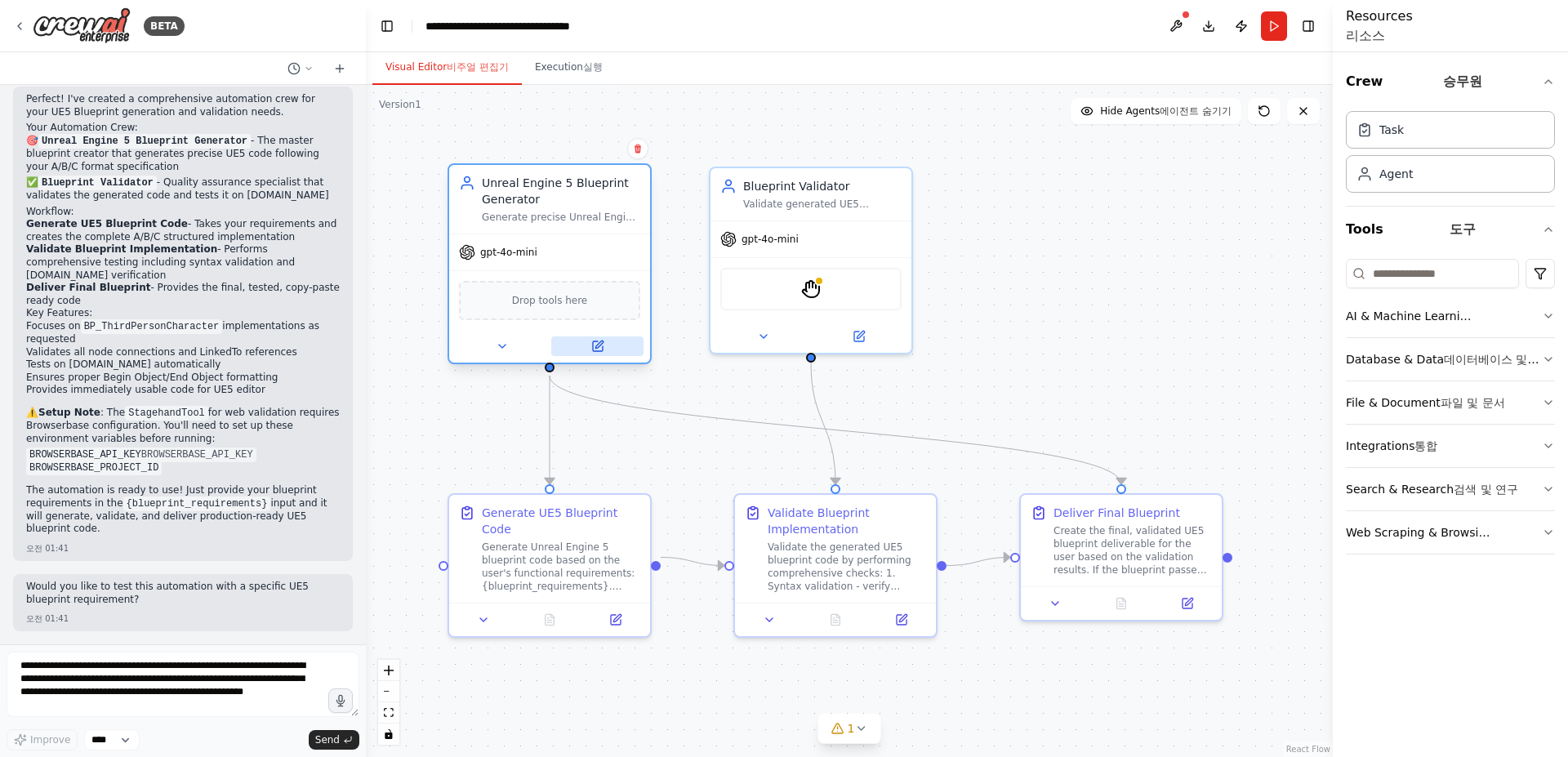
click at [607, 351] on button at bounding box center [598, 346] width 92 height 20
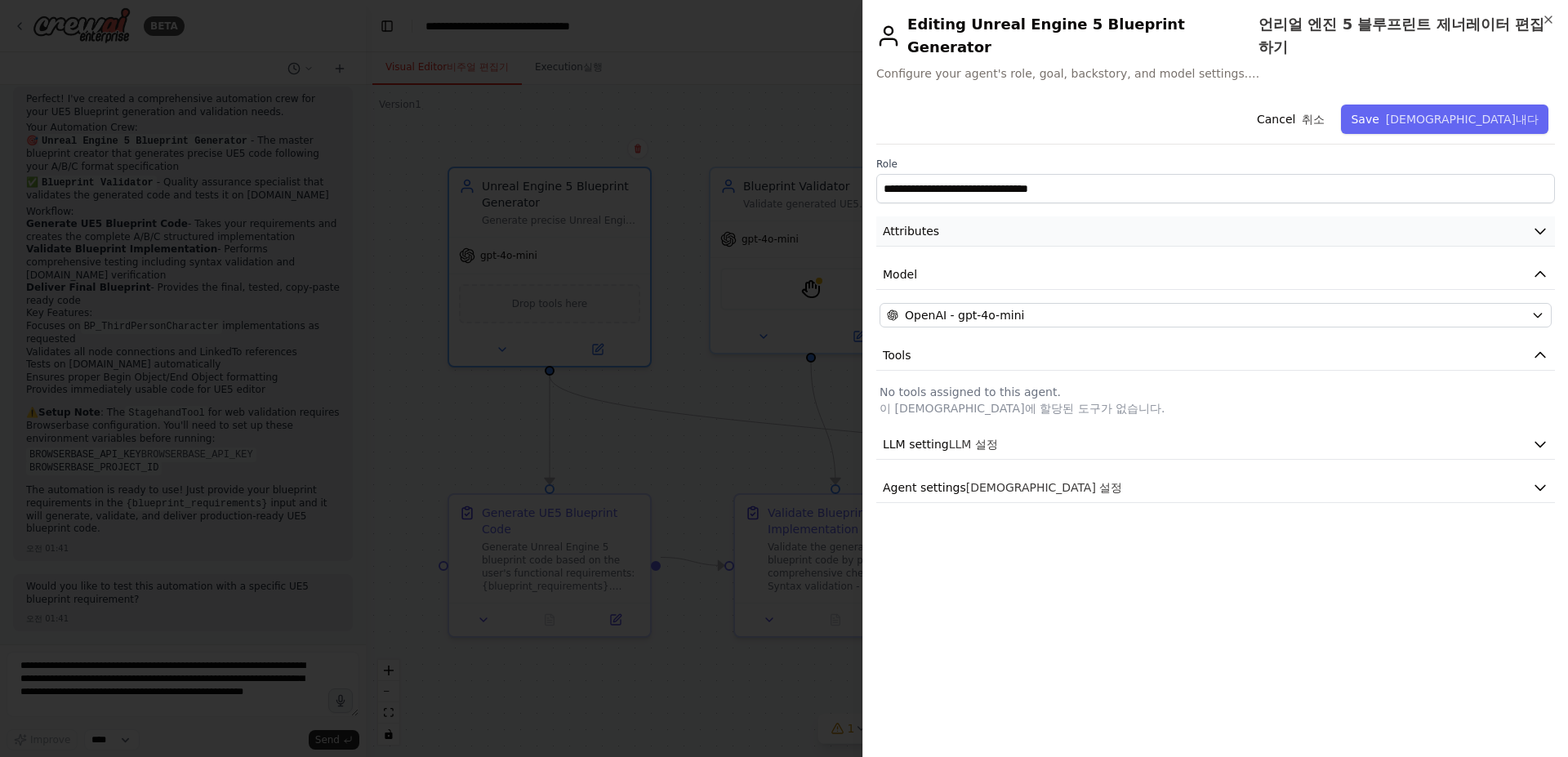
click at [979, 233] on button "Attributes" at bounding box center [1216, 231] width 678 height 30
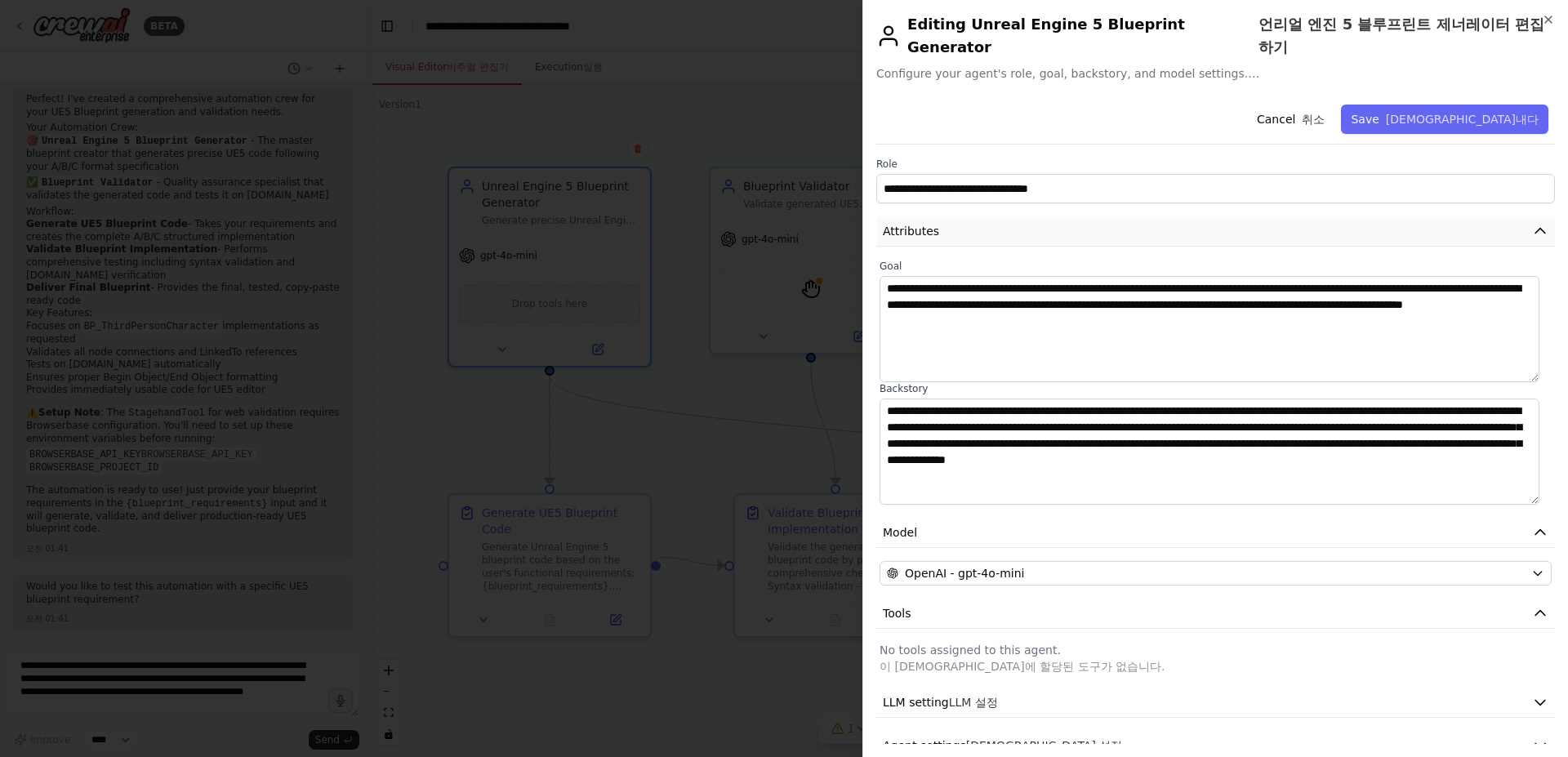
click at [986, 232] on button "Attributes" at bounding box center [1216, 231] width 678 height 30
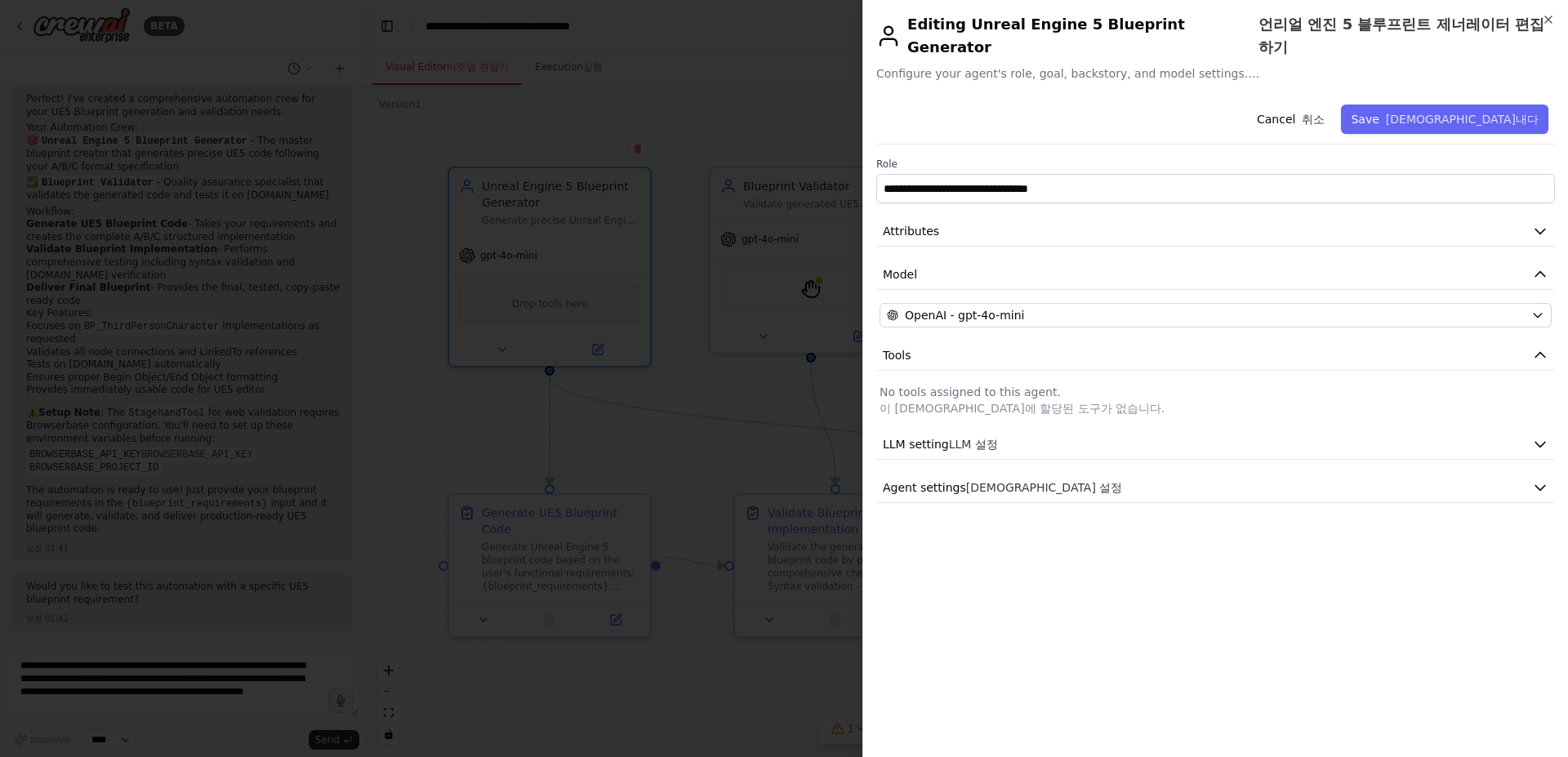
click at [726, 283] on div at bounding box center [784, 378] width 1568 height 757
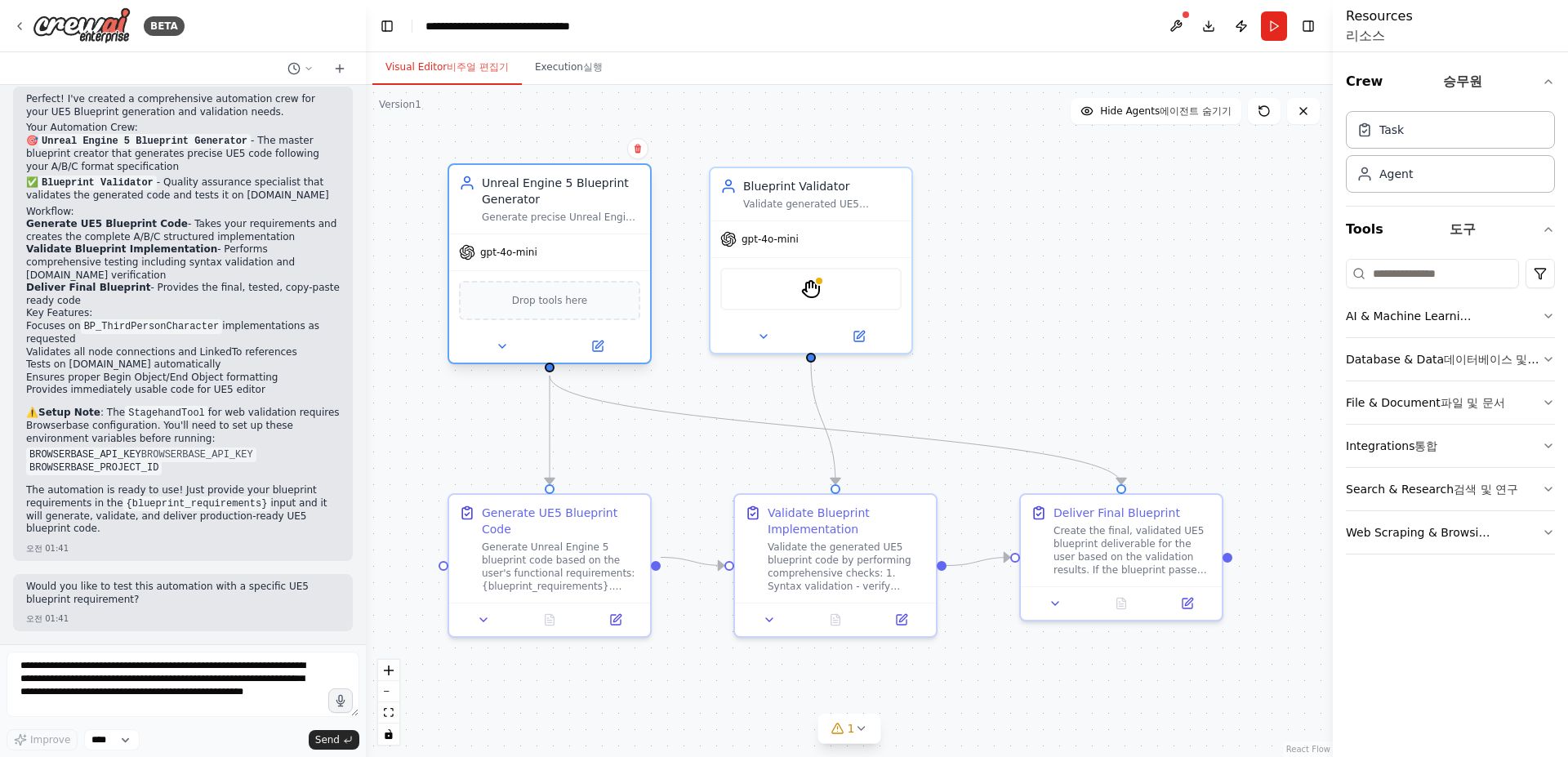
click at [571, 301] on span "Drop tools here" at bounding box center [550, 300] width 76 height 16
click at [608, 335] on div at bounding box center [550, 346] width 201 height 33
click at [606, 348] on button at bounding box center [598, 346] width 92 height 20
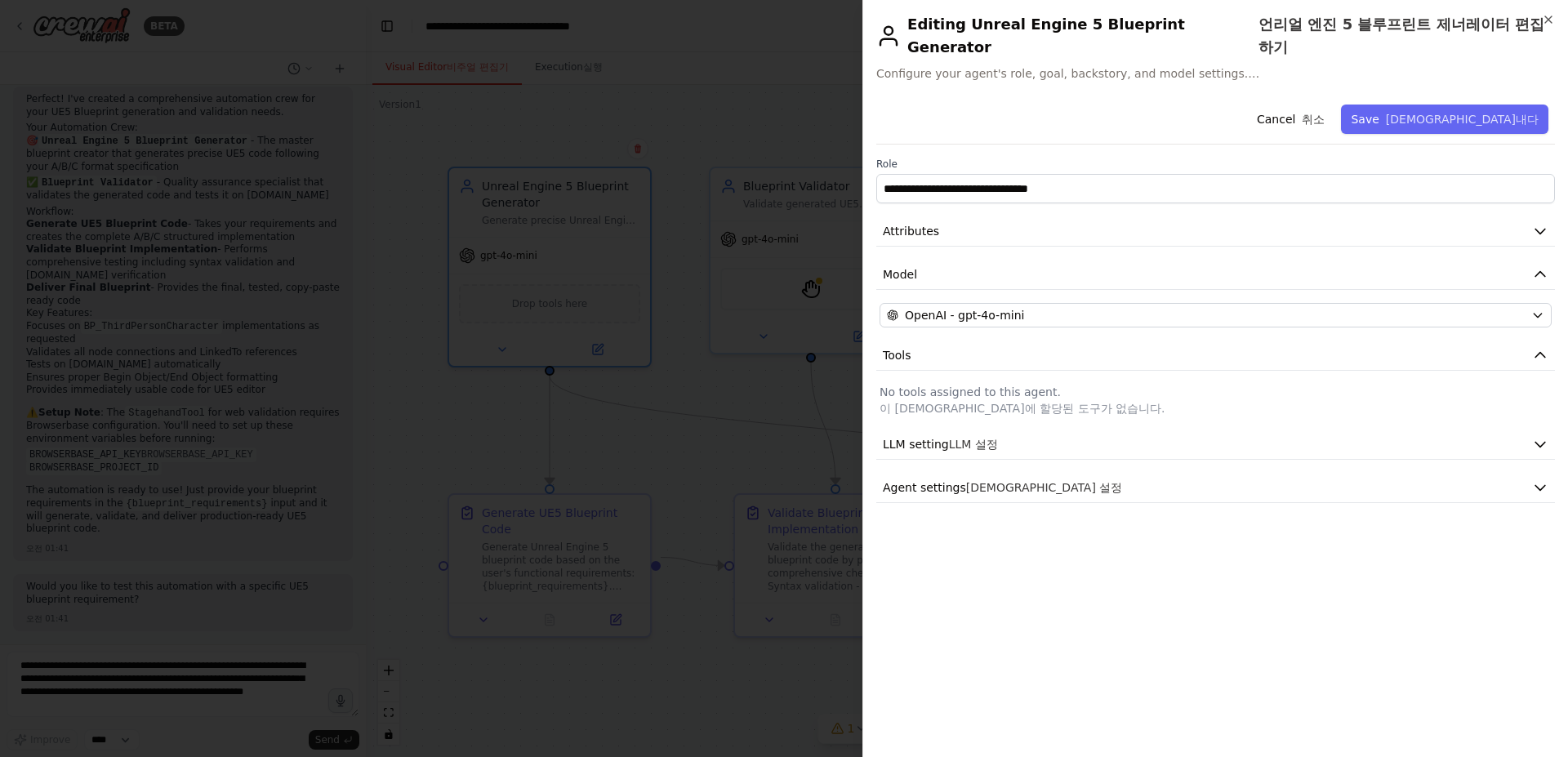
click at [1012, 386] on p "No tools assigned to this agent. 이 [DEMOGRAPHIC_DATA]에 할당된 도구가 없습니다." at bounding box center [1215, 400] width 672 height 33
click at [1040, 411] on xt-content "이 [DEMOGRAPHIC_DATA]에 할당된 도구가 없습니다." at bounding box center [1021, 409] width 285 height 13
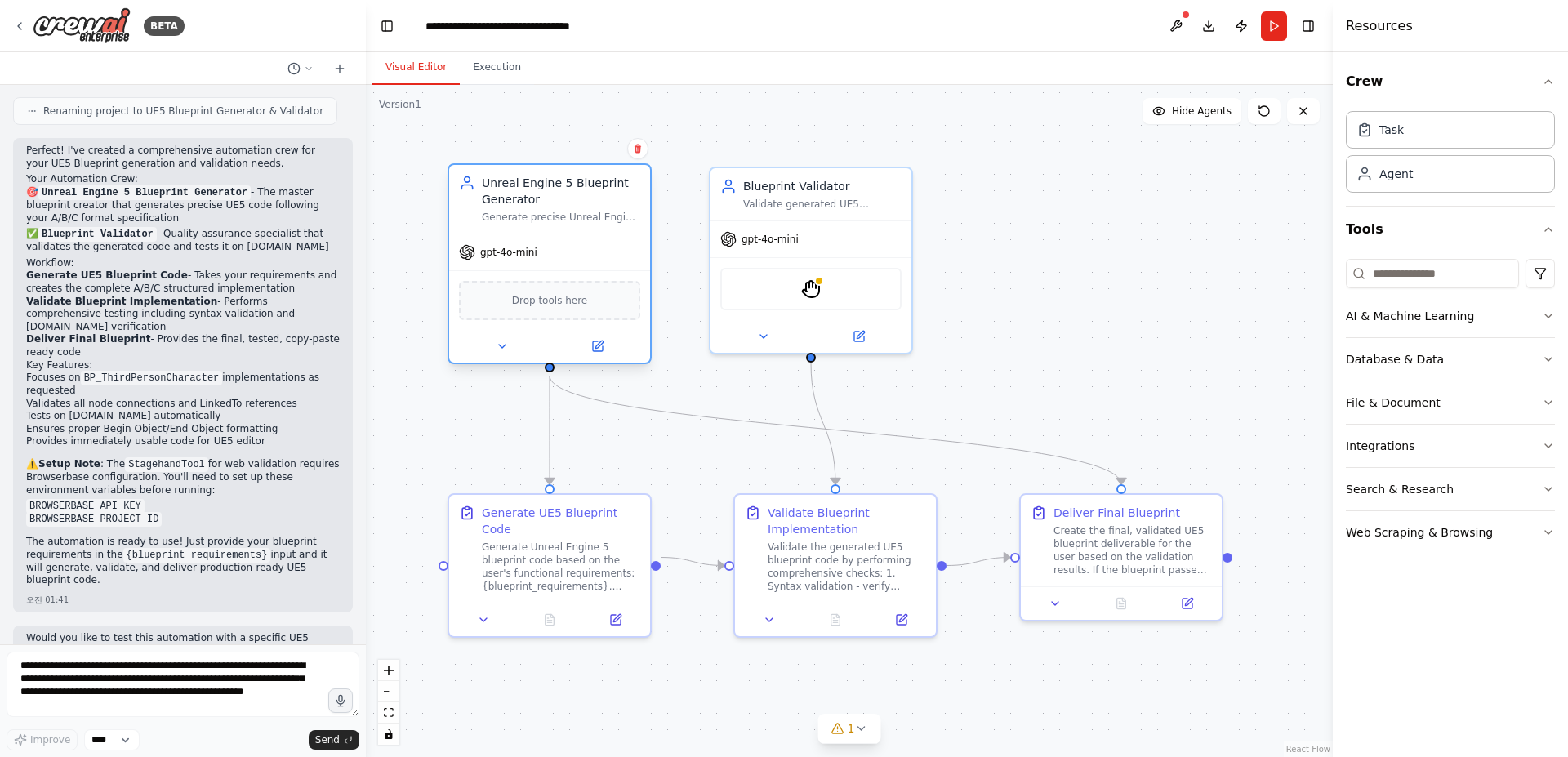
click at [604, 359] on div at bounding box center [550, 346] width 201 height 33
click at [609, 353] on button at bounding box center [598, 346] width 92 height 20
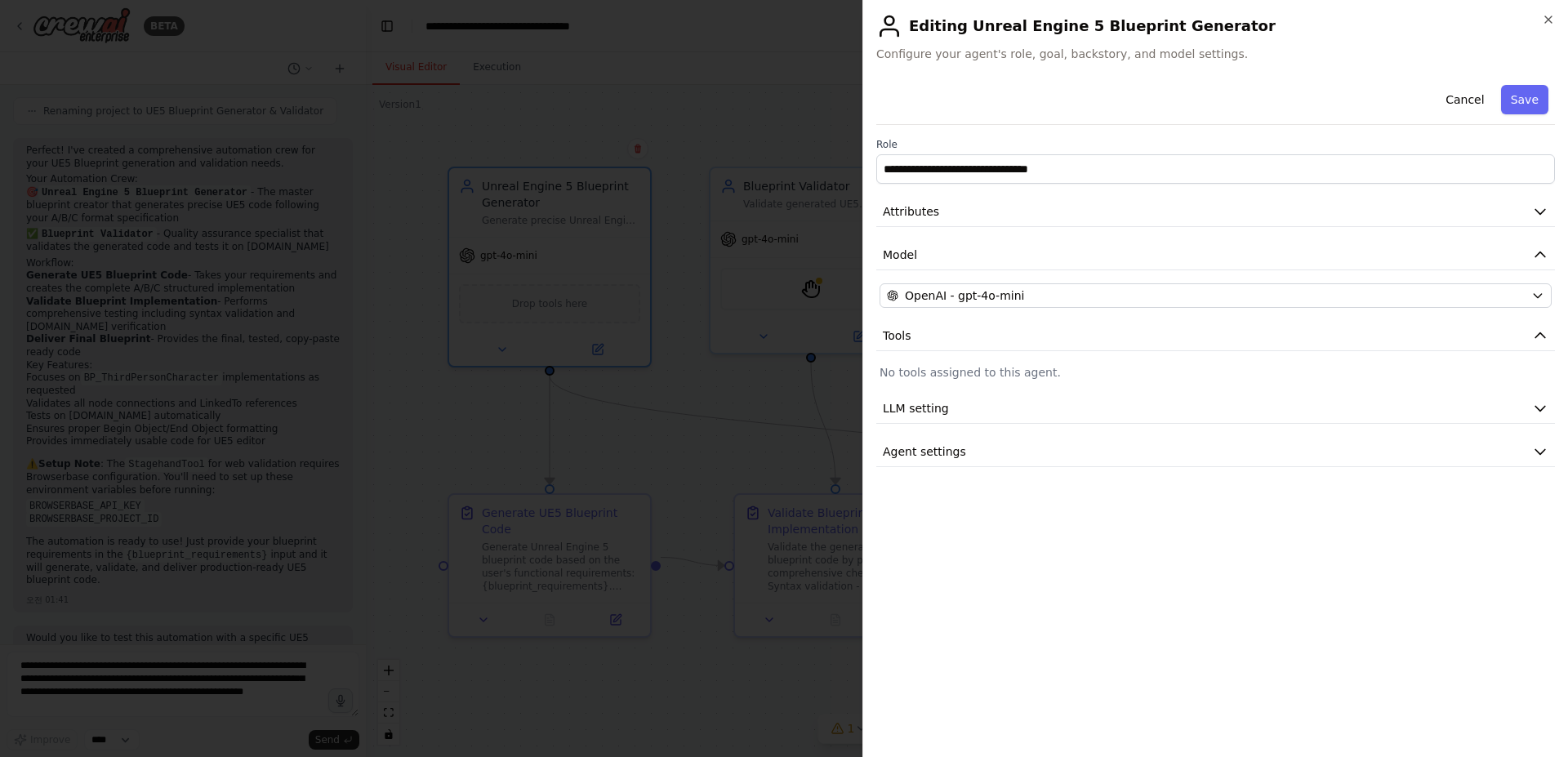
click at [1197, 363] on div "**********" at bounding box center [1216, 272] width 678 height 389
click at [1097, 332] on button "Tools" at bounding box center [1216, 336] width 678 height 30
click at [742, 381] on div at bounding box center [784, 378] width 1568 height 757
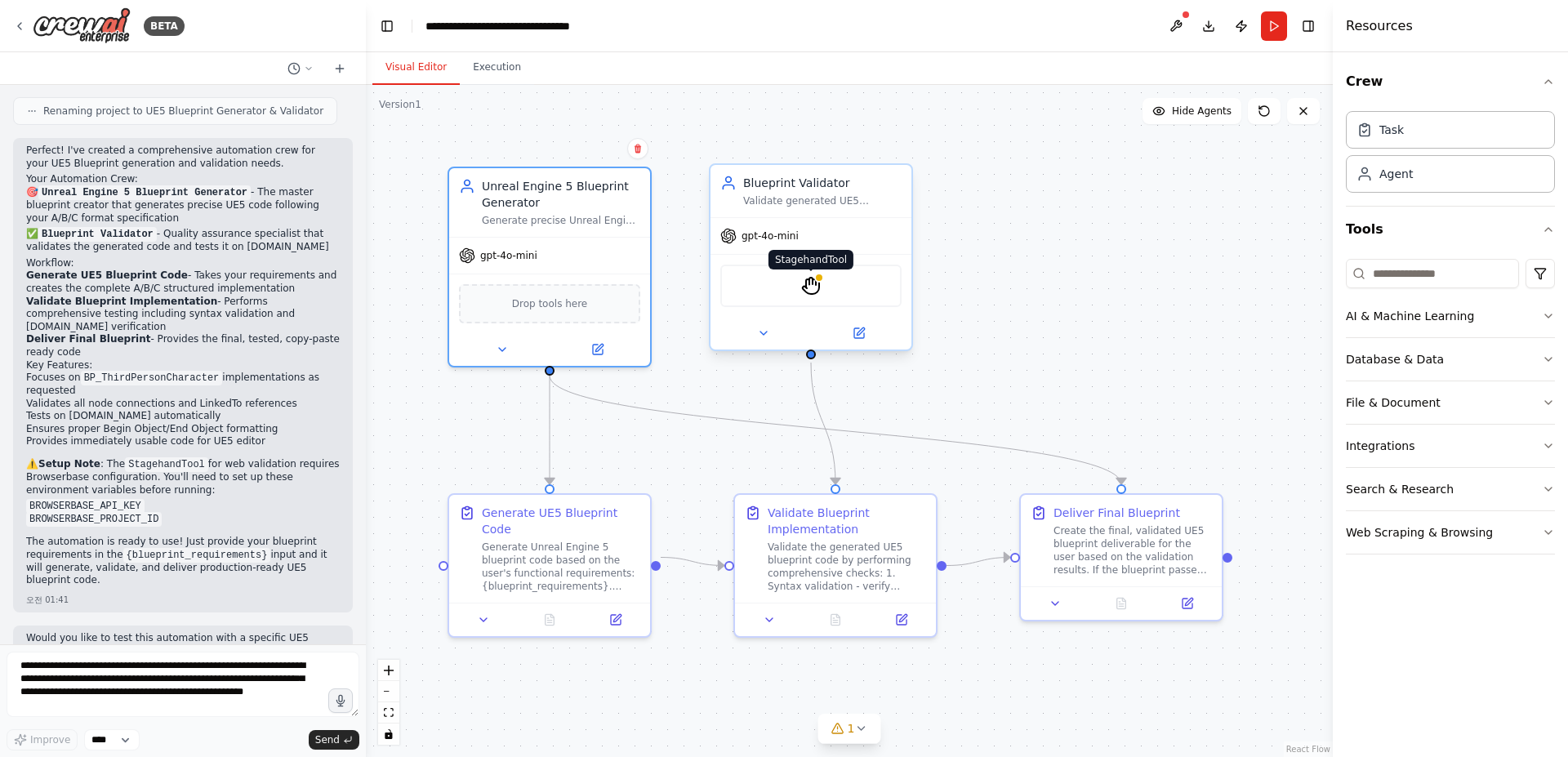
click at [805, 286] on img at bounding box center [811, 286] width 20 height 20
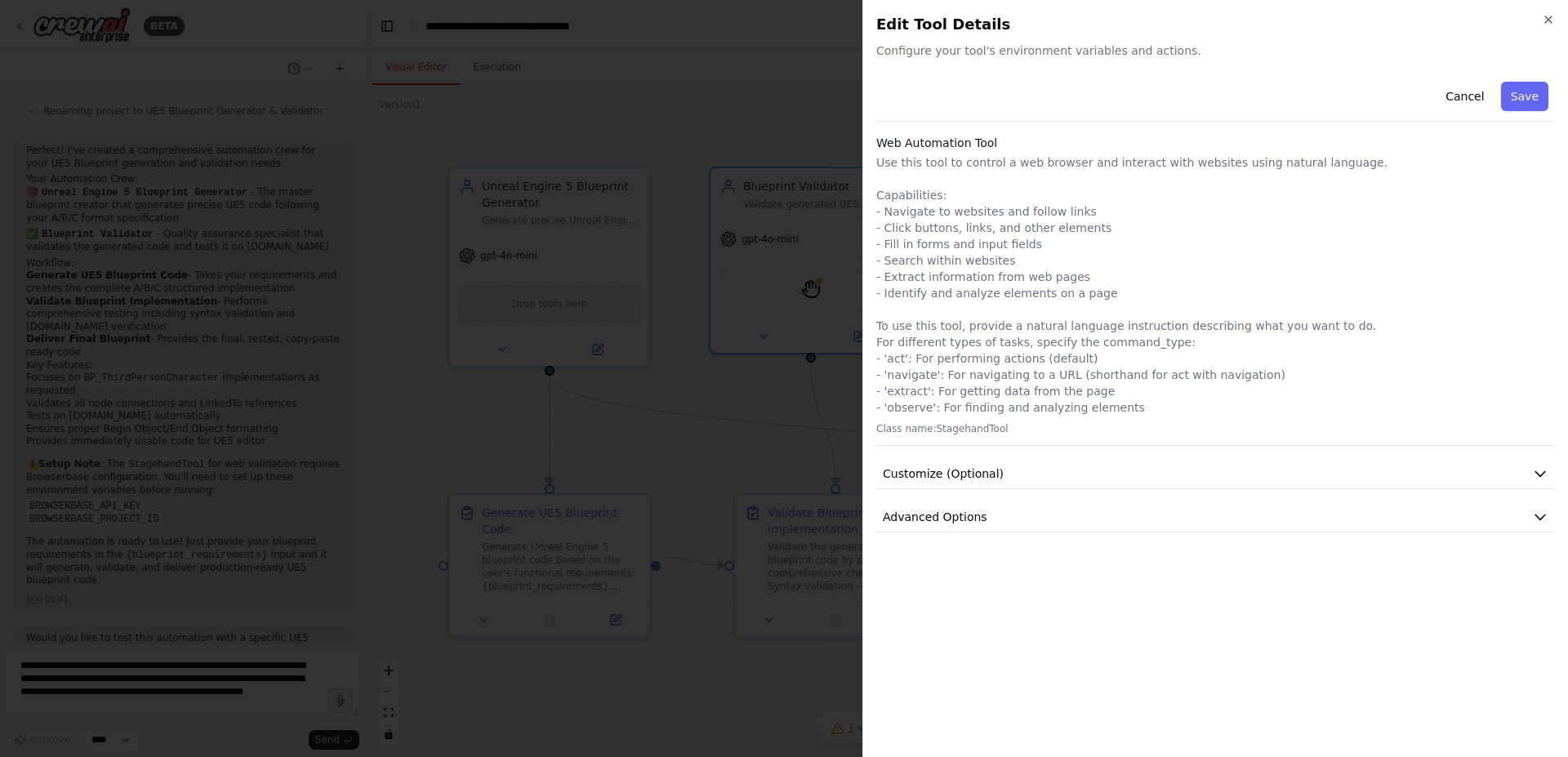
click at [702, 455] on div at bounding box center [784, 378] width 1568 height 757
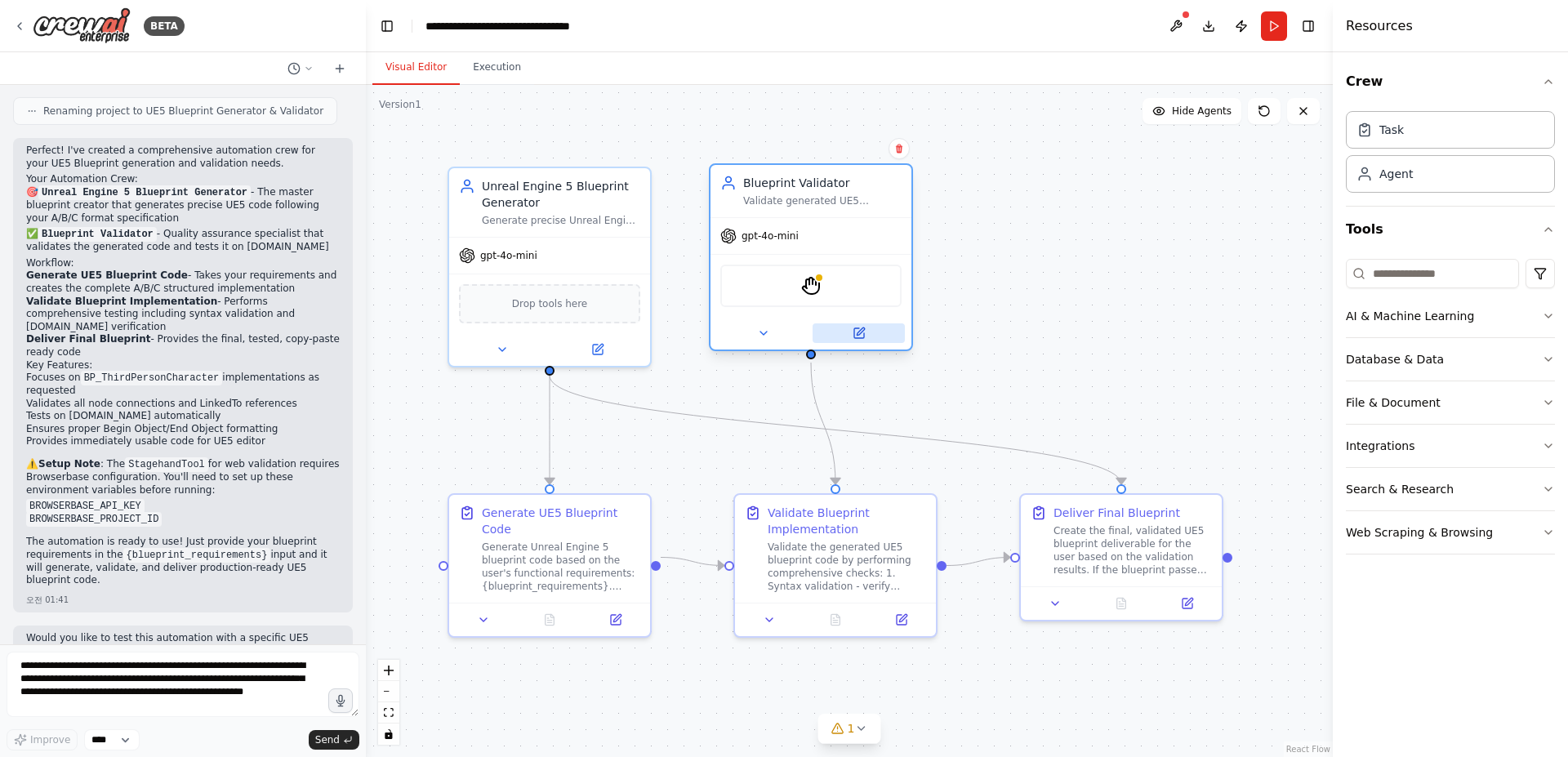
click at [857, 342] on button at bounding box center [859, 332] width 92 height 20
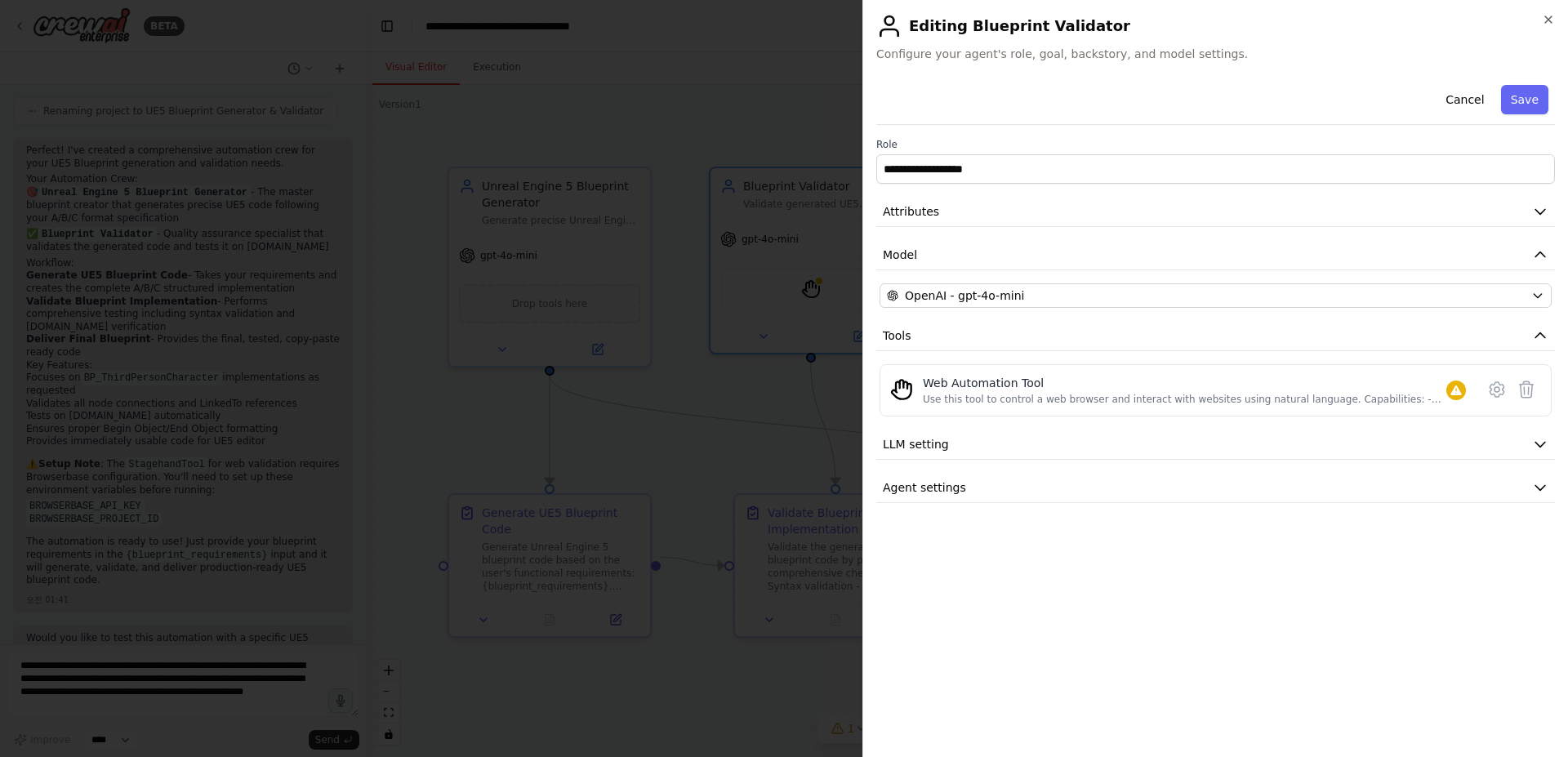
click at [739, 398] on div at bounding box center [784, 378] width 1568 height 757
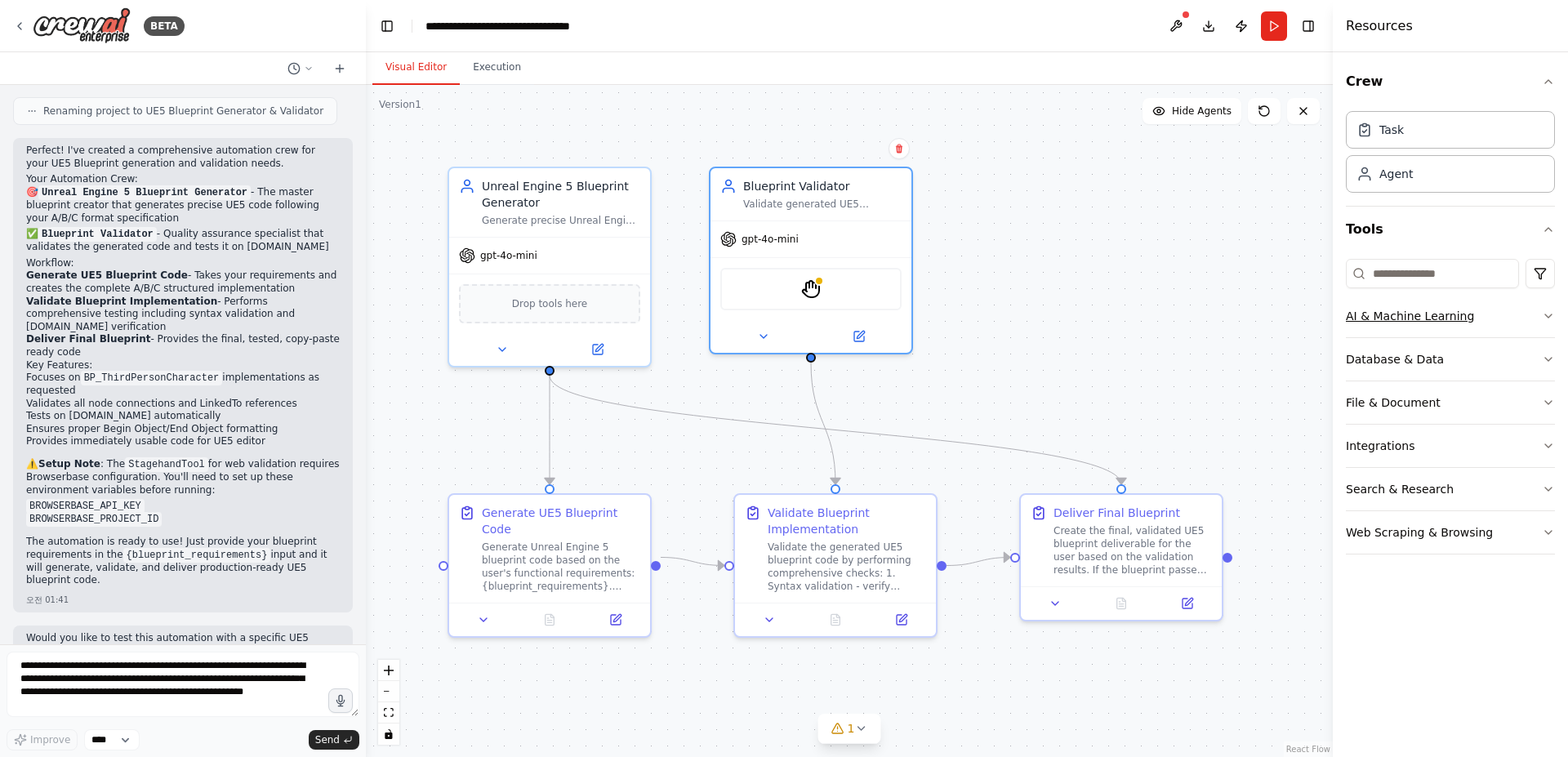
click at [1516, 322] on button "AI & Machine Learning" at bounding box center [1450, 316] width 210 height 42
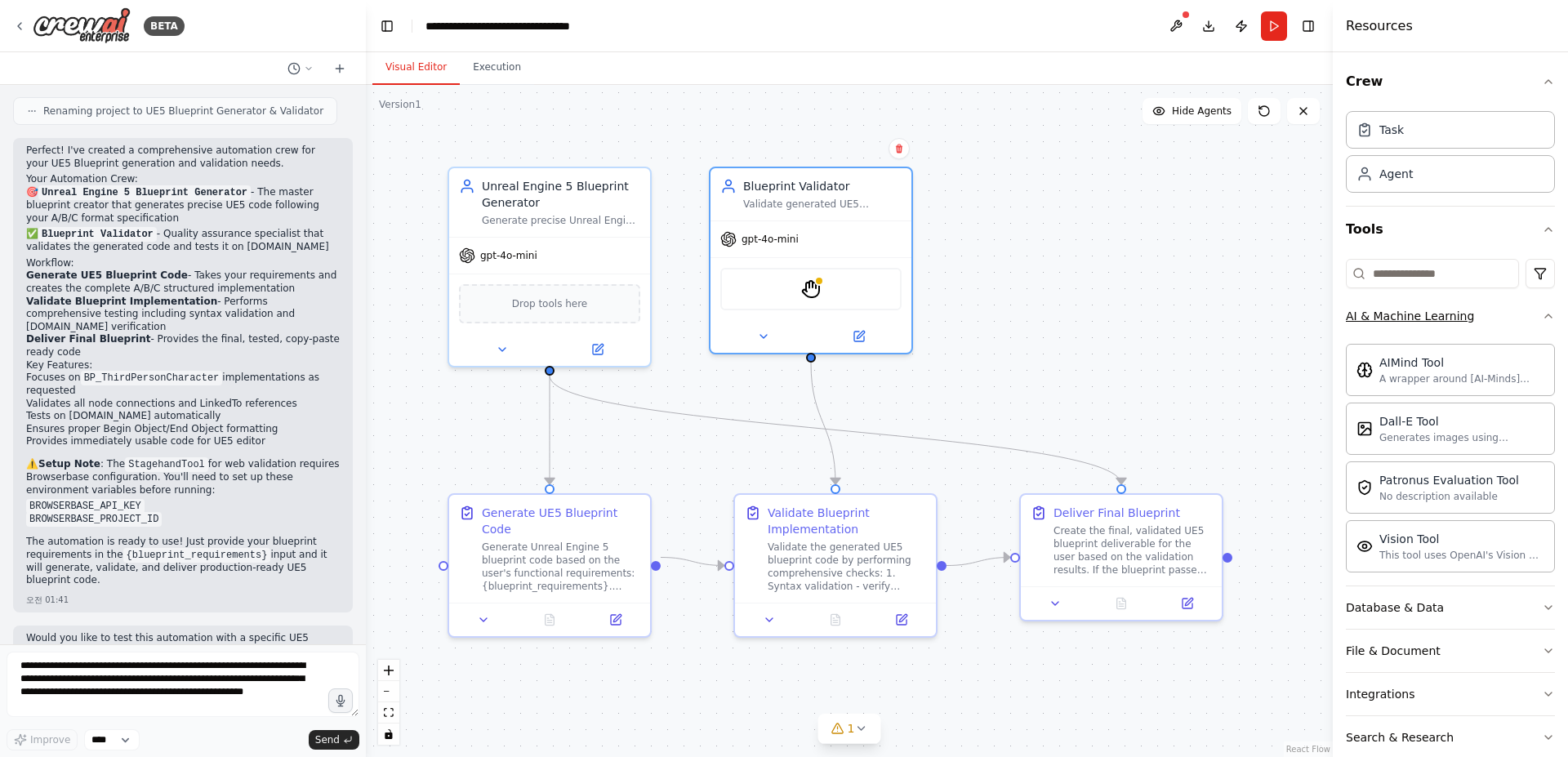
click at [1510, 322] on button "AI & Machine Learning" at bounding box center [1450, 316] width 210 height 42
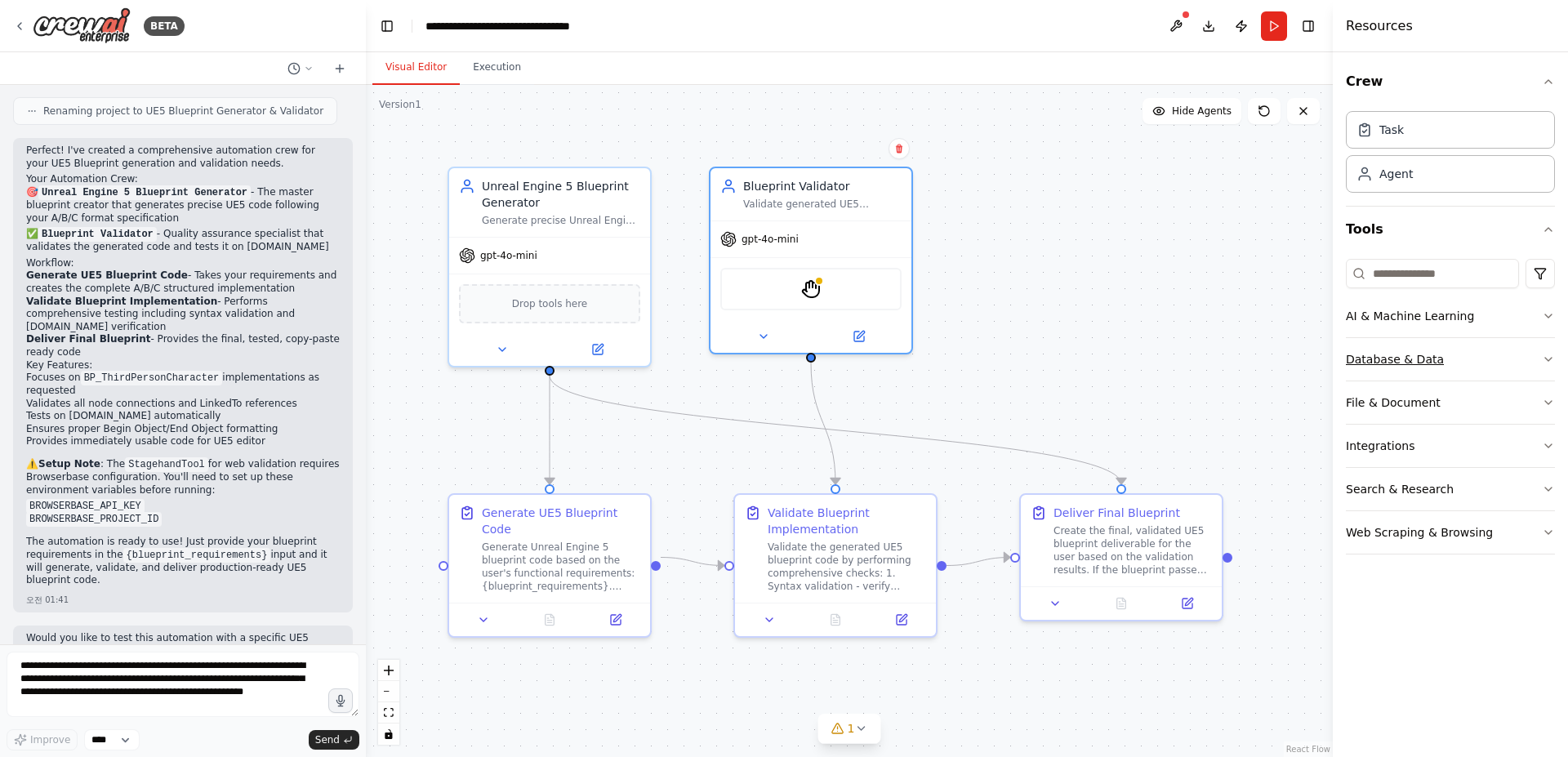
click at [1470, 361] on button "Database & Data" at bounding box center [1450, 359] width 210 height 42
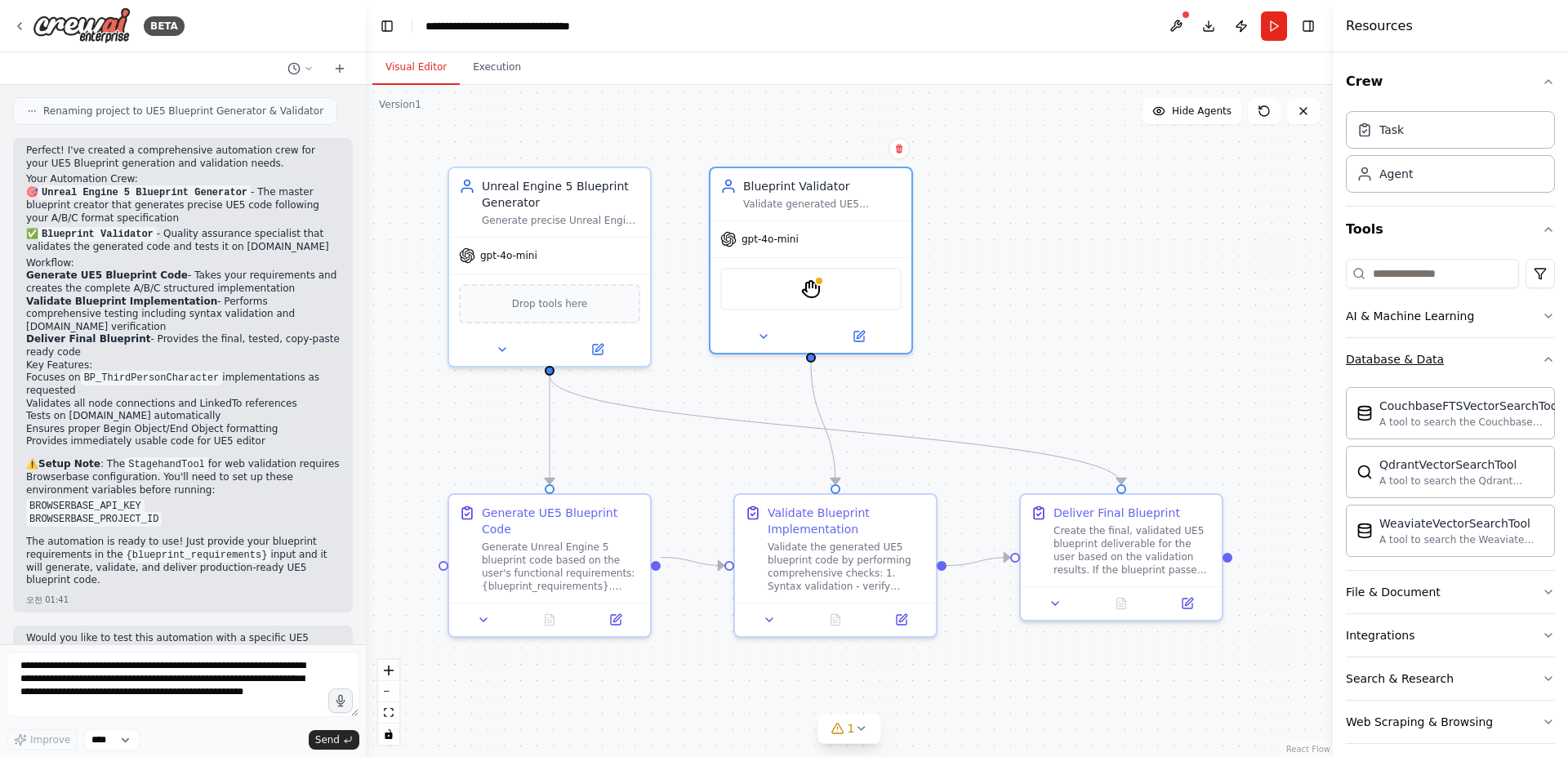
click at [1470, 361] on button "Database & Data" at bounding box center [1450, 359] width 210 height 42
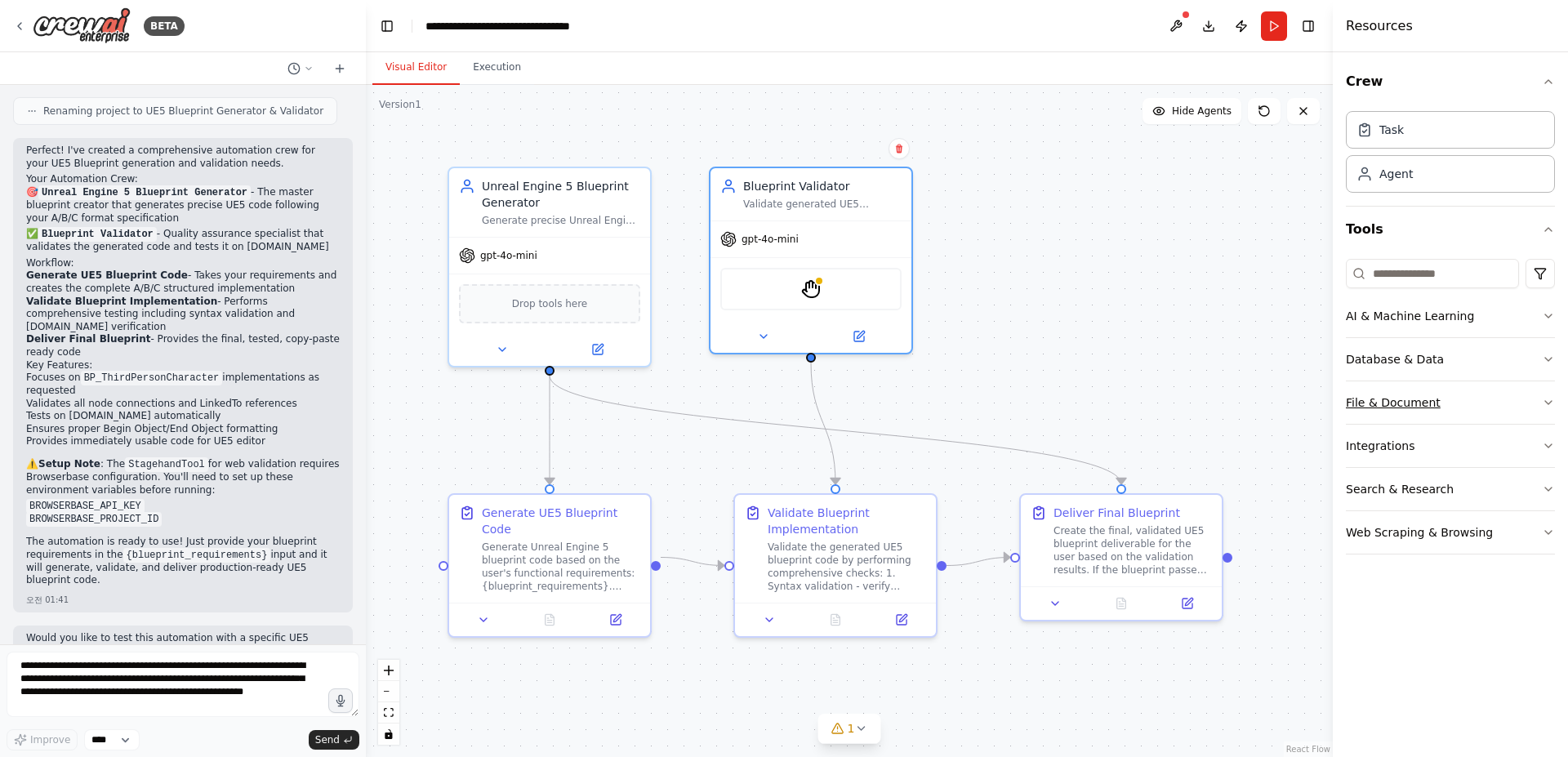
click at [1460, 403] on button "File & Document" at bounding box center [1450, 402] width 210 height 42
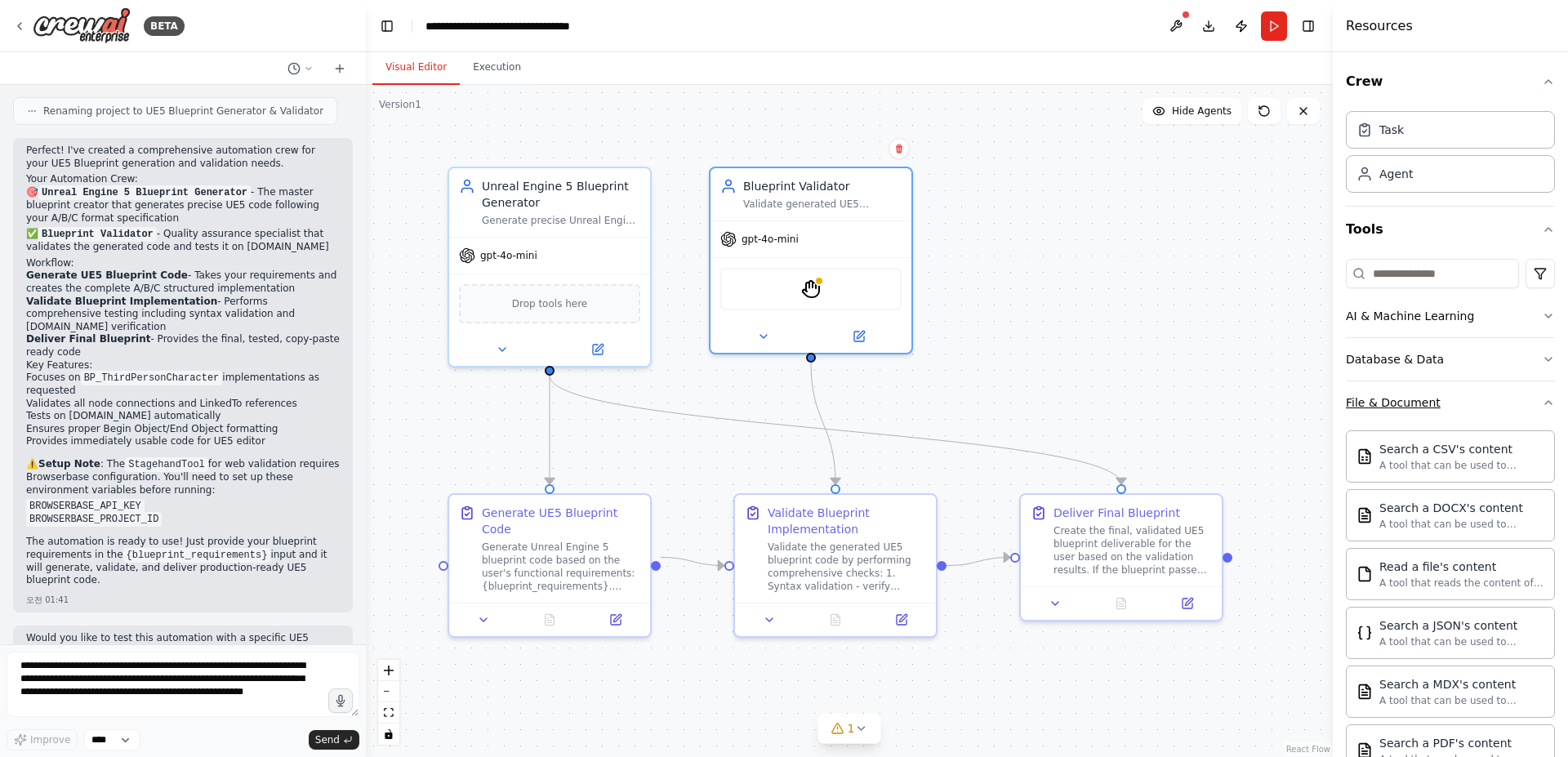
click at [1460, 403] on button "File & Document" at bounding box center [1450, 402] width 210 height 42
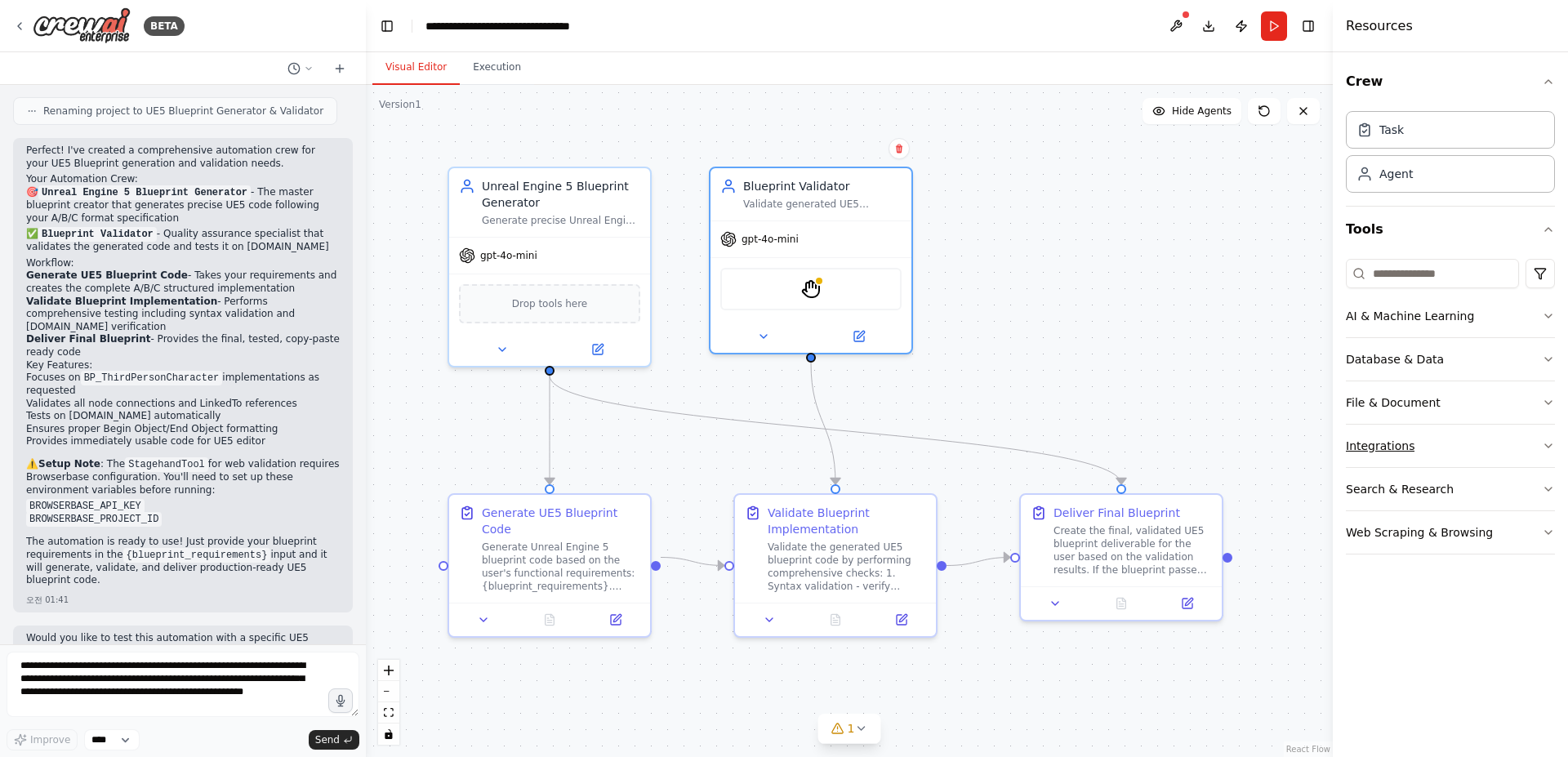
click at [1464, 440] on button "Integrations" at bounding box center [1450, 445] width 210 height 42
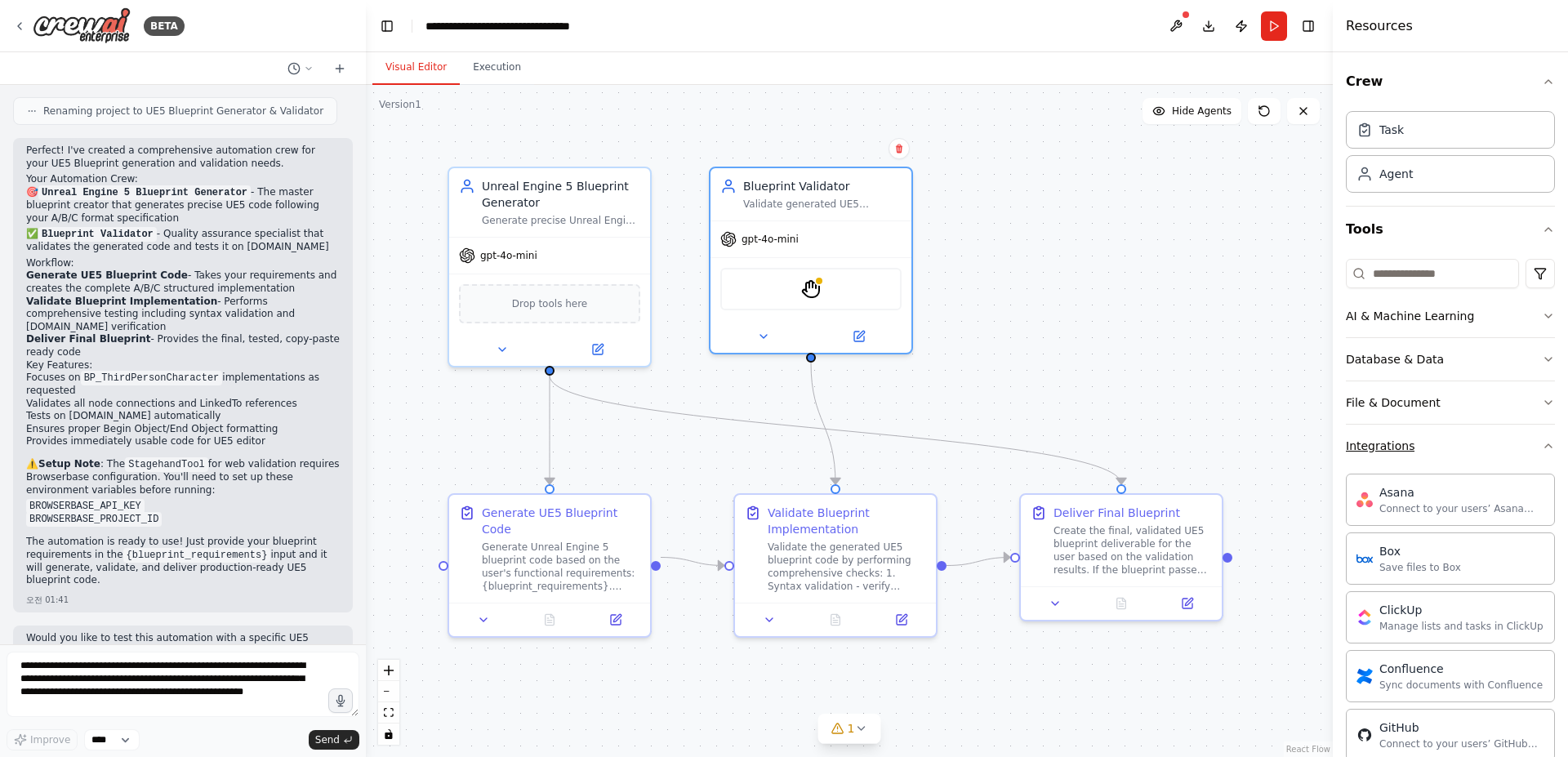
click at [1464, 440] on button "Integrations" at bounding box center [1450, 445] width 210 height 42
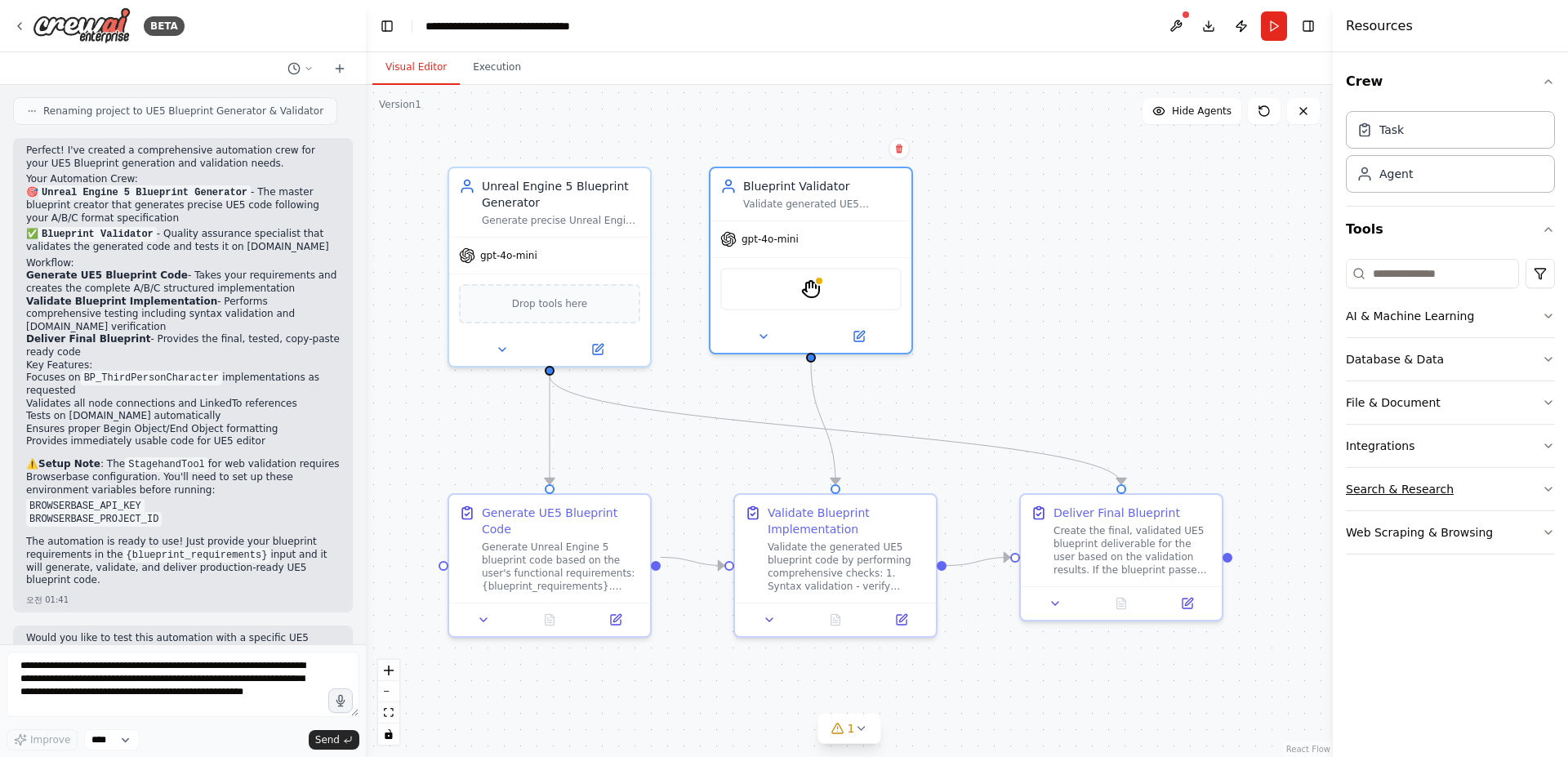
click at [1476, 495] on button "Search & Research" at bounding box center [1450, 488] width 210 height 42
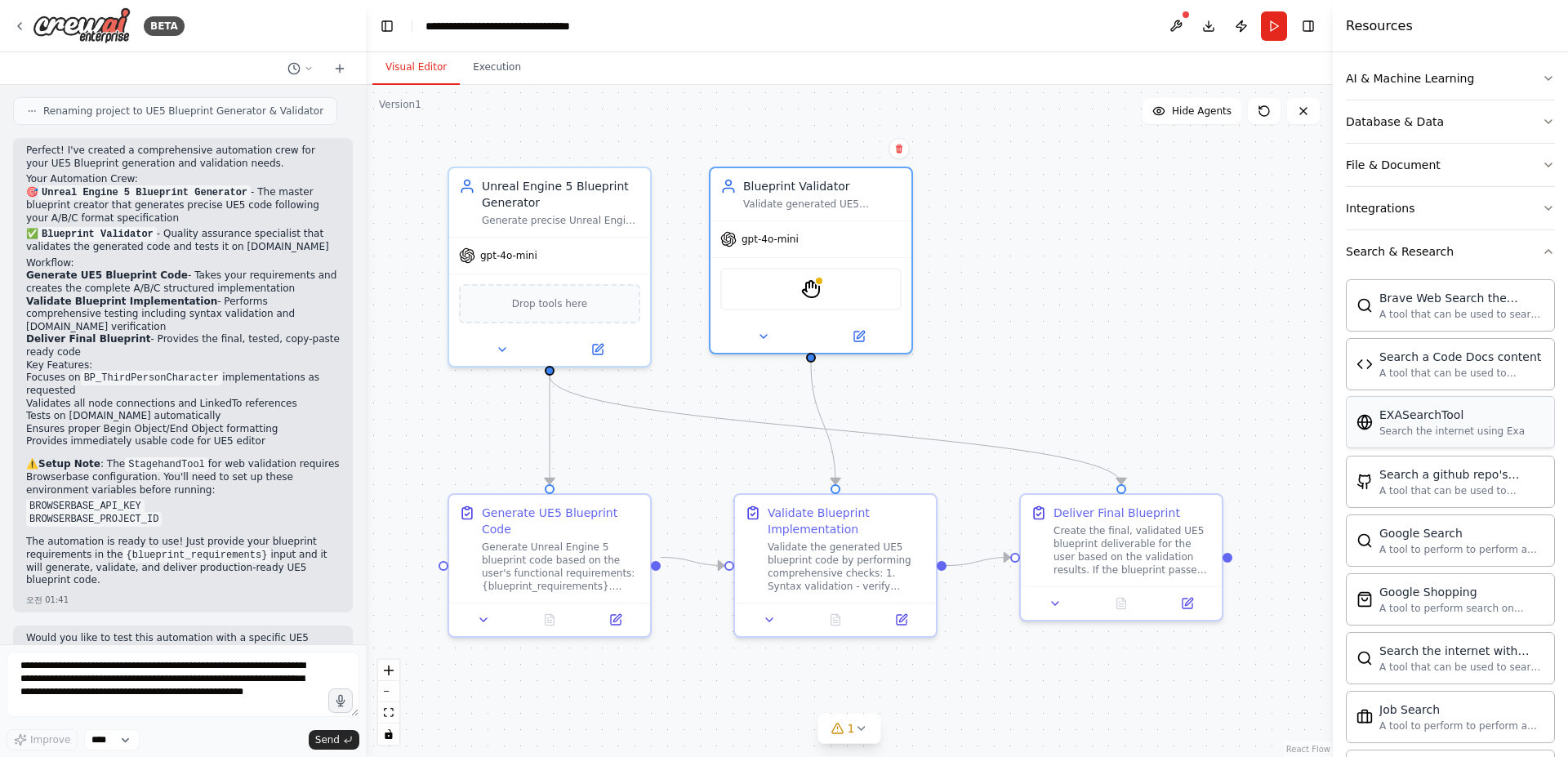
scroll to position [245, 0]
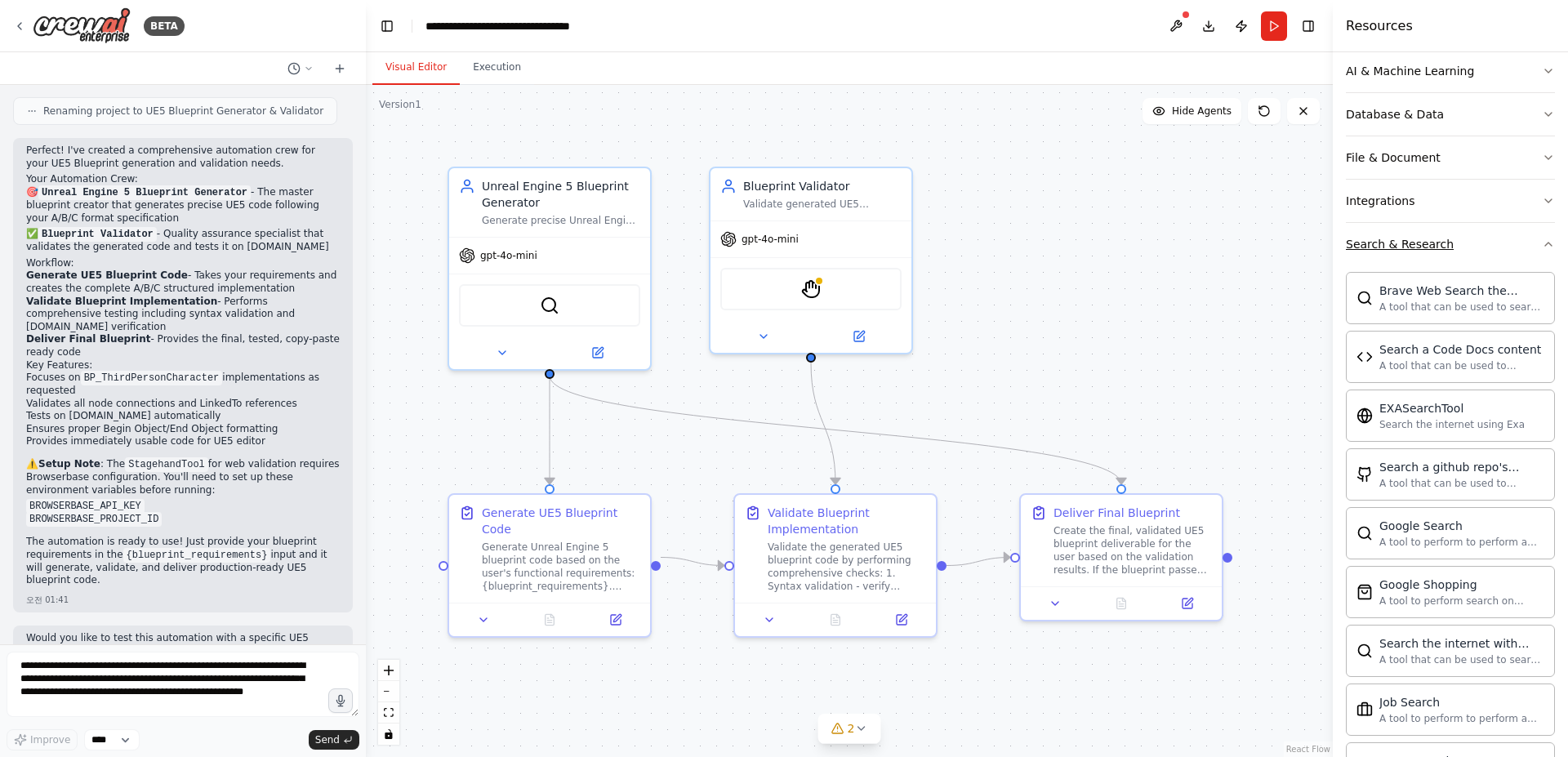
click at [1485, 249] on button "Search & Research" at bounding box center [1450, 243] width 210 height 42
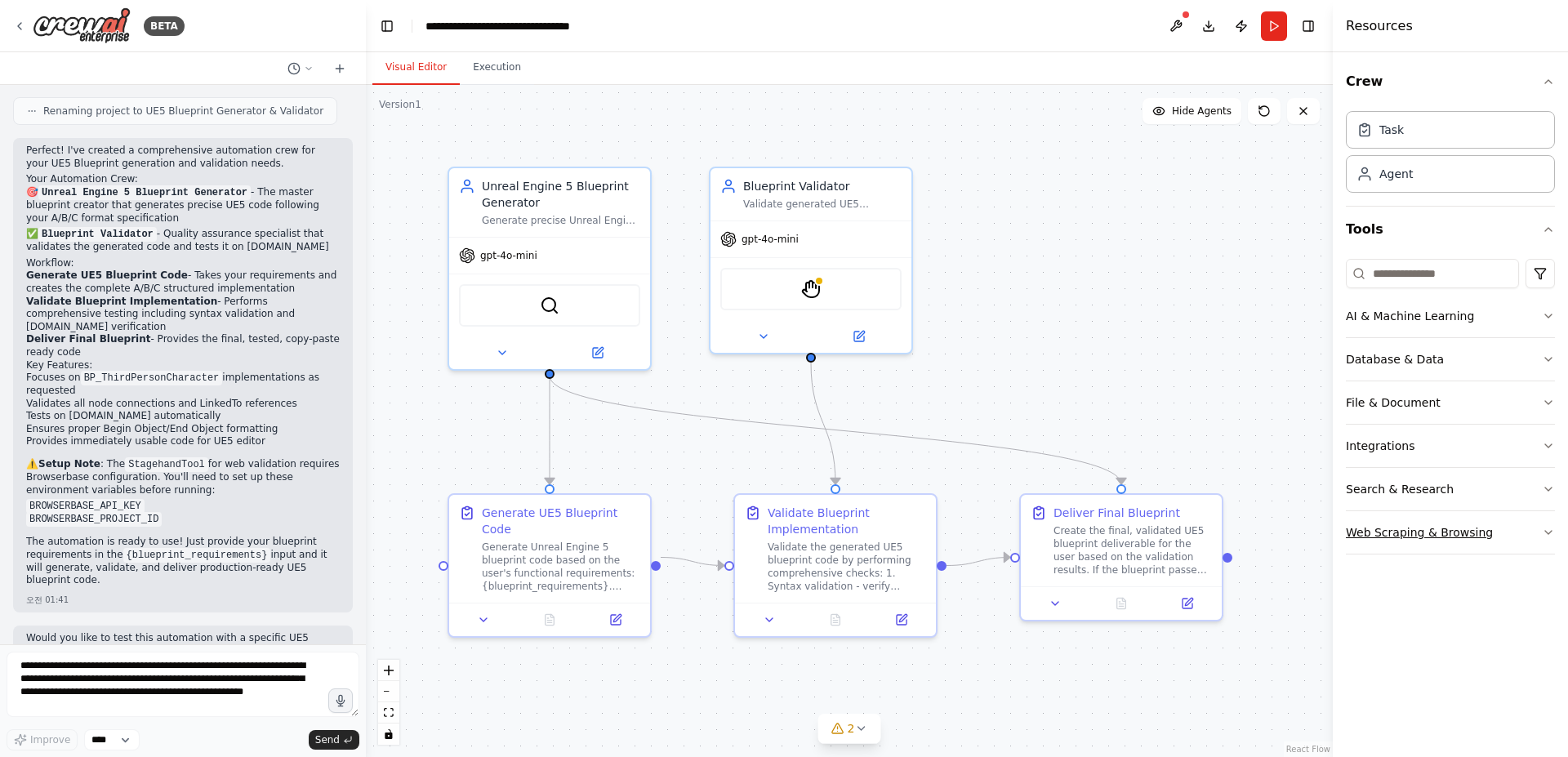
click at [1509, 532] on button "Web Scraping & Browsing" at bounding box center [1450, 532] width 210 height 42
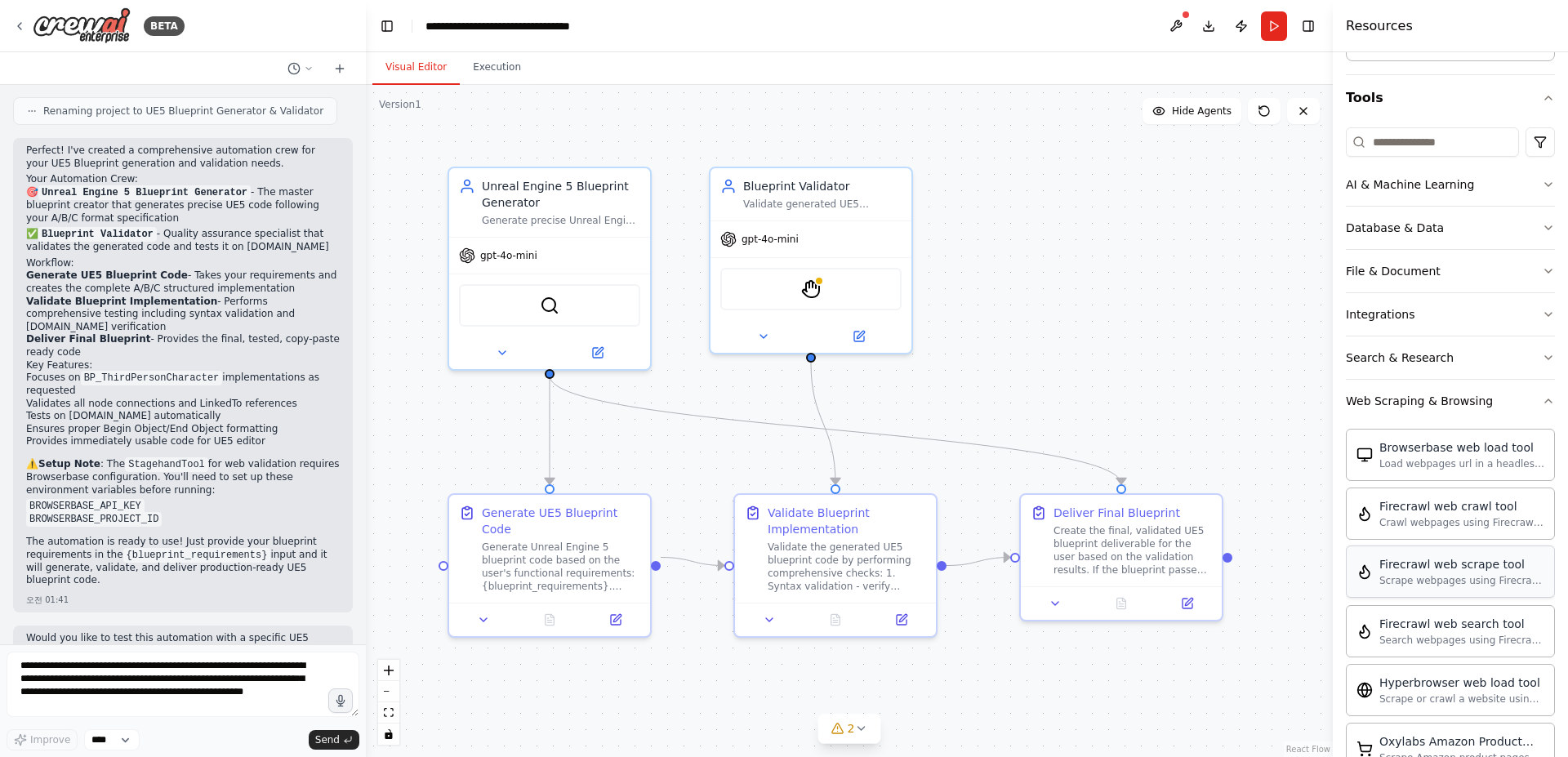
scroll to position [163, 0]
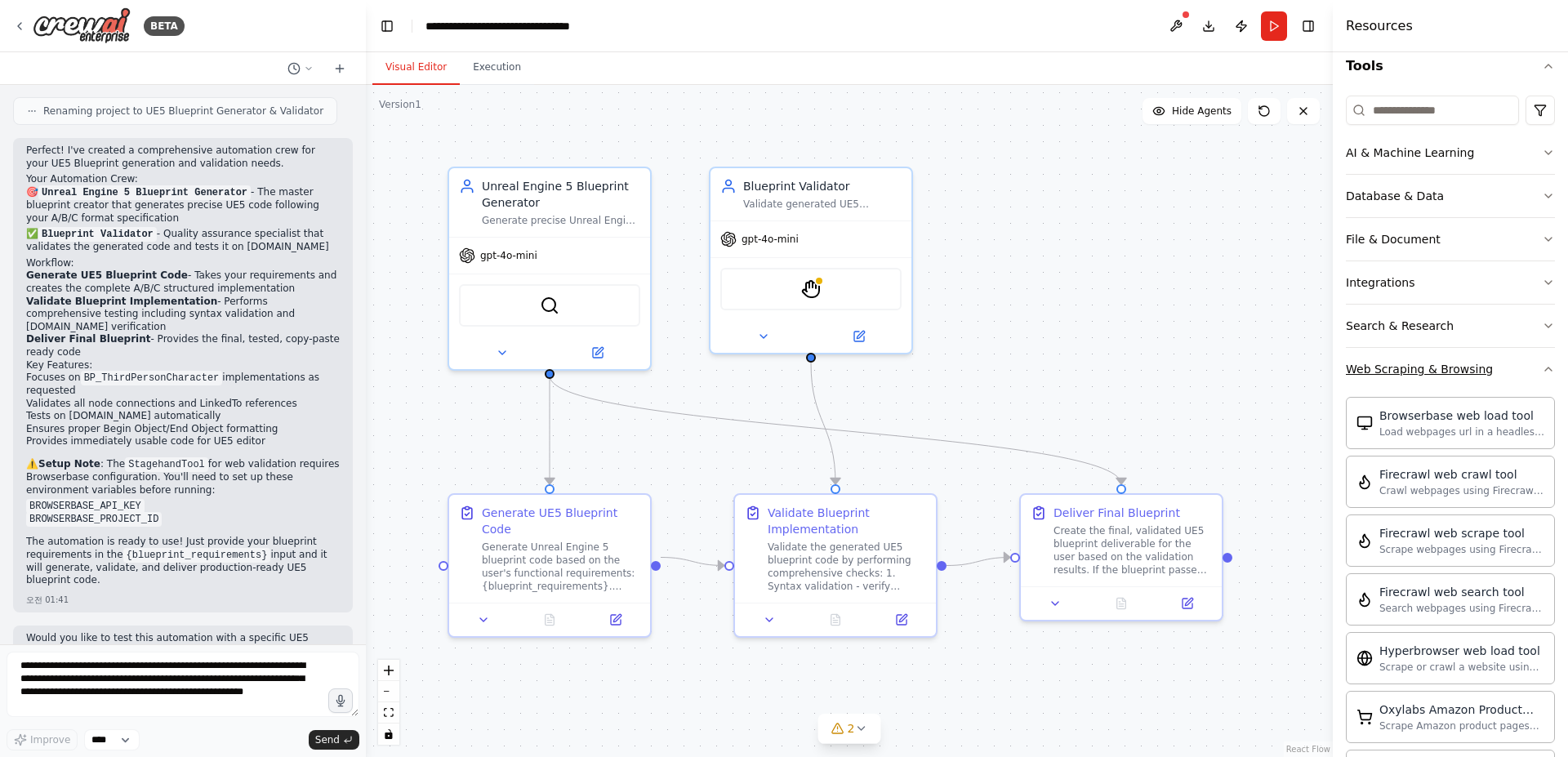
click at [1446, 378] on button "Web Scraping & Browsing" at bounding box center [1450, 368] width 210 height 42
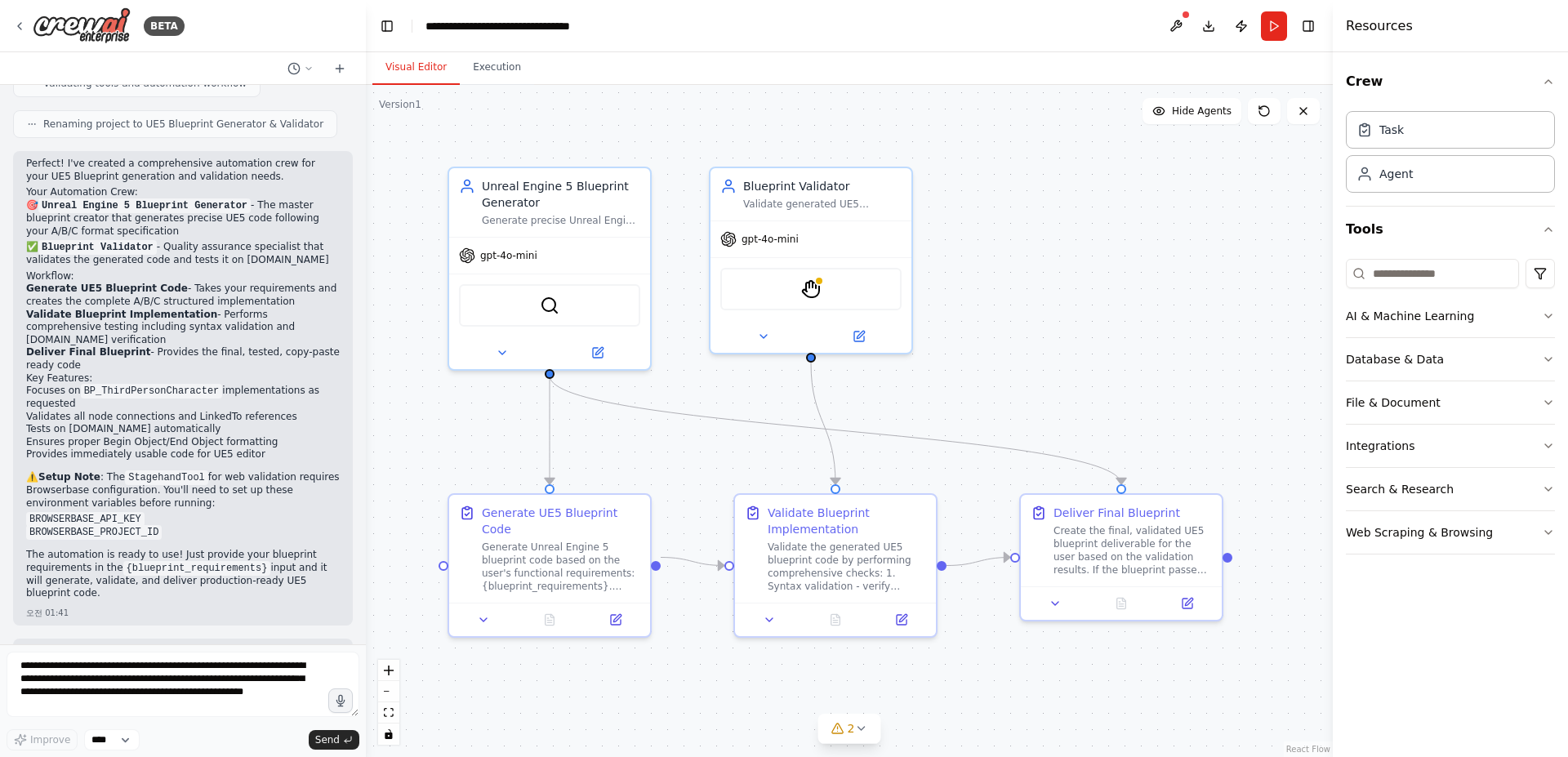
scroll to position [1731, 0]
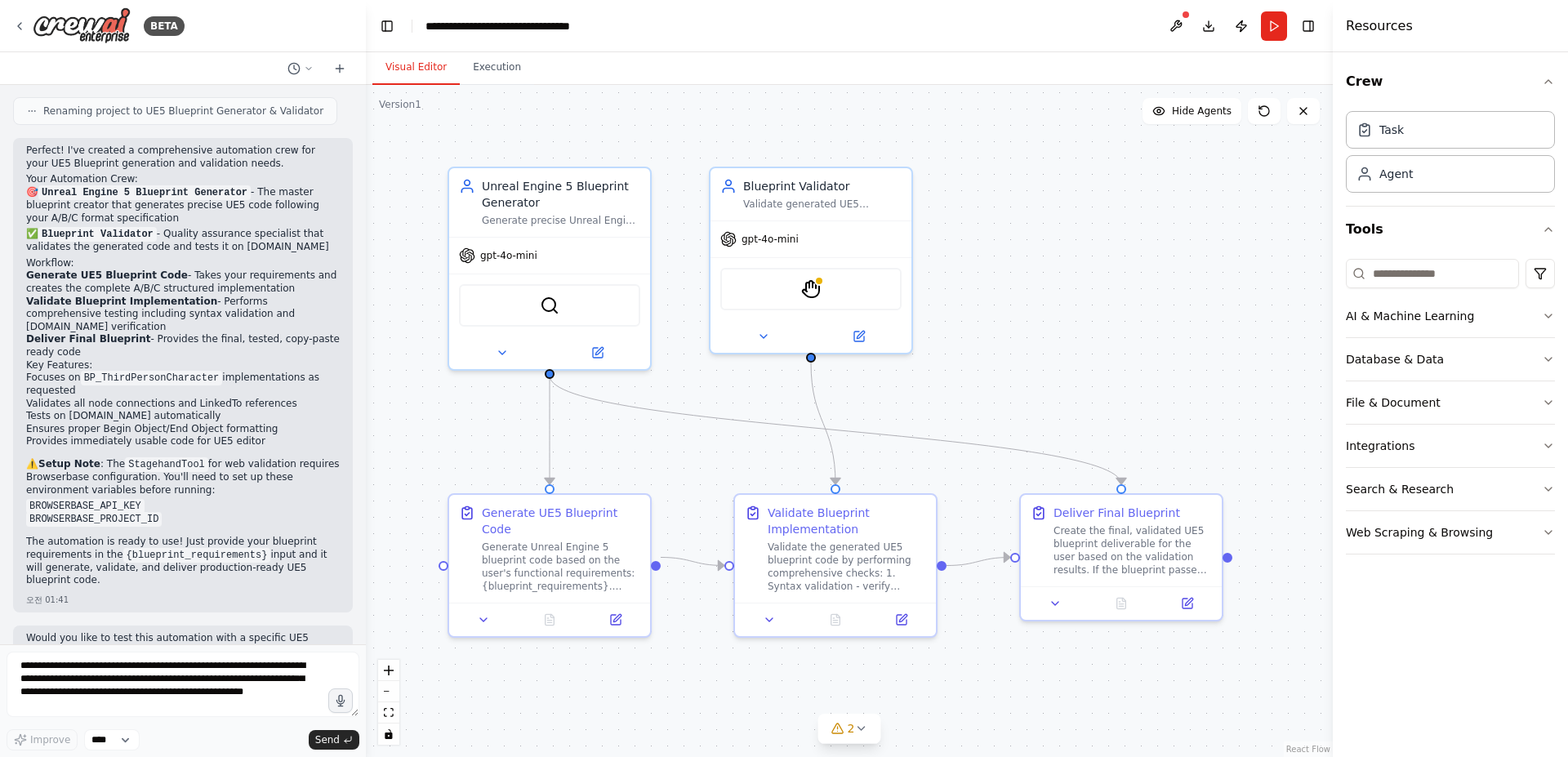
click at [1016, 393] on div ".deletable-edge-delete-btn { width: 20px; height: 20px; border: 0px solid #ffff…" at bounding box center [848, 420] width 967 height 672
click at [1282, 21] on button "Run" at bounding box center [1274, 25] width 26 height 29
